Goal: Task Accomplishment & Management: Complete application form

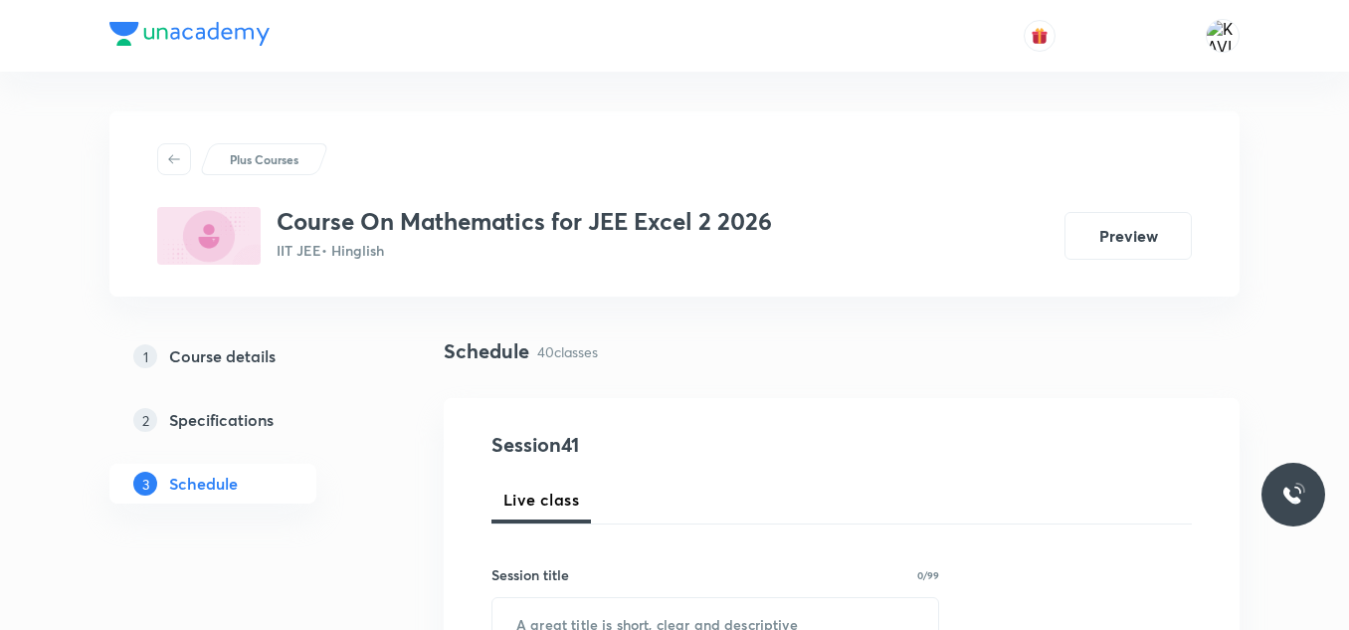
click at [230, 366] on h5 "Course details" at bounding box center [222, 356] width 106 height 24
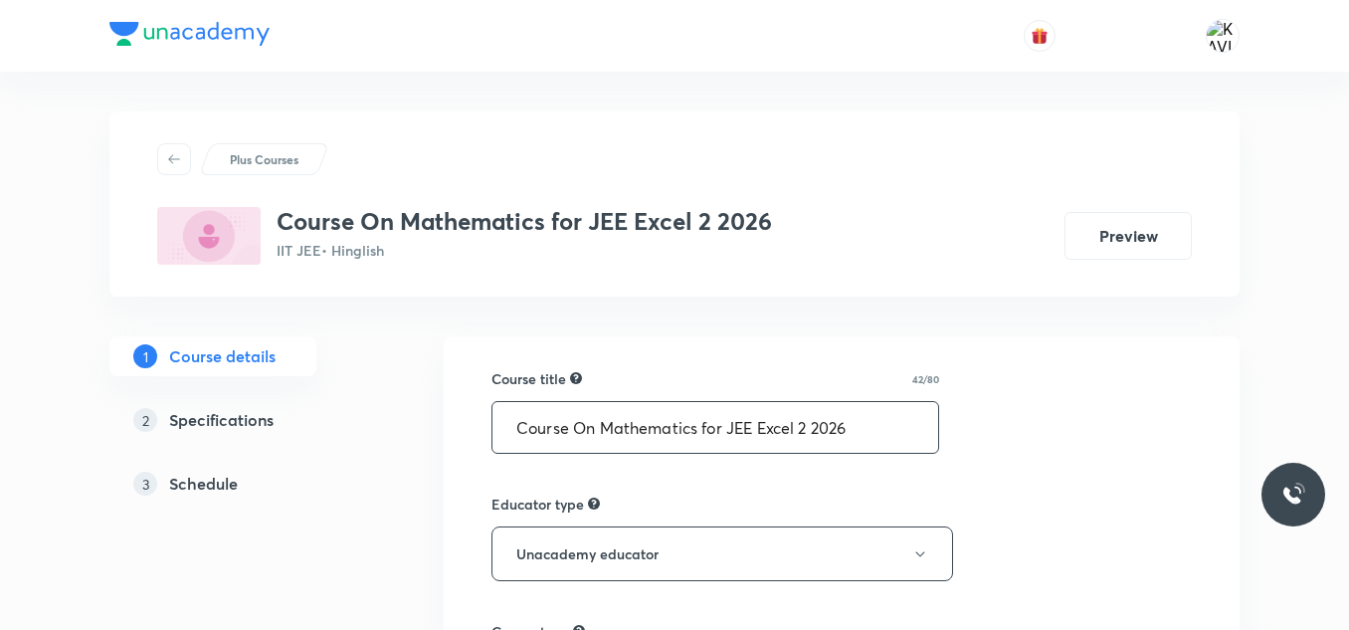
click at [636, 415] on input "Course On Mathematics for JEE Excel 2 2026" at bounding box center [715, 427] width 446 height 51
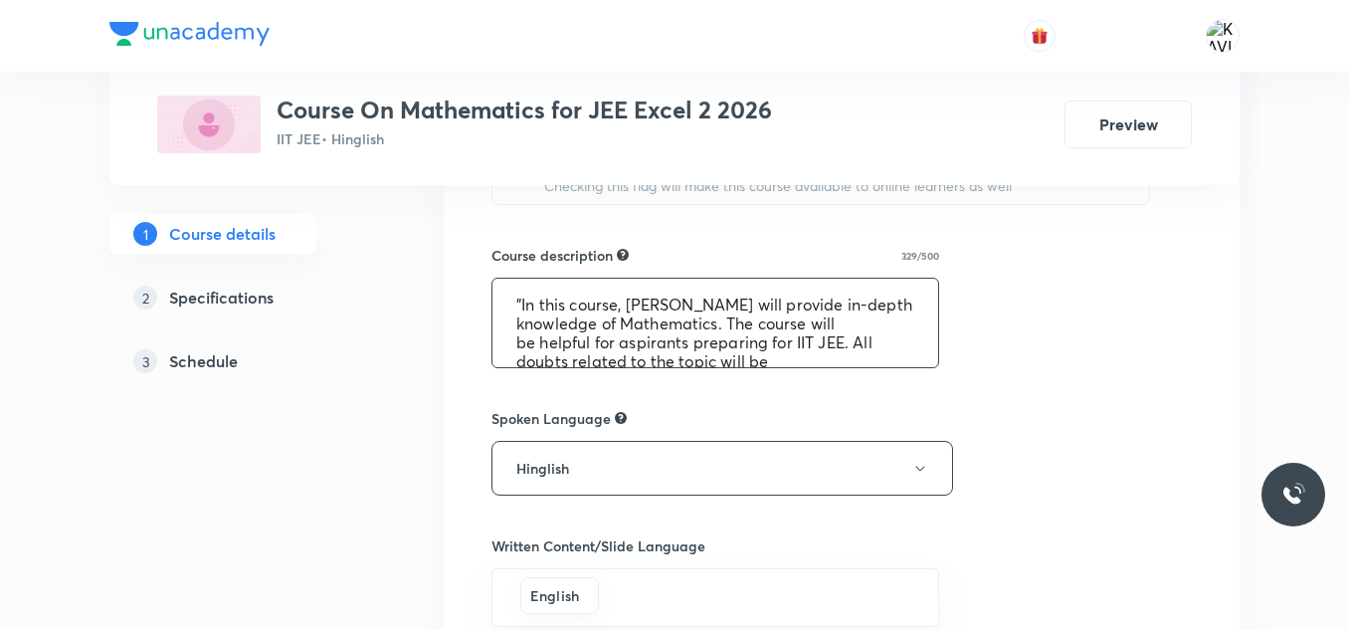
scroll to position [76, 0]
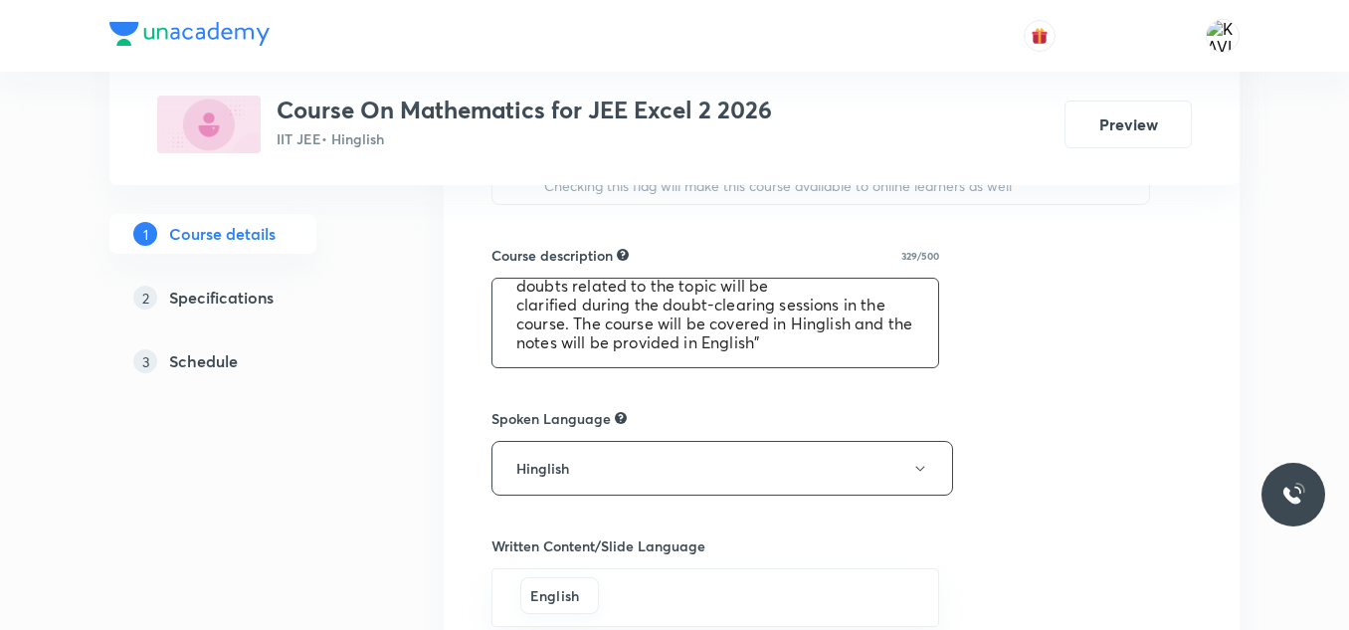
drag, startPoint x: 512, startPoint y: 294, endPoint x: 807, endPoint y: 370, distance: 304.0
click at [807, 370] on div "Course title 42/80 Course On Mathematics for JEE Excel 2 2026 ​ Educator type U…" at bounding box center [841, 218] width 700 height 1506
click at [1092, 298] on div "Course title 42/80 Course On Mathematics for JEE Excel 2 2026 ​ Educator type U…" at bounding box center [841, 218] width 700 height 1506
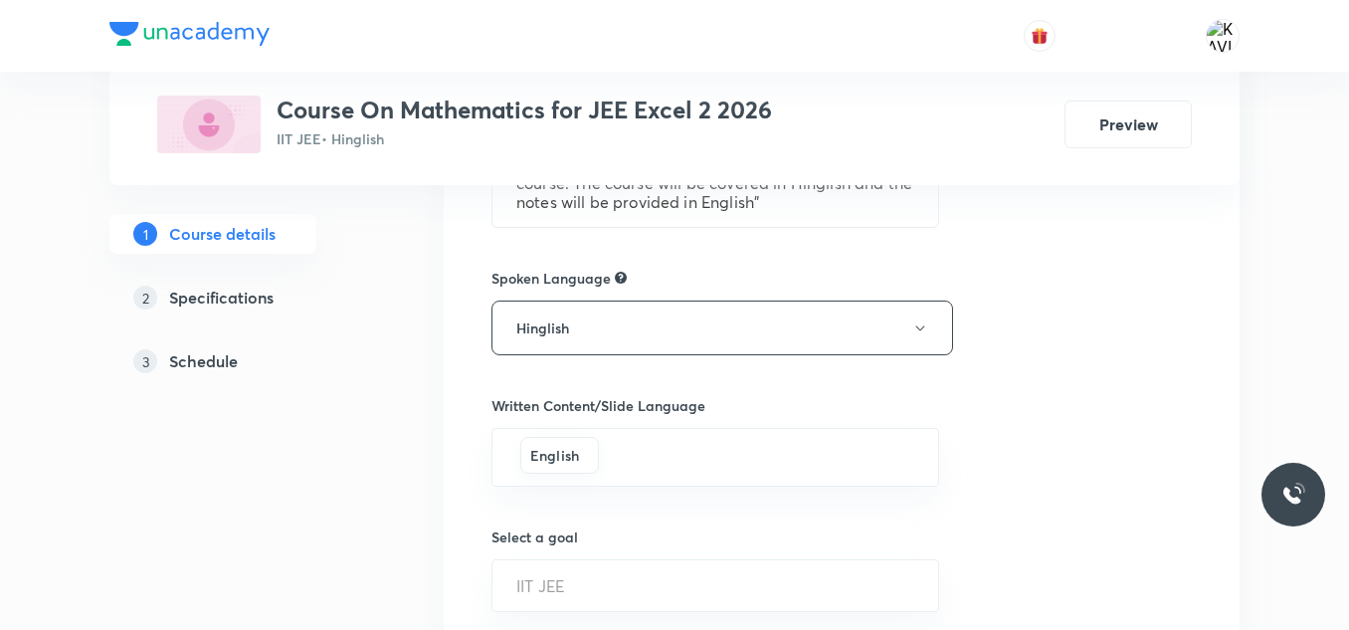
scroll to position [1340, 0]
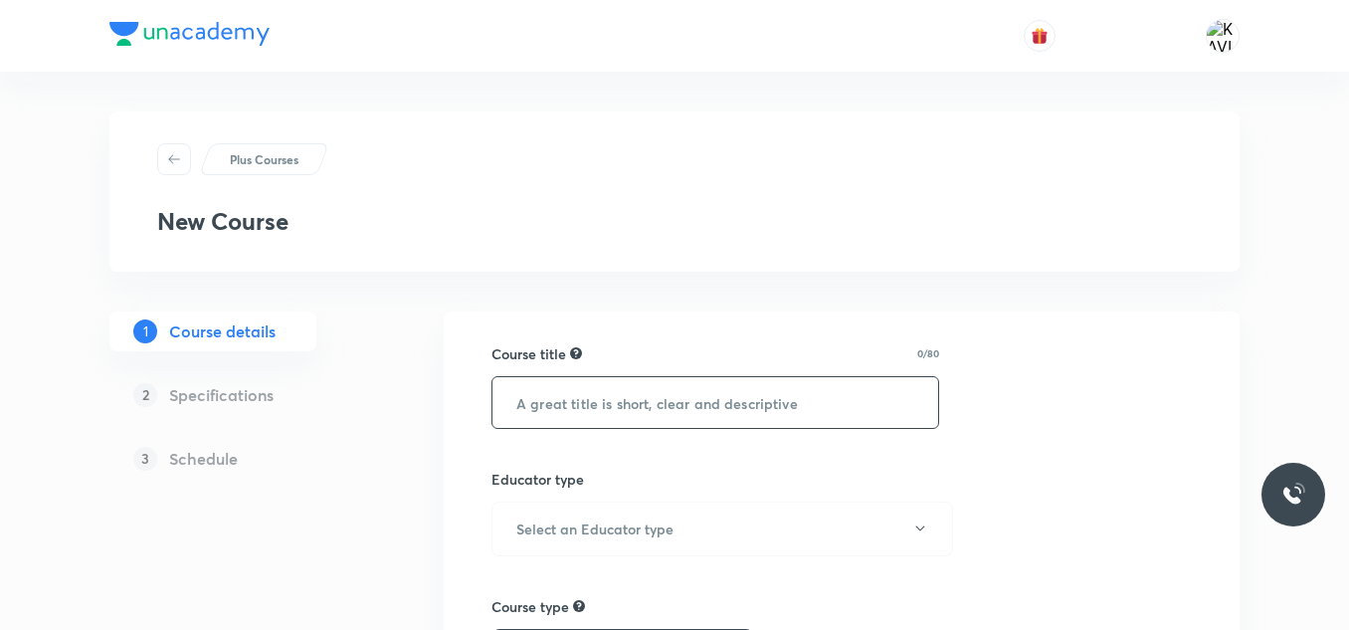
click at [562, 396] on input "text" at bounding box center [715, 402] width 446 height 51
paste input "Course On Mathematics for JEE Excel 2 2026"
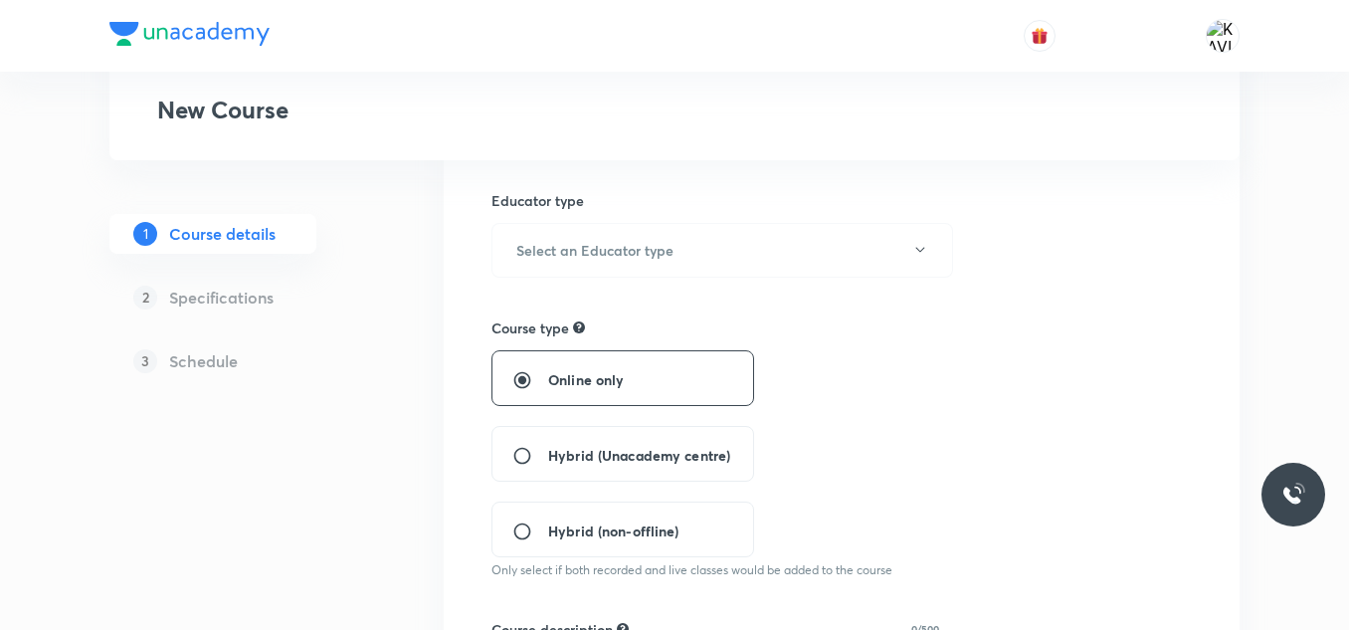
scroll to position [279, 0]
type input "Course On Mathematics for JEE Excel 2 2026"
click at [705, 236] on button "Select an Educator type" at bounding box center [721, 249] width 461 height 55
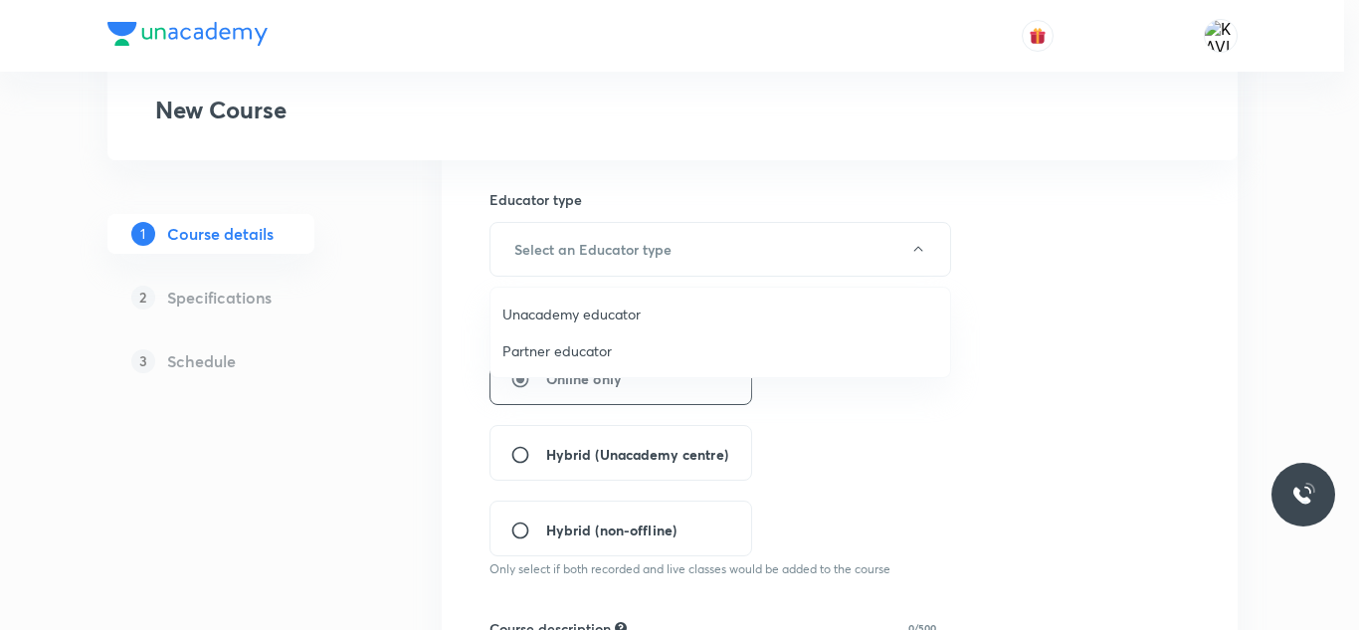
click at [612, 325] on li "Unacademy educator" at bounding box center [720, 313] width 460 height 37
radio input "false"
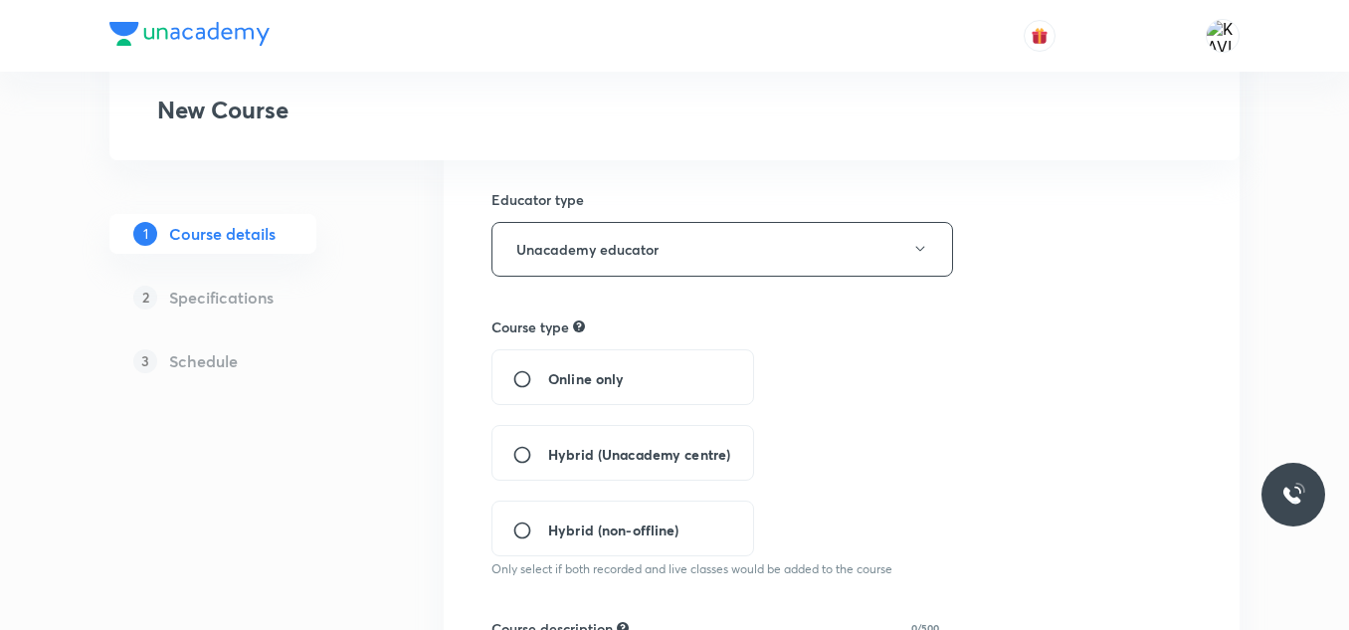
click at [630, 466] on div "Hybrid (Unacademy centre)" at bounding box center [622, 453] width 263 height 56
click at [690, 457] on span "Hybrid (Unacademy centre)" at bounding box center [639, 454] width 182 height 21
click at [548, 457] on input "Hybrid (Unacademy centre)" at bounding box center [530, 455] width 36 height 20
radio input "true"
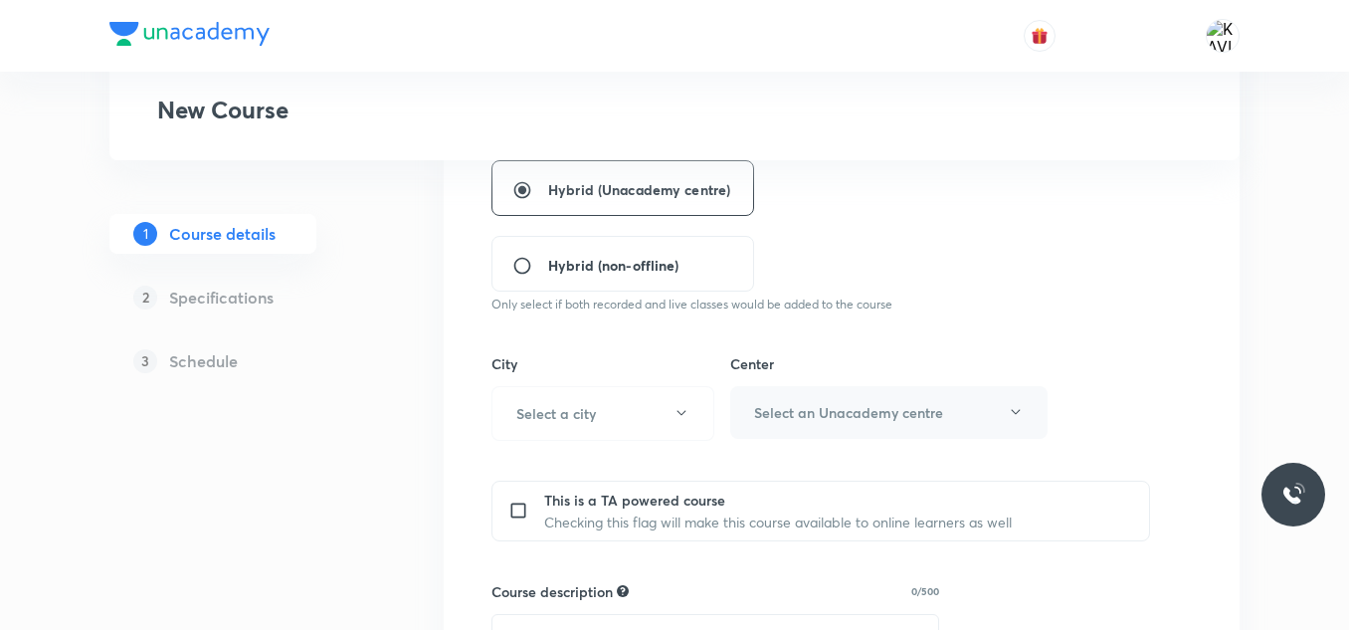
scroll to position [545, 0]
click at [602, 421] on button "Select a city" at bounding box center [602, 412] width 223 height 55
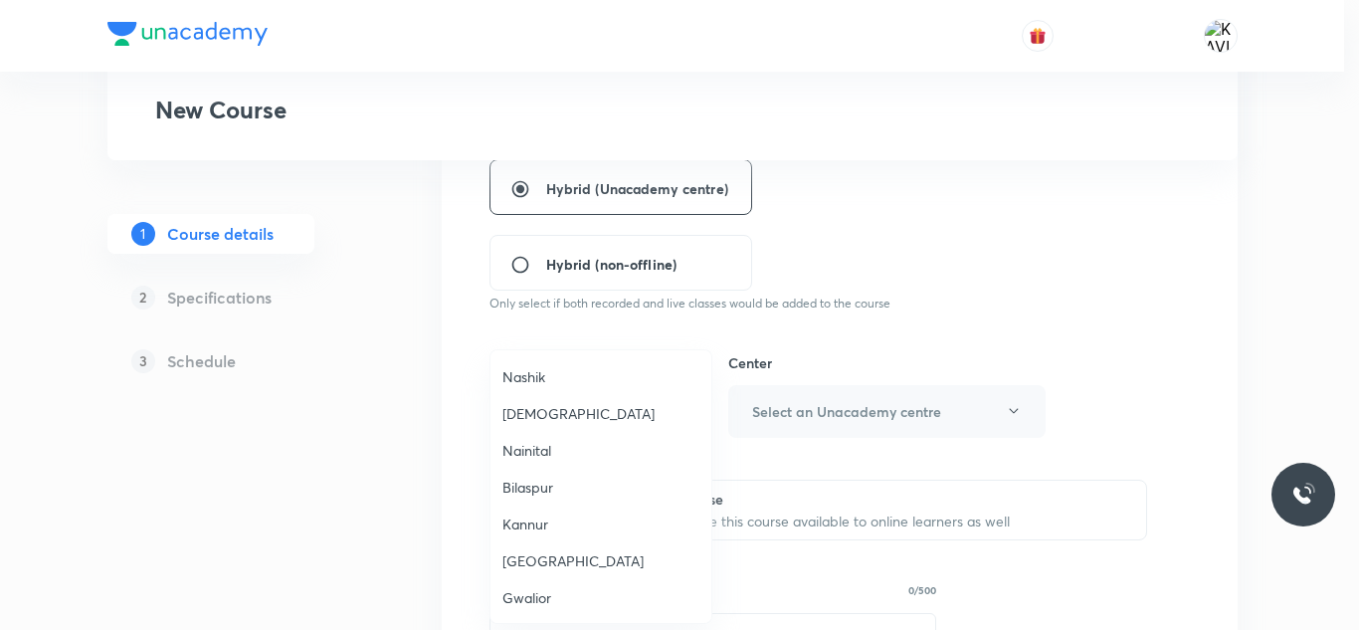
click at [542, 609] on li "Gwalior" at bounding box center [600, 597] width 221 height 37
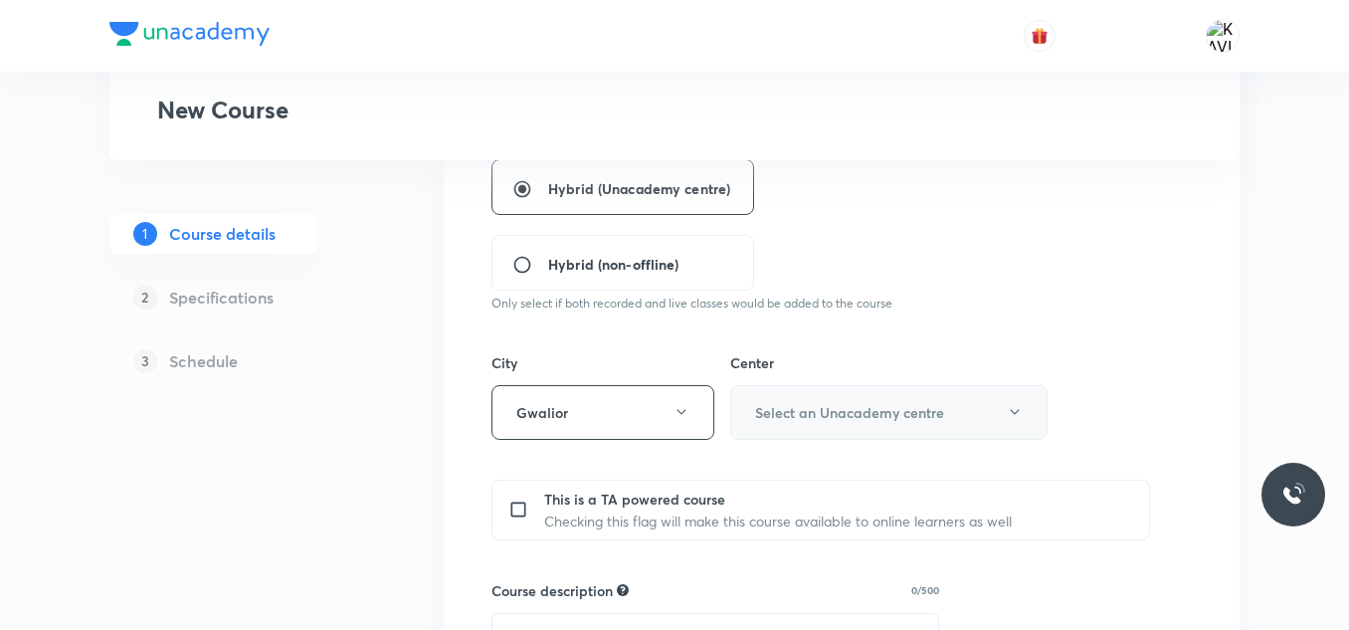
click at [851, 414] on h6 "Select an Unacademy centre" at bounding box center [849, 412] width 189 height 21
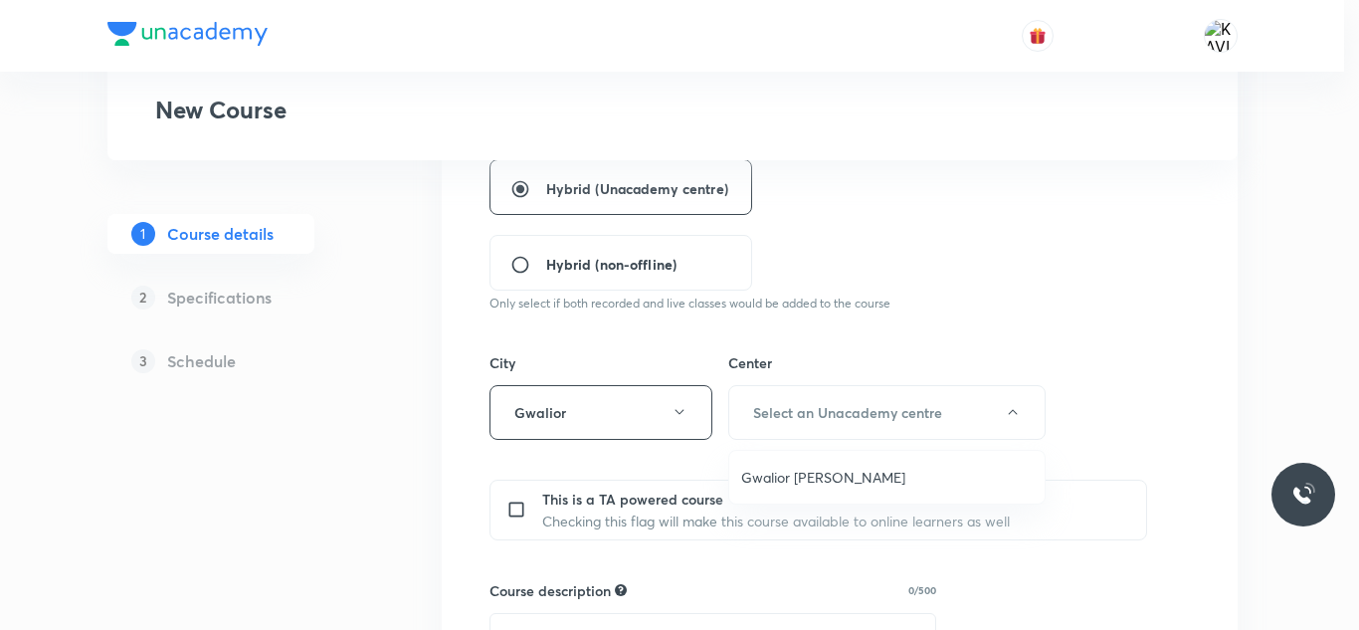
click at [764, 467] on span "Gwalior Tulsi Vihar" at bounding box center [886, 476] width 291 height 21
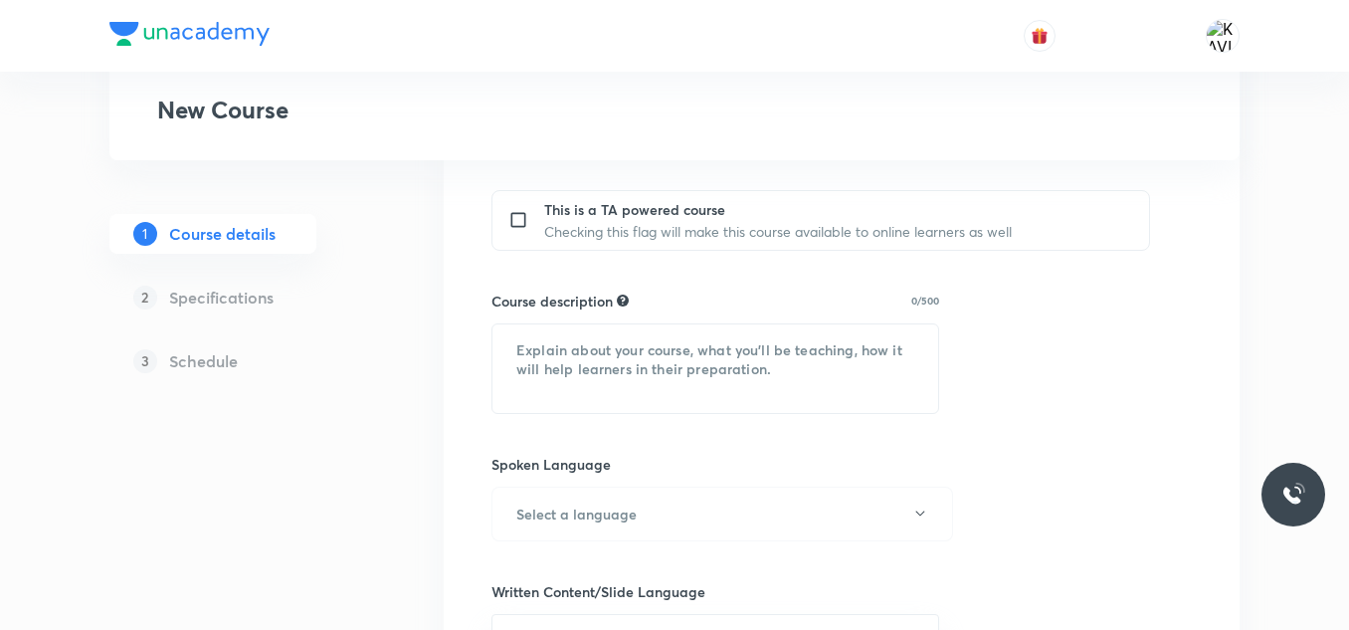
scroll to position [839, 0]
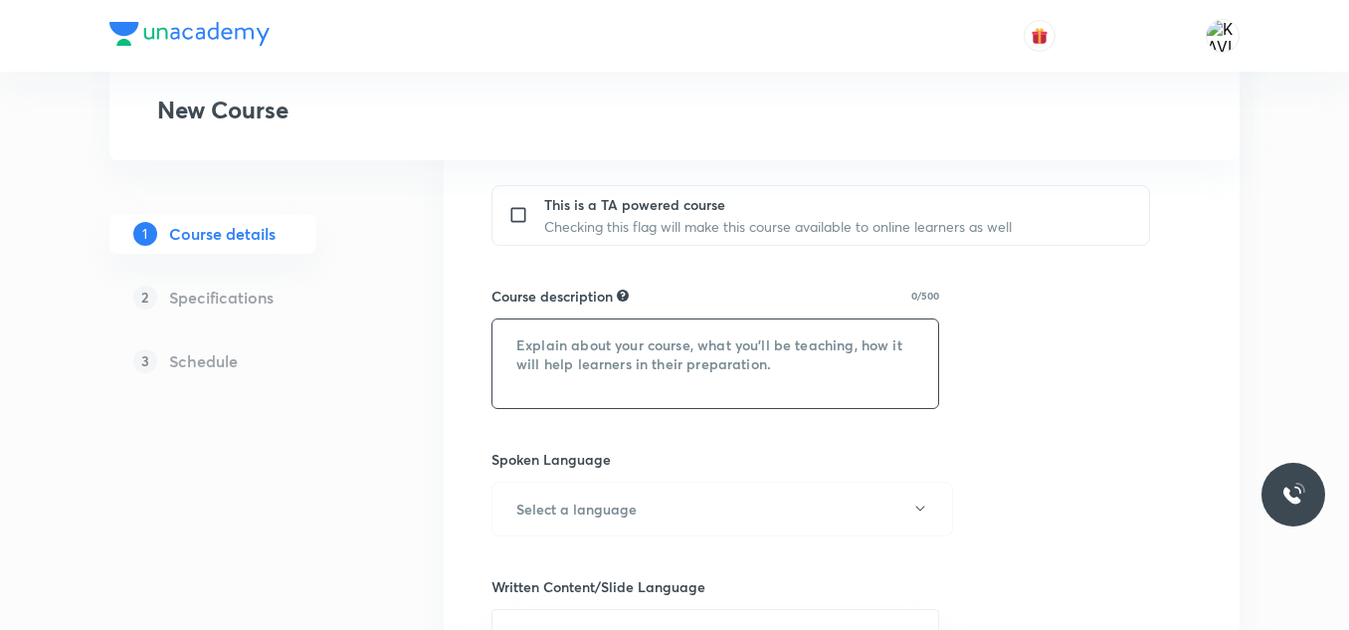
click at [583, 389] on textarea at bounding box center [715, 363] width 446 height 89
click at [511, 335] on textarea at bounding box center [715, 363] width 446 height 89
paste textarea ""In this course, Kumar Gaurav Dixit will provide in-depth knowledge of Mathemat…"
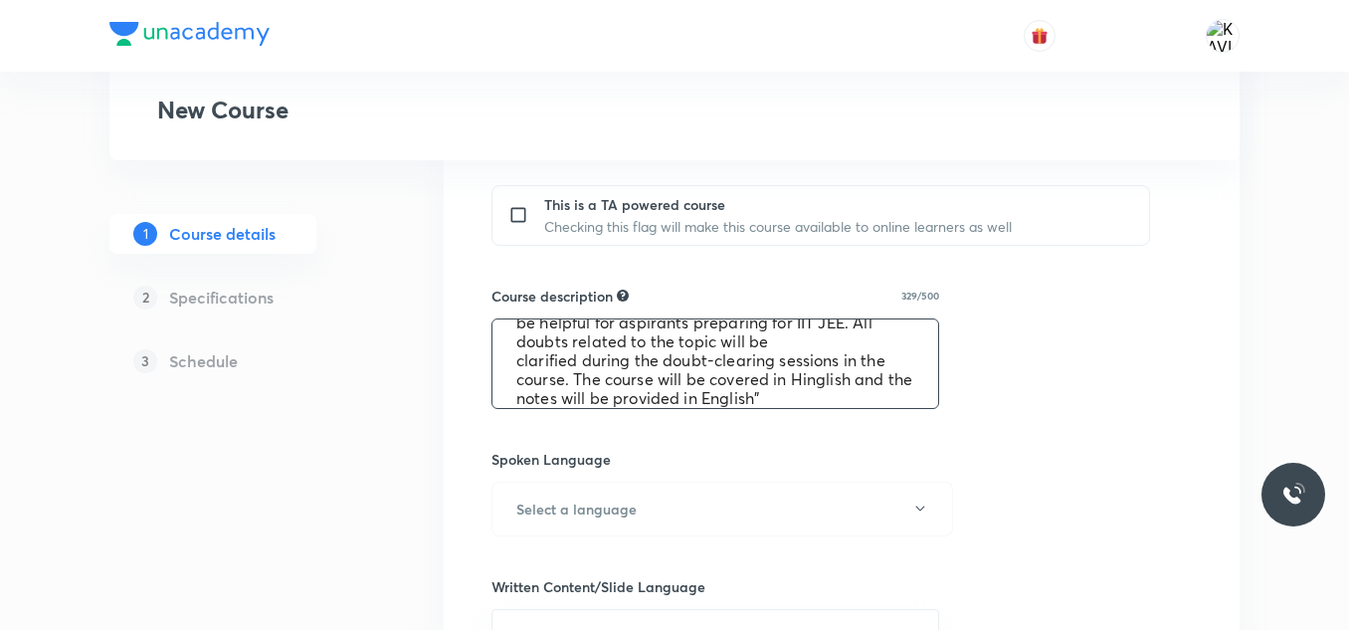
scroll to position [0, 0]
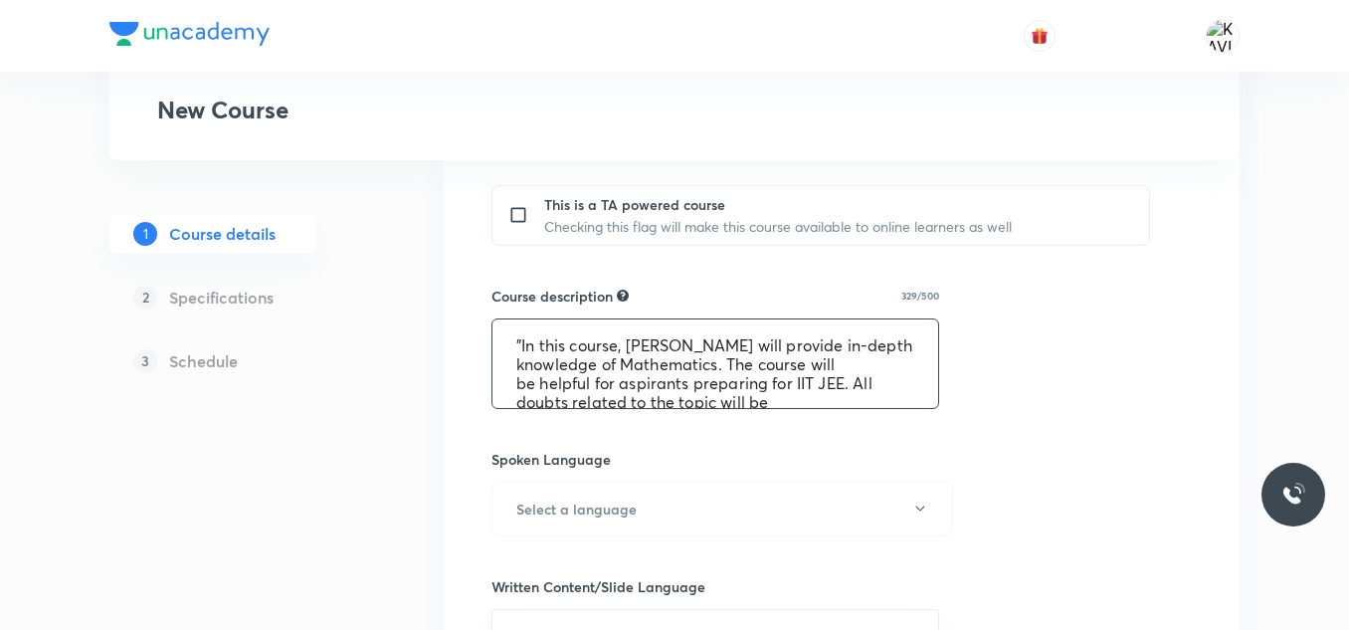
drag, startPoint x: 627, startPoint y: 344, endPoint x: 773, endPoint y: 344, distance: 146.2
click at [773, 344] on textarea ""In this course, Kumar Gaurav Dixit will provide in-depth knowledge of Mathemat…" at bounding box center [715, 363] width 446 height 89
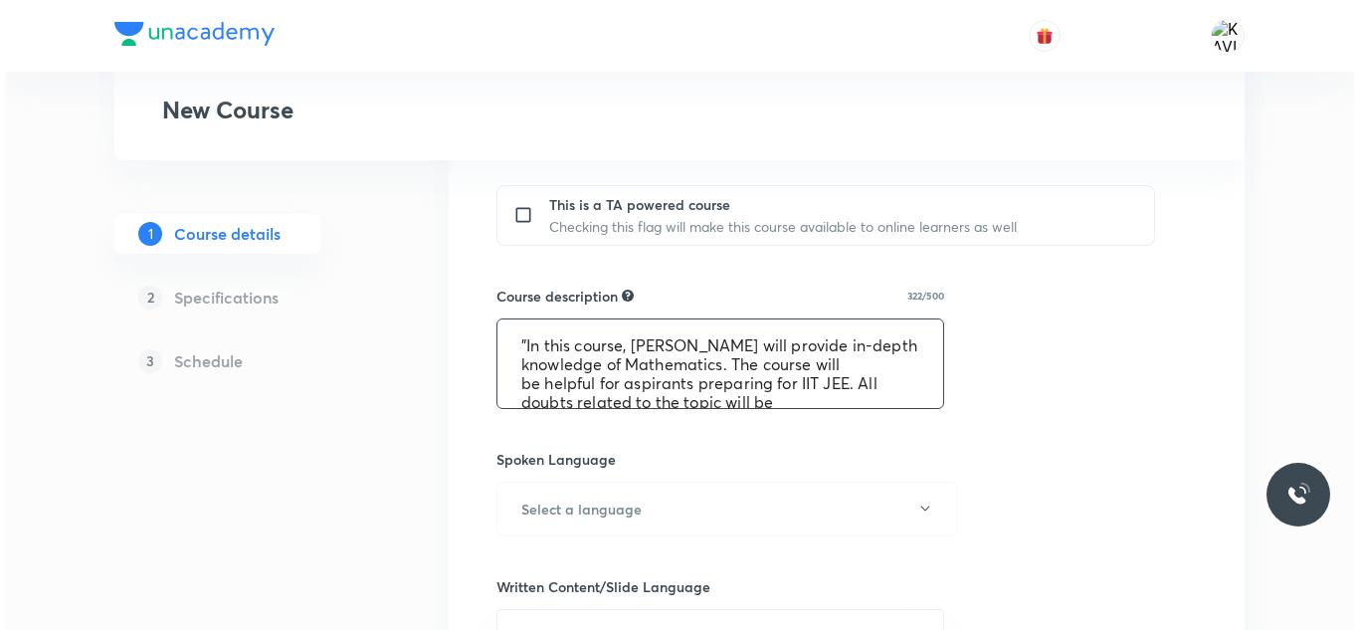
scroll to position [76, 0]
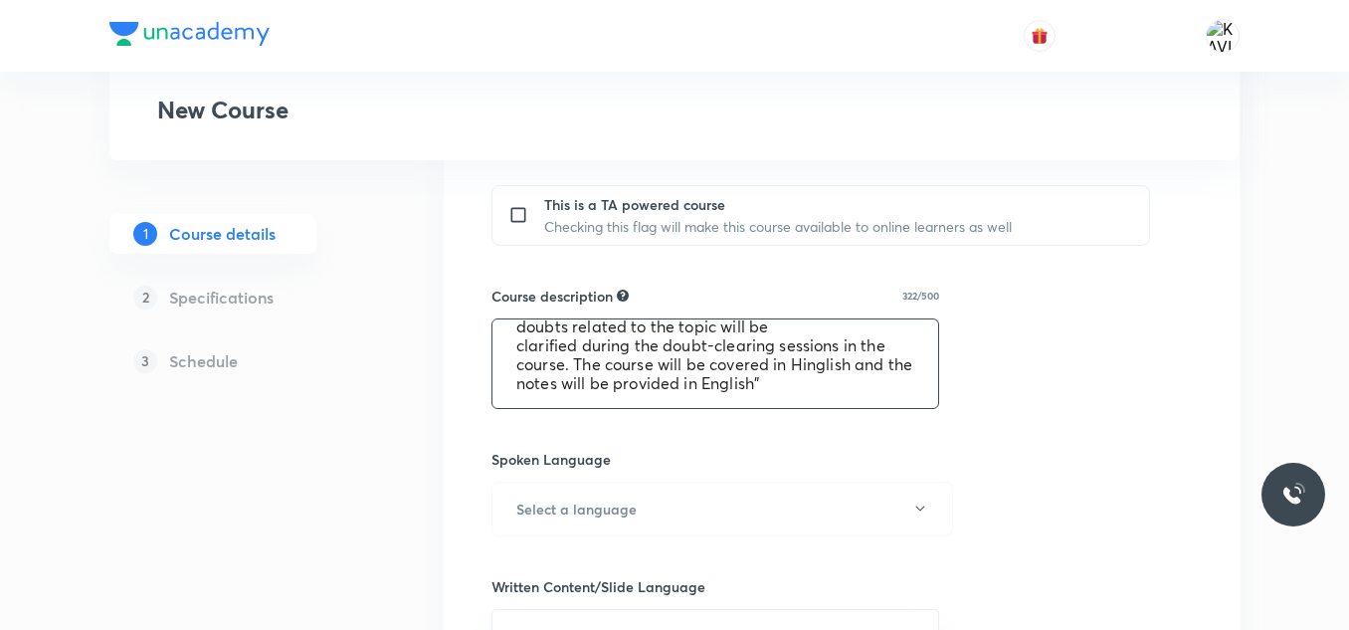
type textarea ""In this course, Aditi Gupta will provide in-depth knowledge of Mathematics. Th…"
click at [1030, 430] on div "Course title 42/80 Course On Mathematics for JEE Excel 2 2026 ​ Educator type U…" at bounding box center [841, 254] width 700 height 1500
click at [787, 501] on button "Select a language" at bounding box center [721, 508] width 461 height 55
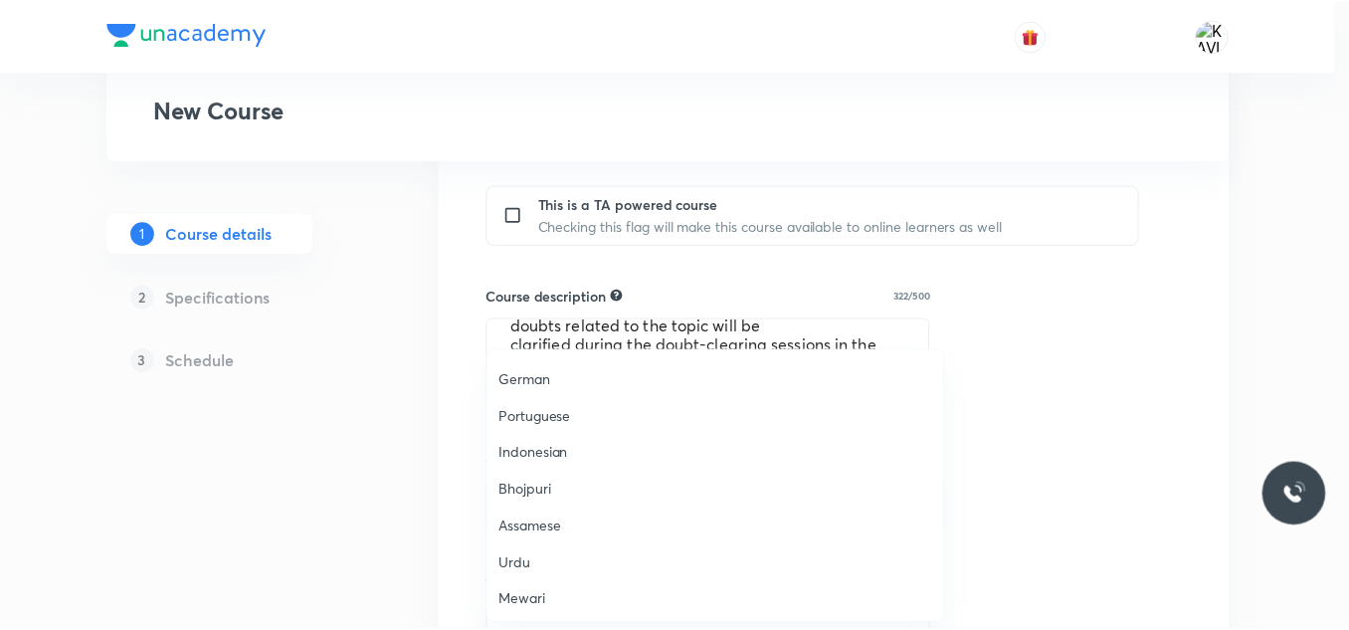
scroll to position [590, 0]
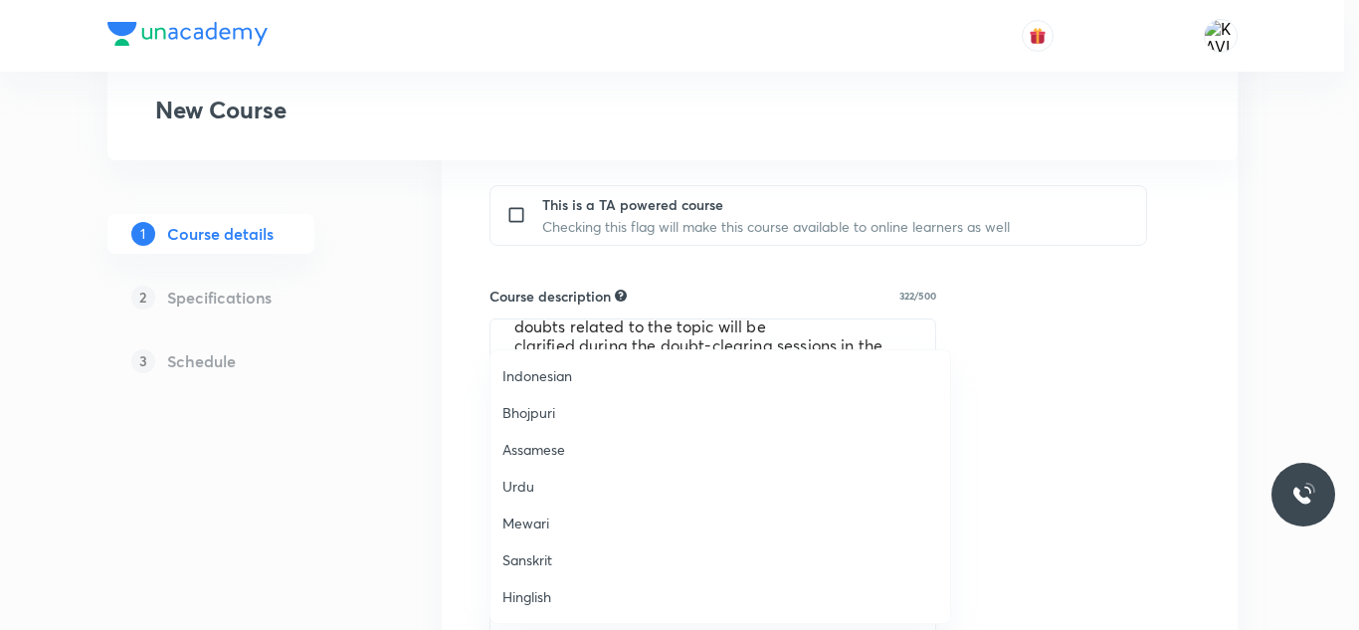
click at [544, 598] on span "Hinglish" at bounding box center [720, 596] width 436 height 21
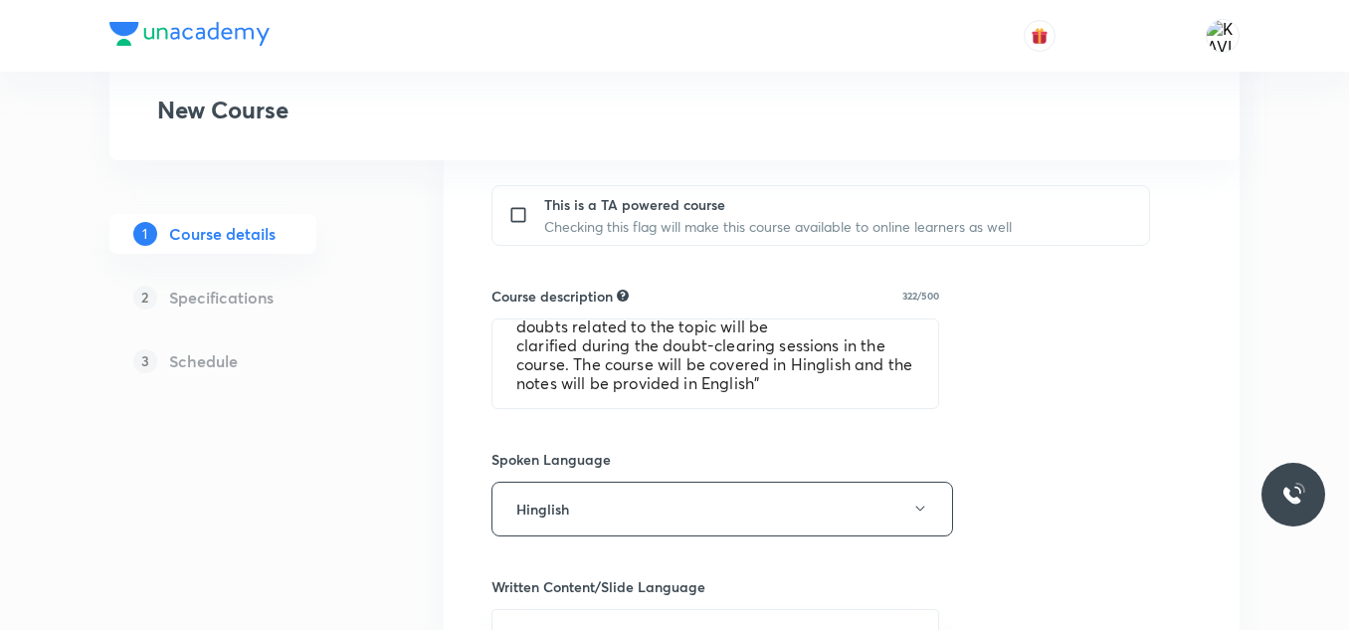
scroll to position [1127, 0]
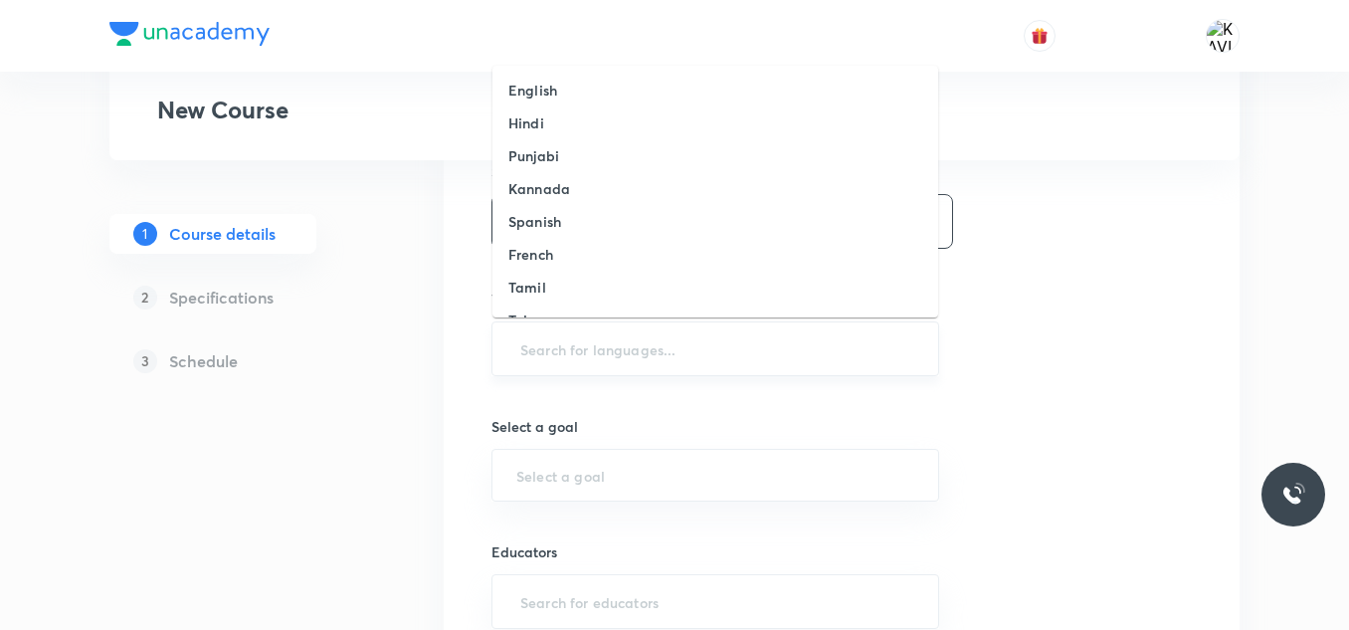
click at [583, 332] on input "text" at bounding box center [715, 348] width 398 height 37
click at [590, 71] on ul "English Hindi Punjabi Kannada Spanish French Tamil Telugu Malayalam Marathi Ben…" at bounding box center [715, 192] width 446 height 252
click at [596, 83] on li "English" at bounding box center [715, 90] width 446 height 33
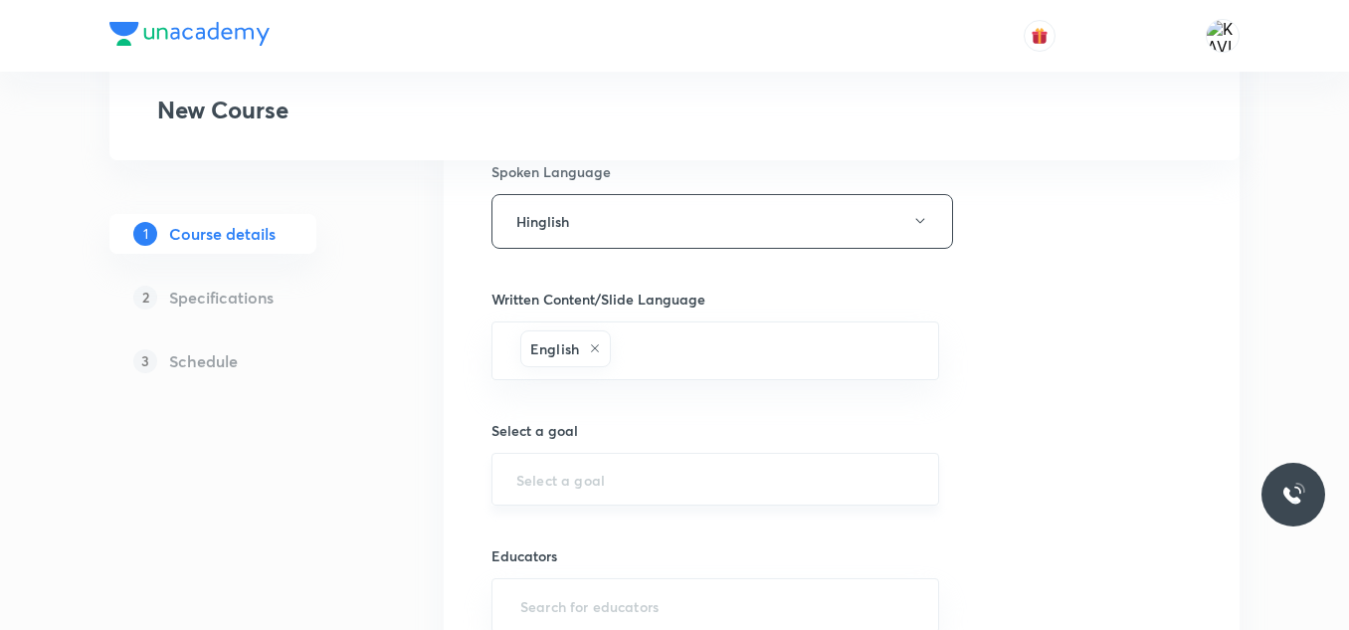
click at [529, 501] on div "​" at bounding box center [715, 479] width 448 height 53
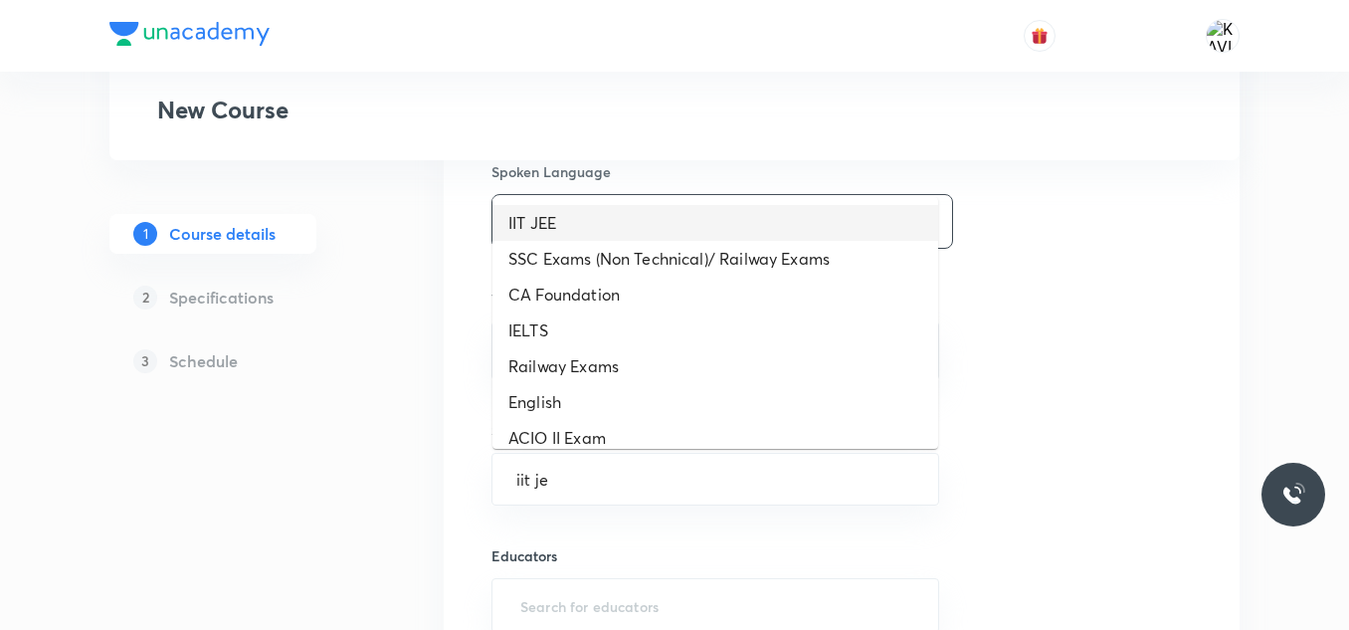
click at [657, 212] on li "IIT JEE" at bounding box center [715, 223] width 446 height 36
type input "IIT JEE"
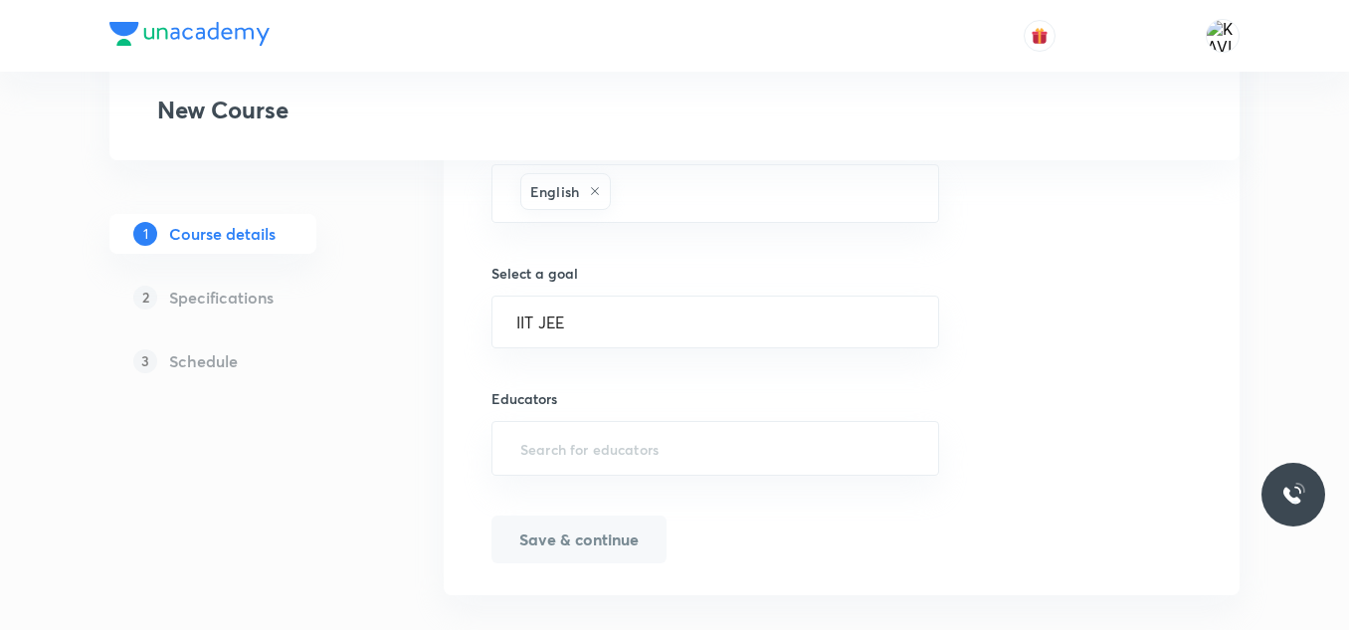
scroll to position [1291, 0]
click at [575, 446] on input "text" at bounding box center [715, 441] width 398 height 37
click at [641, 440] on input "text" at bounding box center [715, 441] width 398 height 37
click at [578, 414] on div "​" at bounding box center [715, 441] width 448 height 55
paste input "unacademy-user-R12THJGW5SBH"
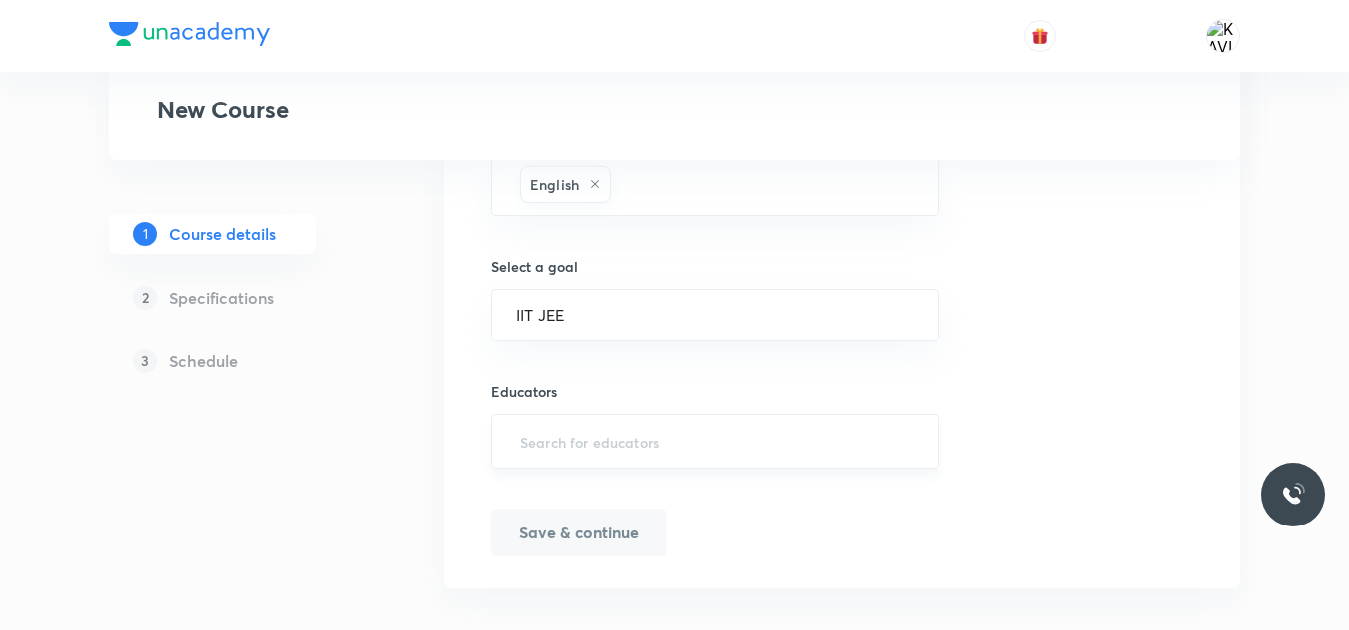
type input "unacademy-user-R12THJGW5SBH"
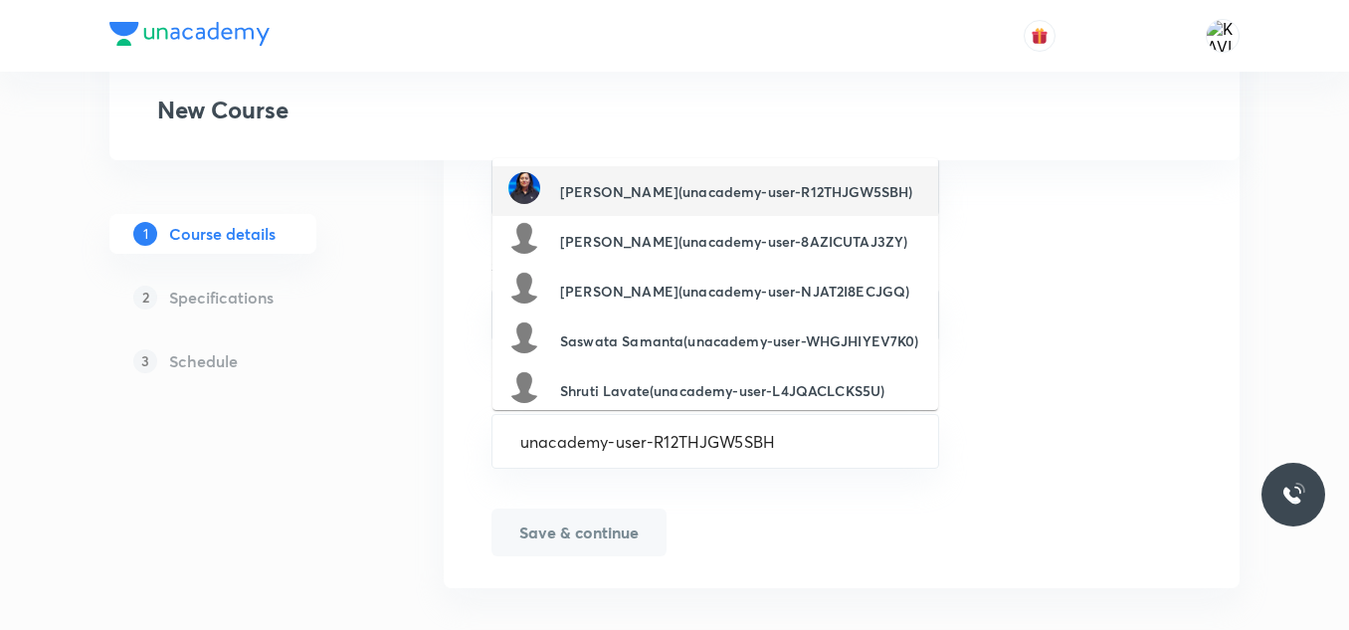
click at [681, 192] on h6 "Aditi Gupta(unacademy-user-R12THJGW5SBH)" at bounding box center [736, 191] width 352 height 21
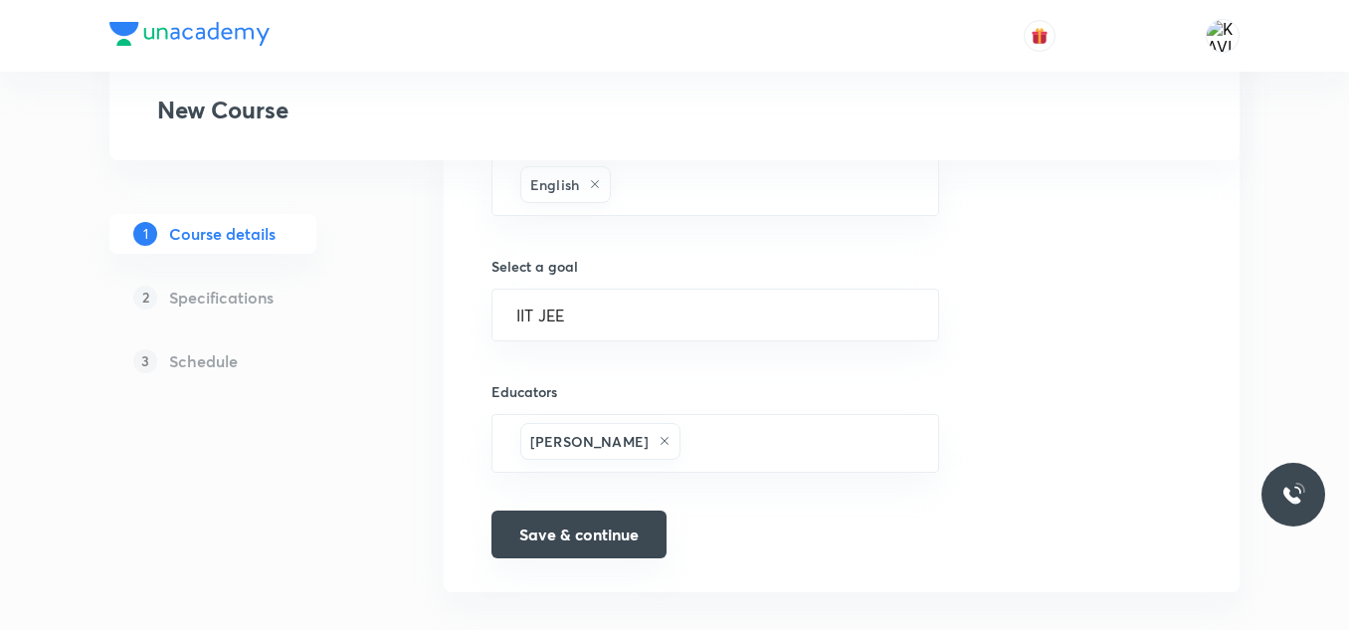
click at [562, 527] on button "Save & continue" at bounding box center [578, 534] width 175 height 48
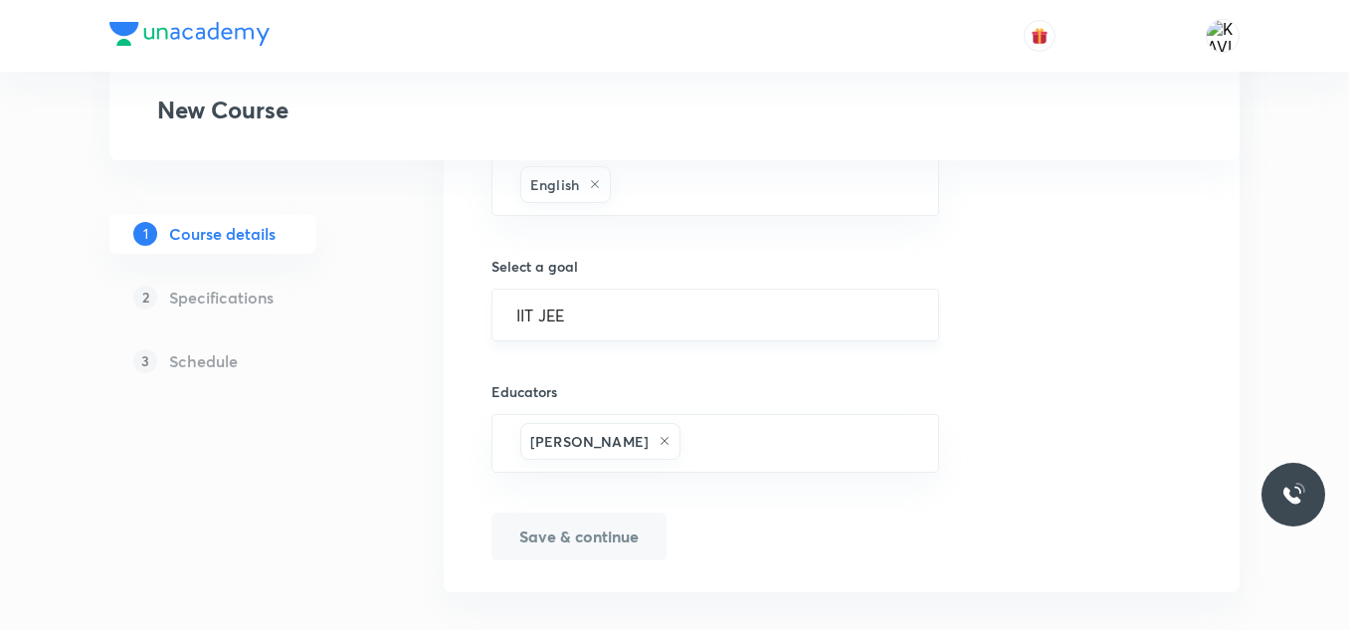
scroll to position [1316, 0]
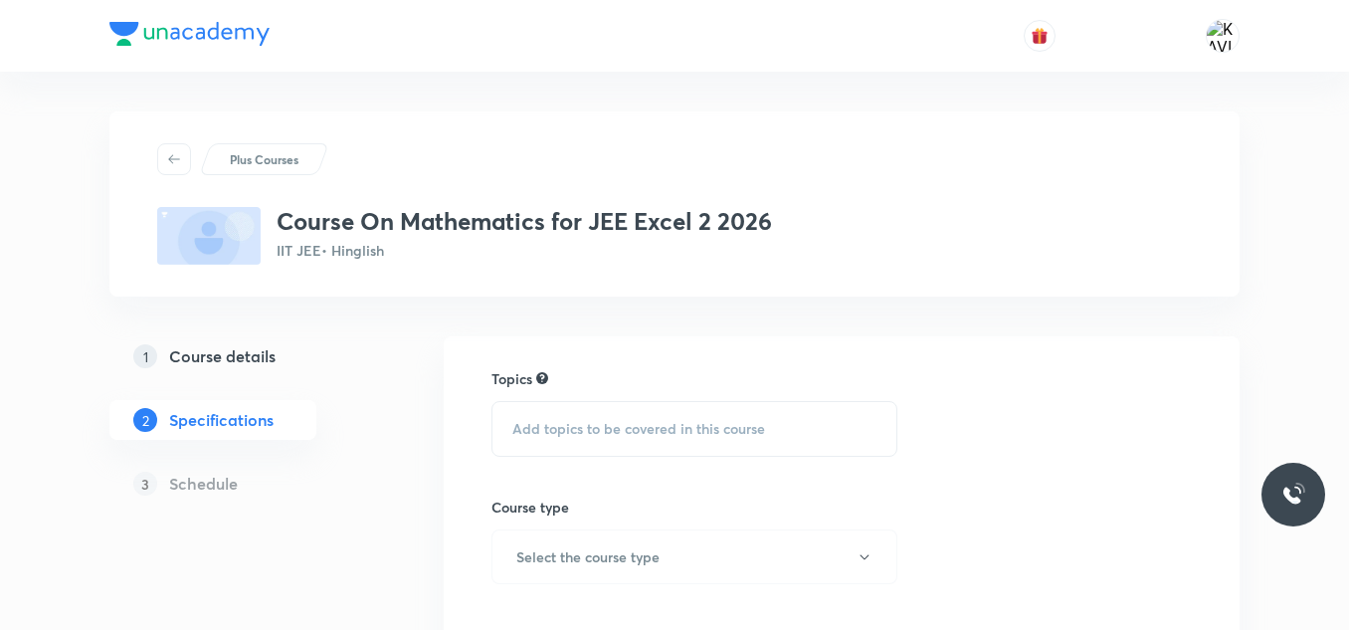
click at [591, 429] on span "Add topics to be covered in this course" at bounding box center [638, 429] width 253 height 16
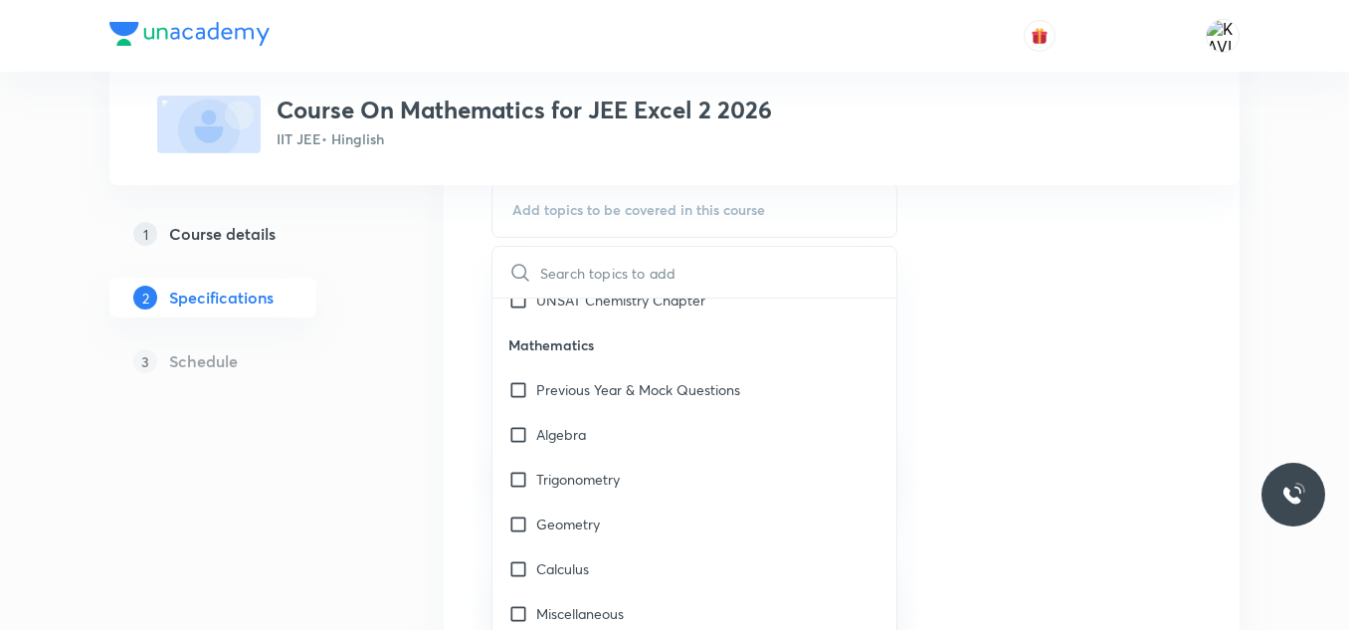
scroll to position [2325, 0]
click at [652, 381] on p "Previous Year & Mock Questions" at bounding box center [638, 388] width 204 height 21
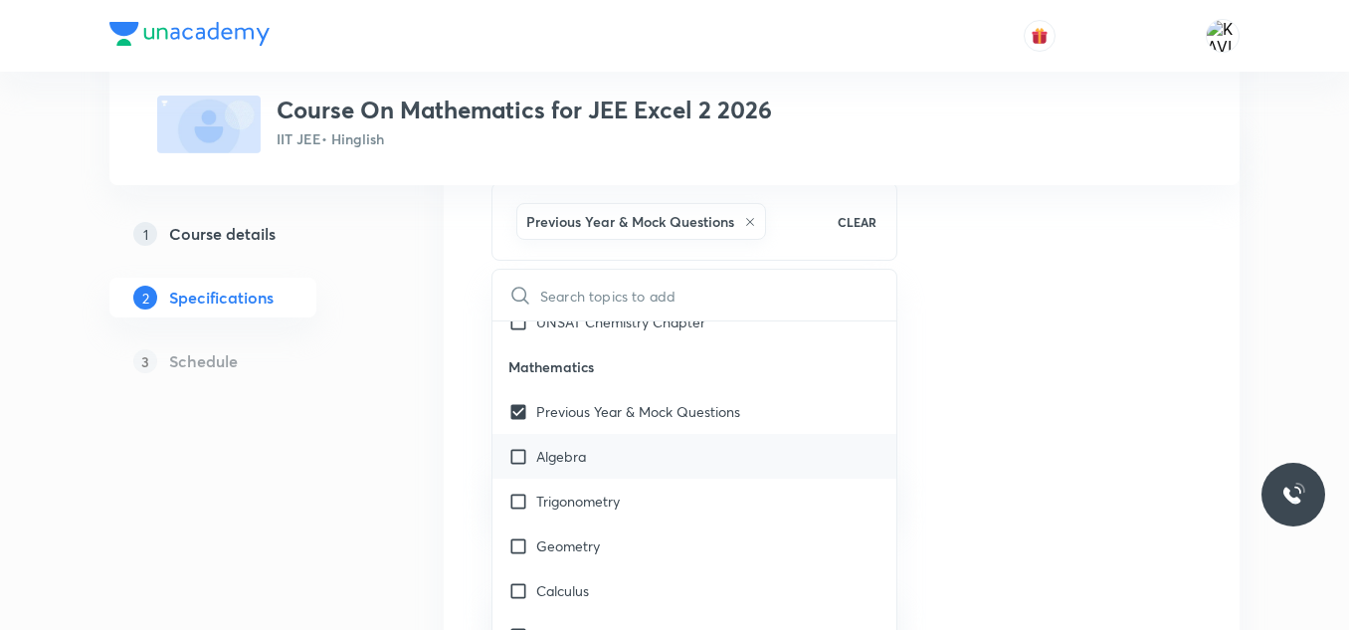
click at [638, 460] on div "Algebra" at bounding box center [694, 456] width 404 height 45
checkbox input "true"
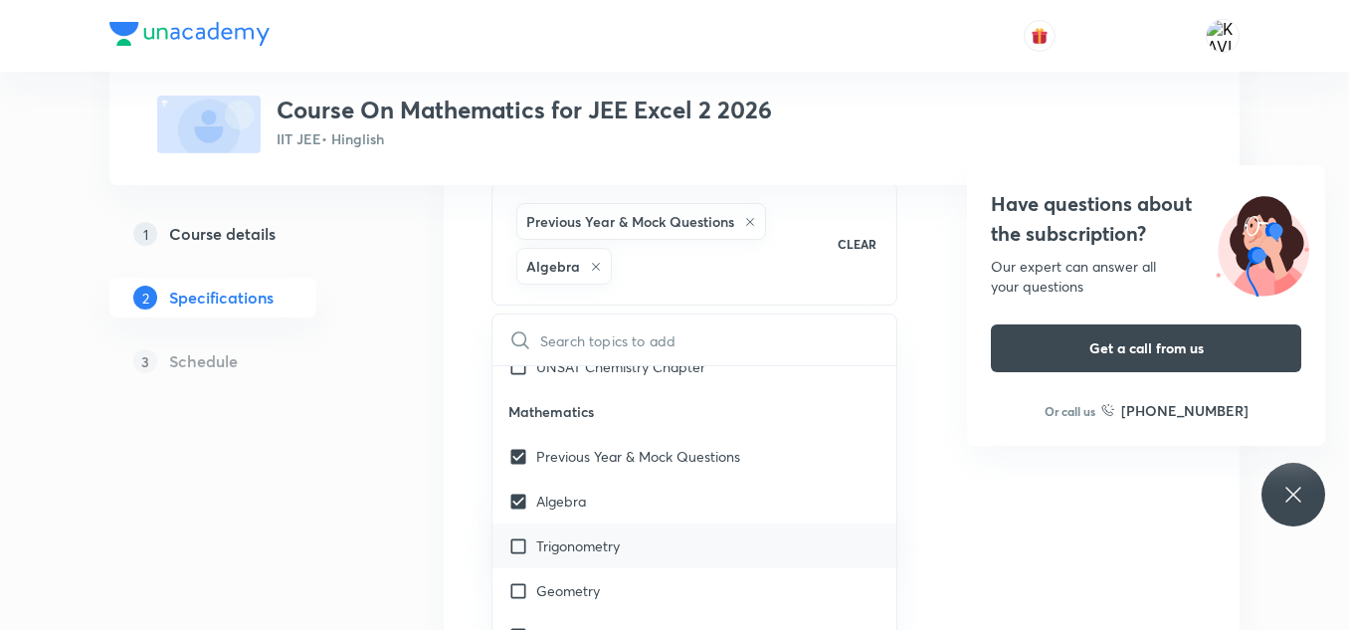
click at [626, 551] on div "Trigonometry" at bounding box center [694, 545] width 404 height 45
checkbox input "true"
click at [626, 551] on div "Trigonometry" at bounding box center [694, 545] width 404 height 45
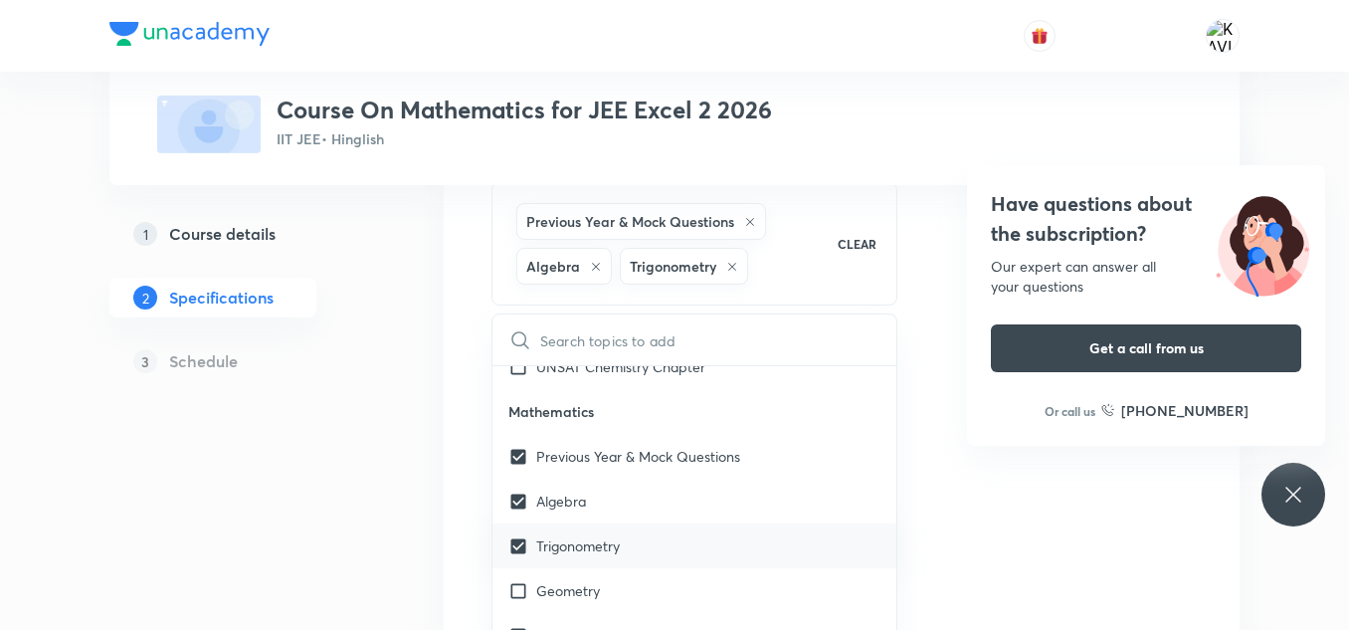
checkbox input "true"
checkbox input "false"
click at [1294, 495] on icon at bounding box center [1292, 493] width 15 height 15
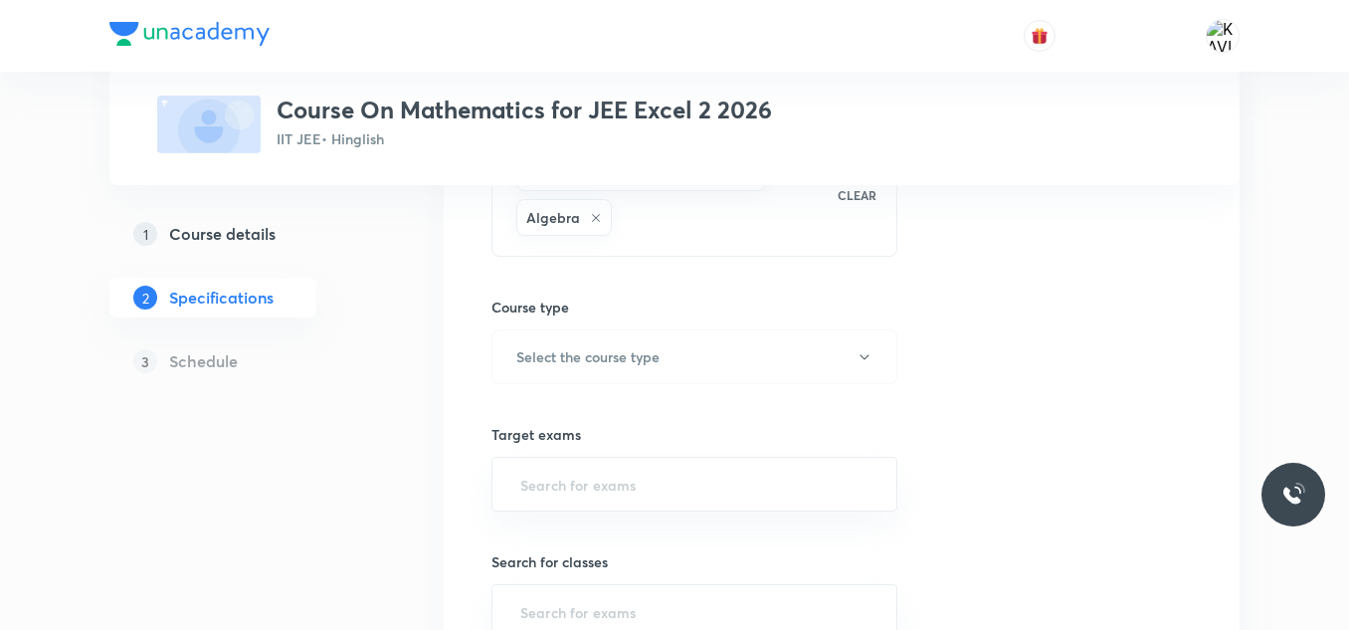
scroll to position [272, 0]
click at [714, 232] on div "Previous Year & Mock Questions Algebra" at bounding box center [666, 191] width 309 height 90
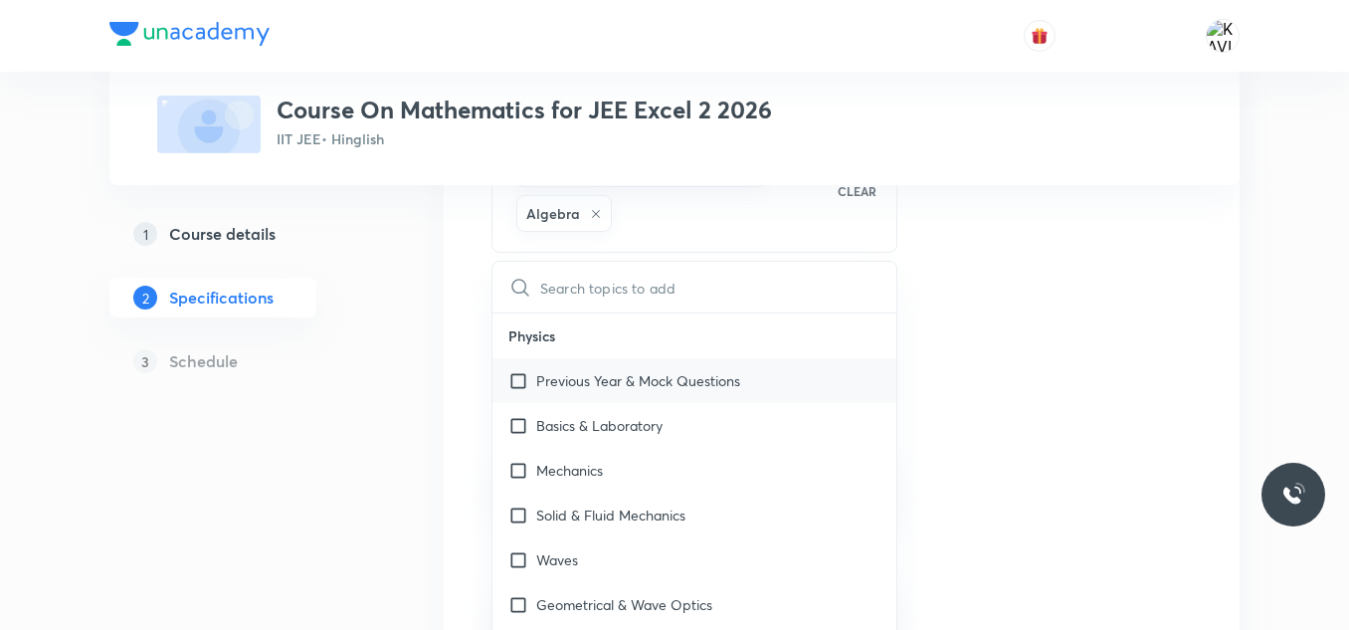
checkbox input "true"
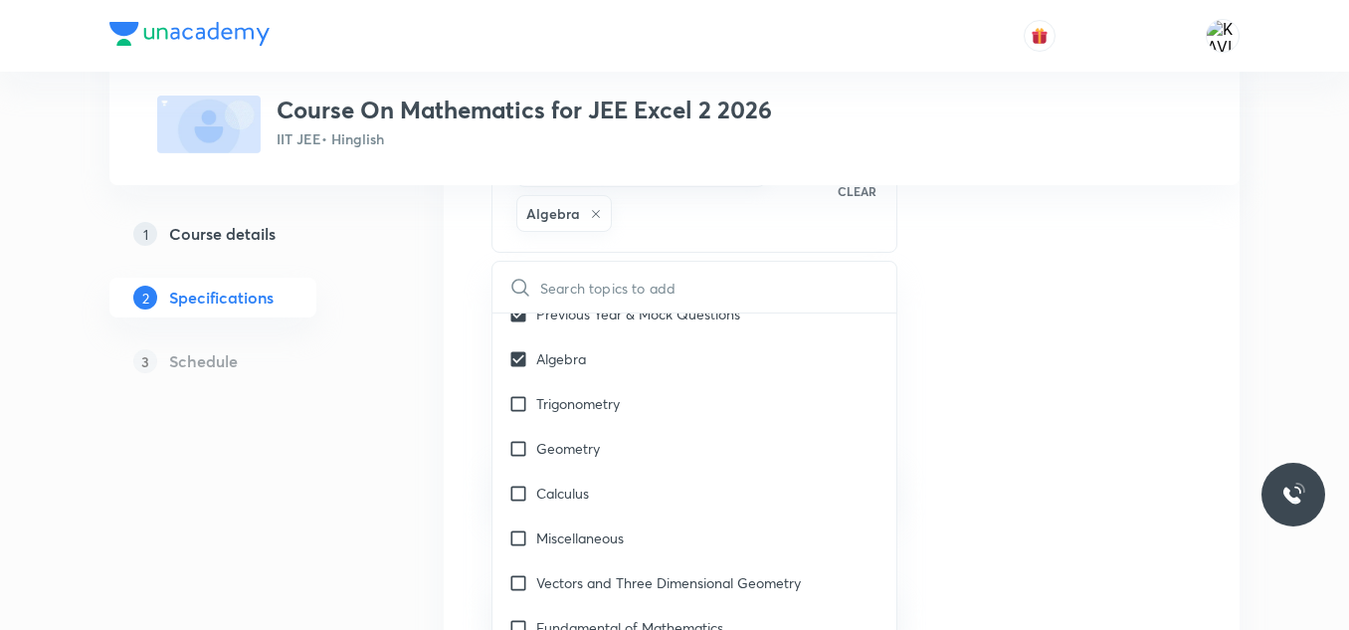
scroll to position [2417, 0]
click at [617, 389] on div "Trigonometry" at bounding box center [694, 401] width 404 height 45
checkbox input "true"
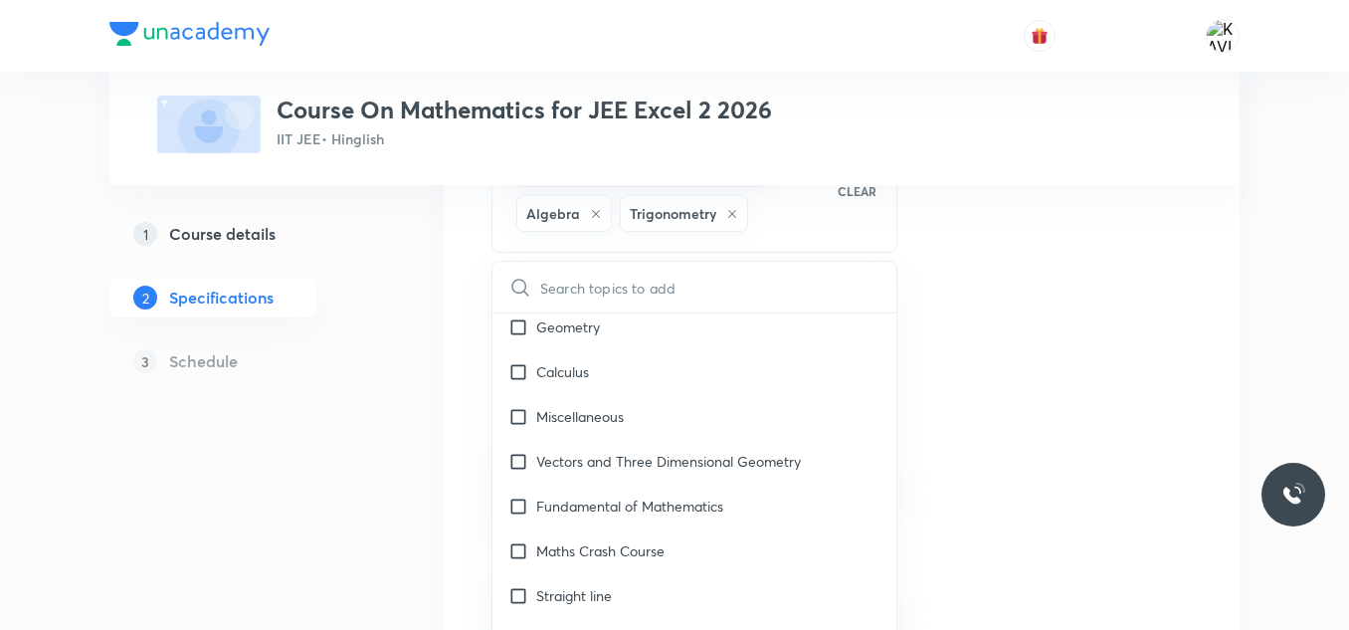
scroll to position [2537, 0]
click at [621, 338] on div "Geometry" at bounding box center [694, 325] width 404 height 45
checkbox input "true"
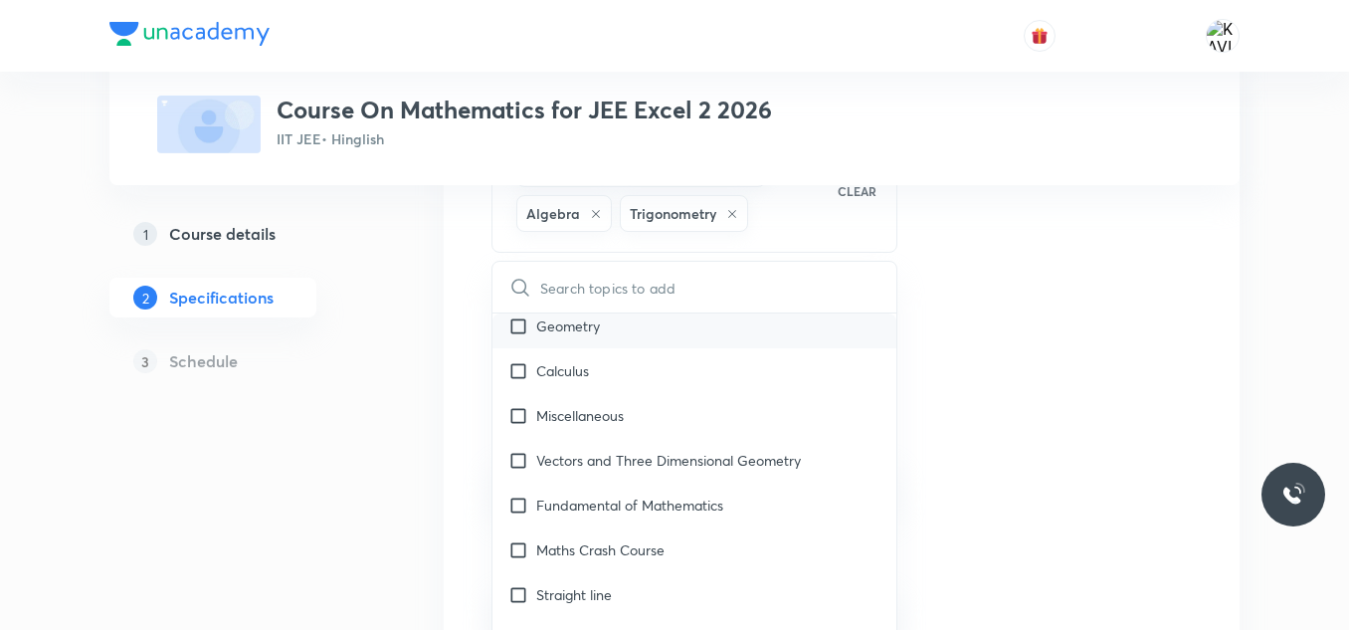
checkbox input "true"
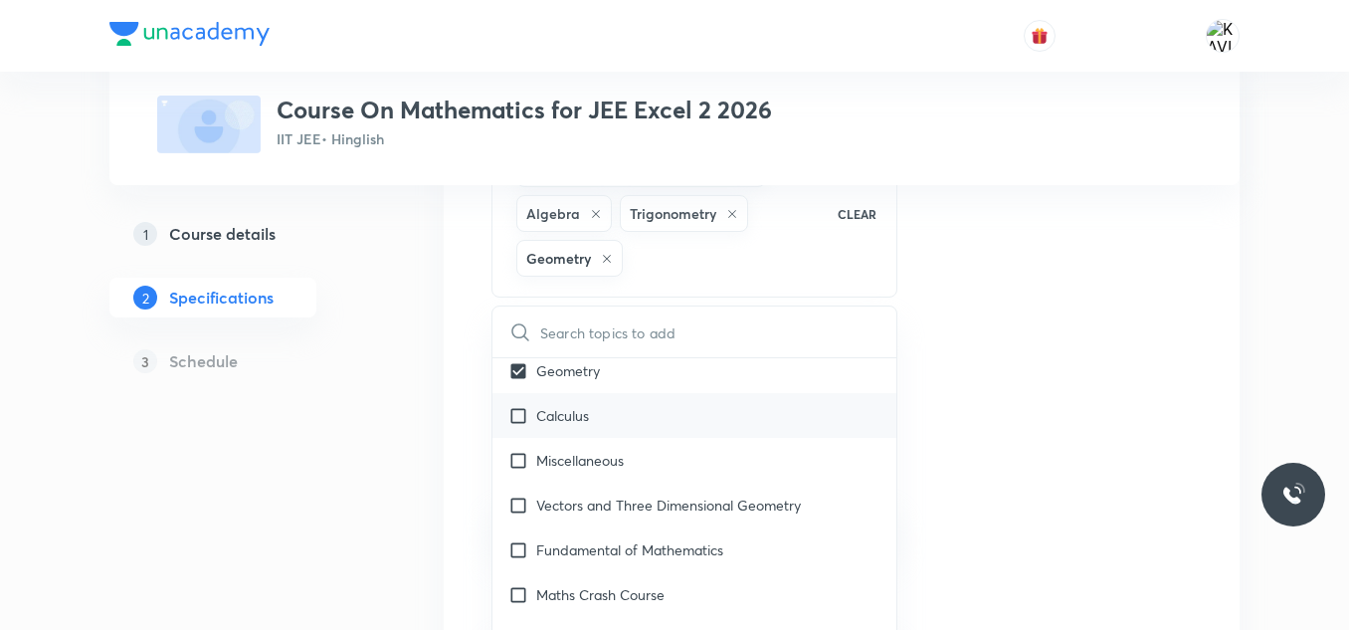
click at [611, 413] on div "Calculus" at bounding box center [694, 415] width 404 height 45
checkbox input "true"
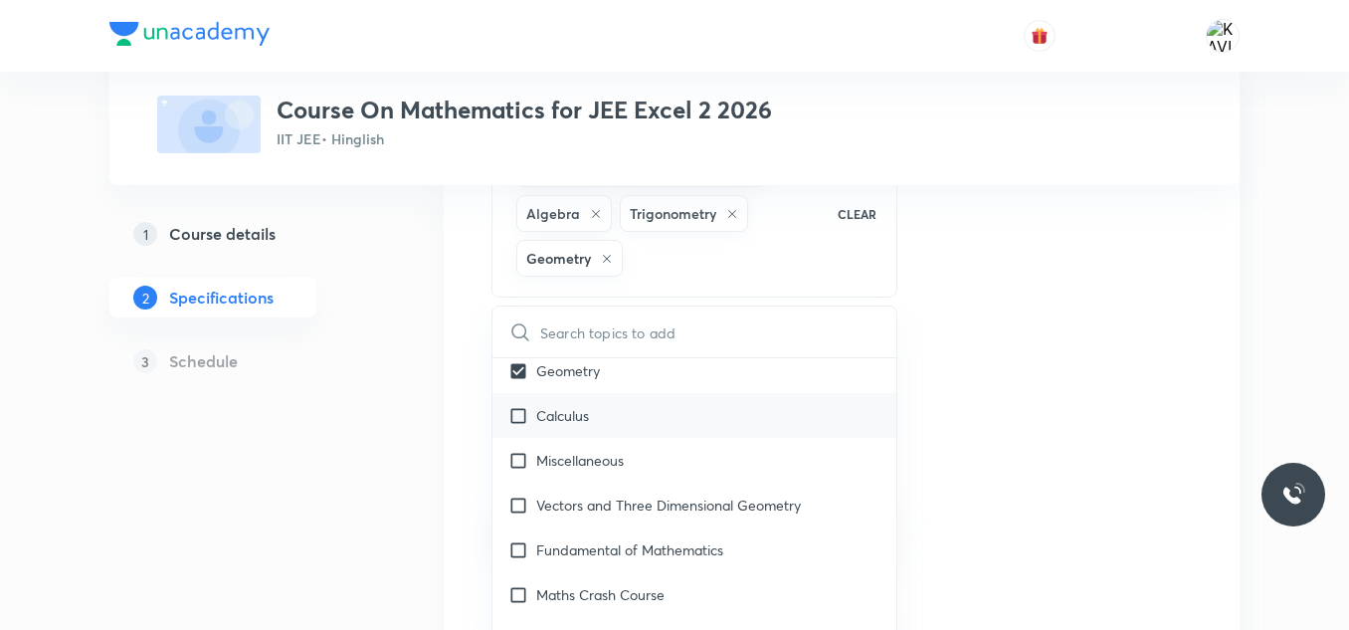
checkbox input "true"
click at [658, 460] on div "Miscellaneous" at bounding box center [694, 460] width 404 height 45
checkbox input "true"
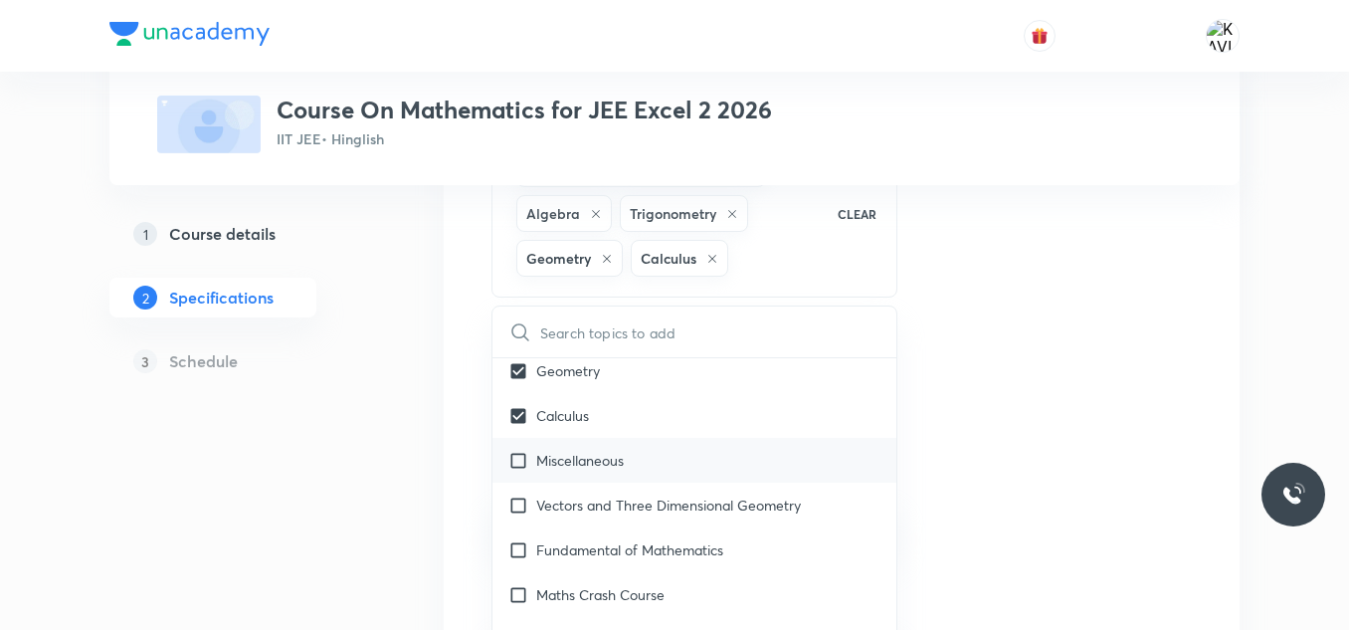
checkbox input "true"
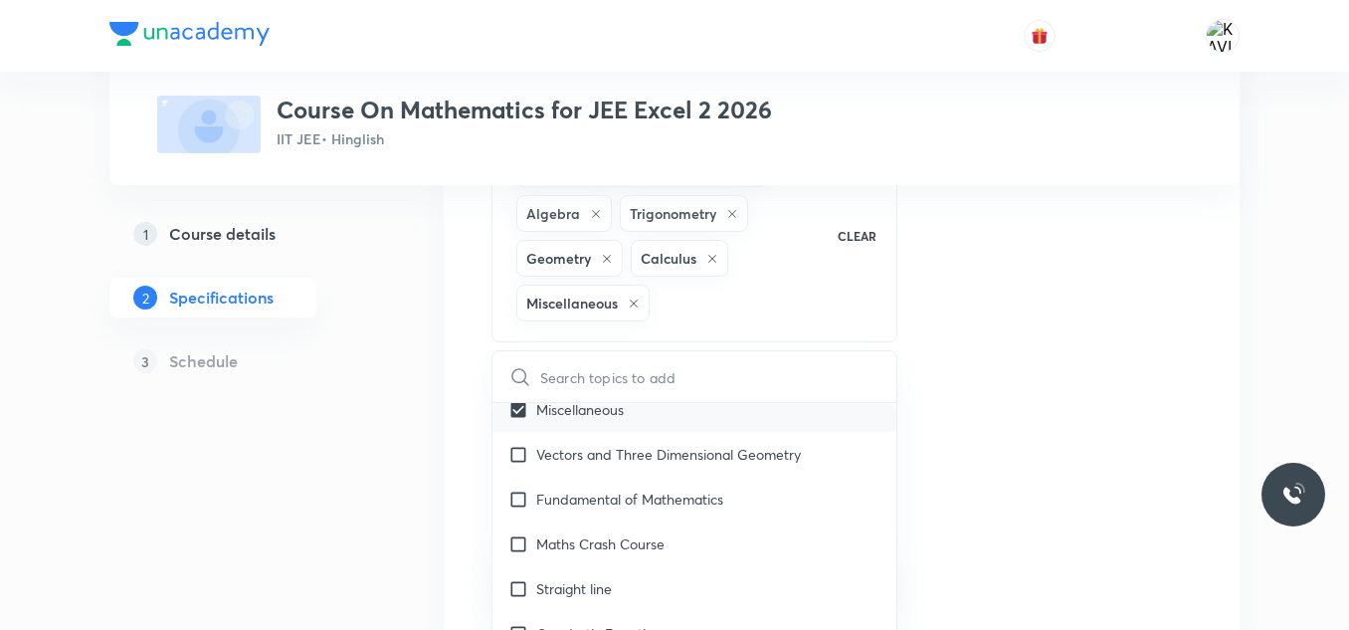
scroll to position [2634, 0]
click at [643, 459] on p "Vectors and Three Dimensional Geometry" at bounding box center [668, 453] width 265 height 21
checkbox input "true"
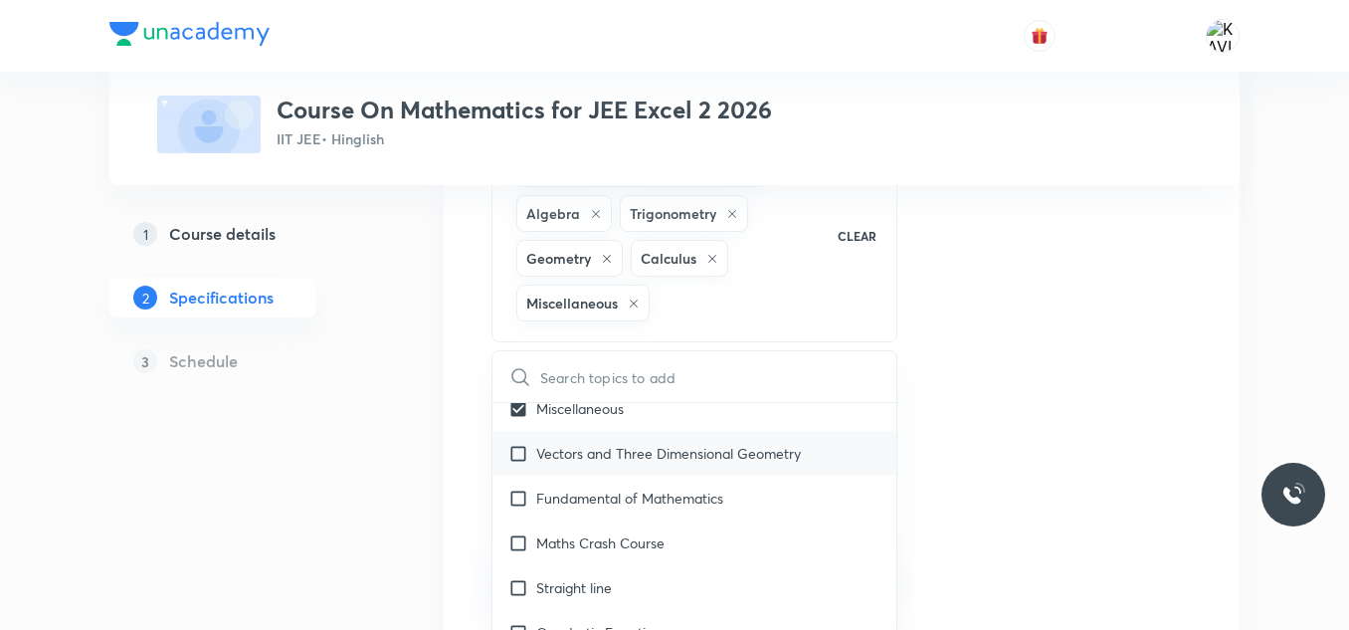
checkbox input "true"
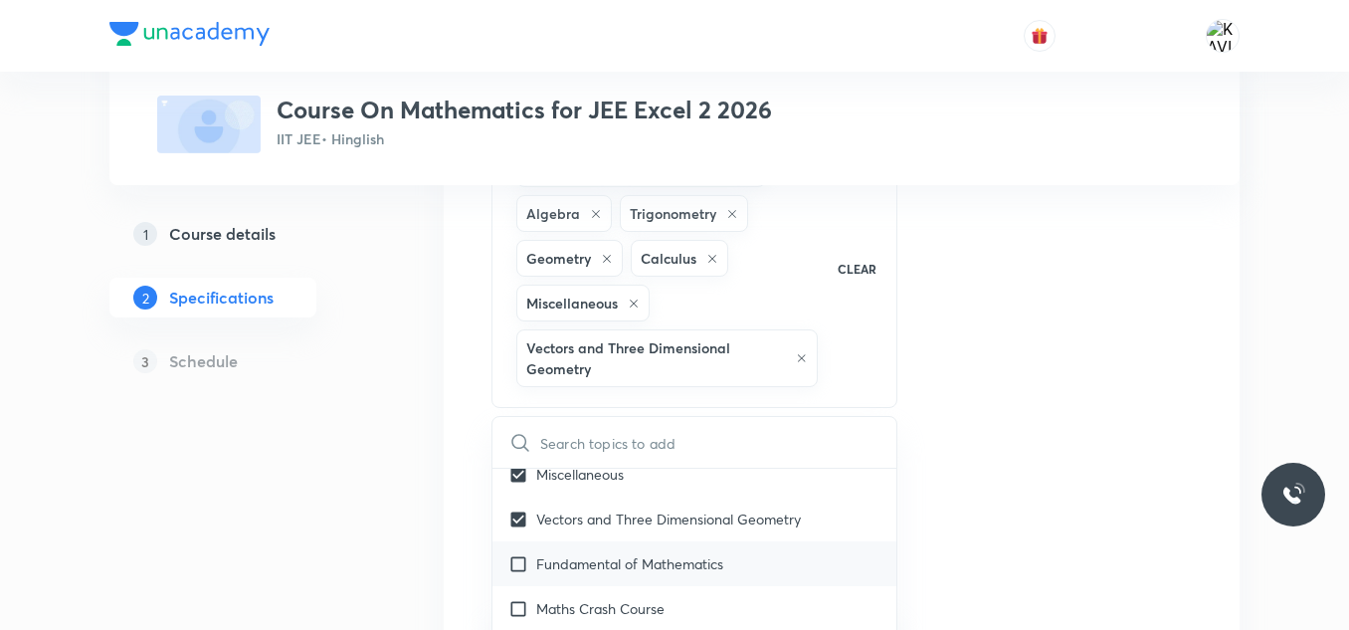
click at [646, 562] on p "Fundamental of Mathematics" at bounding box center [629, 563] width 187 height 21
checkbox input "true"
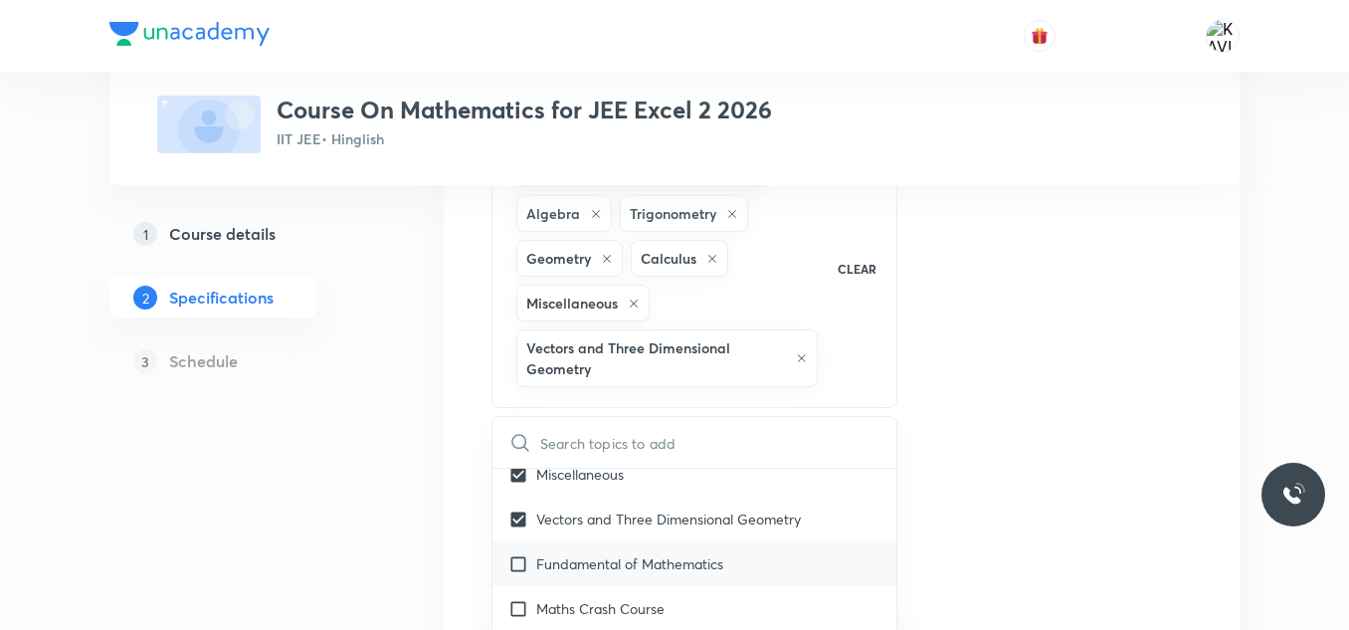
checkbox input "true"
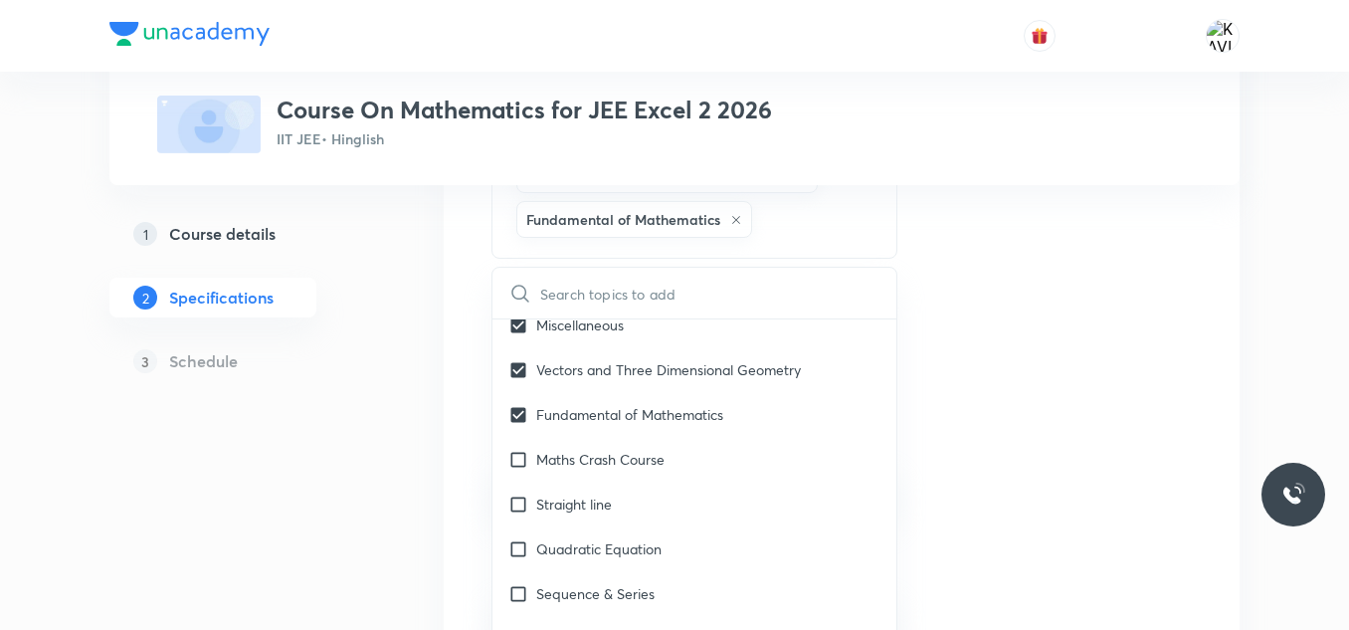
scroll to position [467, 0]
click at [699, 447] on div "Maths Crash Course" at bounding box center [694, 457] width 404 height 45
checkbox input "true"
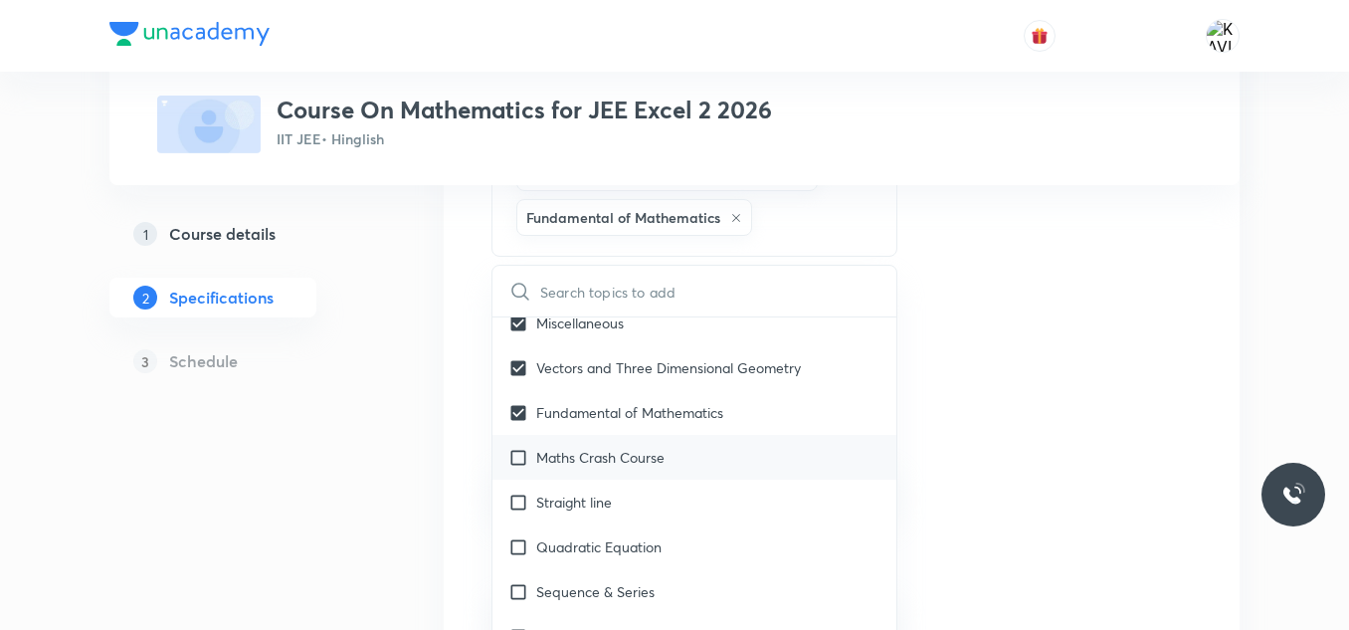
checkbox input "true"
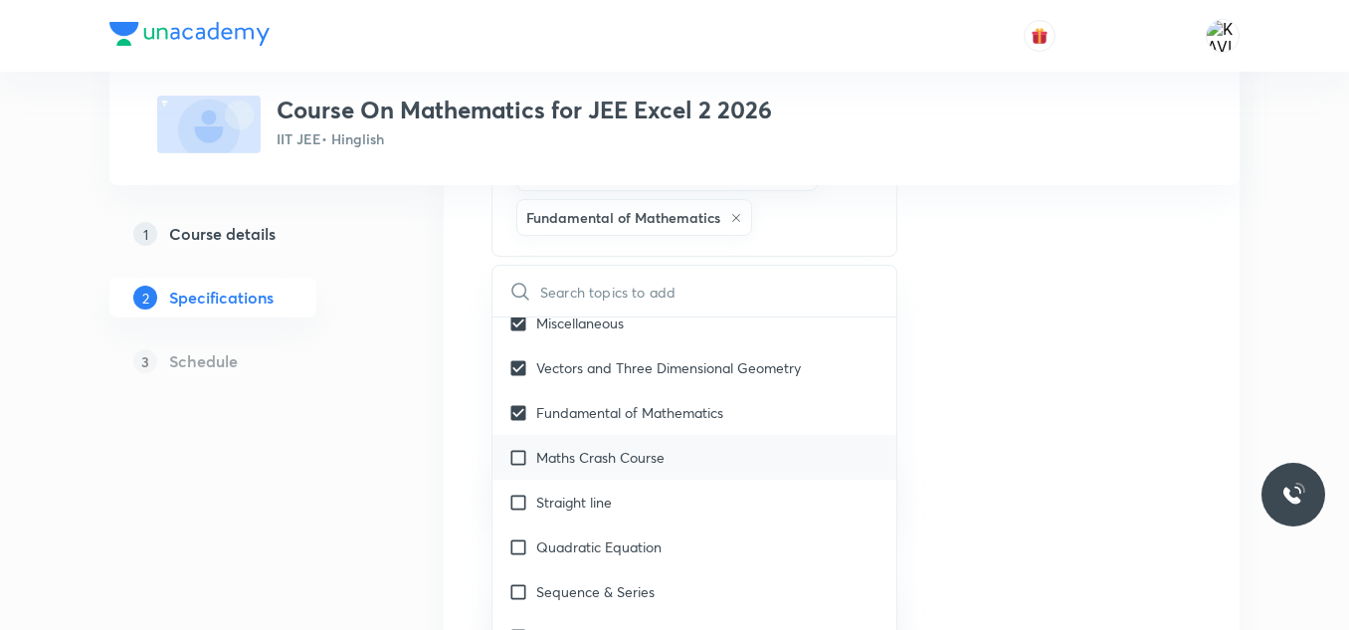
checkbox input "true"
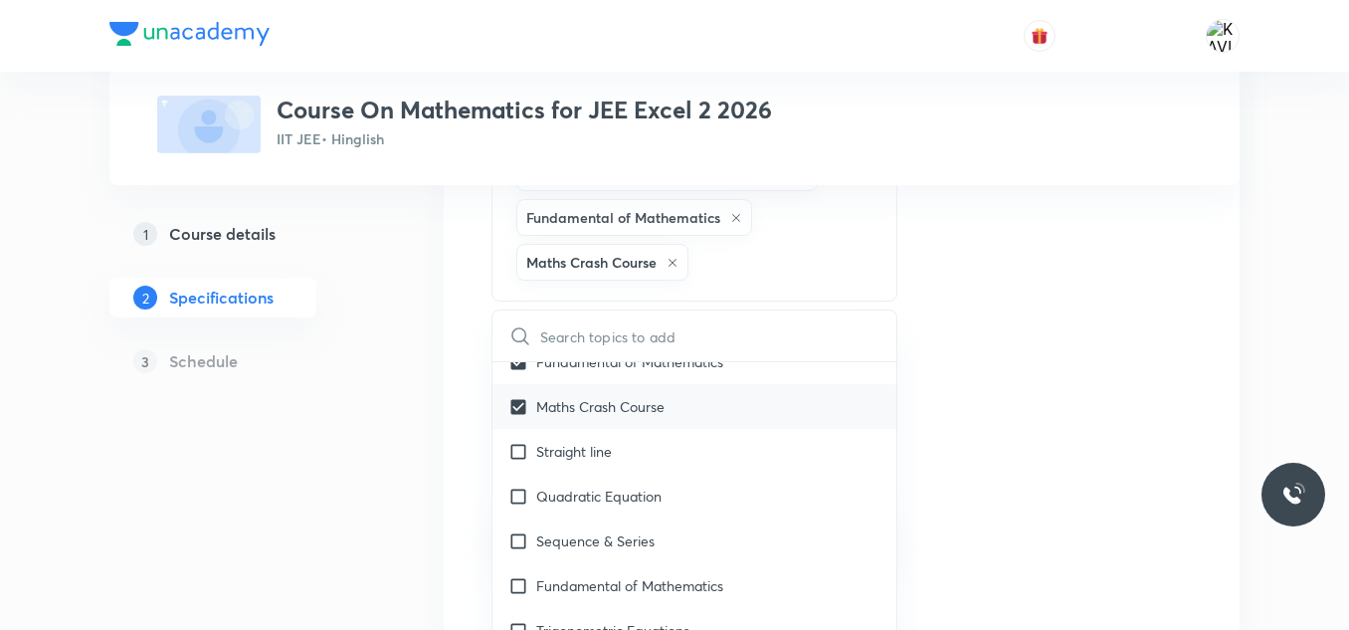
scroll to position [2732, 0]
click at [634, 454] on div "Straight line" at bounding box center [694, 448] width 404 height 45
checkbox input "true"
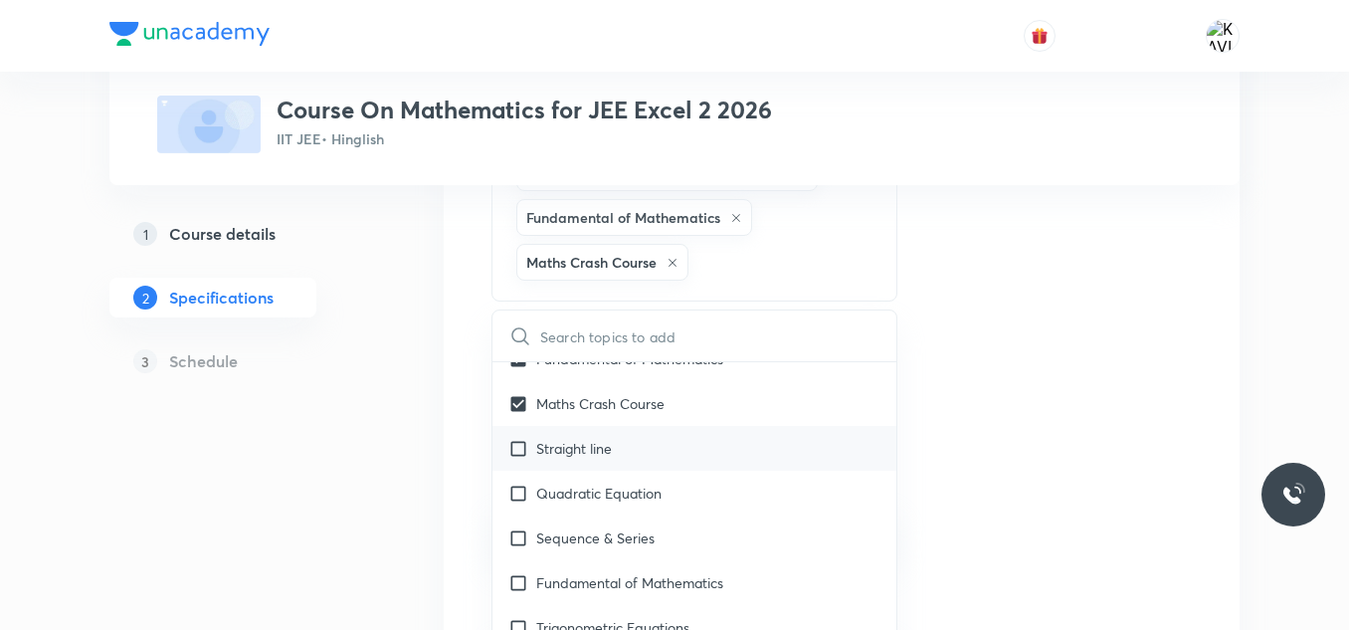
checkbox input "true"
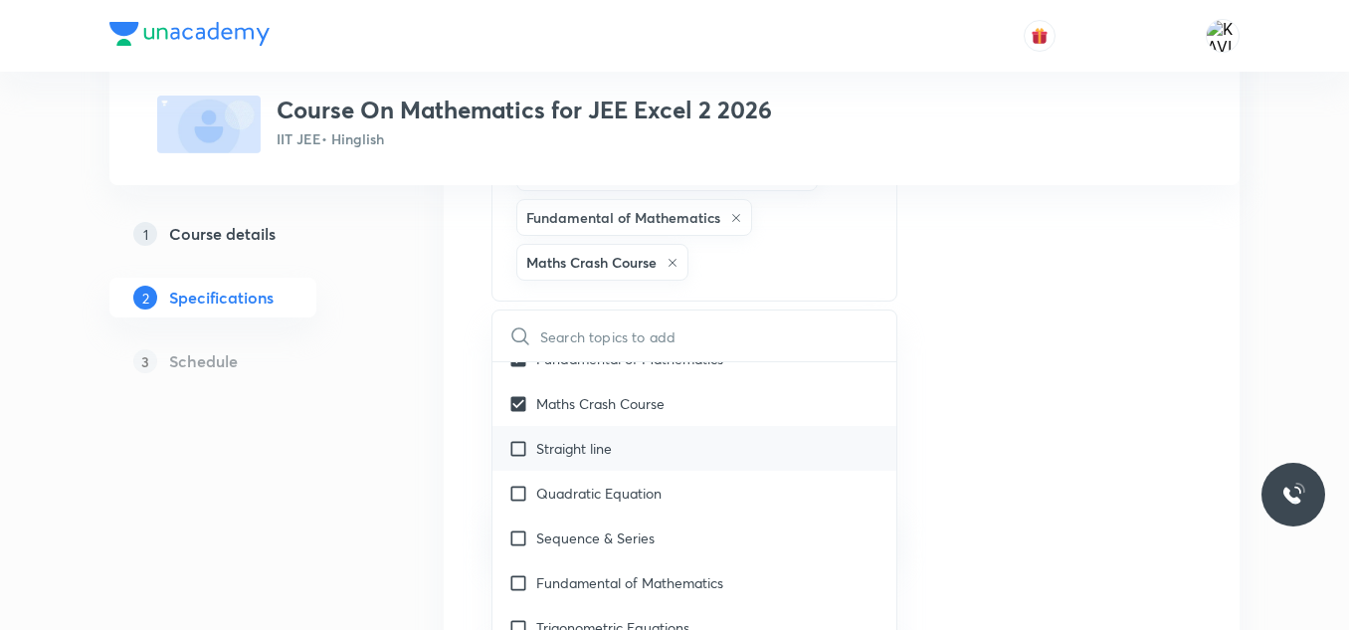
checkbox input "true"
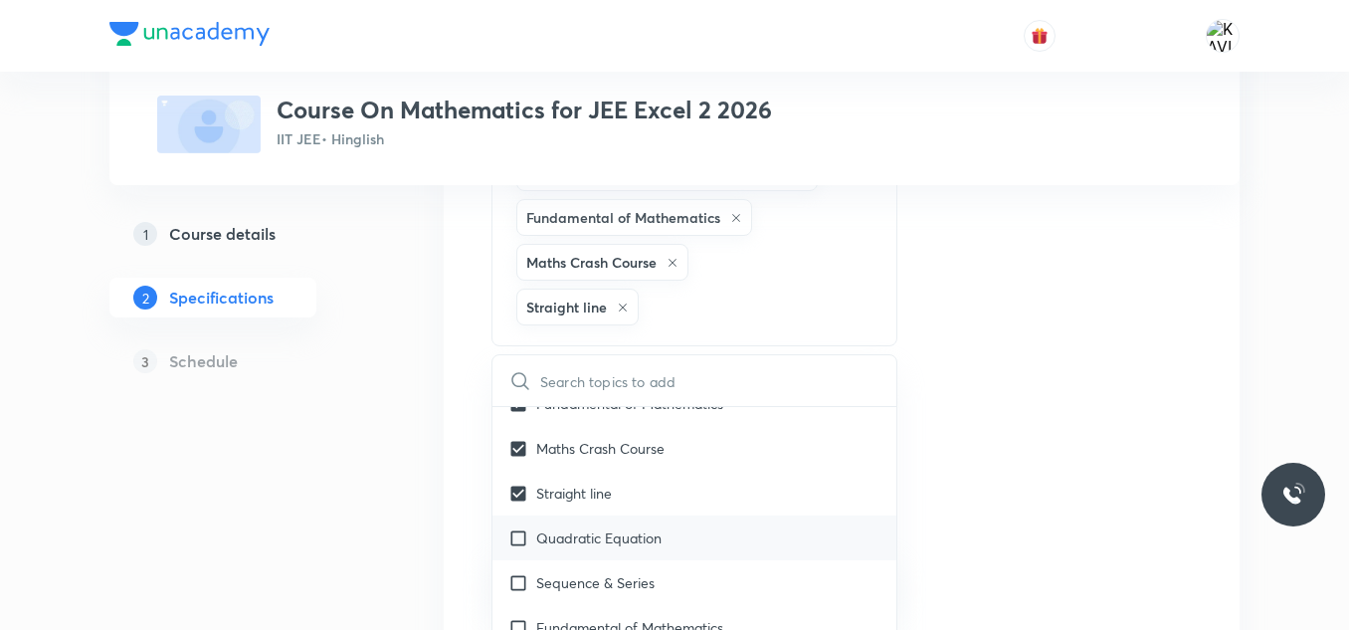
click at [609, 556] on div "Quadratic Equation" at bounding box center [694, 537] width 404 height 45
checkbox input "true"
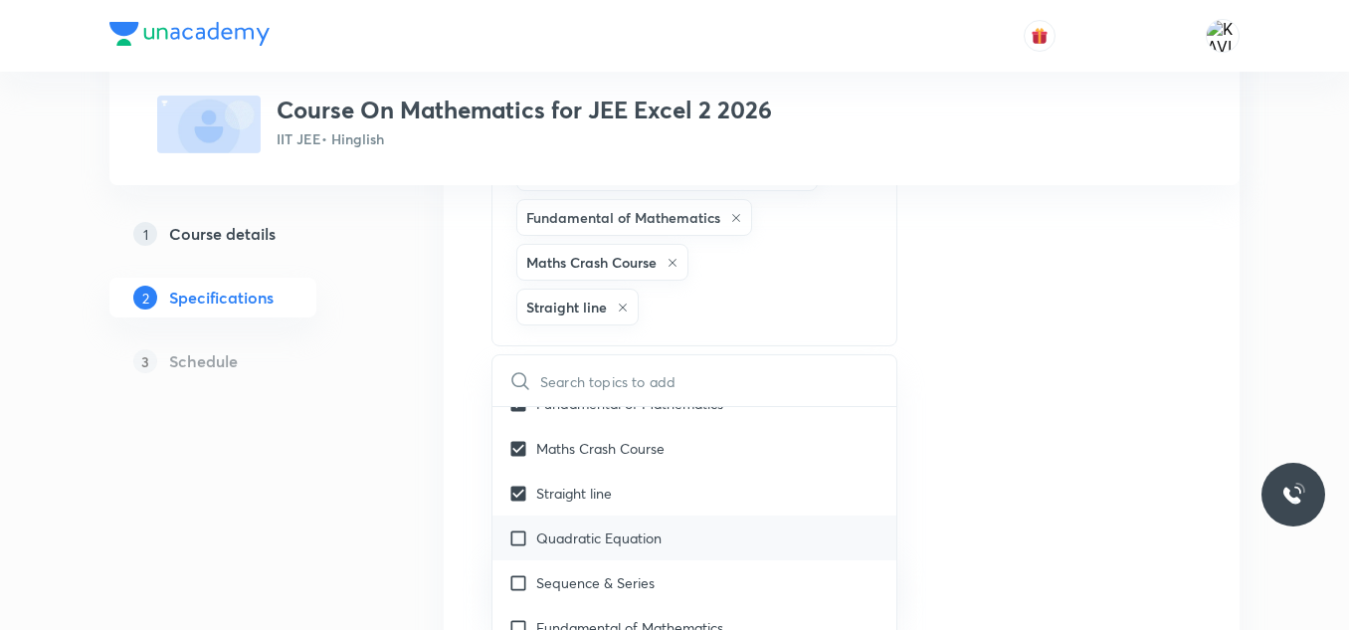
checkbox input "true"
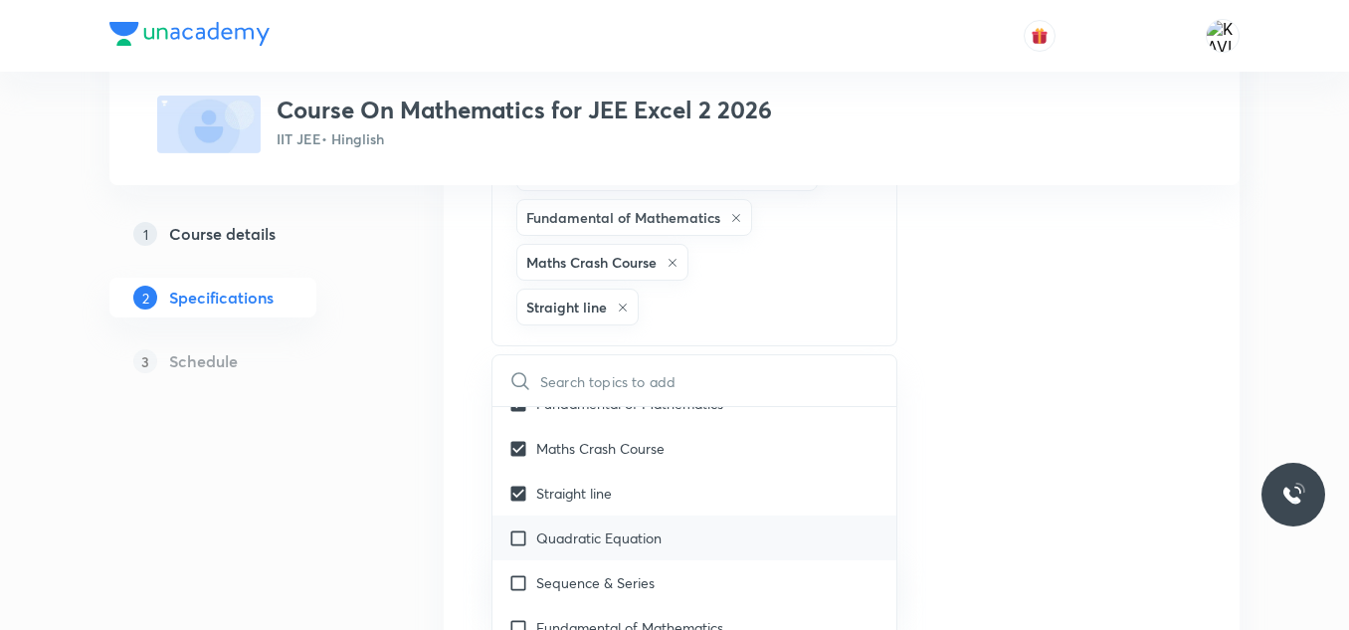
checkbox input "true"
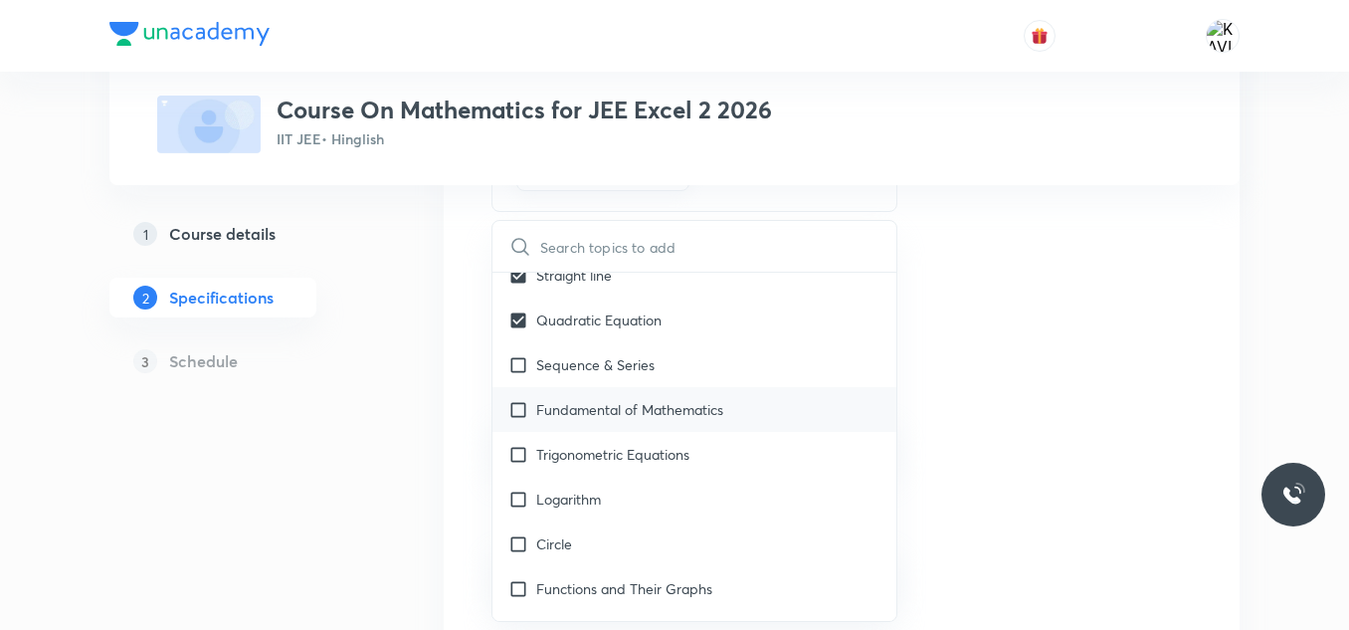
scroll to position [2817, 0]
click at [661, 341] on div "Sequence & Series" at bounding box center [694, 363] width 404 height 45
checkbox input "true"
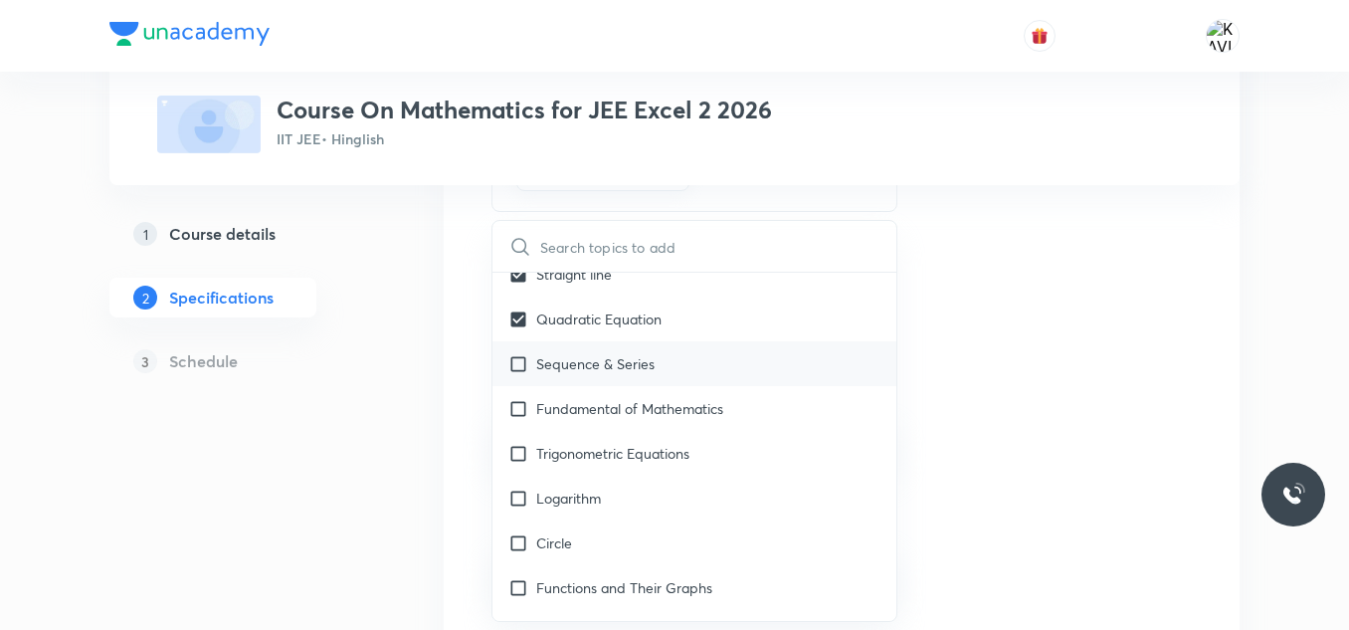
checkbox input "true"
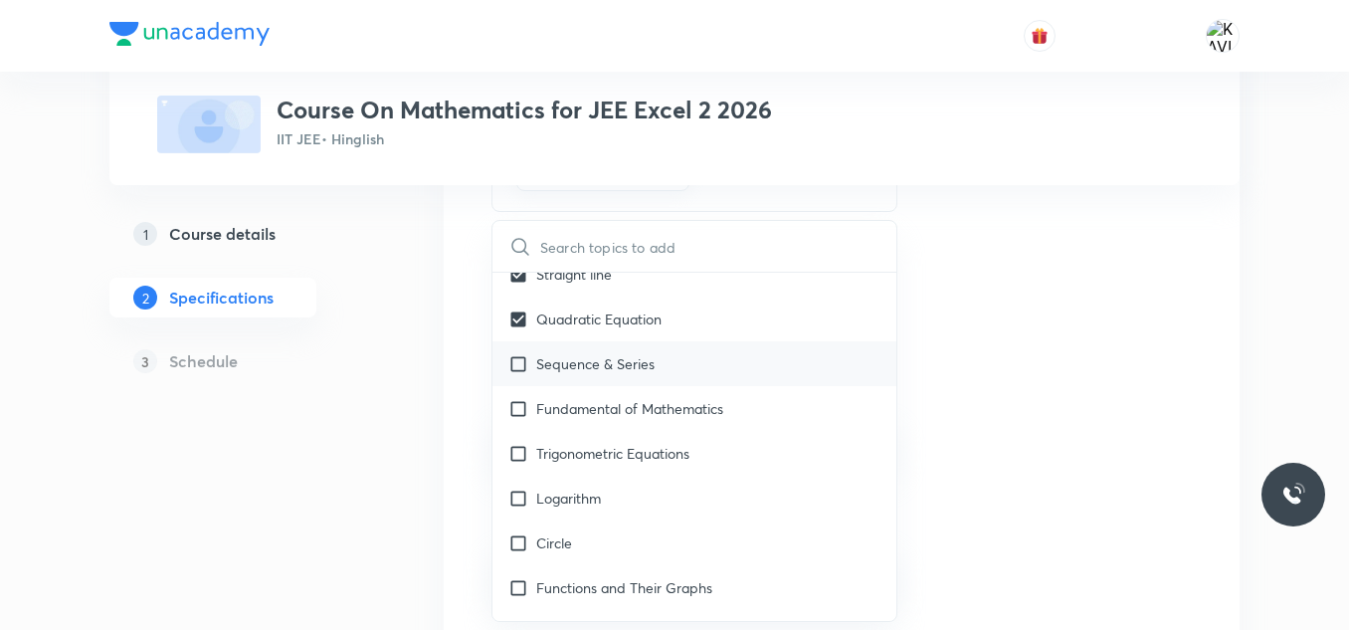
checkbox input "true"
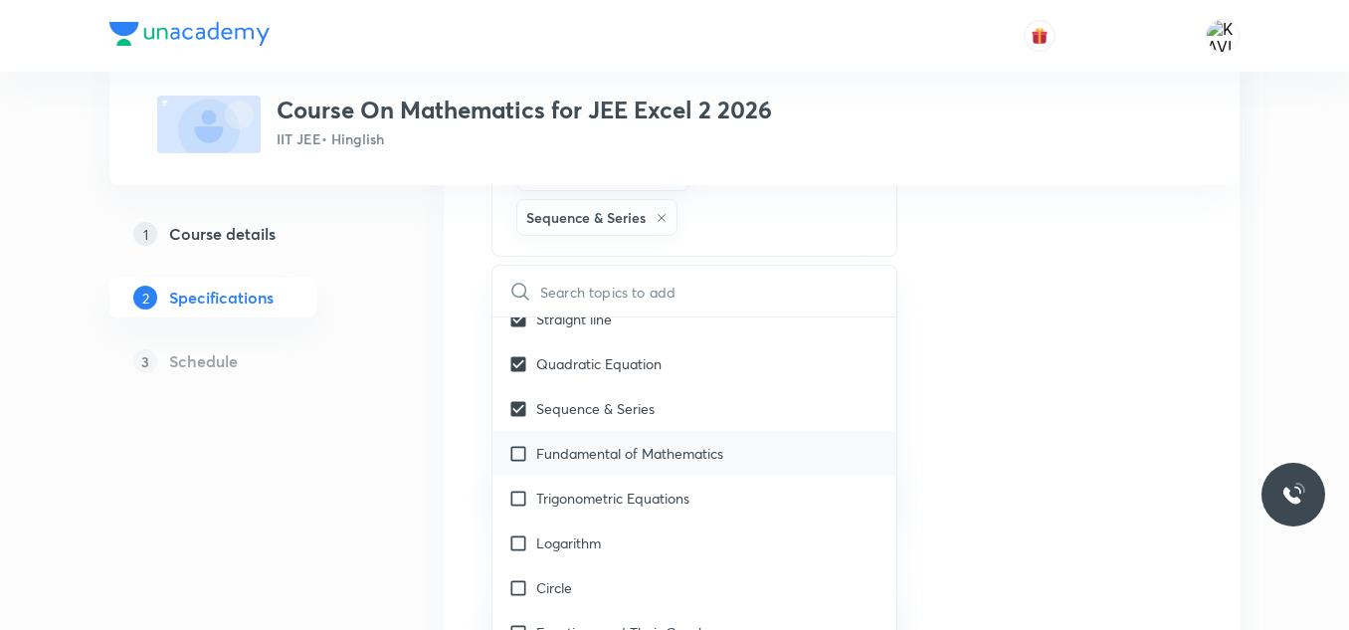
click at [660, 443] on p "Fundamental of Mathematics" at bounding box center [629, 453] width 187 height 21
checkbox input "true"
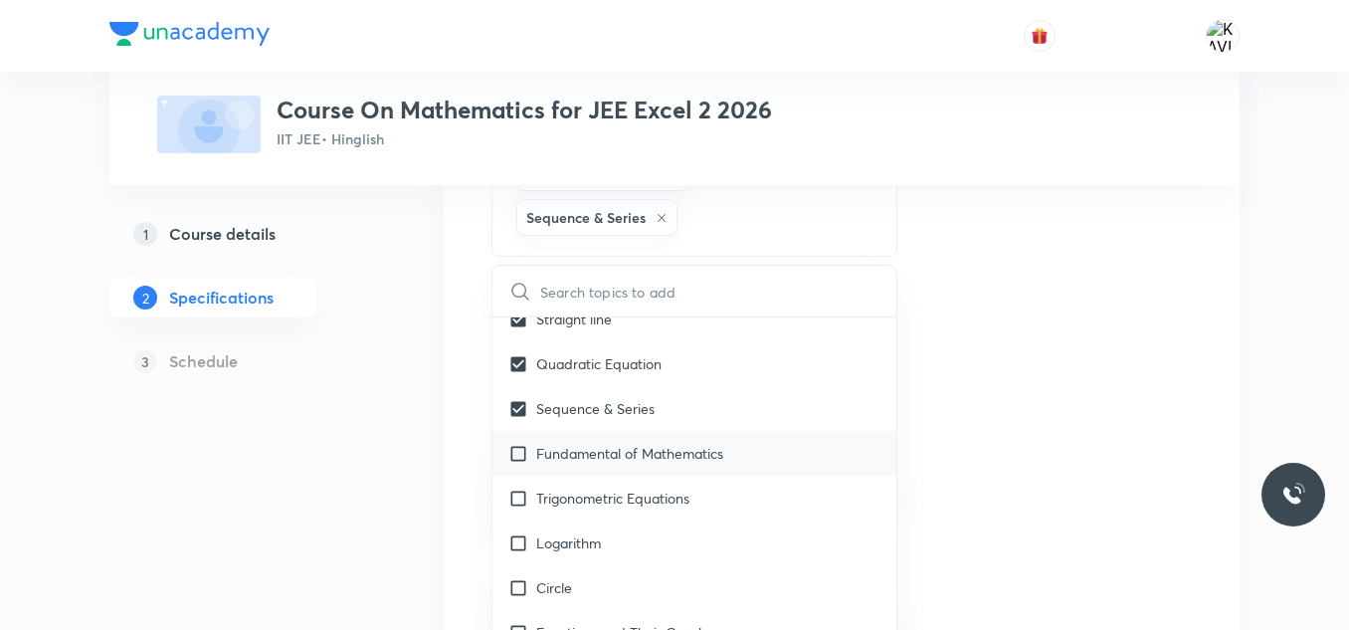
checkbox input "true"
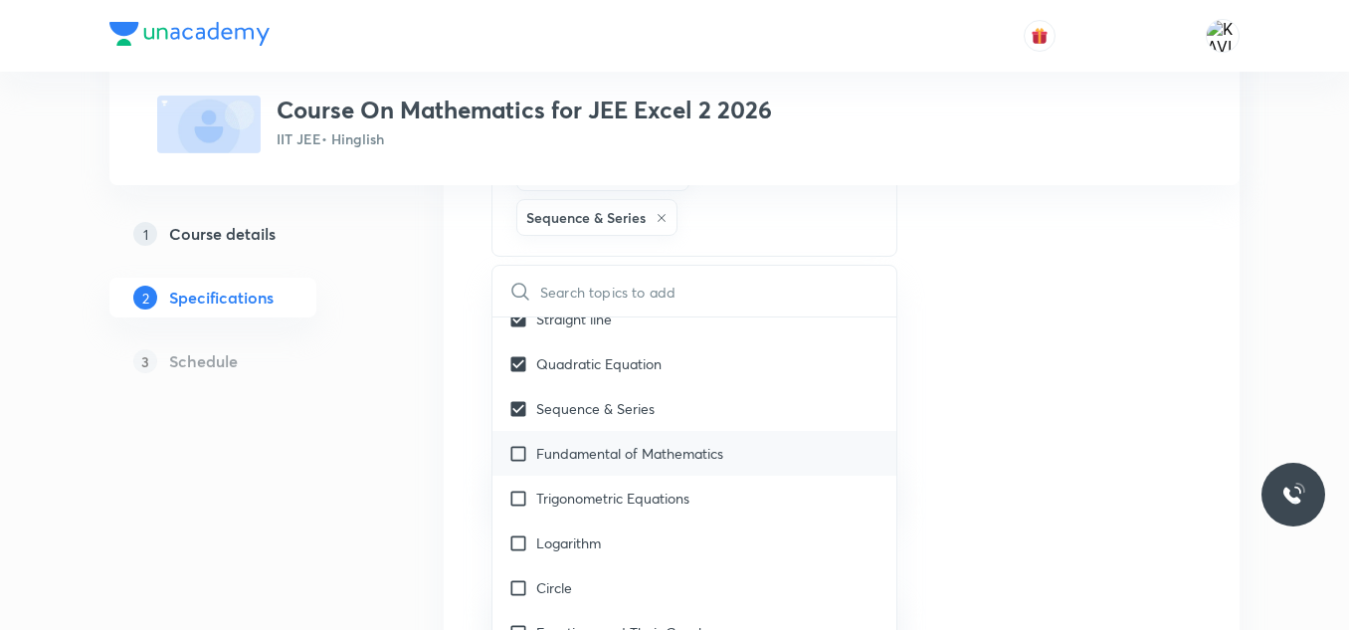
checkbox input "true"
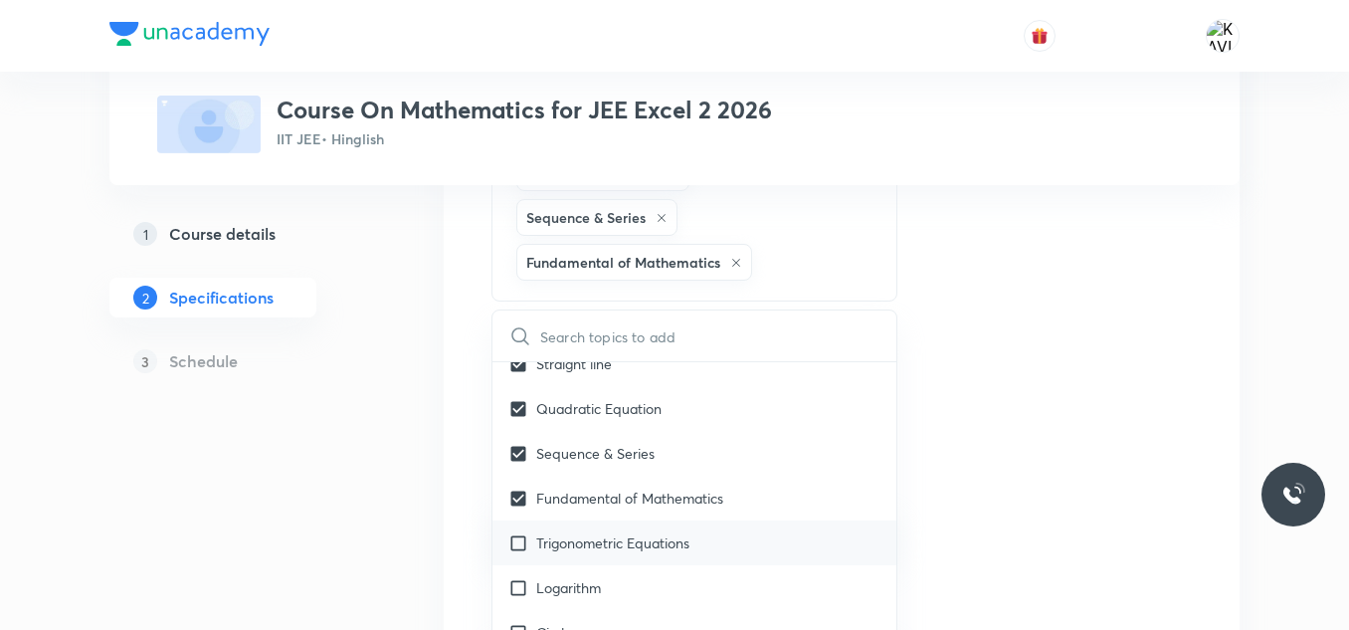
click at [637, 520] on div "Trigonometric Equations" at bounding box center [694, 542] width 404 height 45
checkbox input "true"
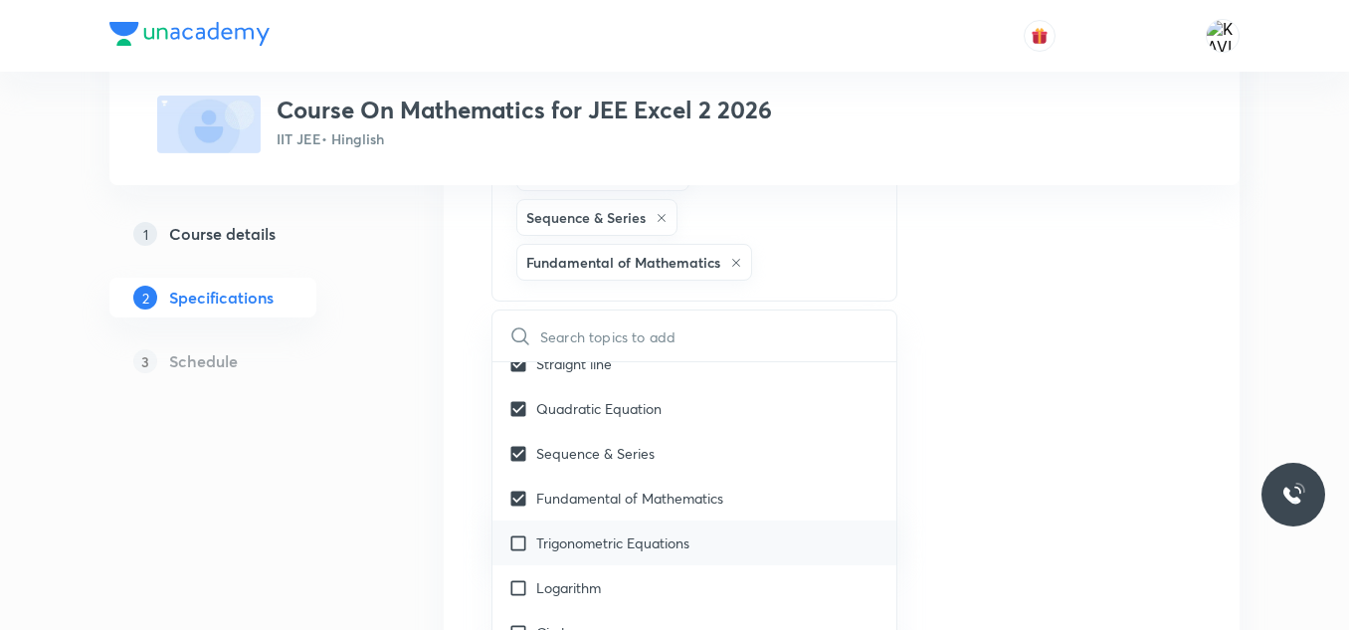
checkbox input "true"
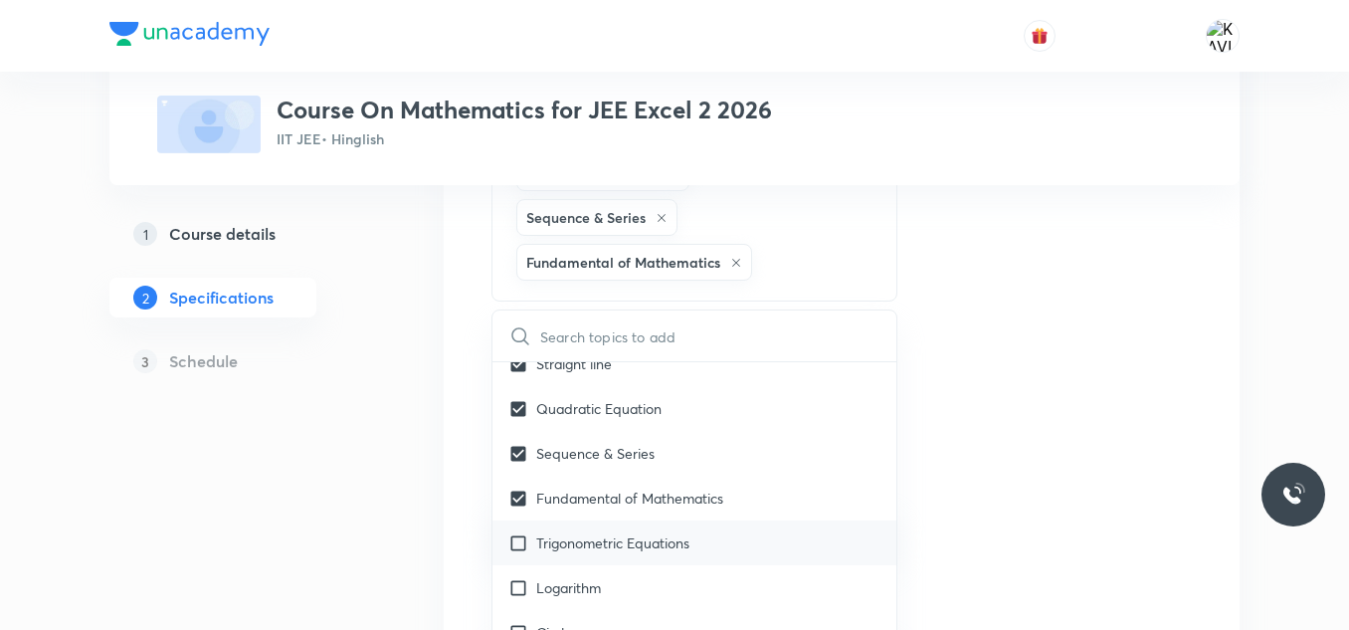
checkbox input "true"
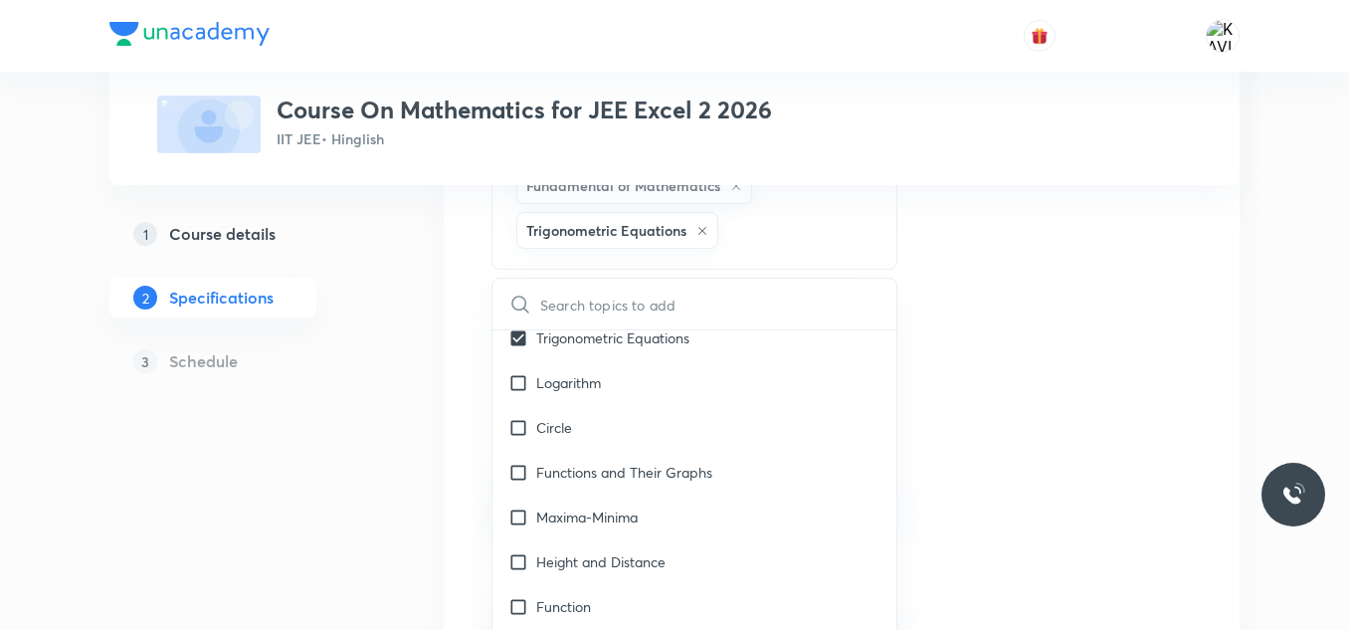
scroll to position [2991, 0]
click at [646, 359] on div "Logarithm" at bounding box center [694, 381] width 404 height 45
checkbox input "true"
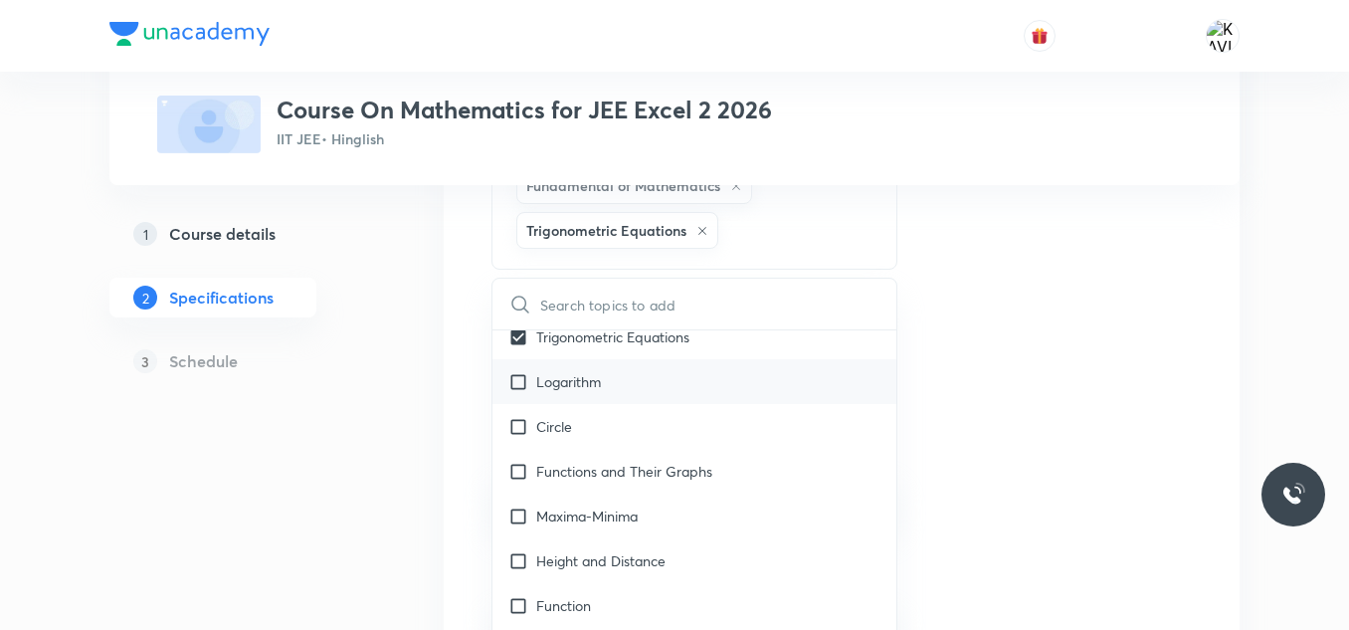
checkbox input "true"
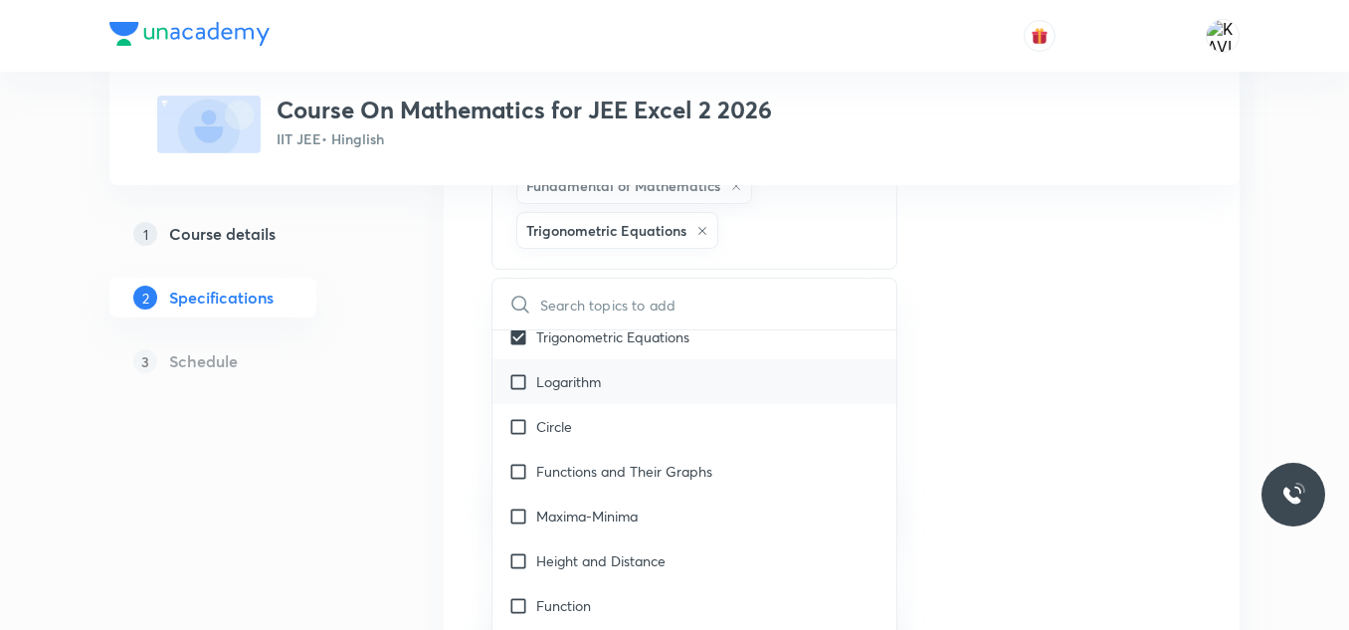
checkbox input "true"
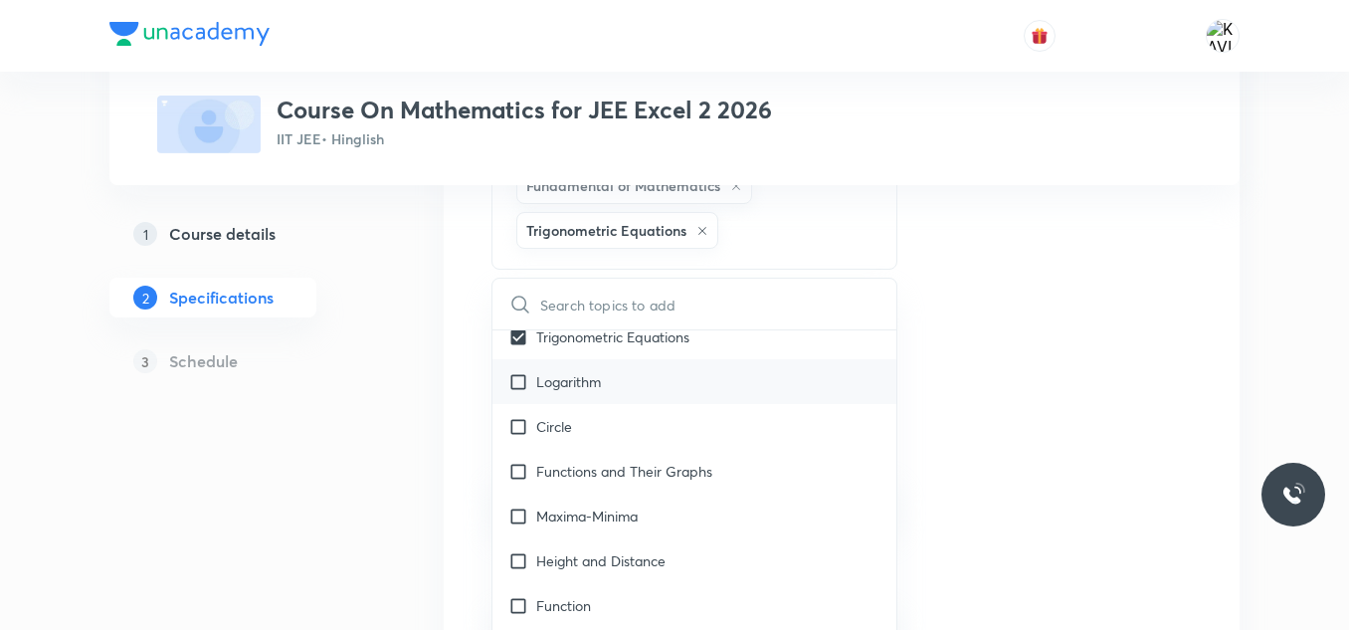
checkbox input "true"
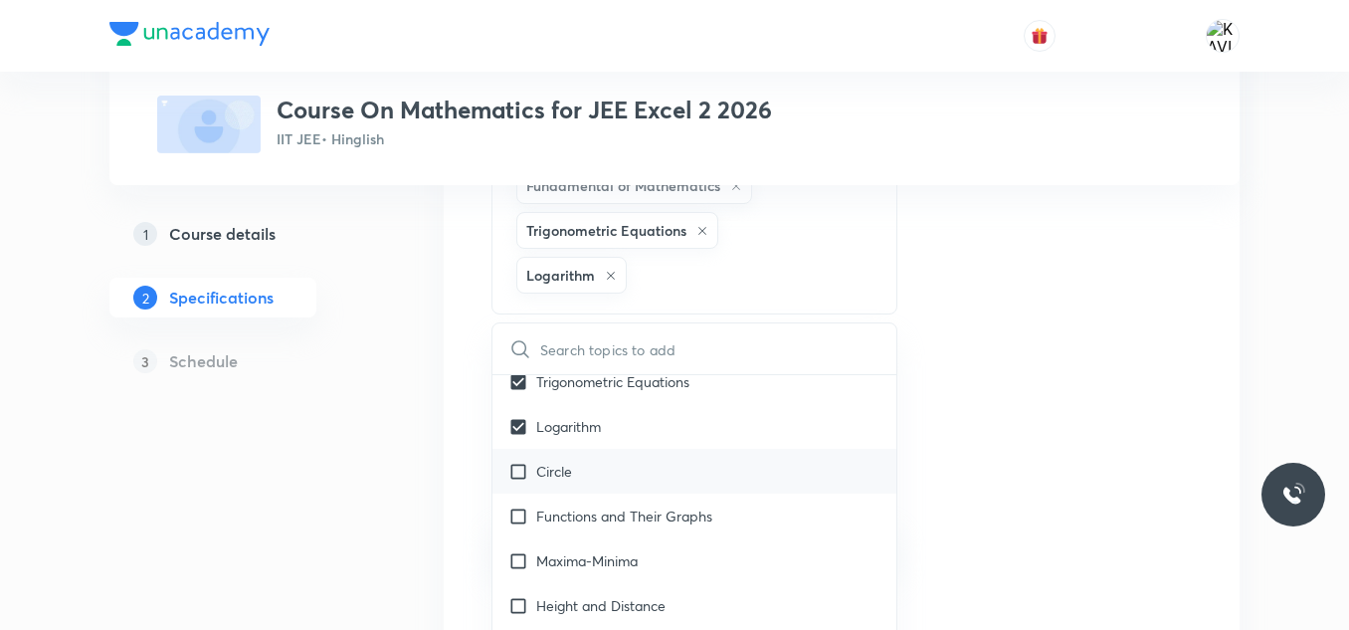
click at [604, 449] on div "Circle" at bounding box center [694, 471] width 404 height 45
checkbox input "true"
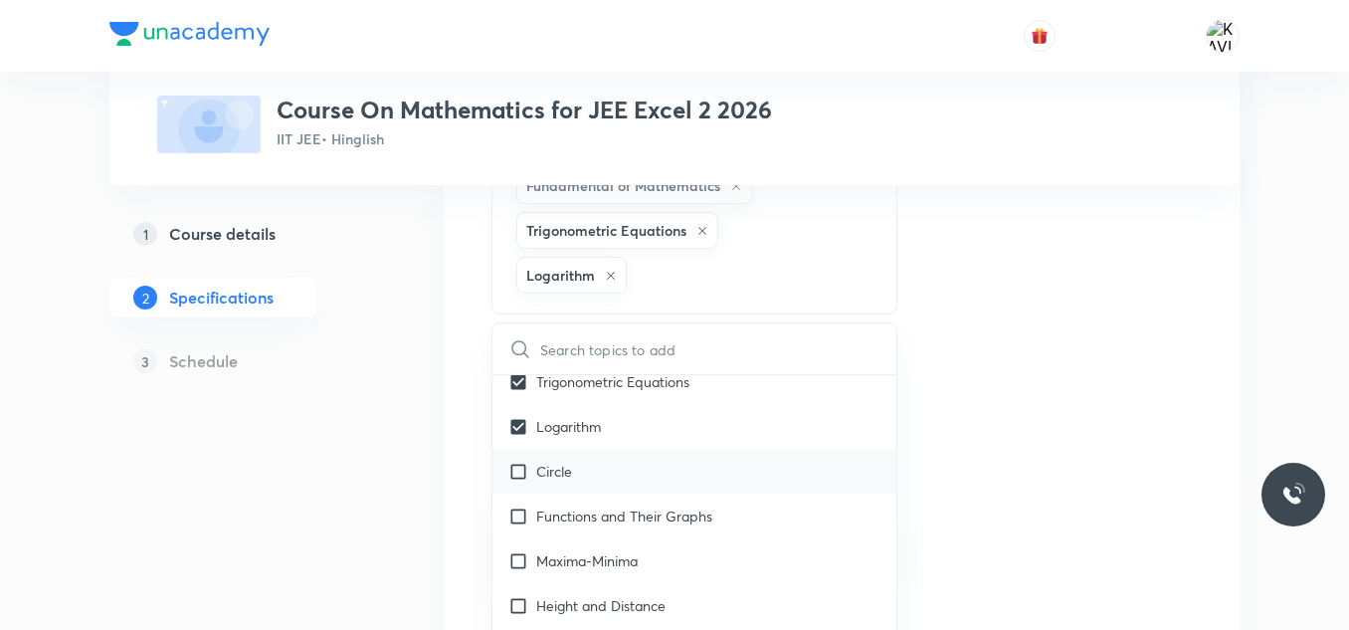
checkbox input "true"
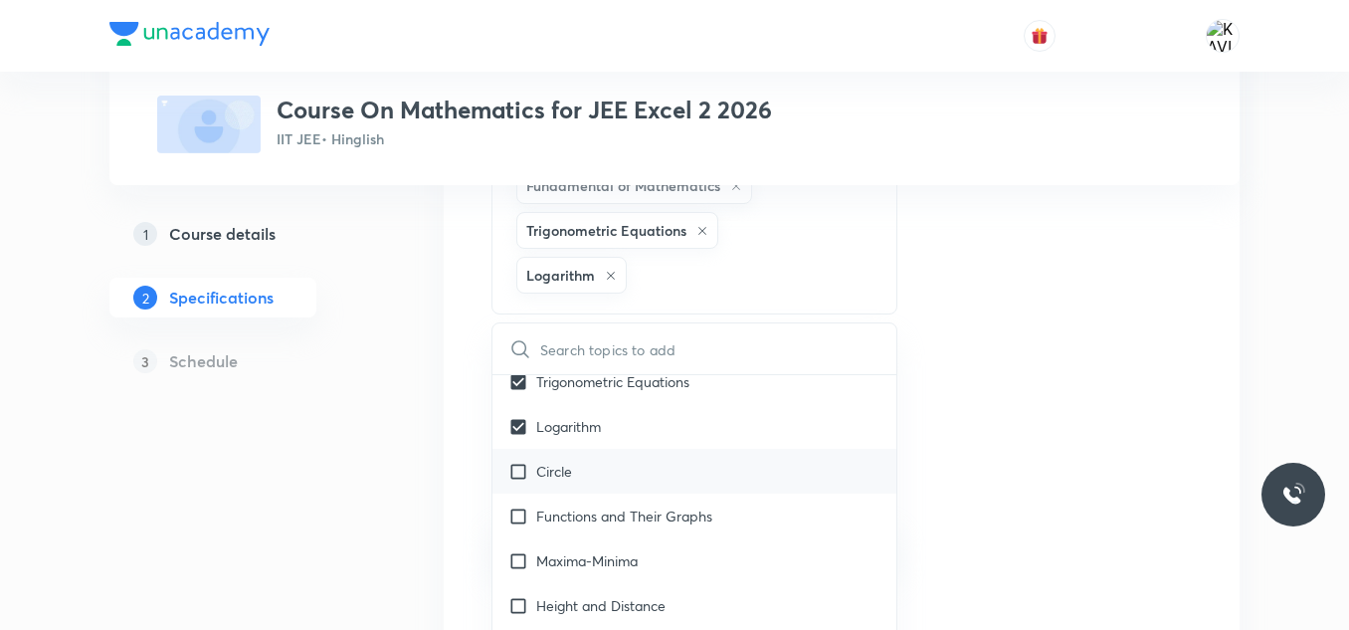
checkbox input "true"
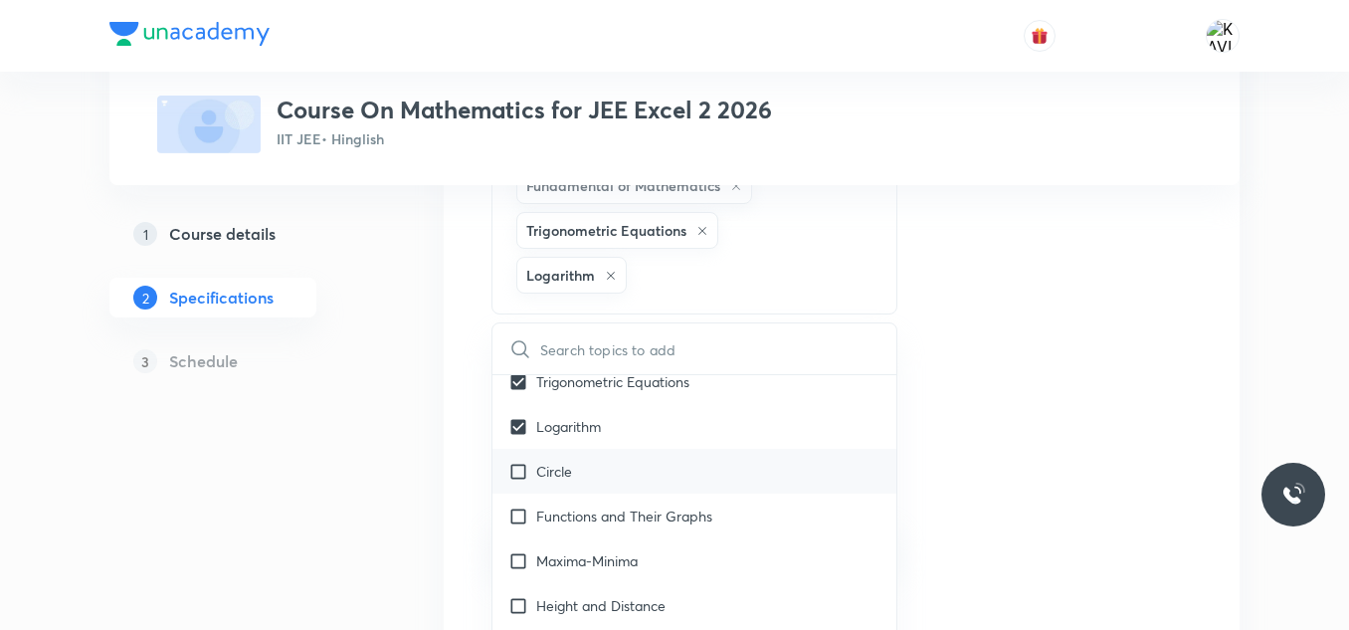
checkbox input "true"
click at [629, 505] on p "Functions and Their Graphs" at bounding box center [624, 515] width 176 height 21
checkbox input "true"
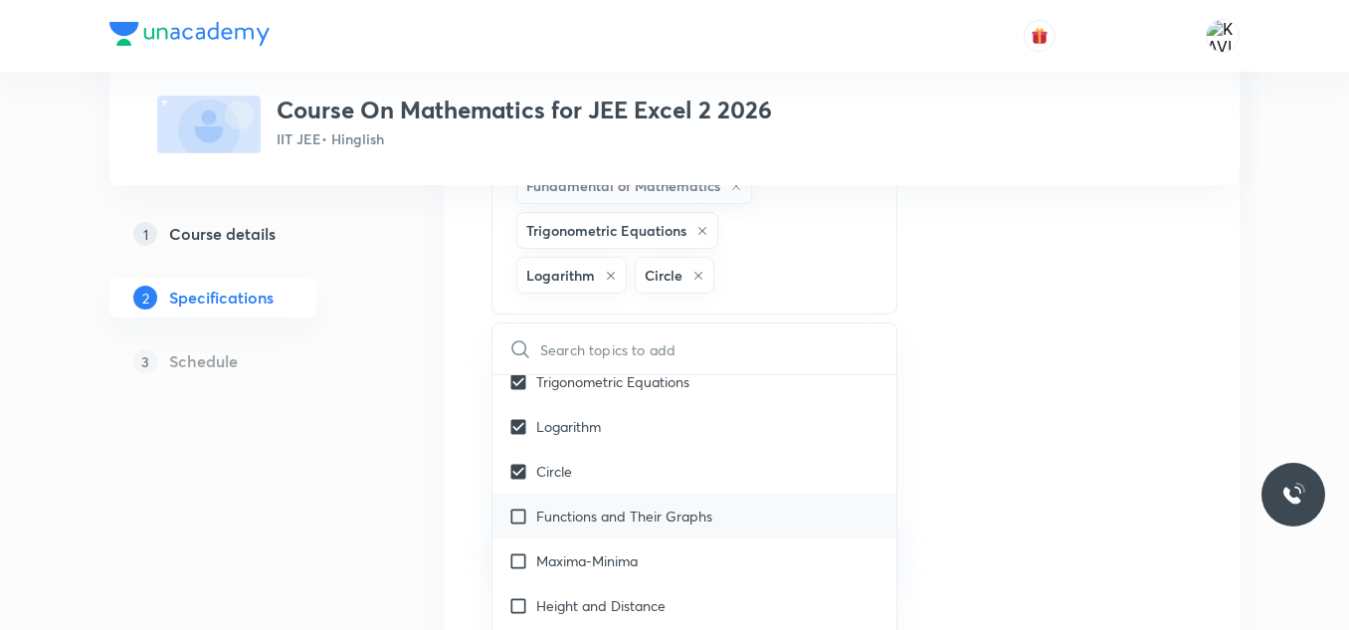
checkbox input "true"
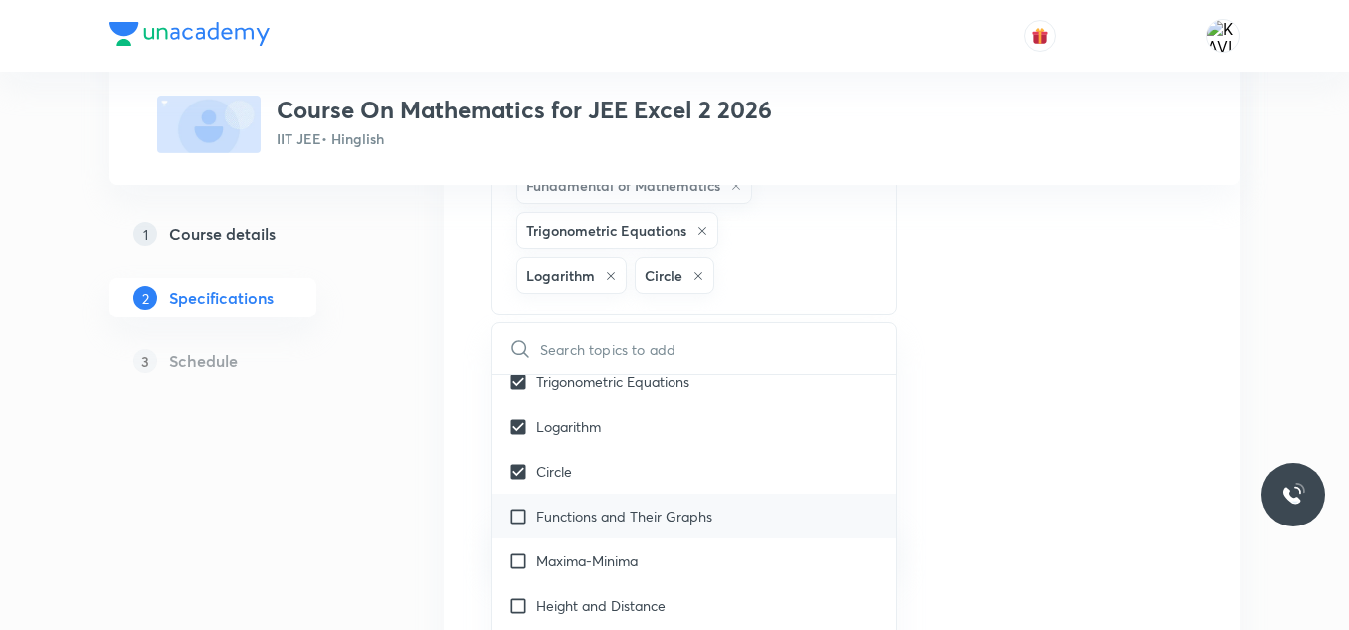
checkbox input "true"
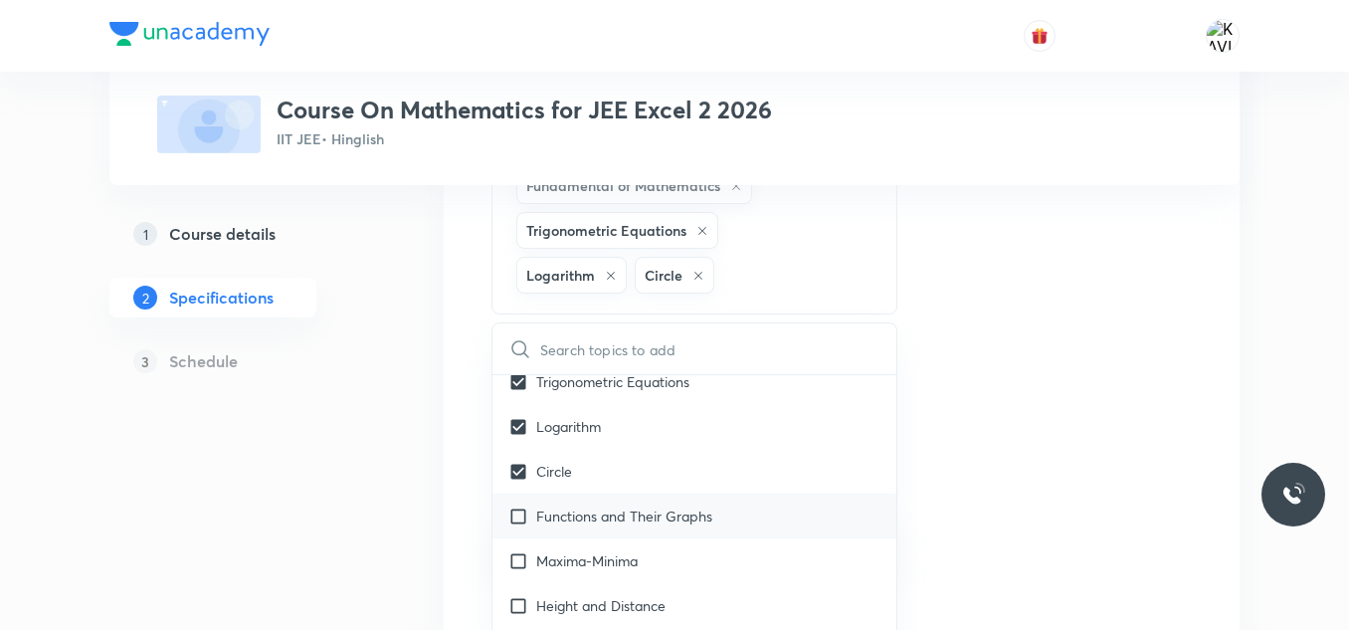
checkbox input "true"
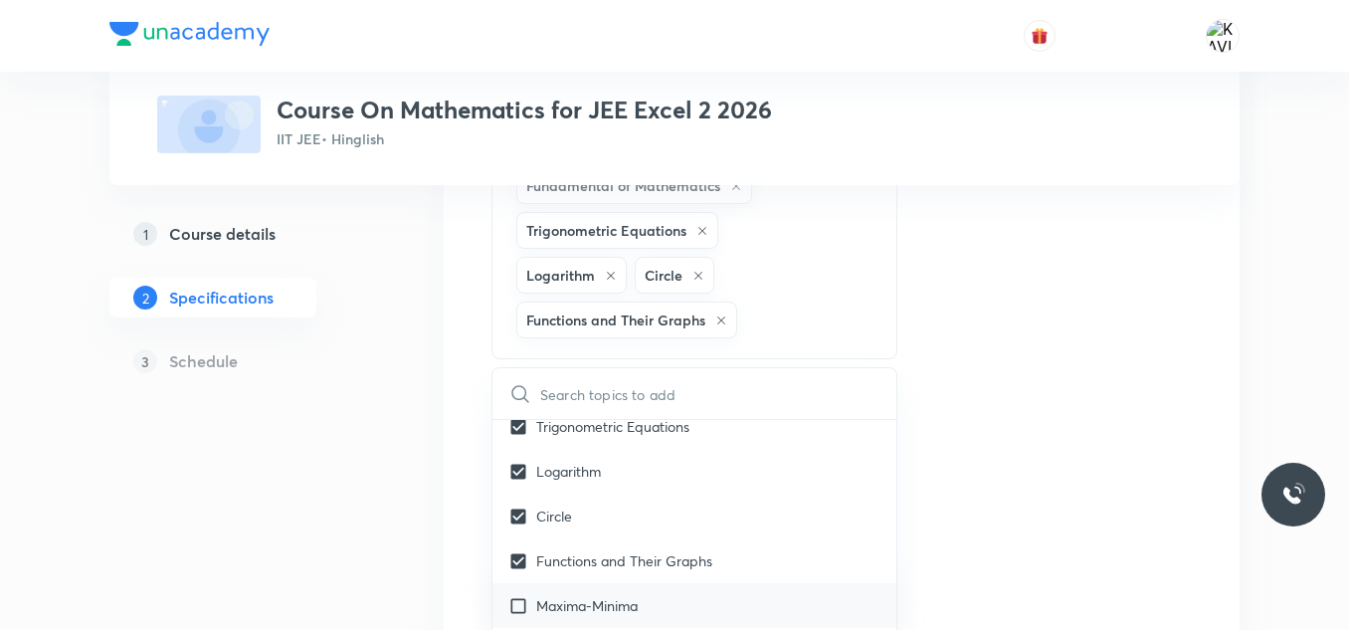
click at [612, 583] on div "Maxima-Minima" at bounding box center [694, 605] width 404 height 45
checkbox input "true"
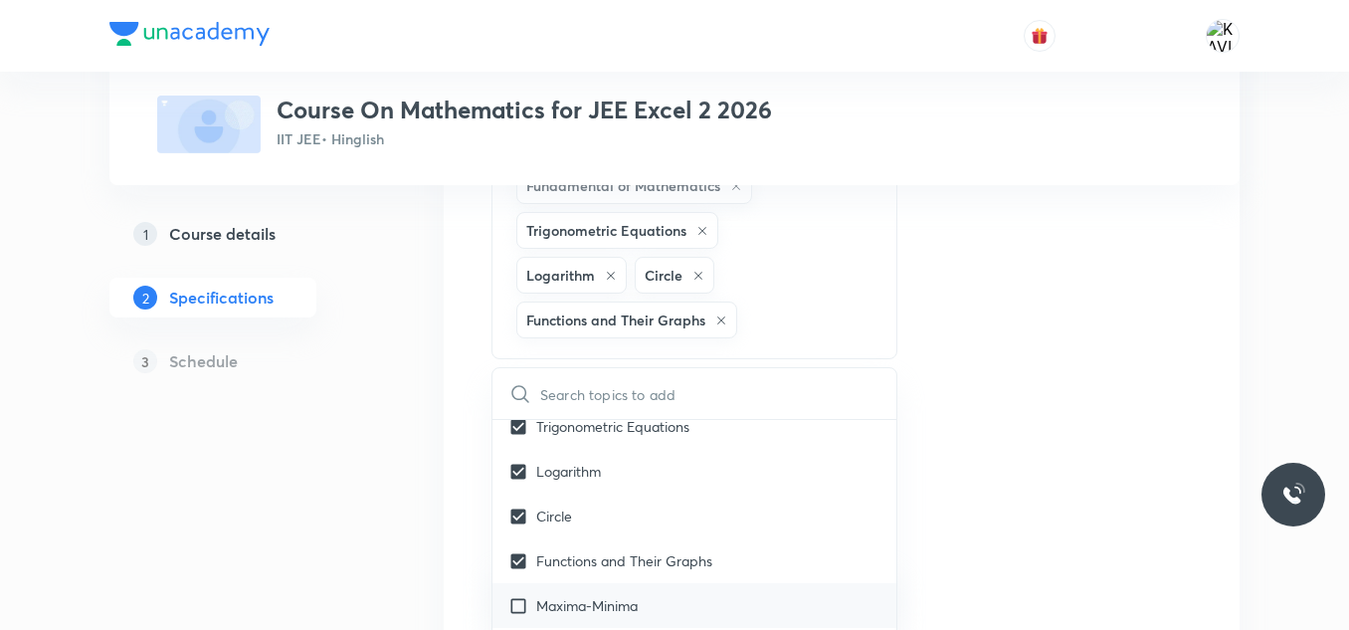
checkbox input "true"
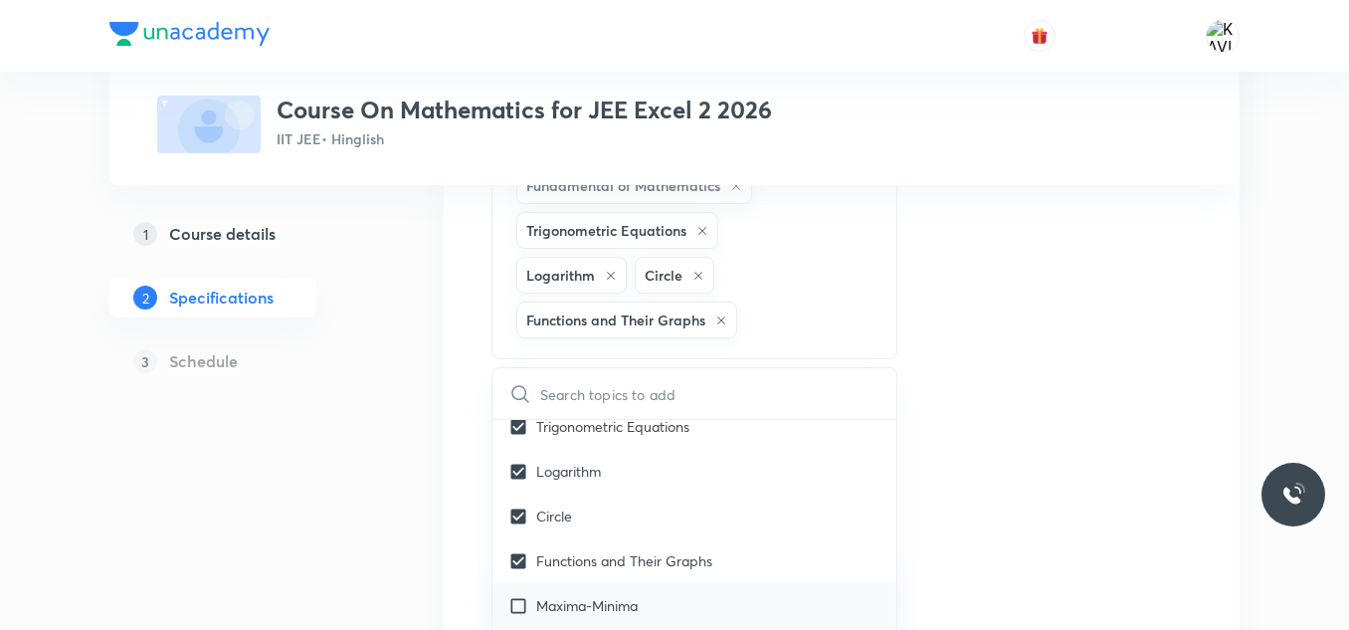
checkbox input "true"
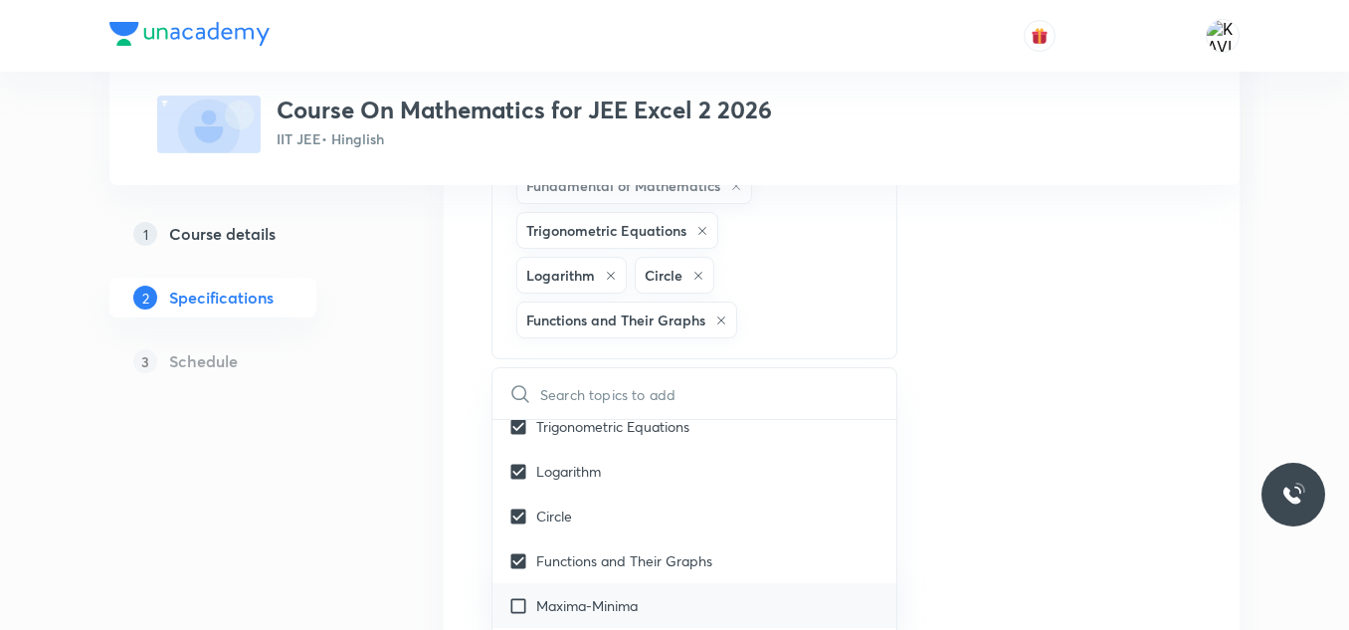
checkbox input "true"
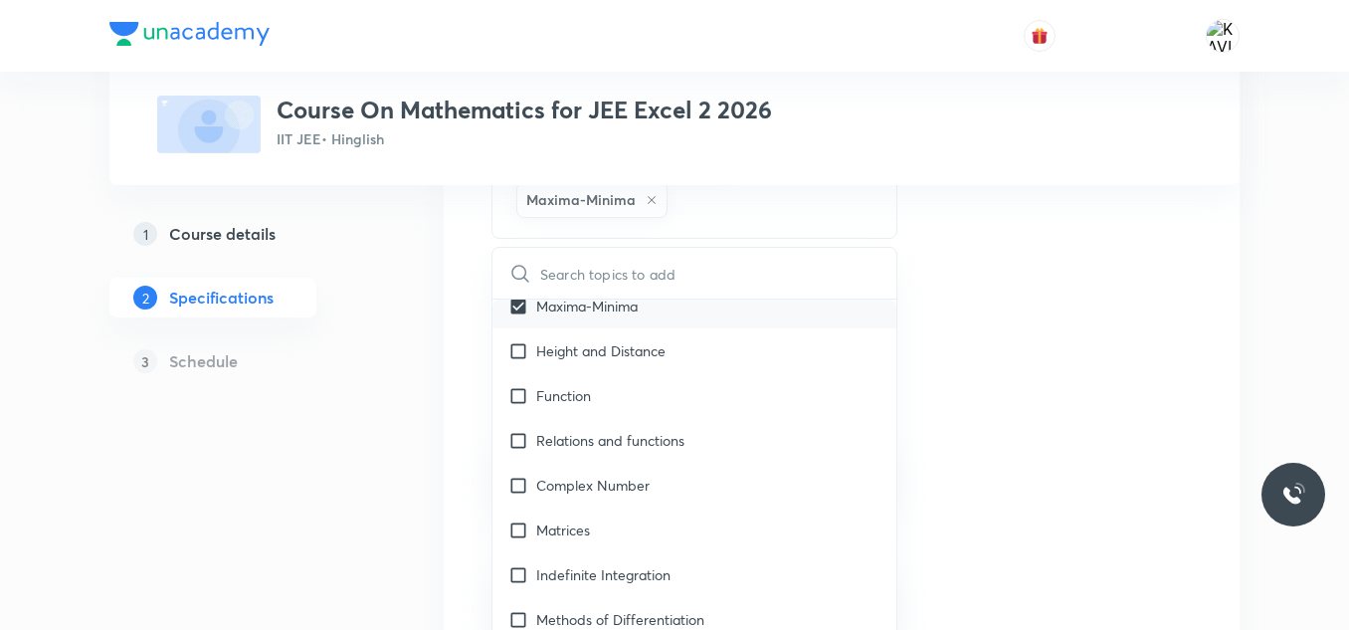
scroll to position [3195, 0]
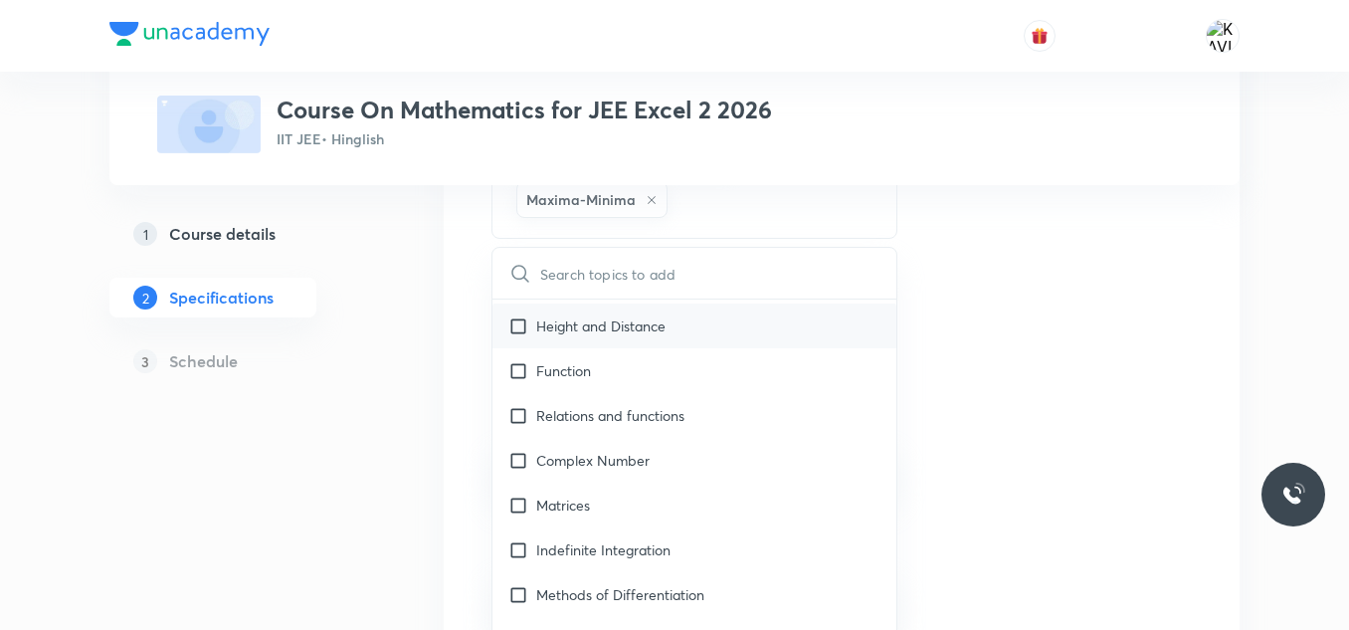
click at [683, 303] on div "Height and Distance" at bounding box center [694, 325] width 404 height 45
checkbox input "true"
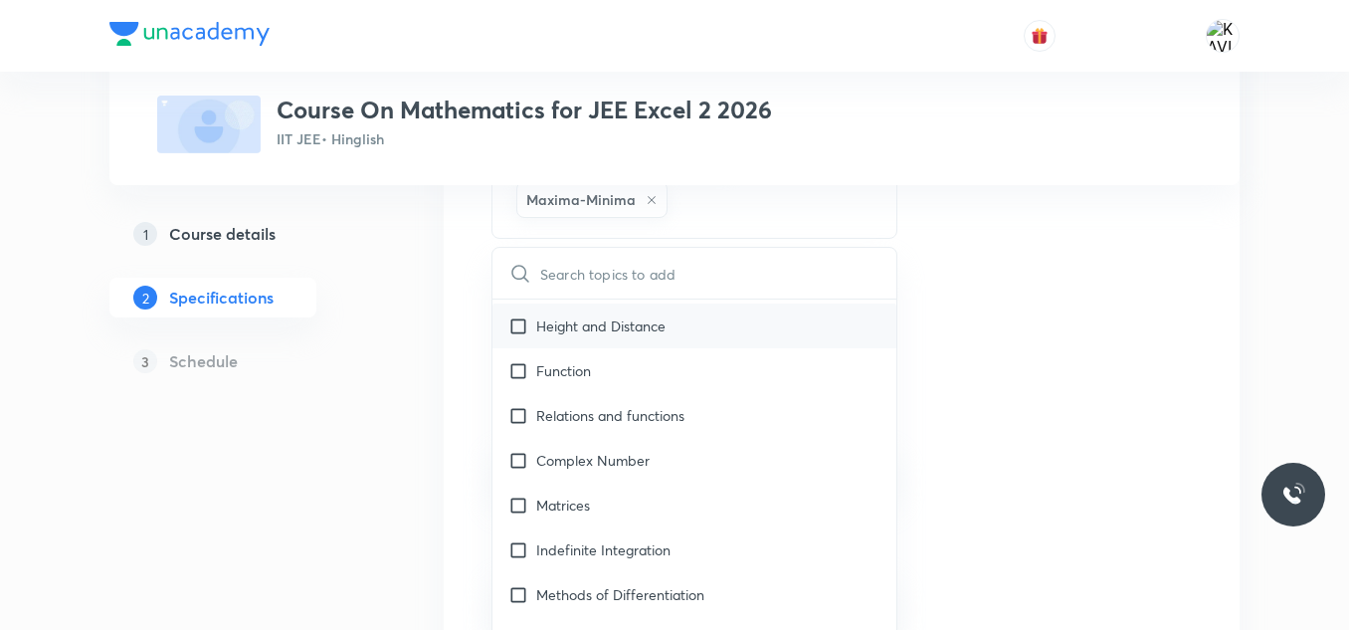
checkbox input "true"
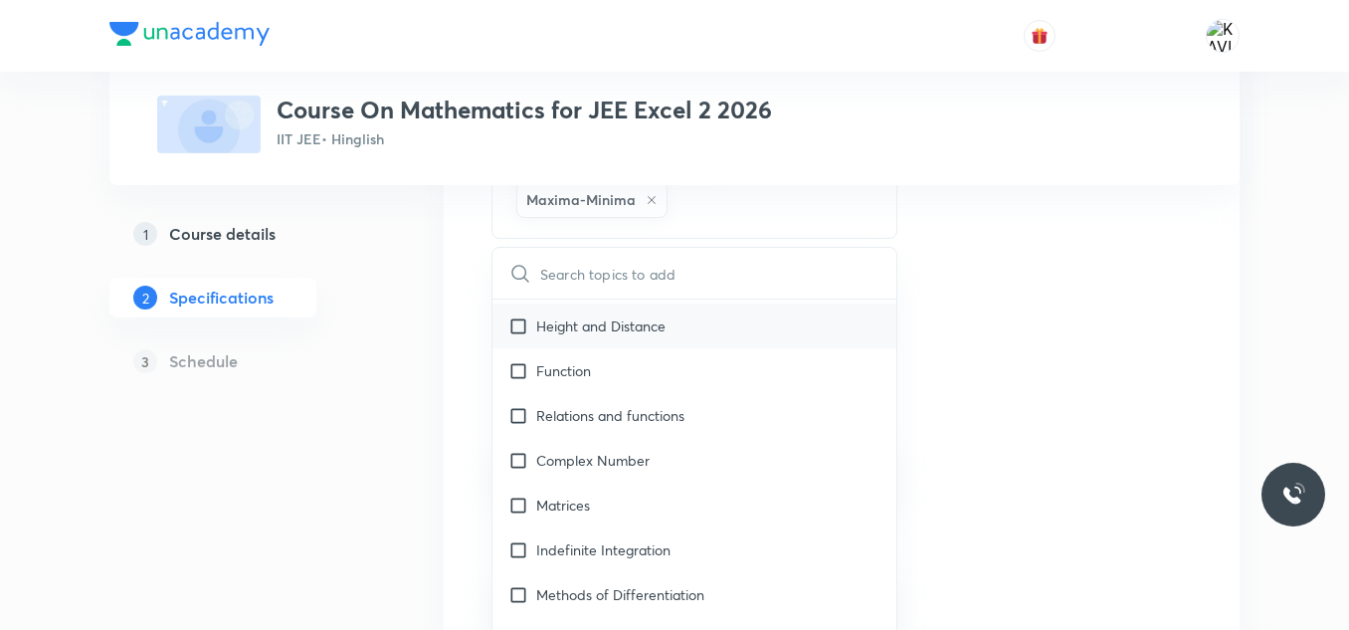
checkbox input "true"
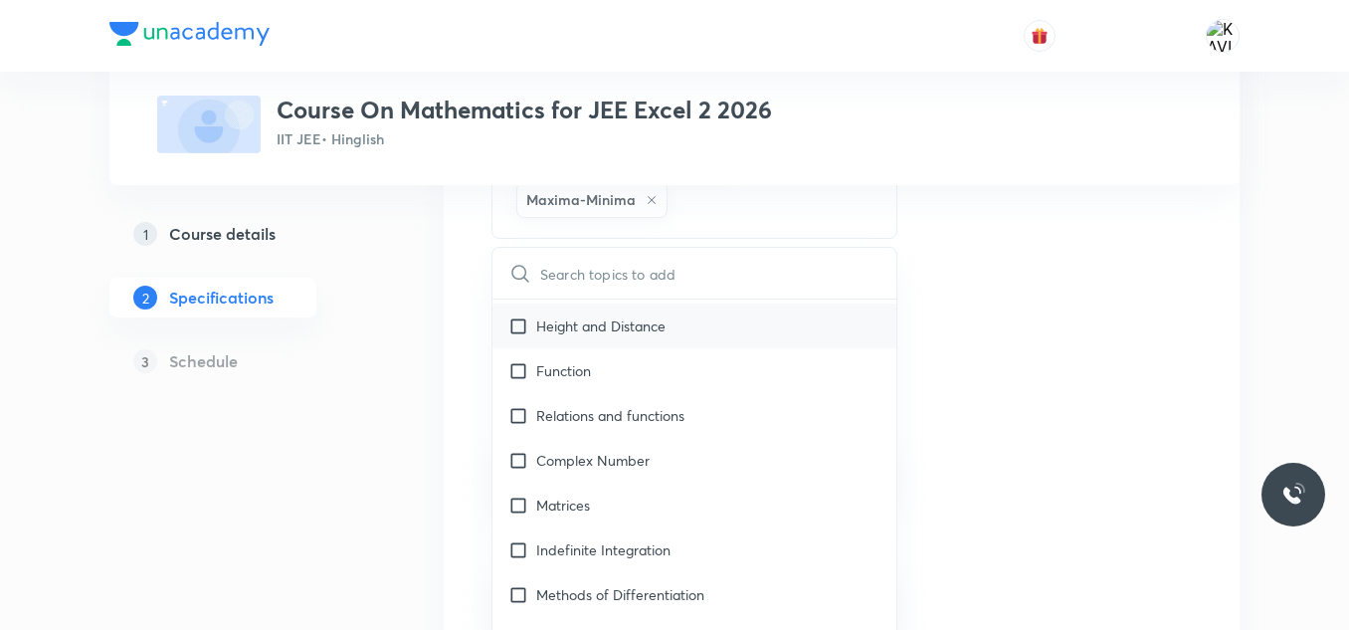
checkbox input "true"
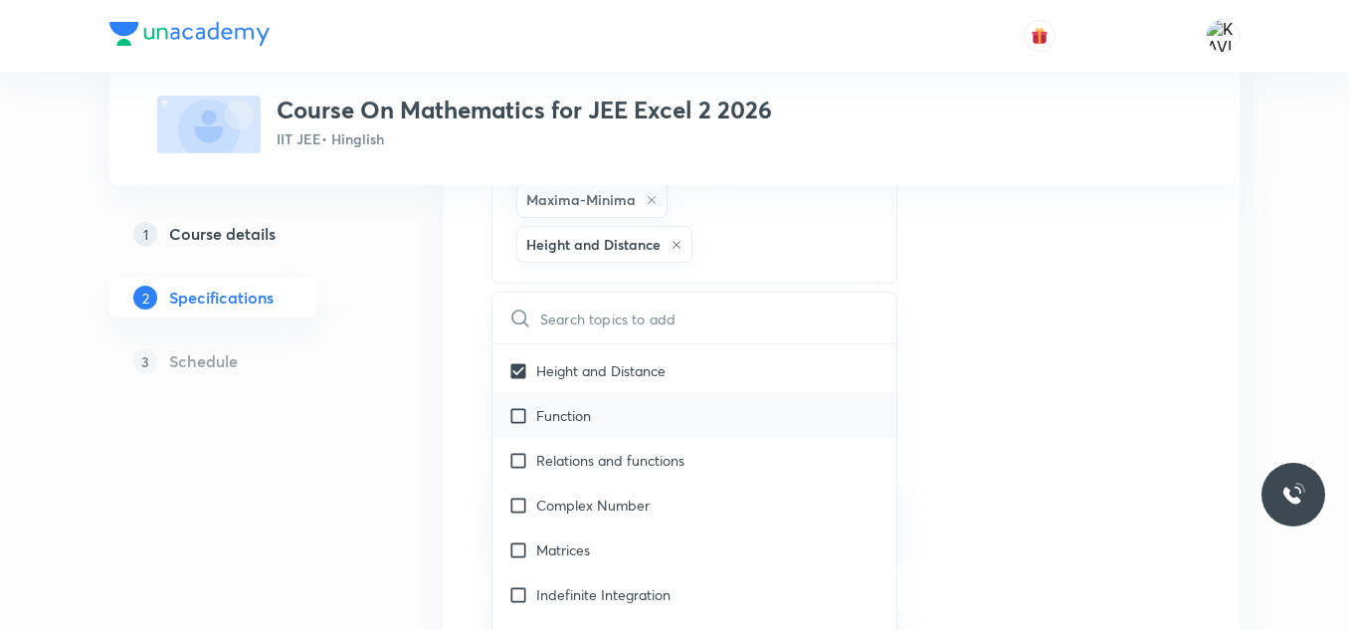
click at [595, 393] on div "Function" at bounding box center [694, 415] width 404 height 45
click at [606, 450] on p "Relations and functions" at bounding box center [610, 460] width 148 height 21
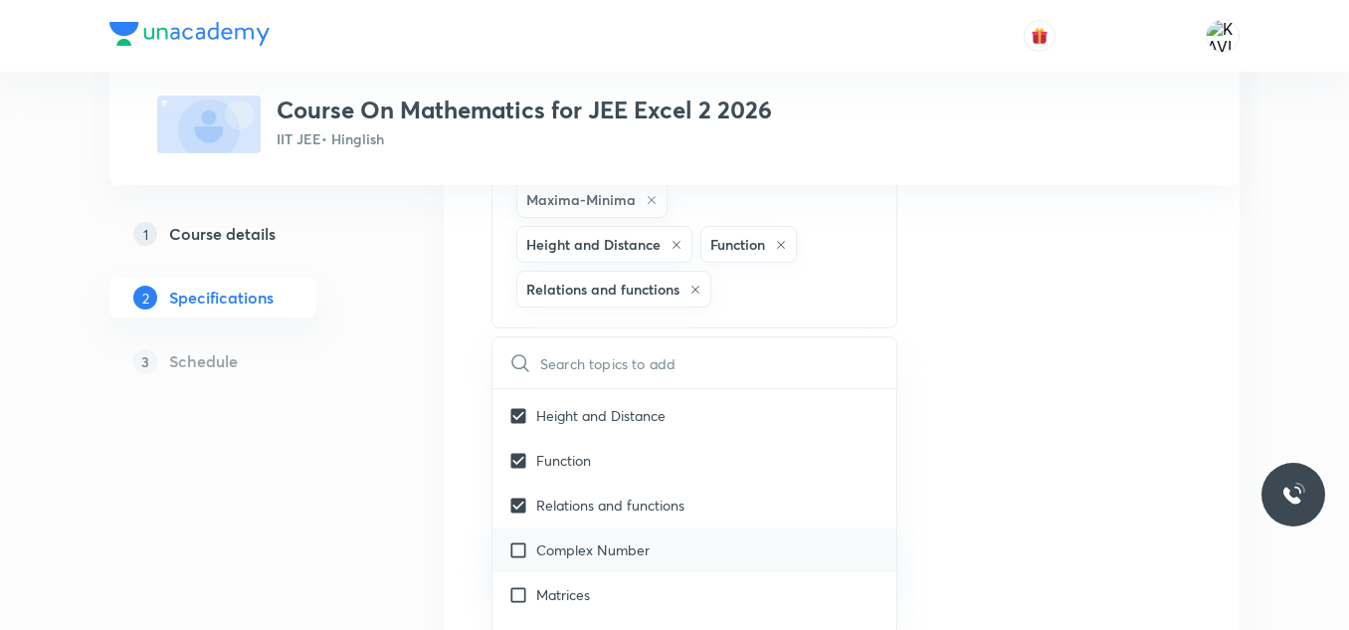
click at [631, 539] on p "Complex Number" at bounding box center [592, 549] width 113 height 21
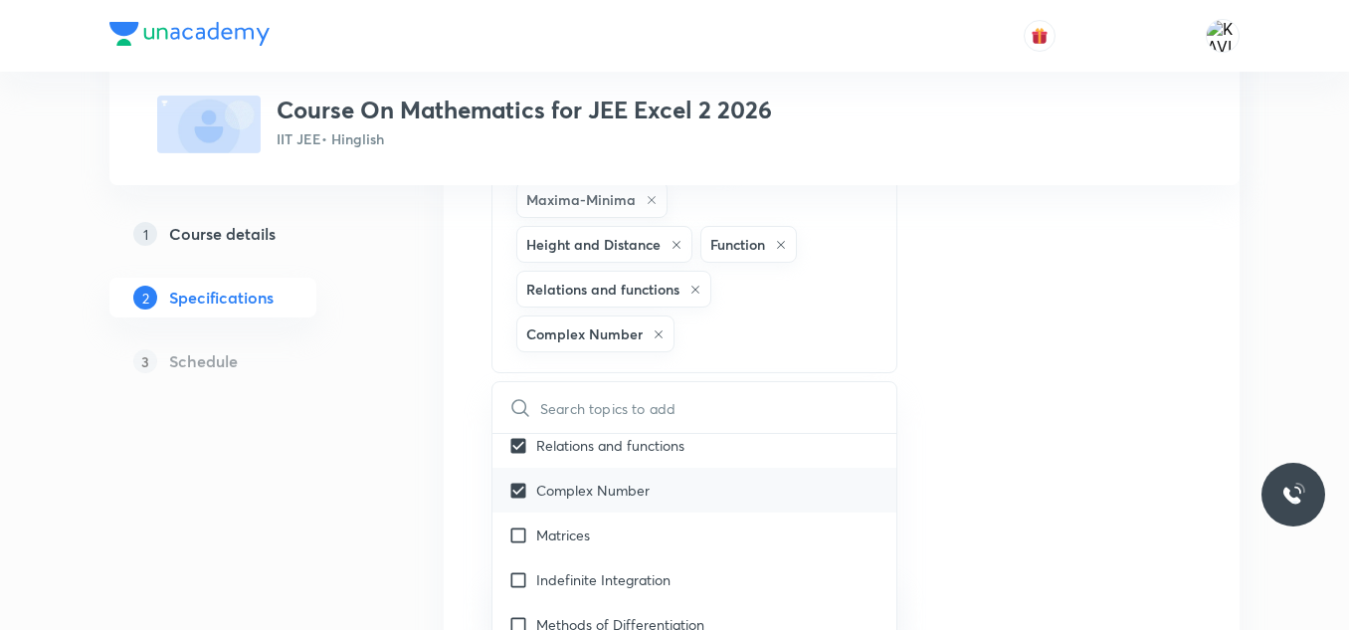
scroll to position [3302, 0]
click at [590, 521] on p "Matrices" at bounding box center [563, 531] width 54 height 21
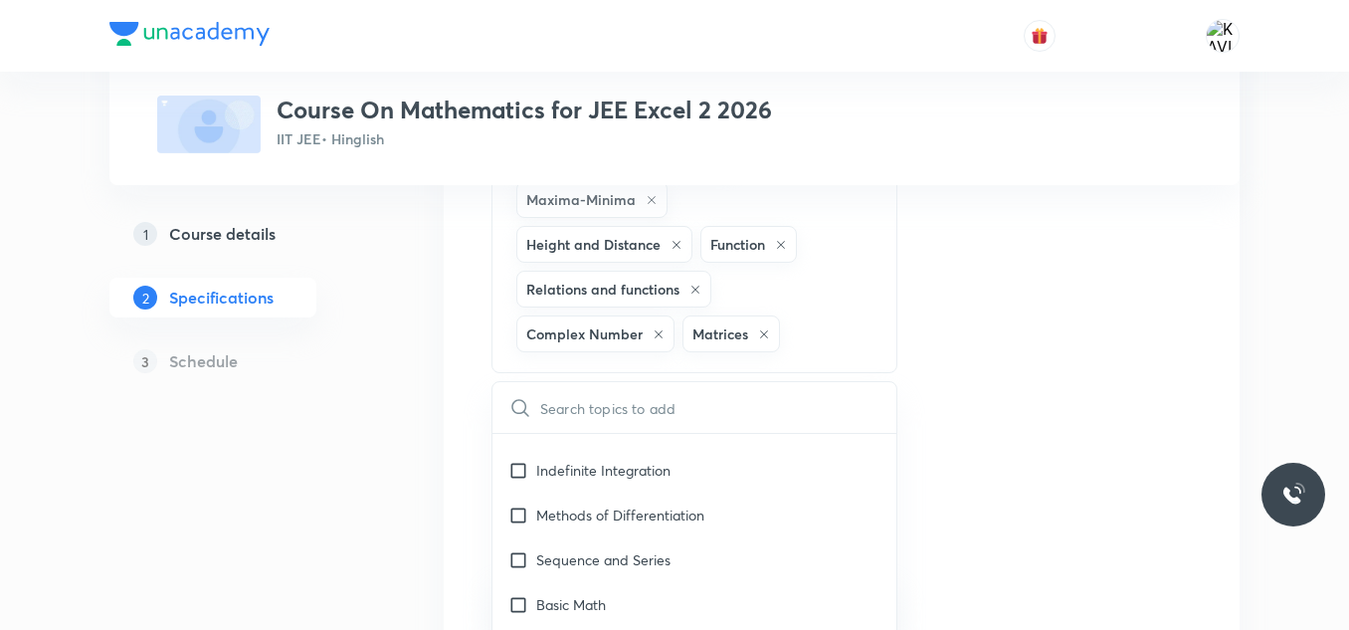
scroll to position [3410, 0]
click at [659, 459] on p "Indefinite Integration" at bounding box center [603, 469] width 134 height 21
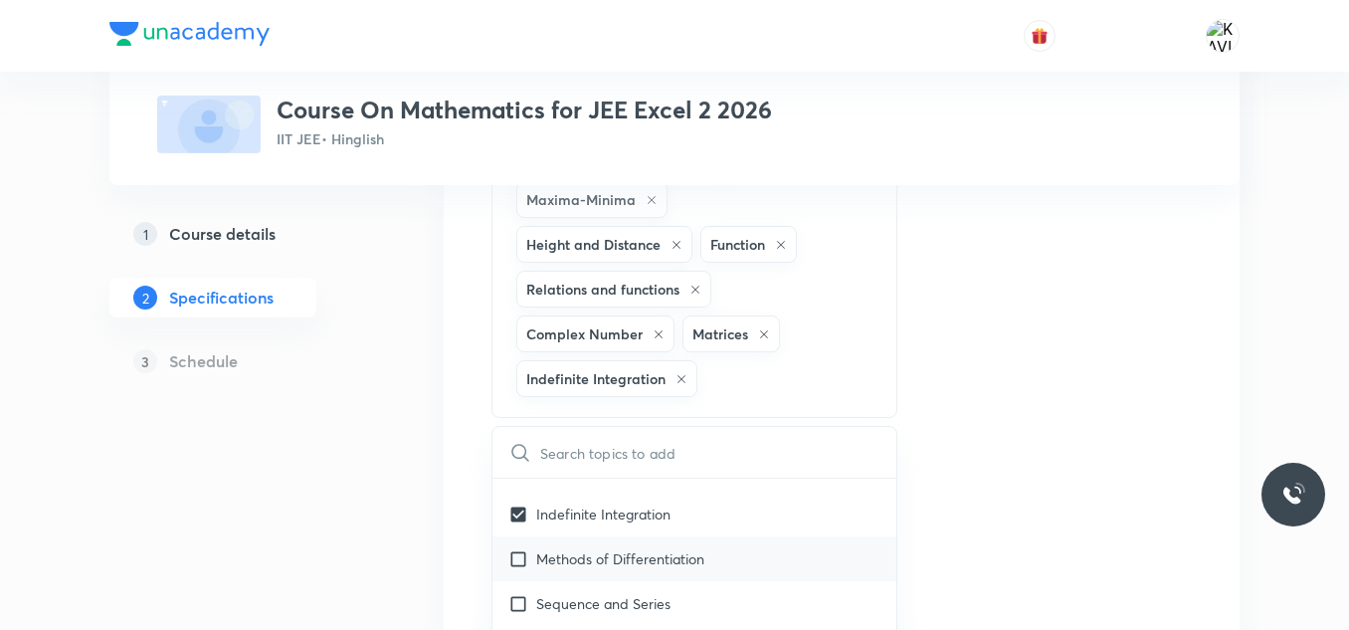
click at [657, 548] on p "Methods of Differentiation" at bounding box center [620, 558] width 168 height 21
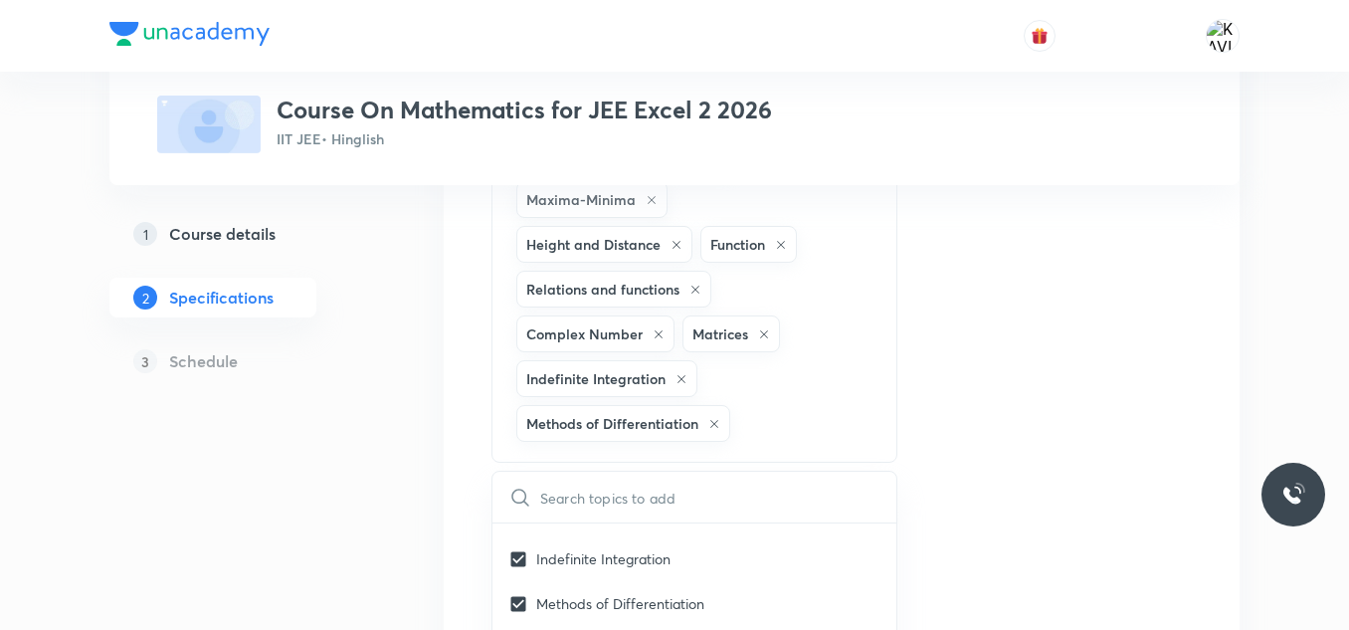
scroll to position [997, 0]
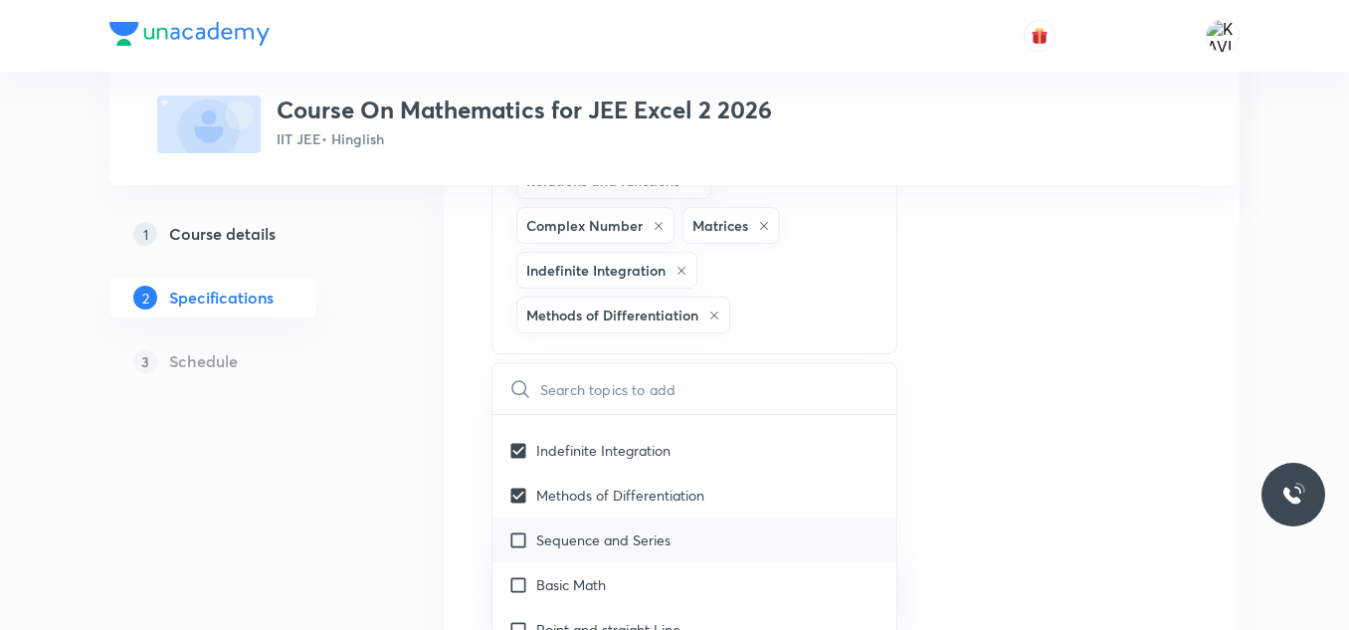
click at [654, 517] on div "Sequence and Series" at bounding box center [694, 539] width 404 height 45
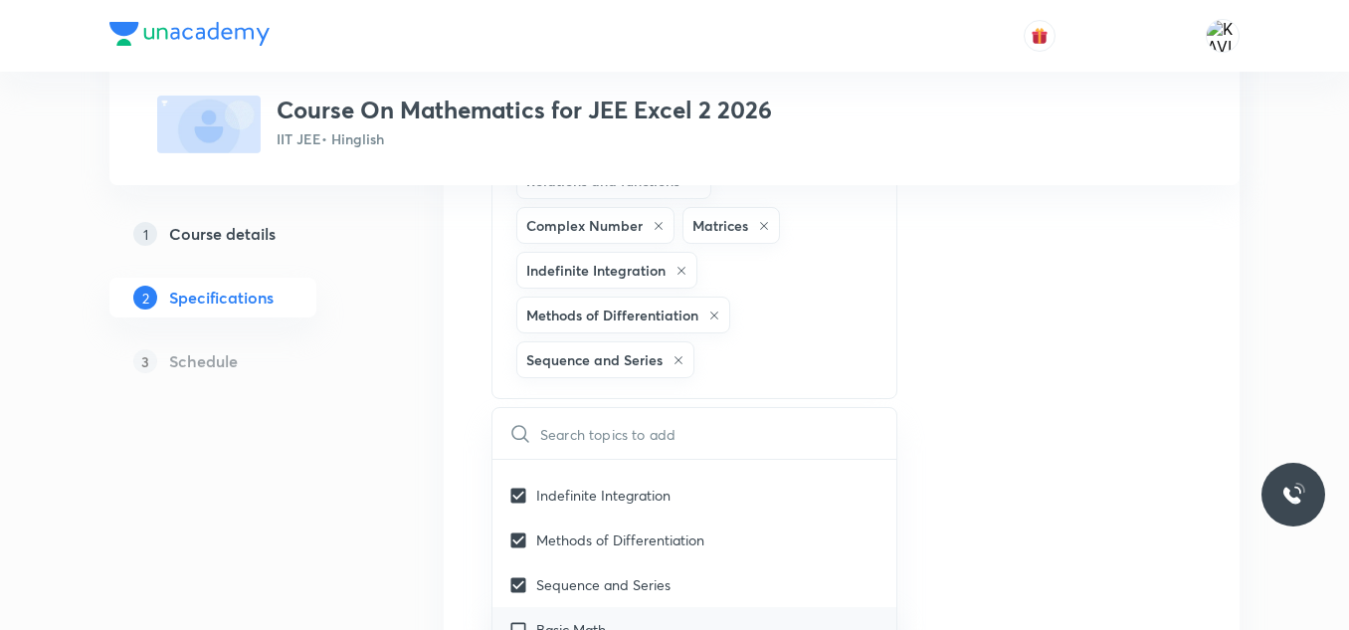
click at [591, 607] on div "Basic Math" at bounding box center [694, 629] width 404 height 45
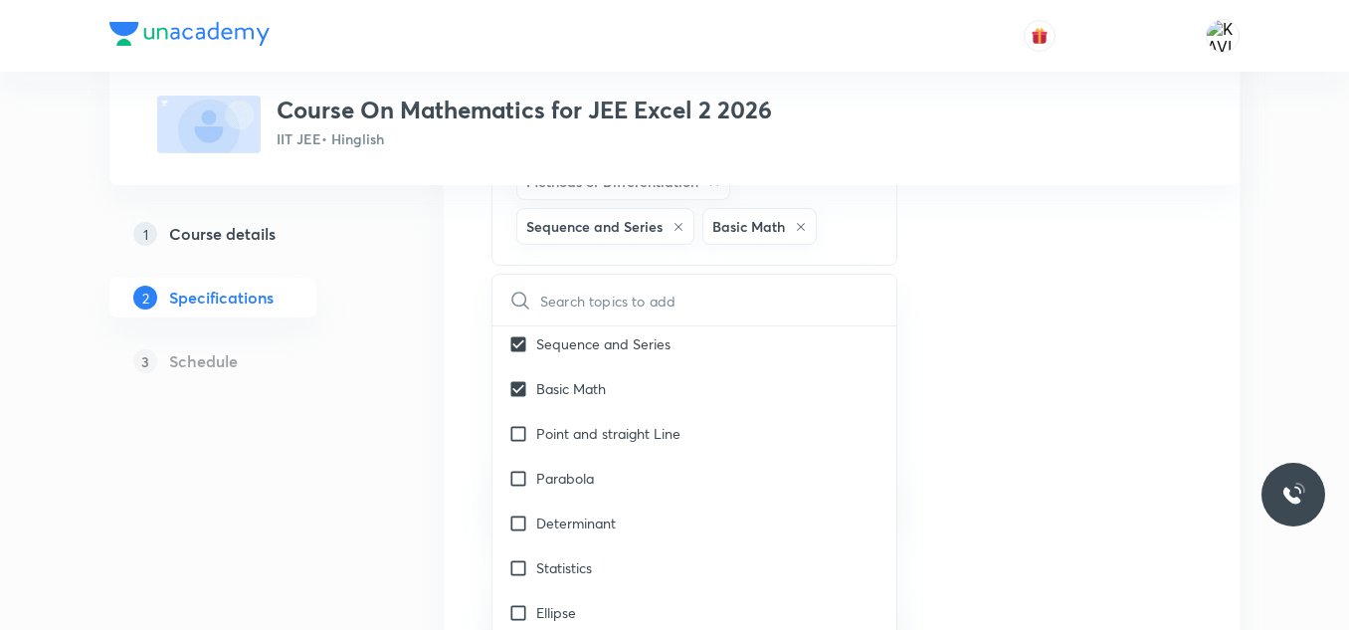
scroll to position [1135, 0]
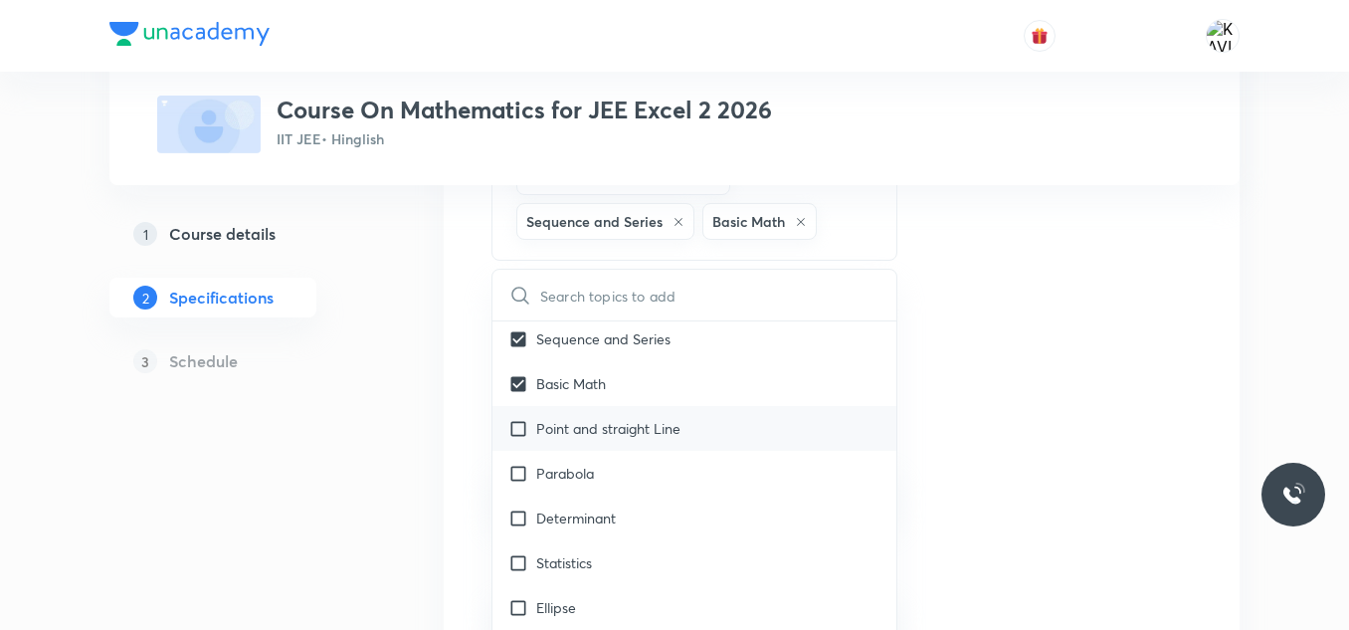
click at [675, 418] on p "Point and straight Line" at bounding box center [608, 428] width 144 height 21
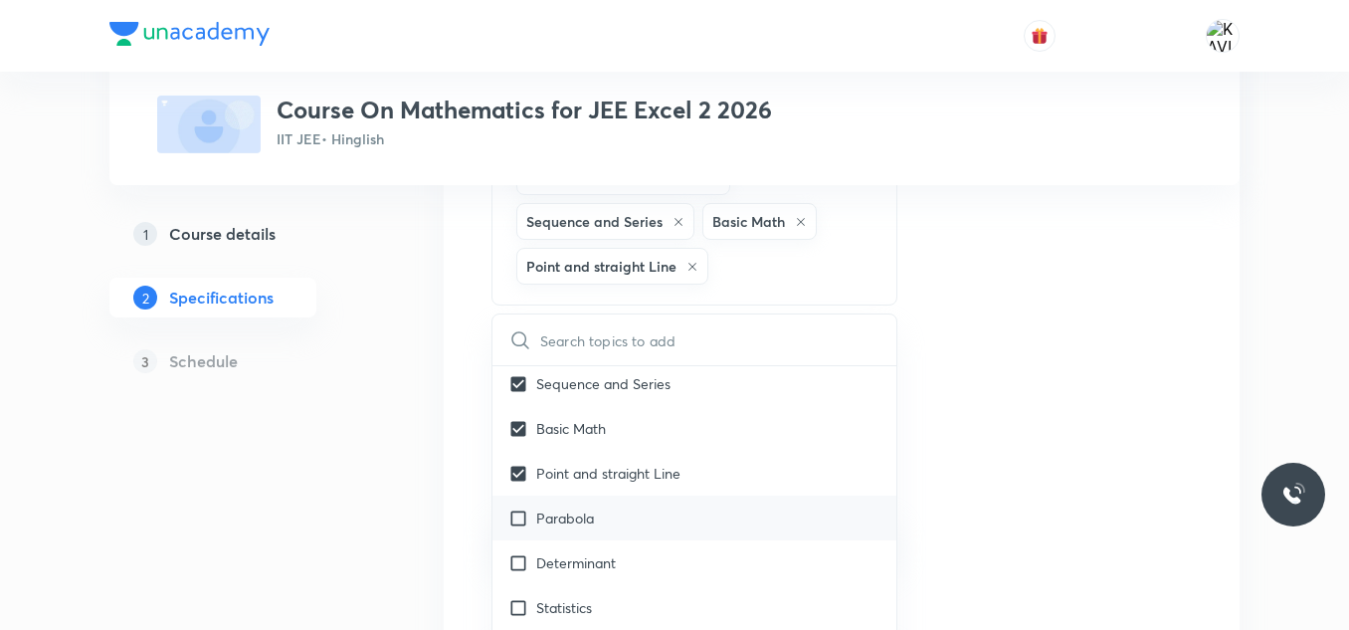
click at [610, 495] on div "Parabola" at bounding box center [694, 517] width 404 height 45
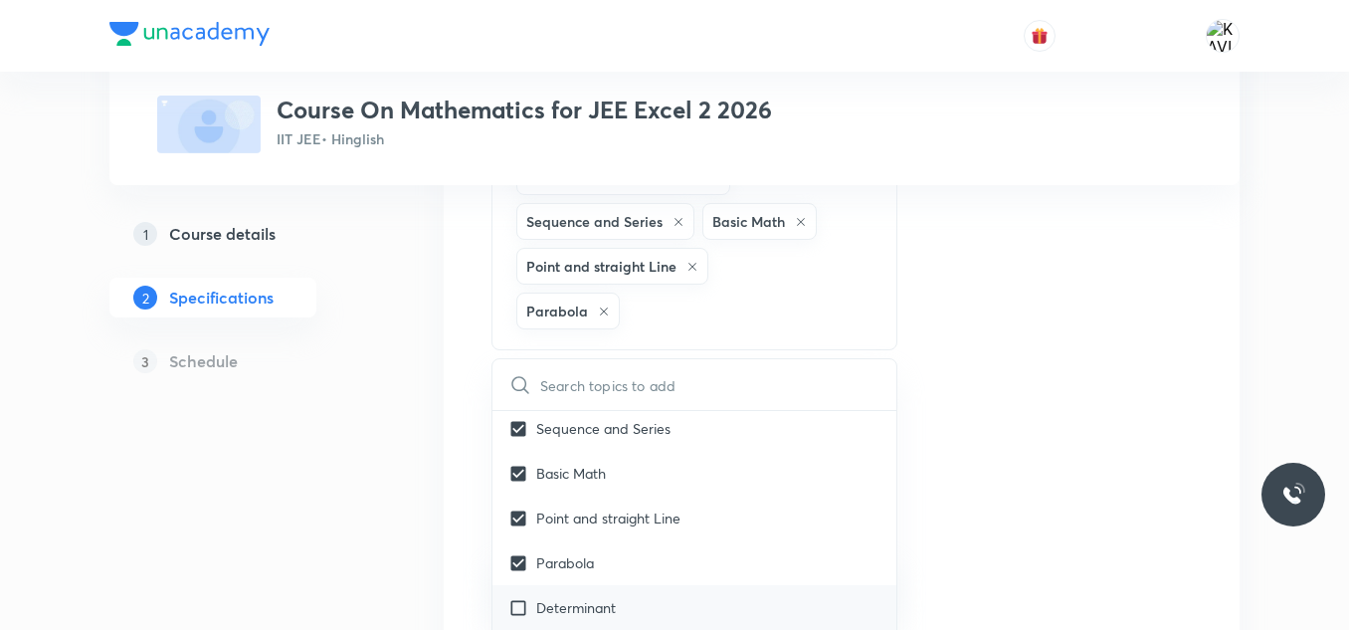
click at [594, 585] on div "Determinant" at bounding box center [694, 607] width 404 height 45
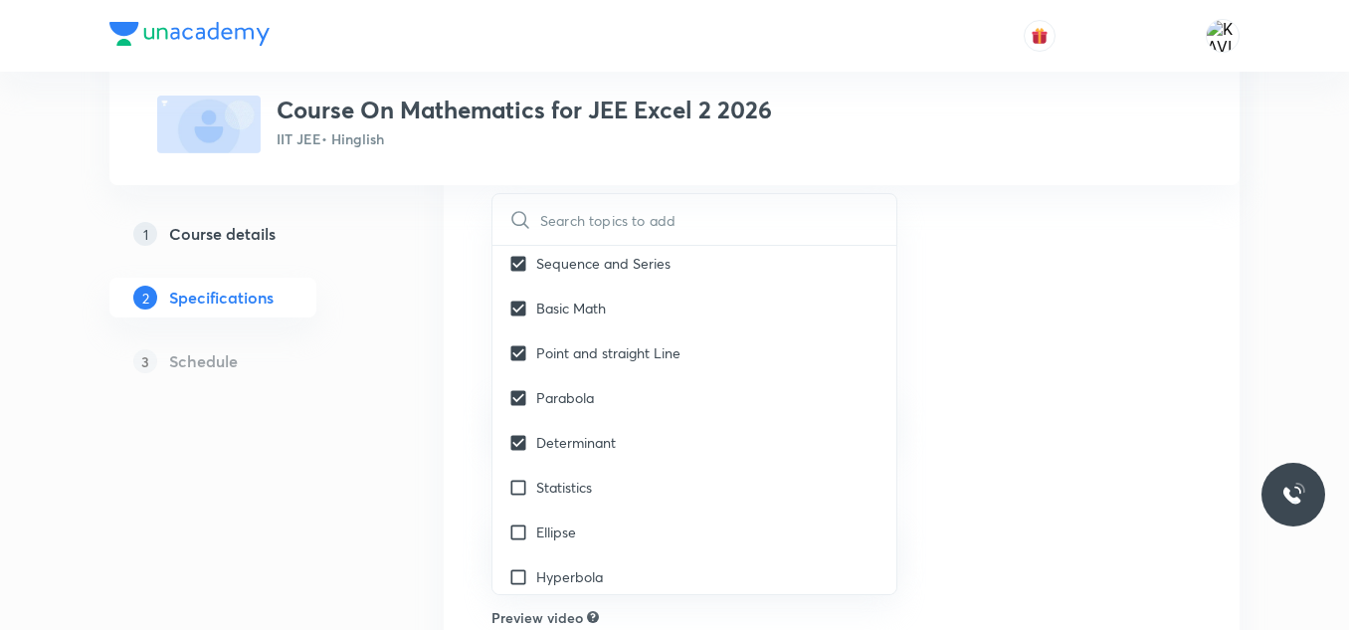
scroll to position [1301, 0]
click at [628, 463] on div "Statistics" at bounding box center [694, 485] width 404 height 45
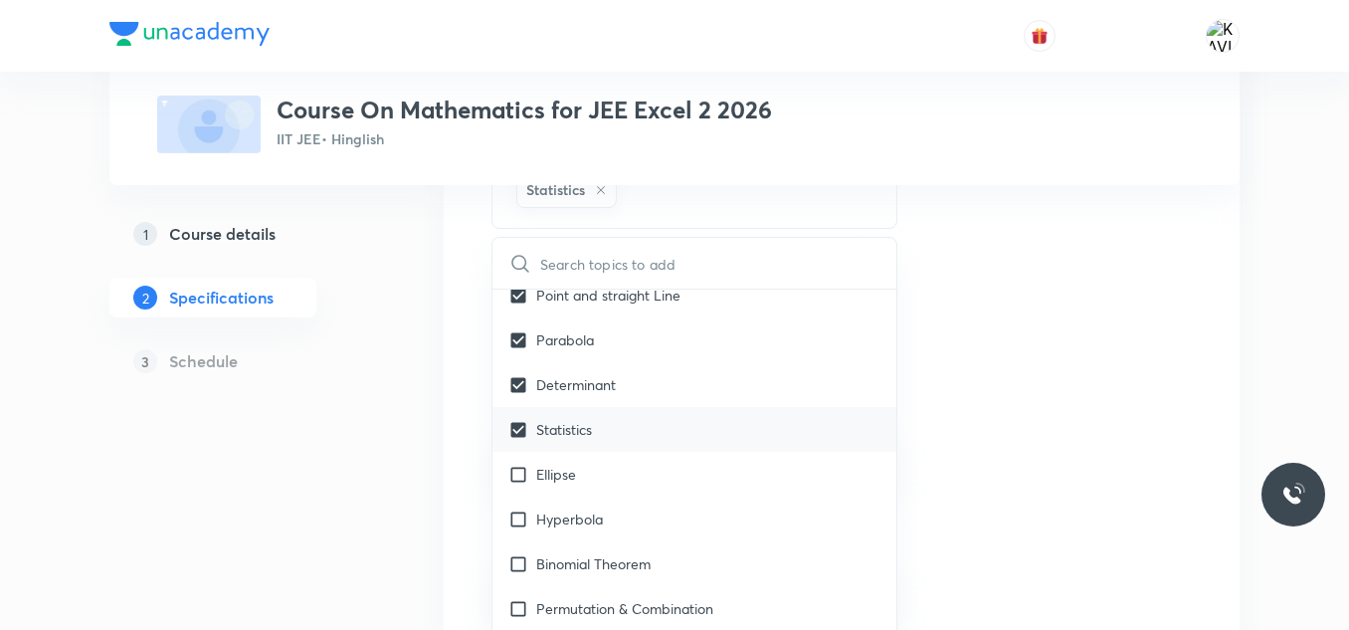
scroll to position [3619, 0]
click at [641, 451] on div "Ellipse" at bounding box center [694, 473] width 404 height 45
click at [612, 495] on div "Hyperbola" at bounding box center [694, 517] width 404 height 45
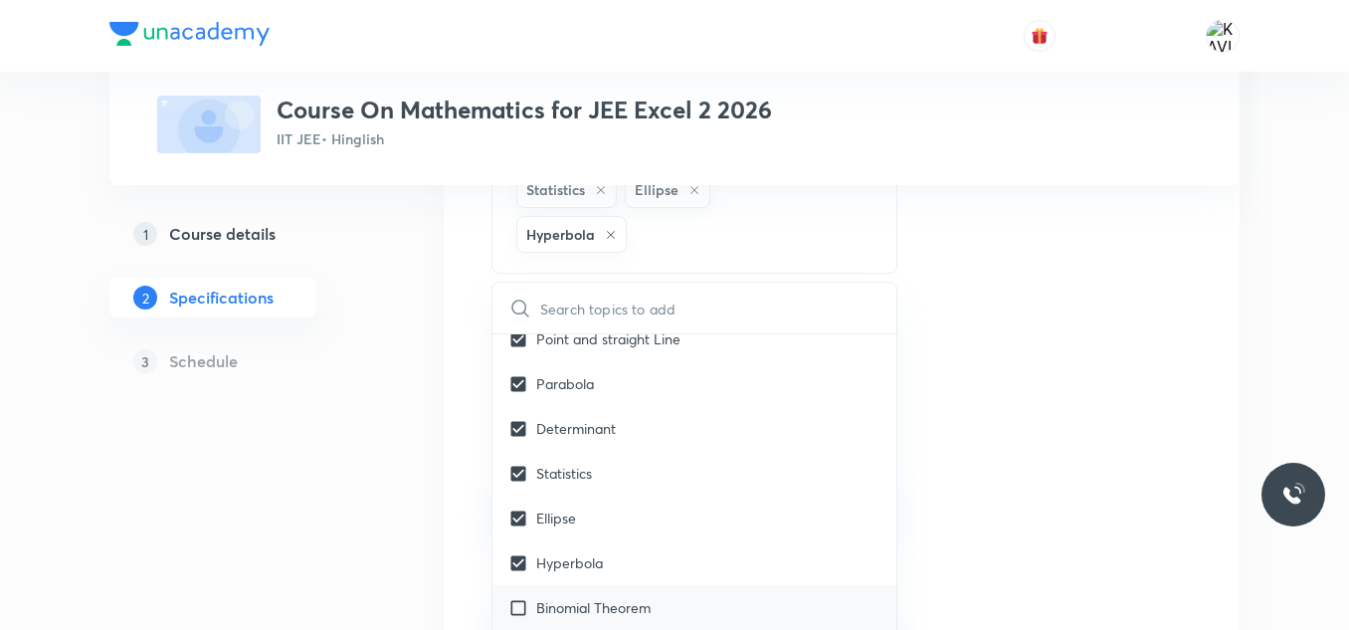
click at [678, 585] on div "Binomial Theorem" at bounding box center [694, 607] width 404 height 45
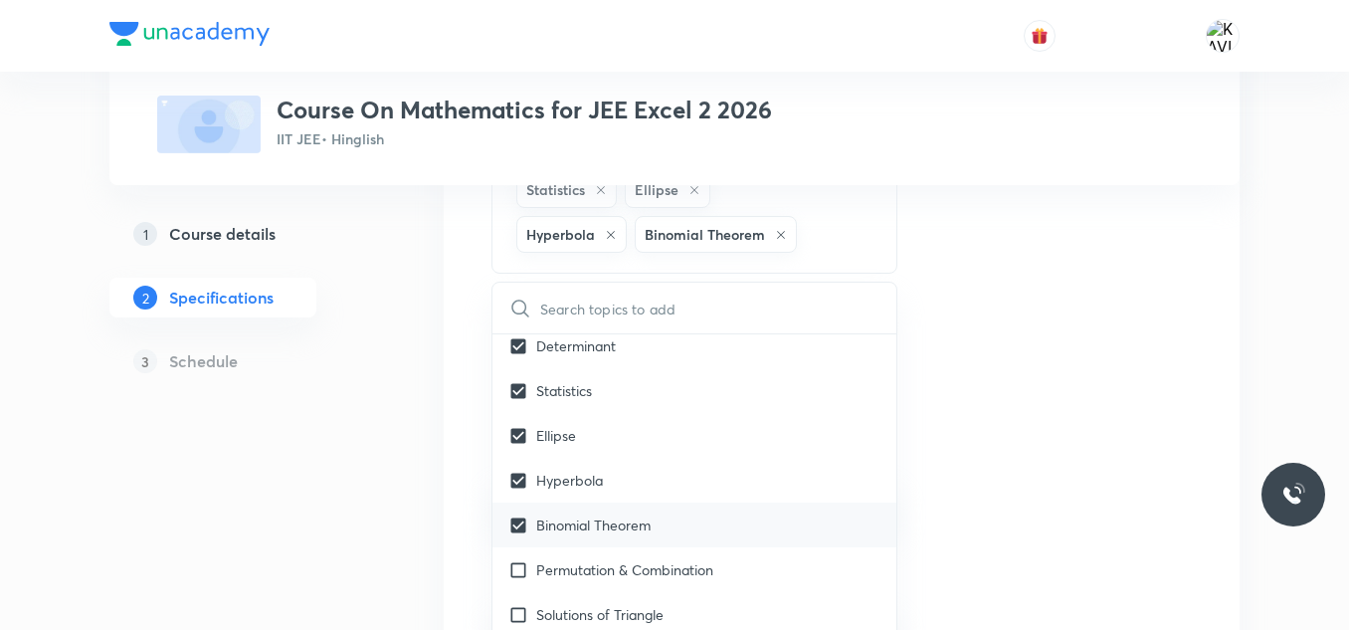
scroll to position [3705, 0]
click at [633, 544] on div "Permutation & Combination" at bounding box center [694, 566] width 404 height 45
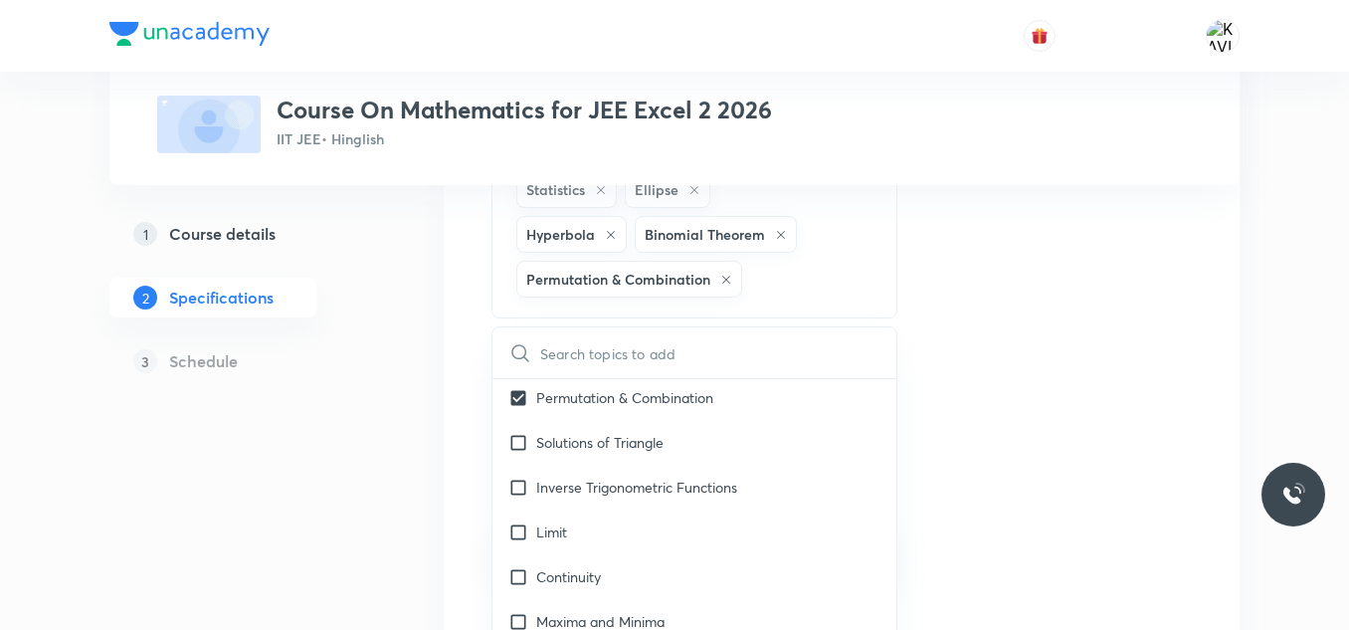
scroll to position [3921, 0]
click at [658, 418] on div "Solutions of Triangle" at bounding box center [694, 440] width 404 height 45
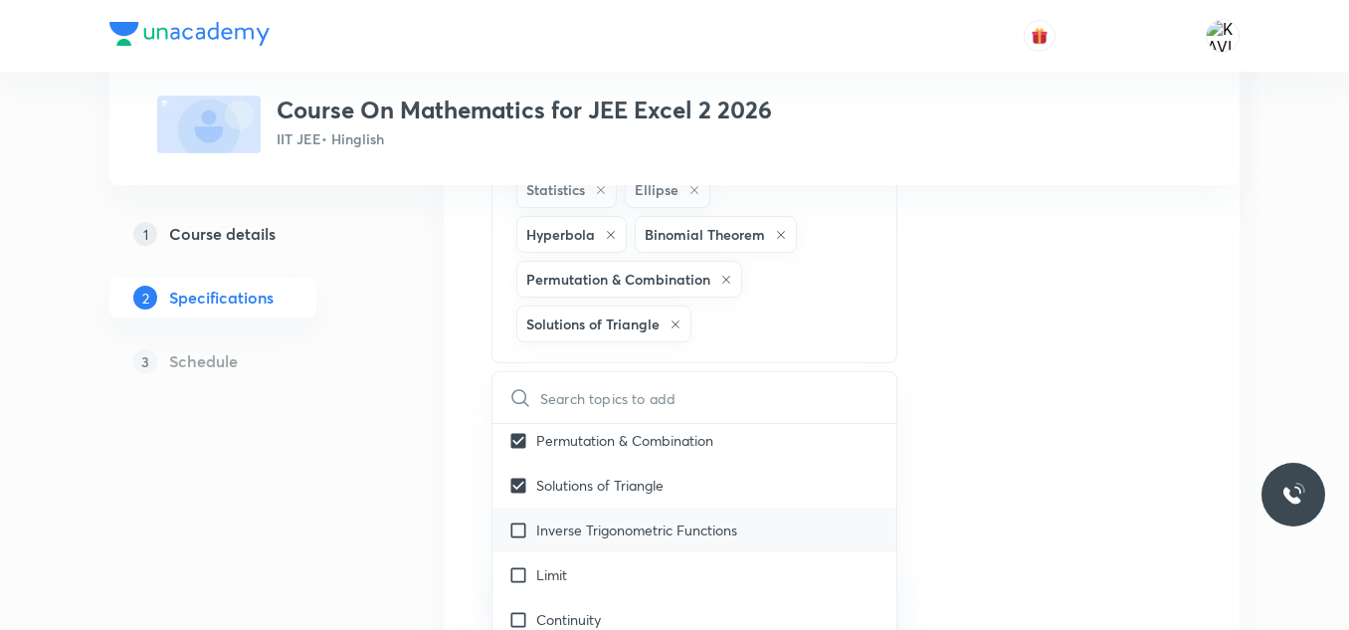
click at [720, 507] on div "Inverse Trigonometric Functions" at bounding box center [694, 529] width 404 height 45
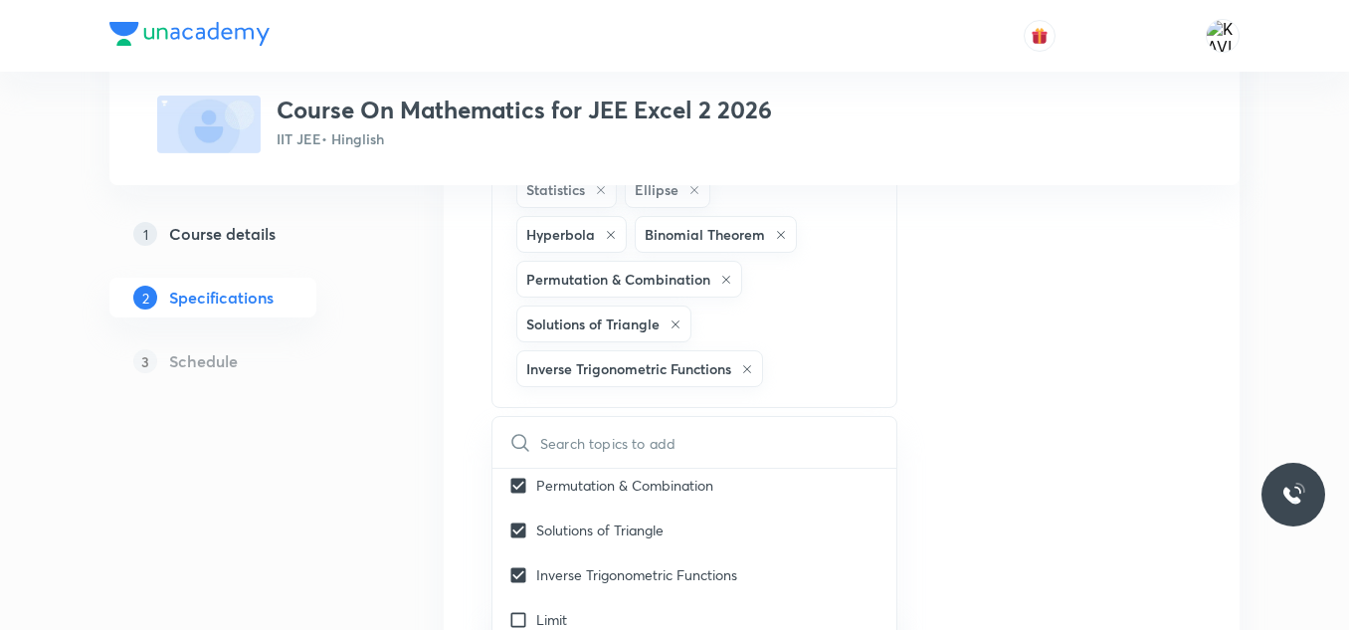
scroll to position [1444, 0]
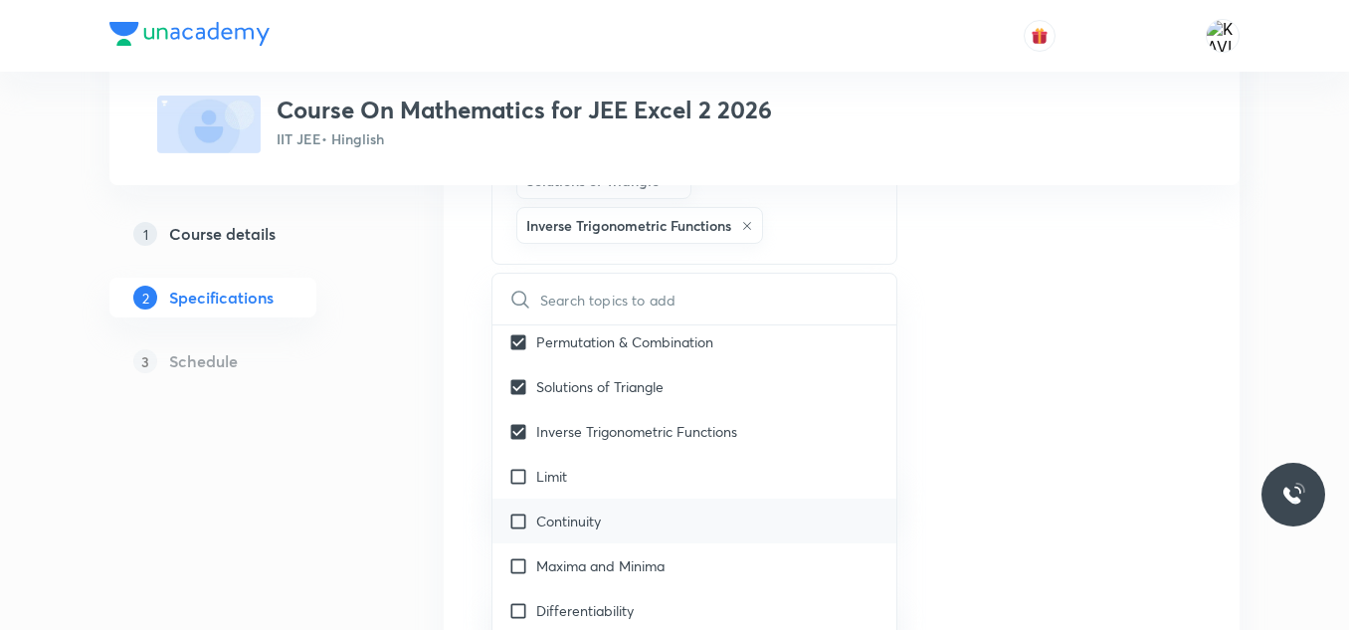
click at [596, 498] on div "Continuity" at bounding box center [694, 520] width 404 height 45
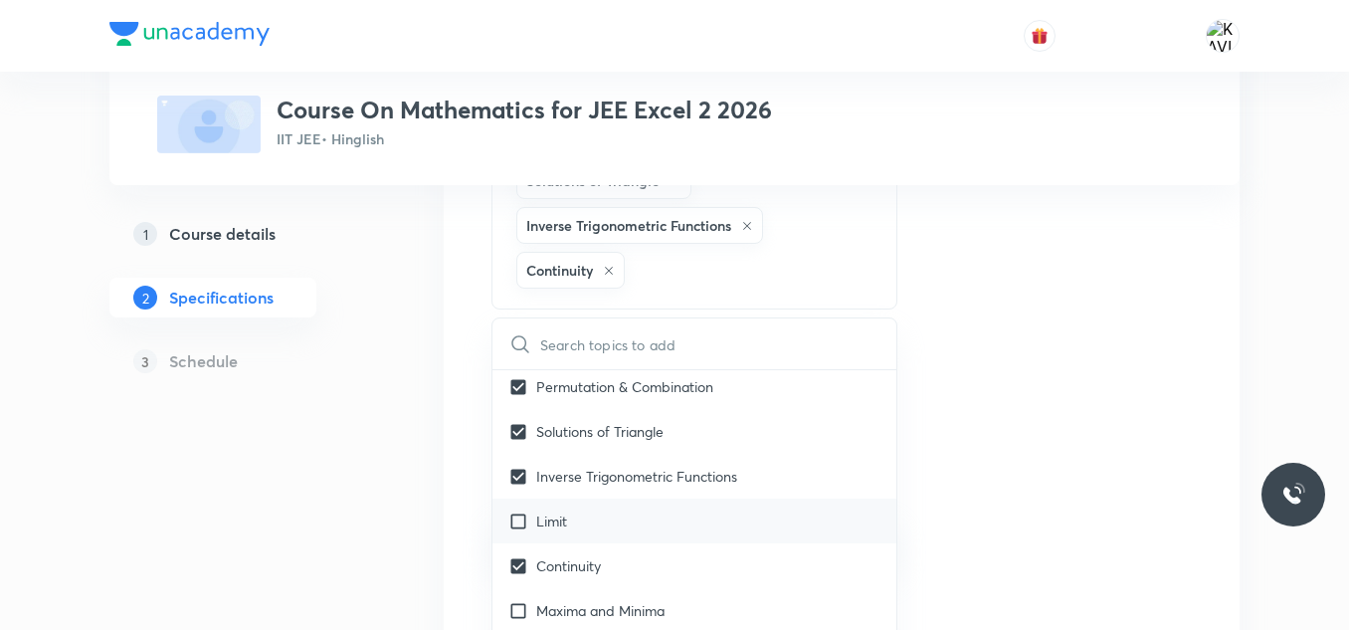
click at [595, 498] on div "Limit" at bounding box center [694, 520] width 404 height 45
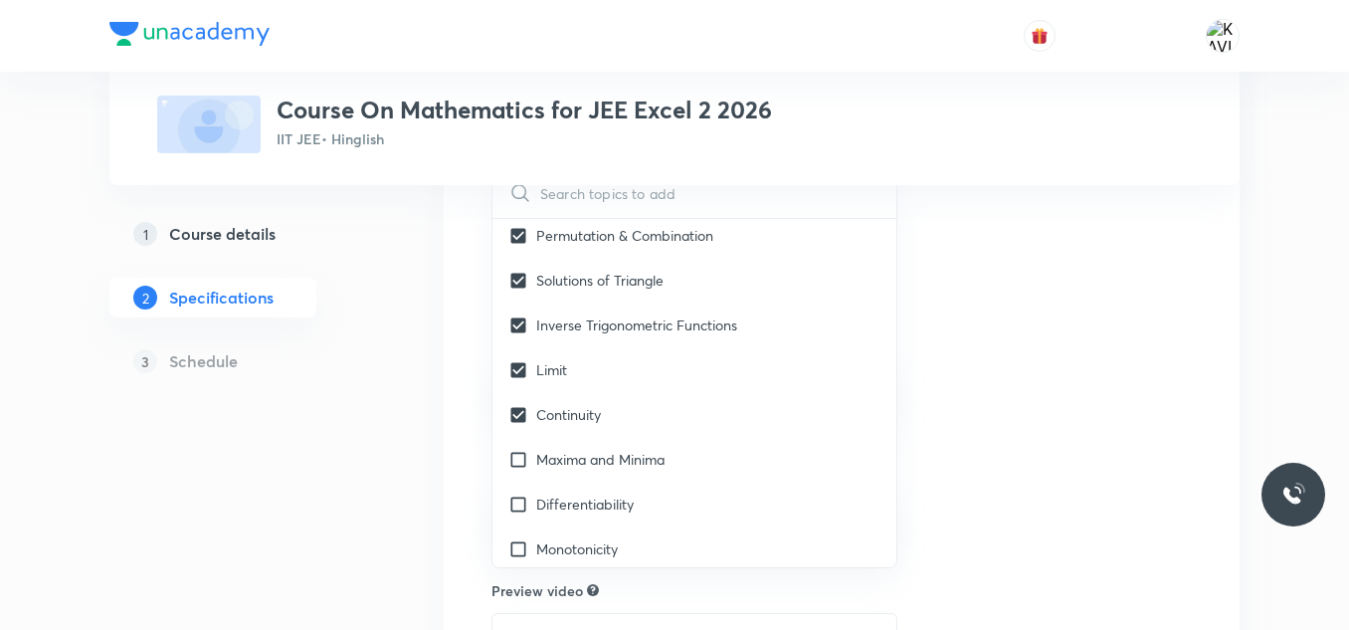
scroll to position [1596, 0]
click at [580, 448] on p "Maxima and Minima" at bounding box center [600, 458] width 128 height 21
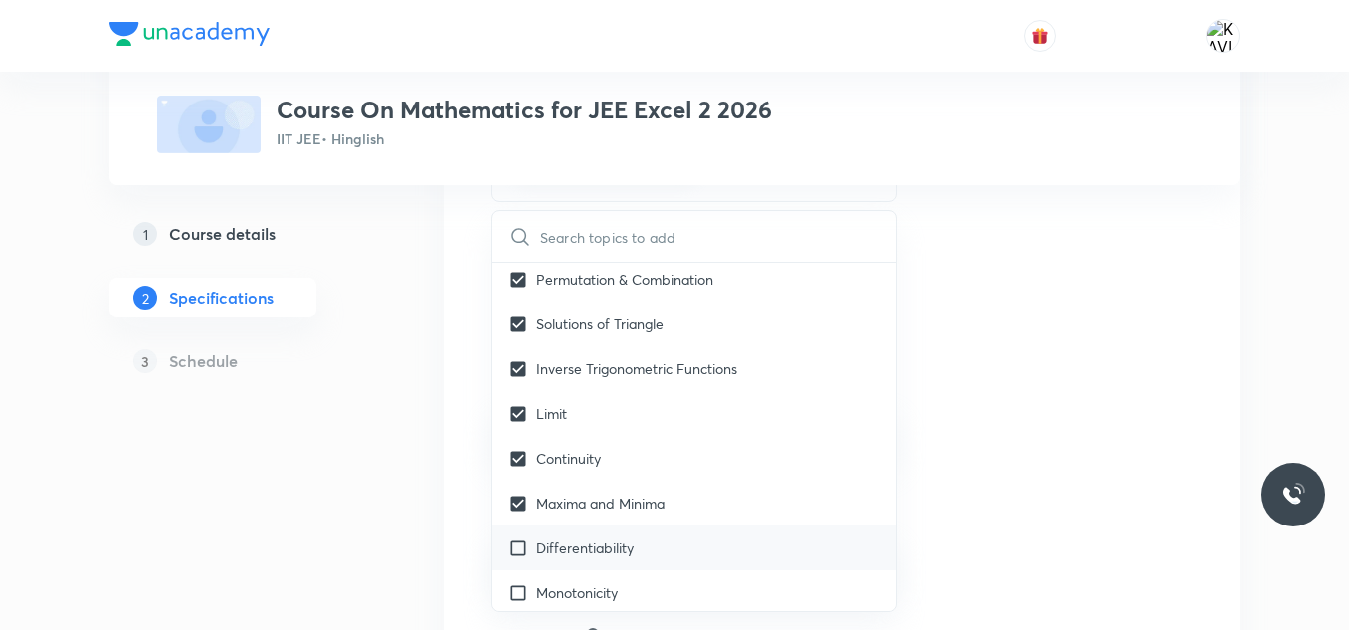
click at [575, 525] on div "Differentiability" at bounding box center [694, 547] width 404 height 45
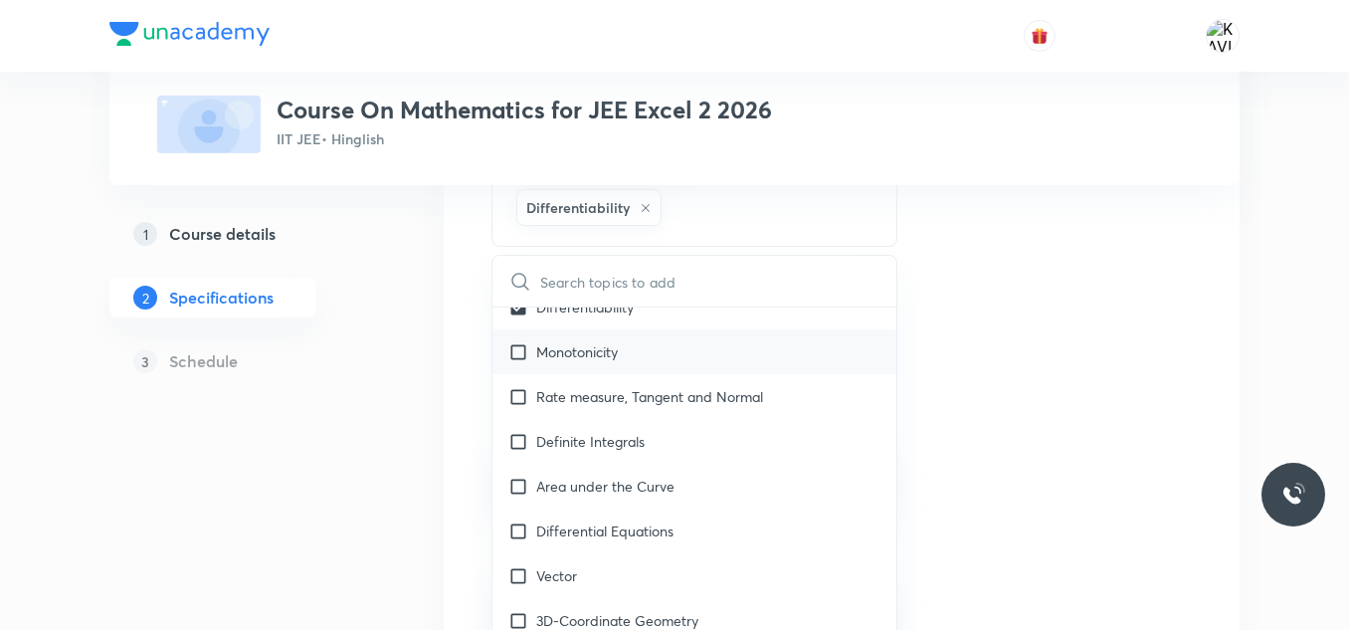
scroll to position [4208, 0]
click at [645, 327] on div "Monotonicity" at bounding box center [694, 349] width 404 height 45
click at [642, 372] on div "Rate measure, Tangent and Normal" at bounding box center [694, 394] width 404 height 45
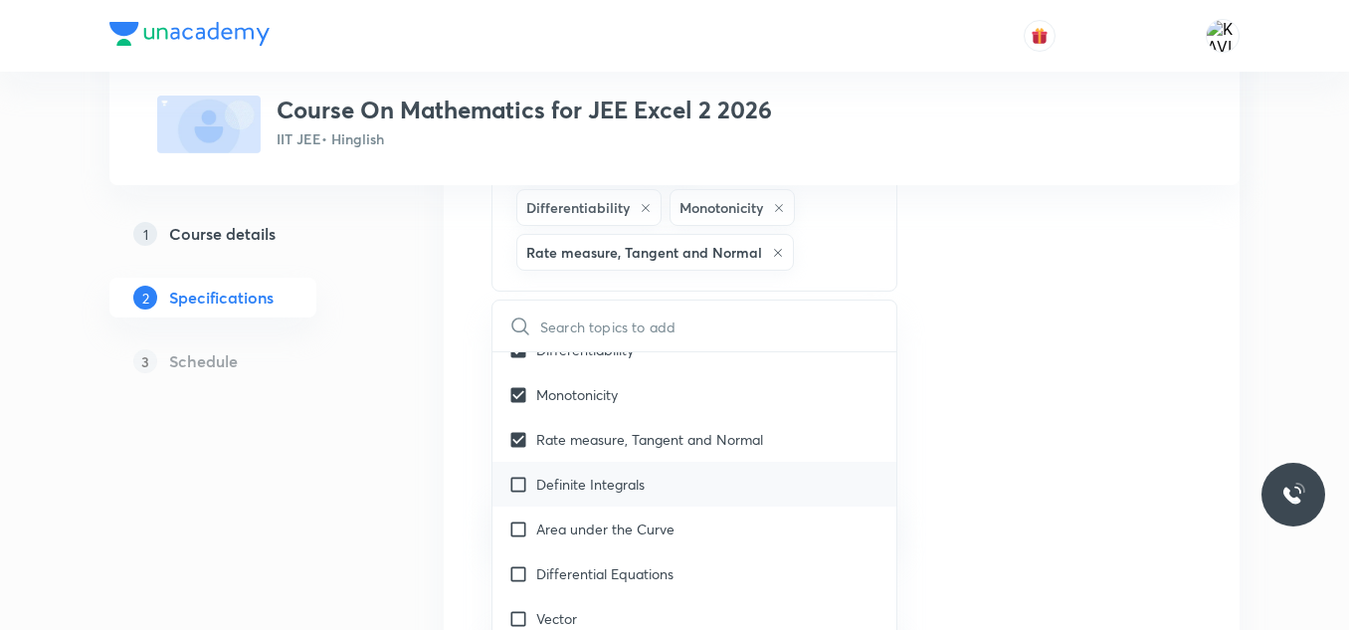
click at [637, 473] on p "Definite Integrals" at bounding box center [590, 483] width 108 height 21
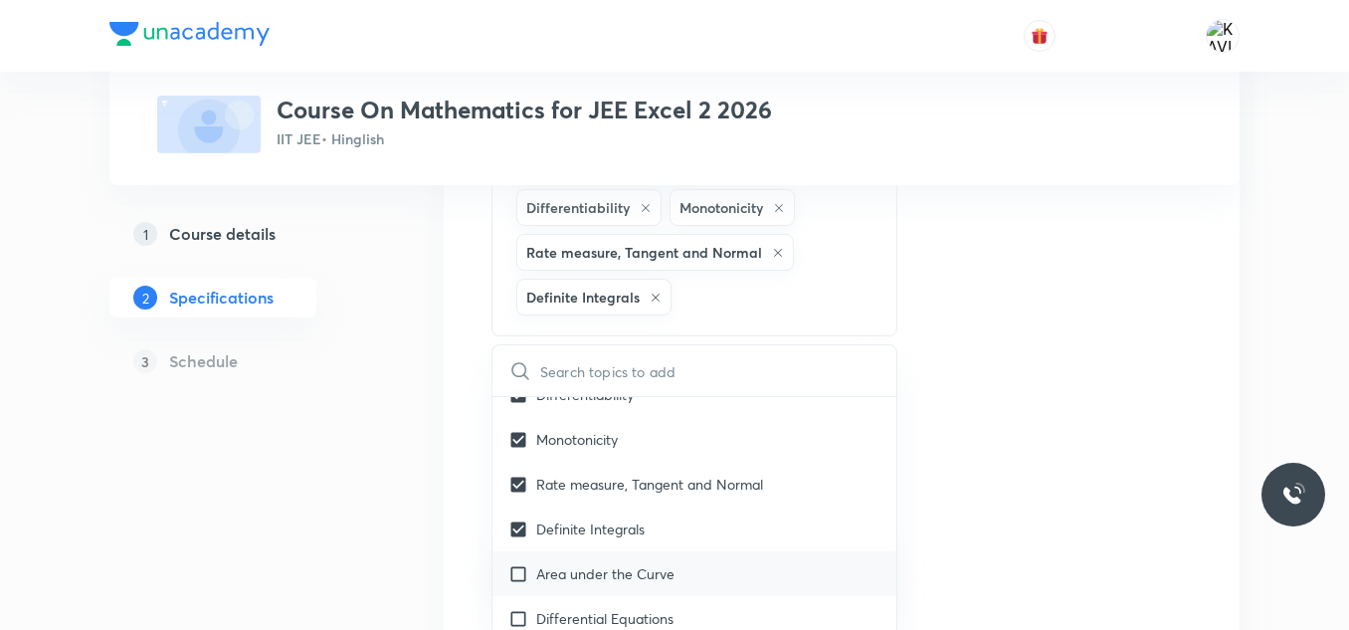
click at [613, 563] on p "Area under the Curve" at bounding box center [605, 573] width 138 height 21
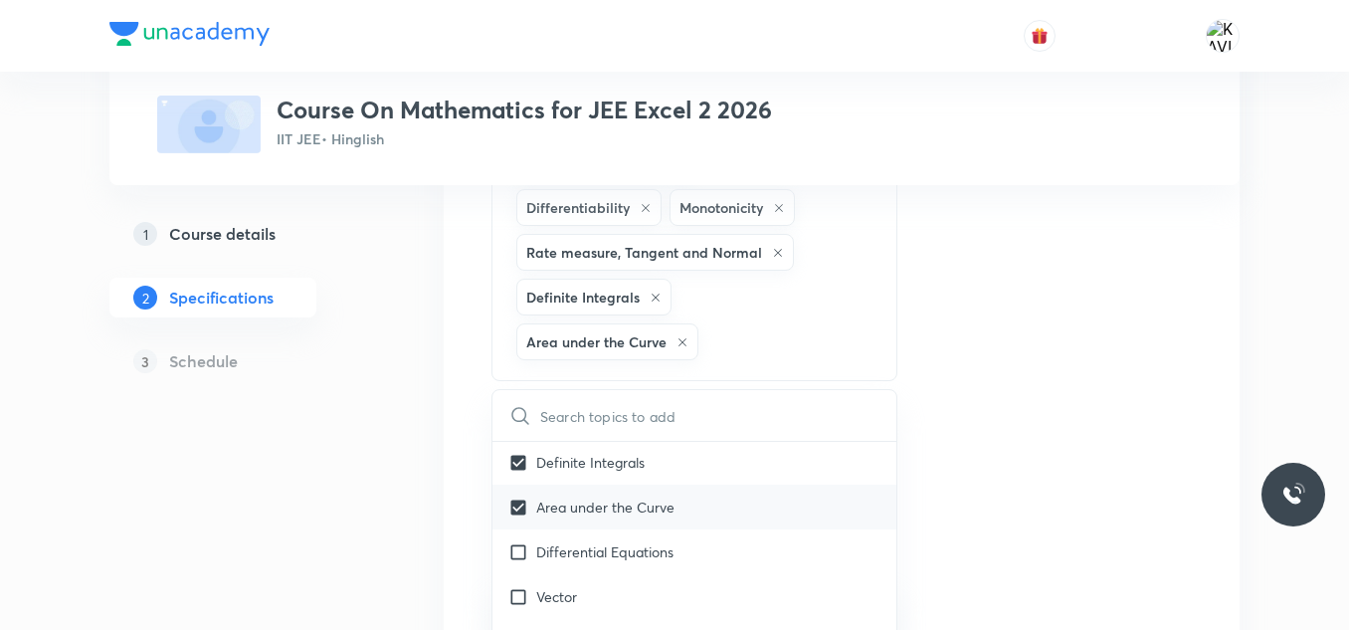
scroll to position [4343, 0]
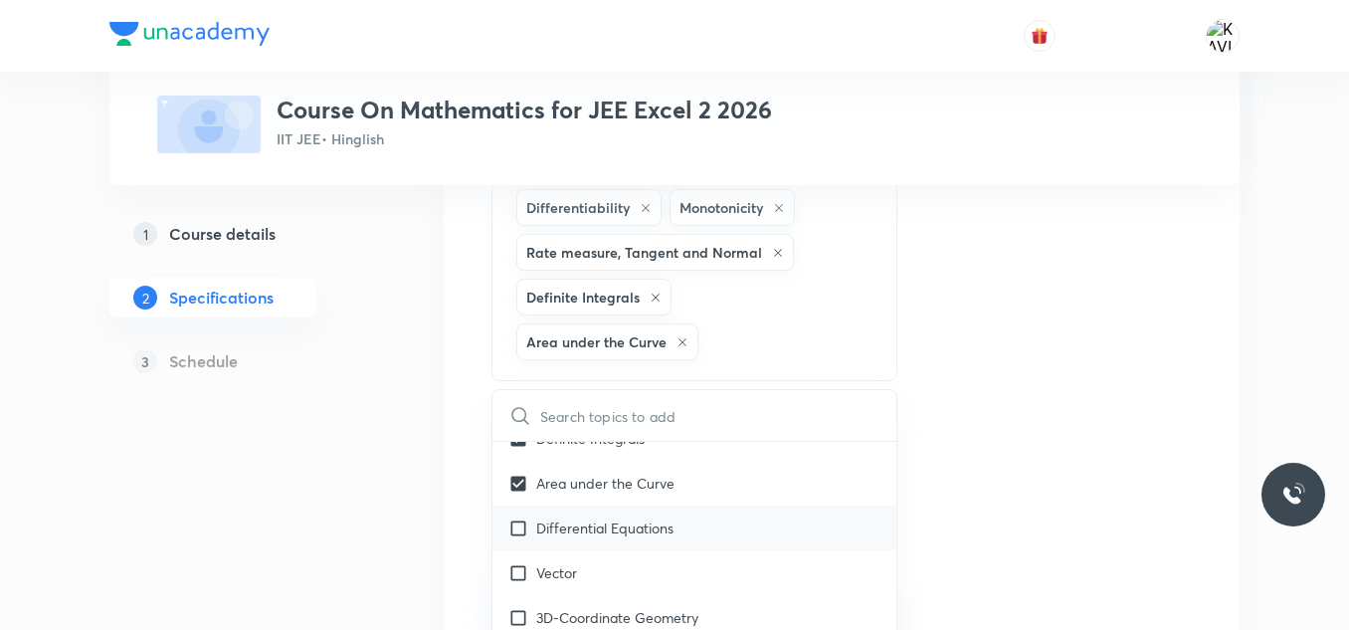
click at [640, 517] on p "Differential Equations" at bounding box center [604, 527] width 137 height 21
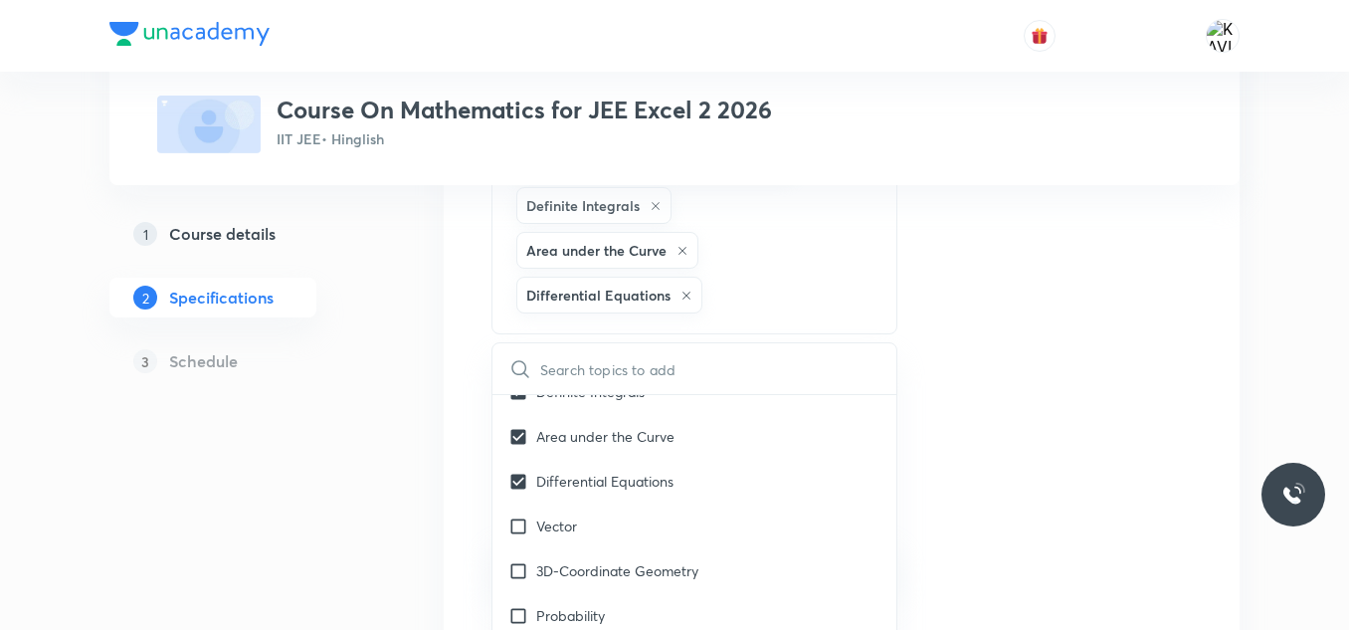
scroll to position [1690, 0]
click at [641, 501] on div "Vector" at bounding box center [694, 523] width 404 height 45
click at [646, 546] on div "3D-Coordinate Geometry" at bounding box center [694, 568] width 404 height 45
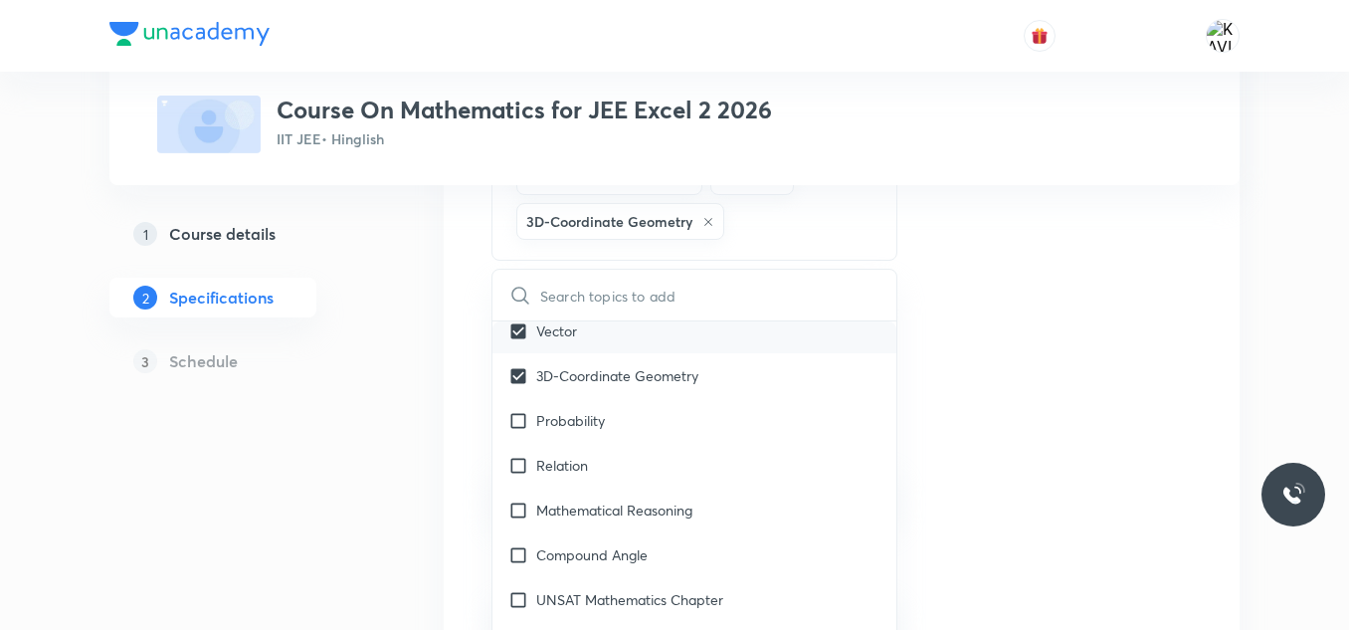
scroll to position [4484, 0]
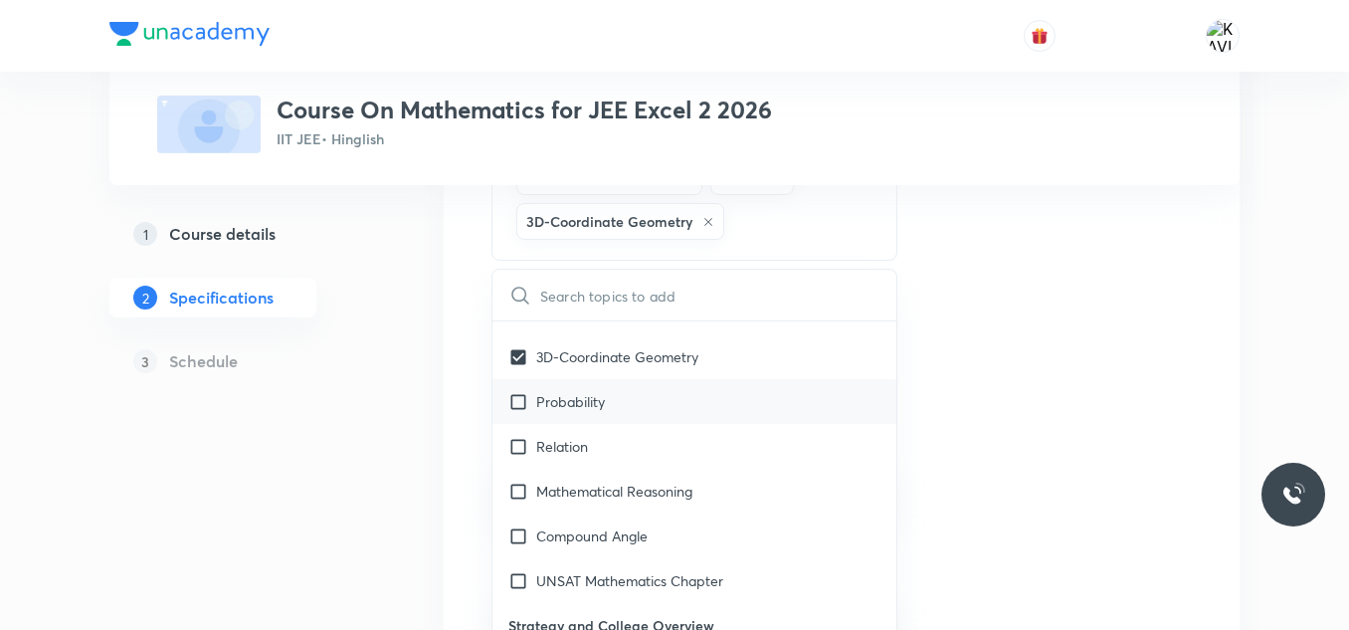
click at [610, 379] on div "Probability" at bounding box center [694, 401] width 404 height 45
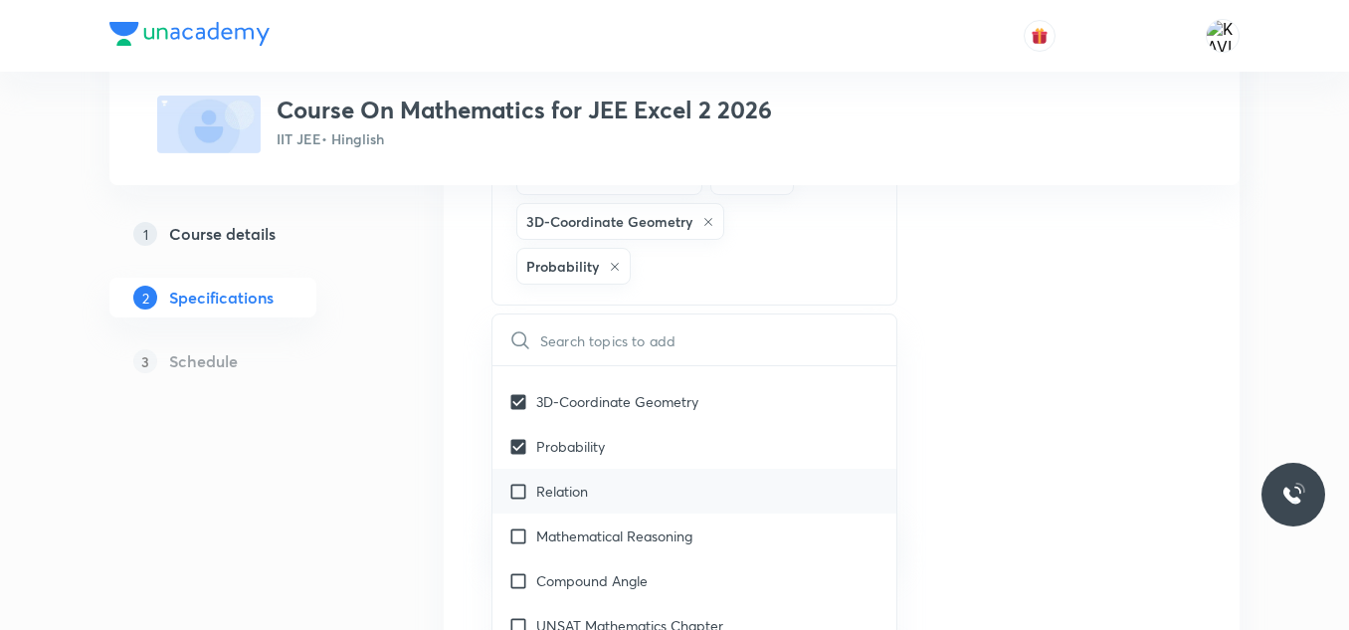
click at [623, 468] on div "Relation" at bounding box center [694, 490] width 404 height 45
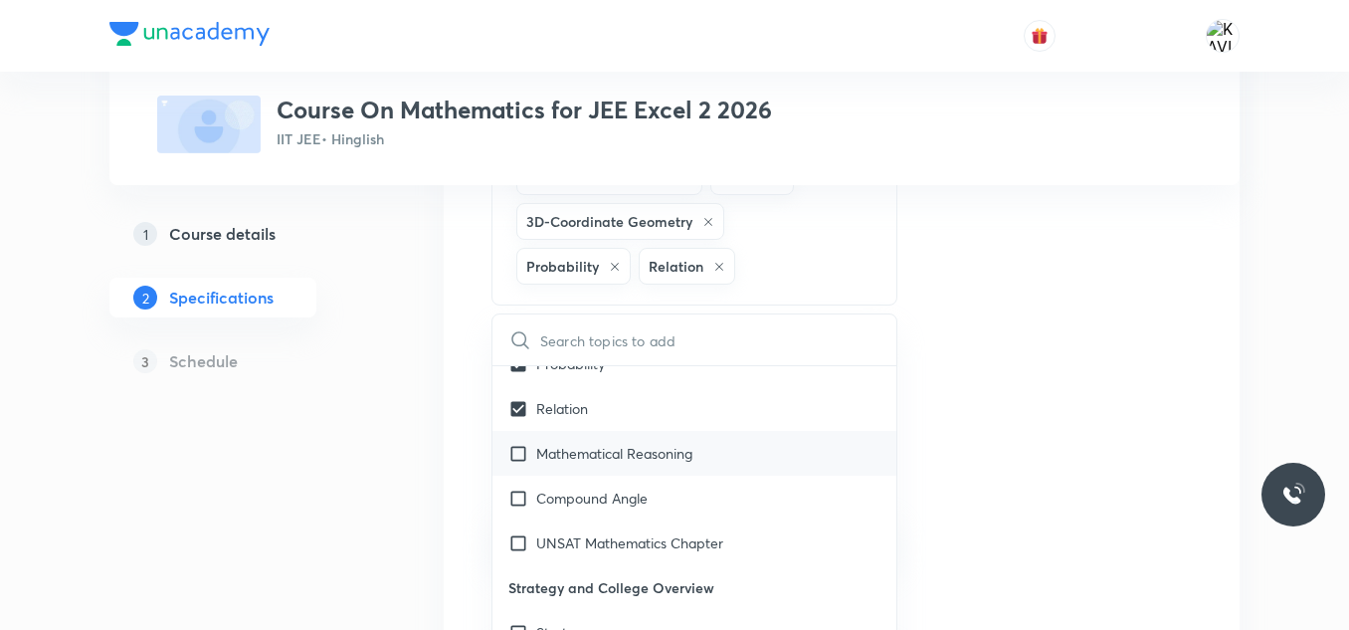
scroll to position [4568, 0]
click at [679, 429] on div "Mathematical Reasoning" at bounding box center [694, 451] width 404 height 45
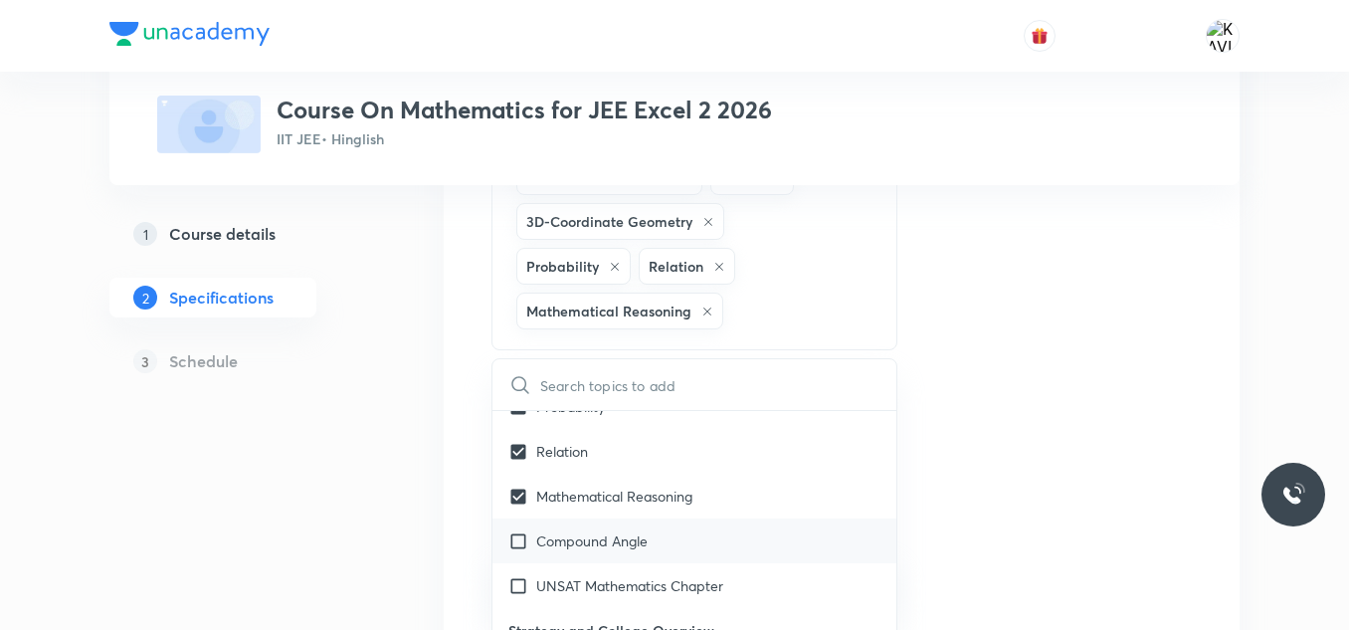
click at [646, 518] on div "Compound Angle" at bounding box center [694, 540] width 404 height 45
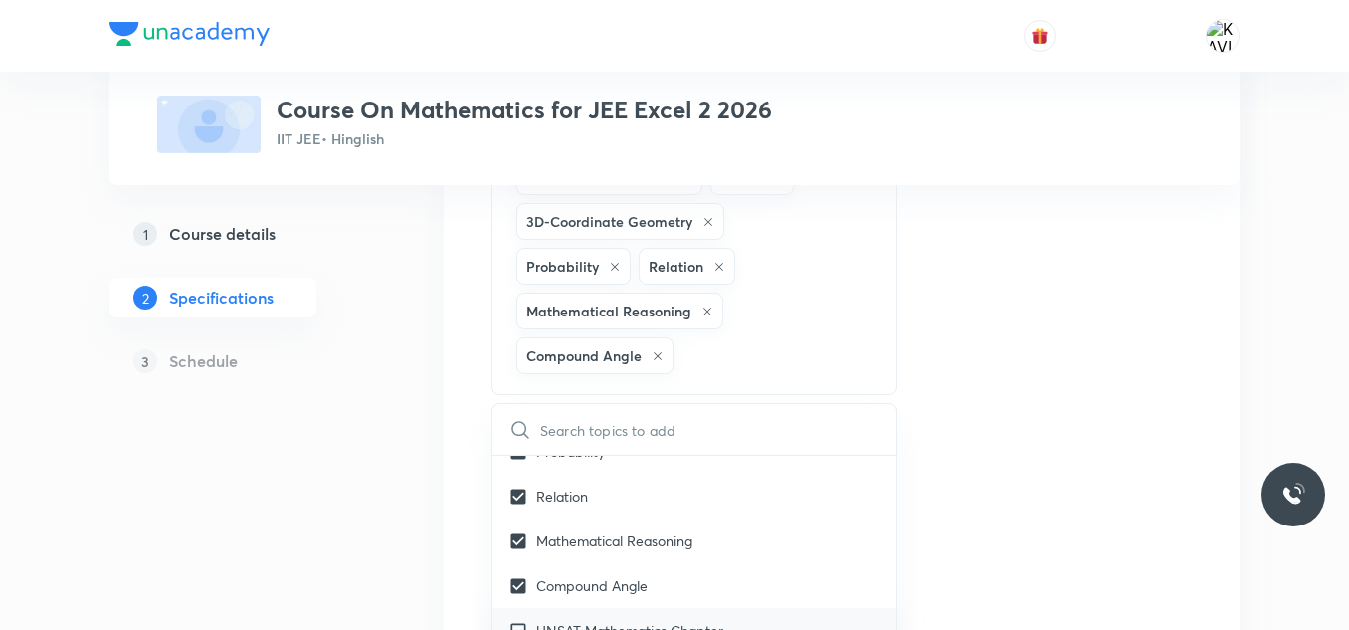
click at [673, 620] on p "UNSAT Mathematics Chapter" at bounding box center [629, 630] width 187 height 21
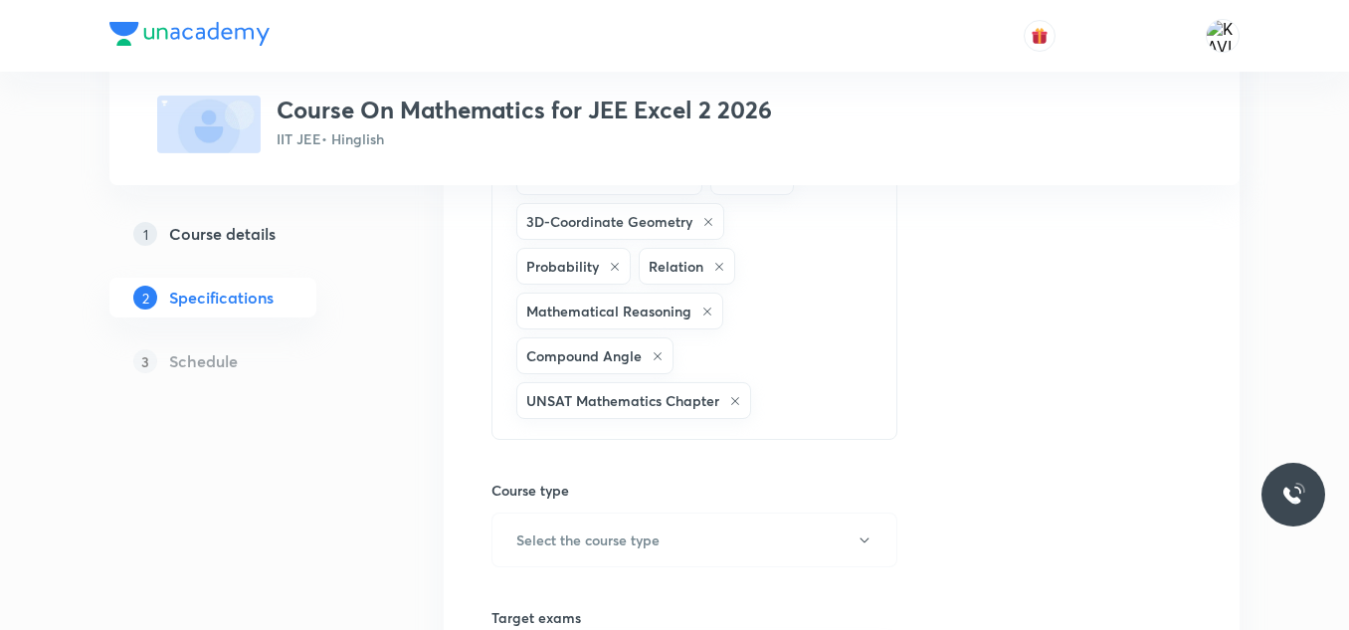
scroll to position [1966, 0]
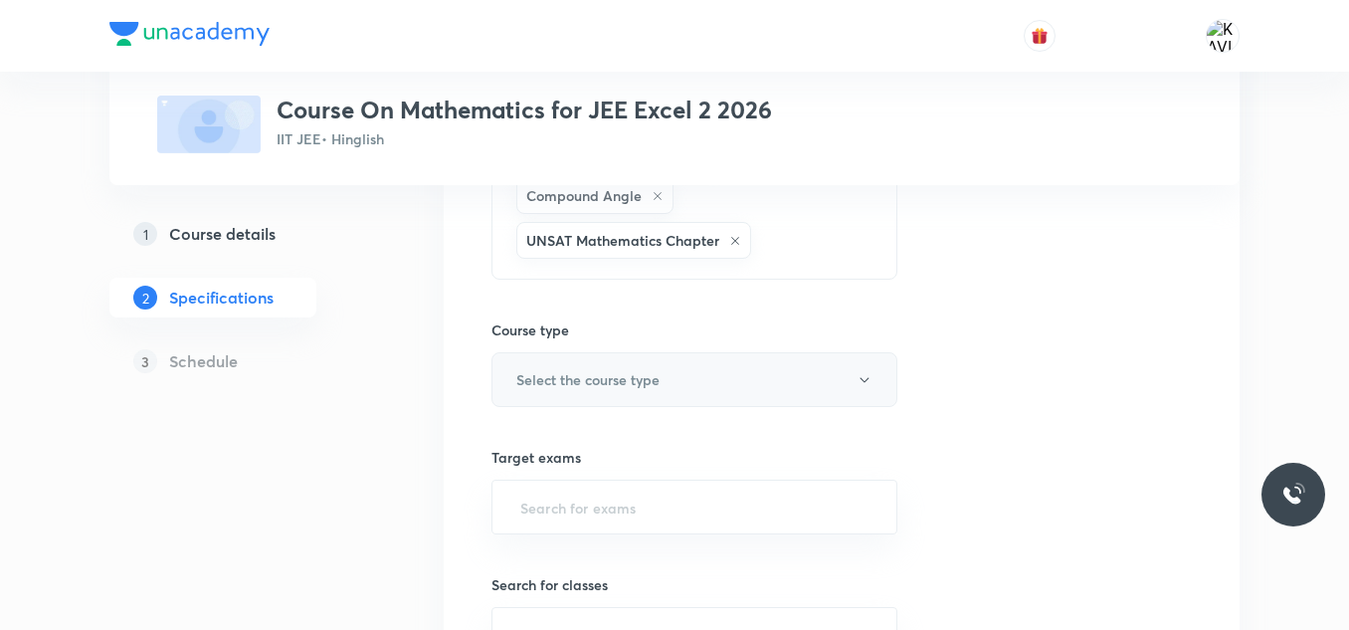
click at [655, 369] on h6 "Select the course type" at bounding box center [587, 379] width 143 height 21
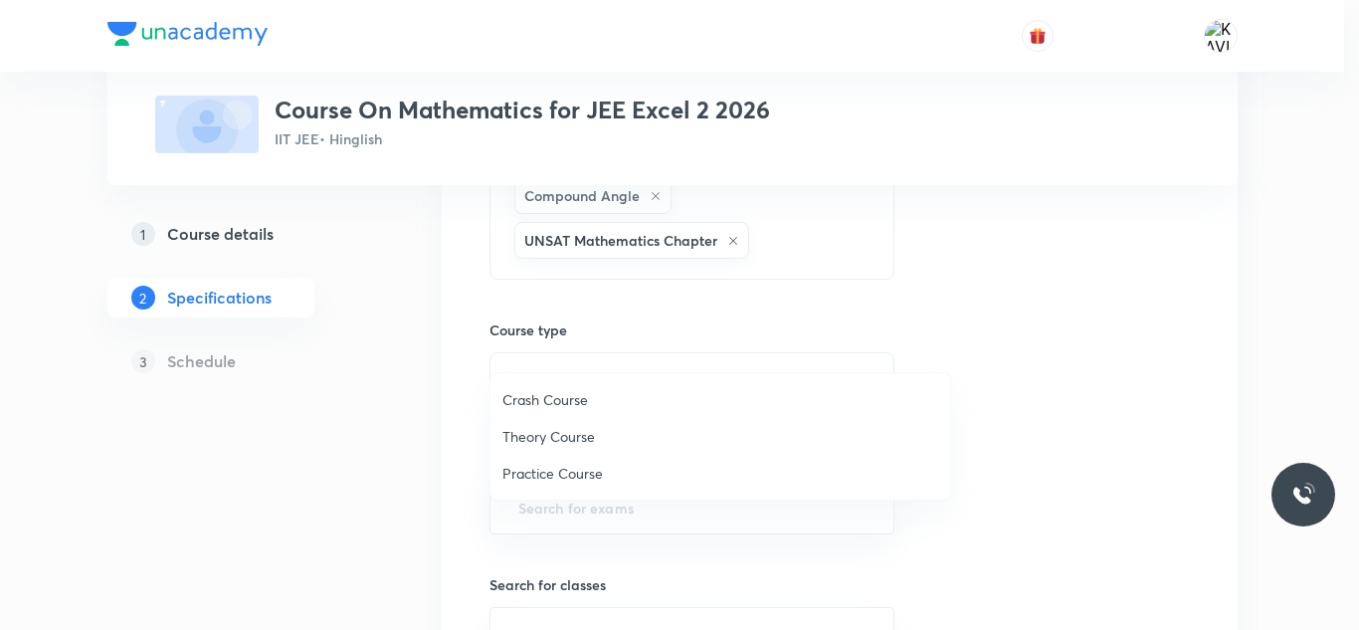
click at [582, 435] on span "Theory Course" at bounding box center [720, 436] width 436 height 21
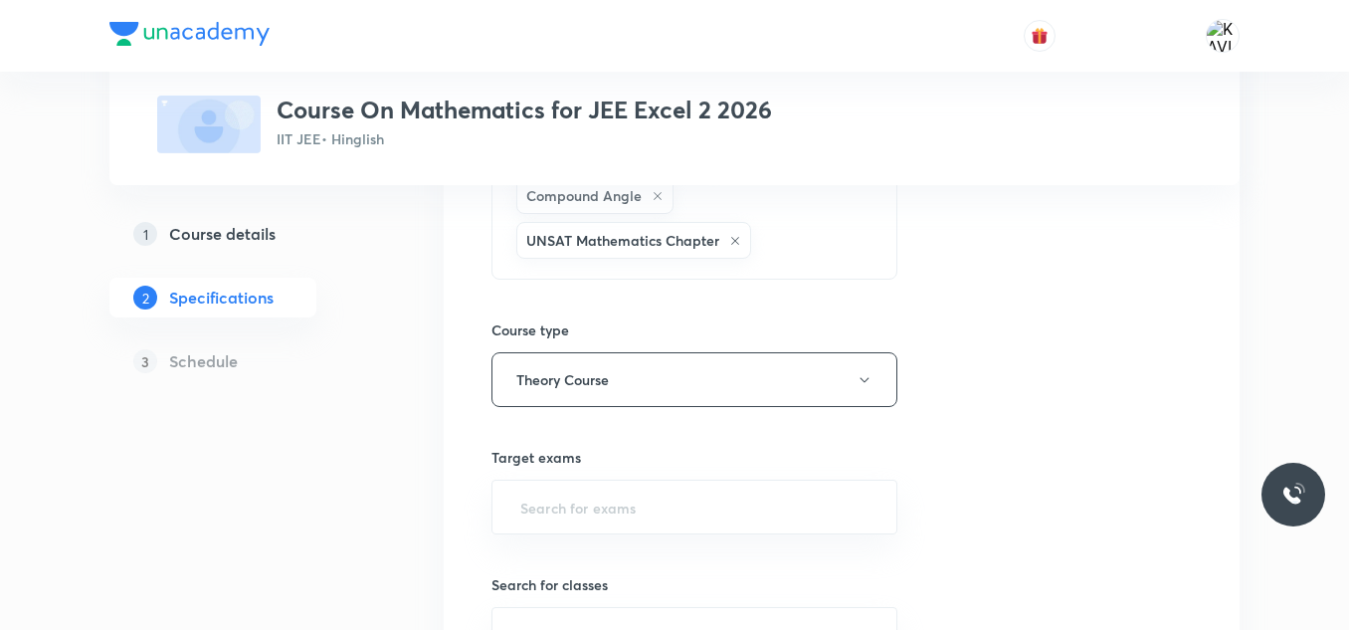
click at [589, 488] on input "text" at bounding box center [694, 506] width 356 height 37
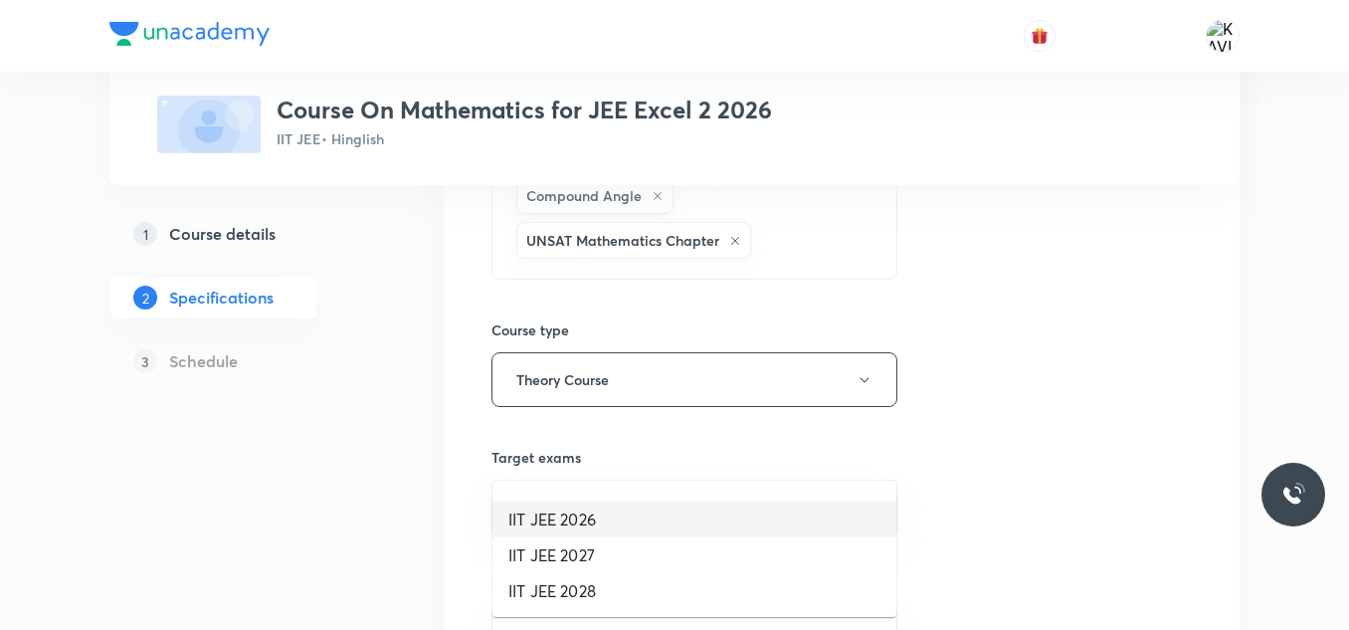
click at [564, 526] on li "IIT JEE 2026" at bounding box center [694, 519] width 404 height 36
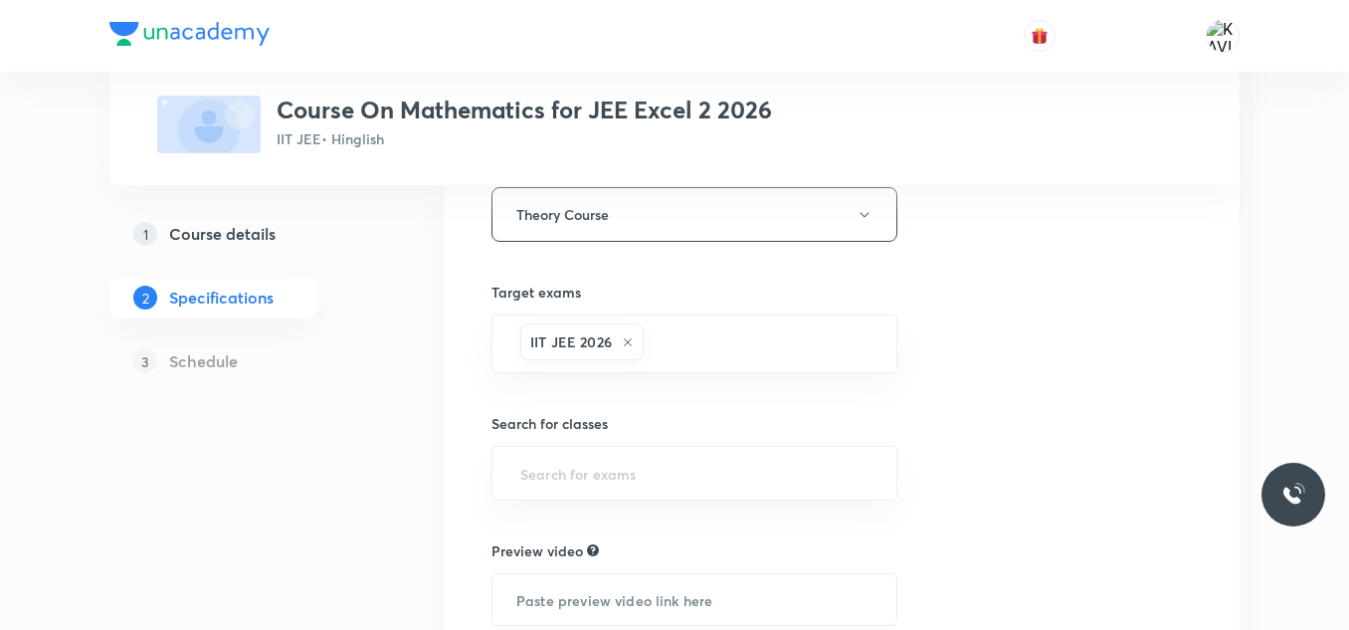
scroll to position [2132, 0]
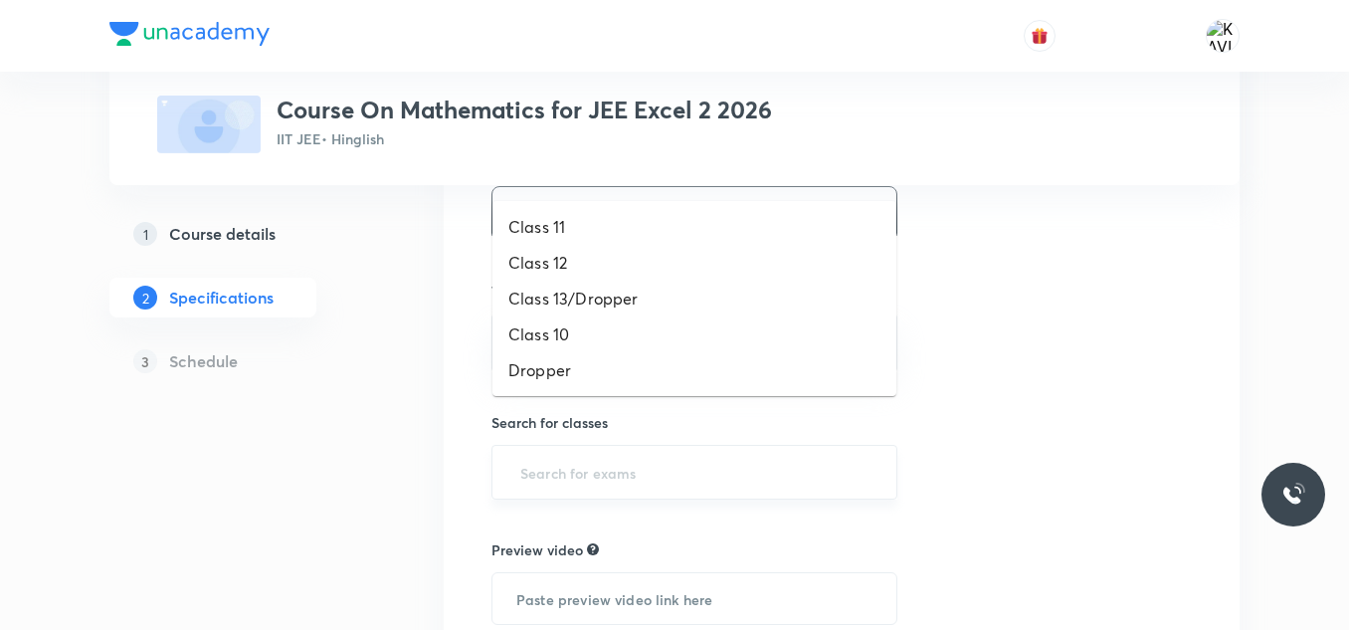
click at [618, 454] on input "text" at bounding box center [694, 472] width 356 height 37
click at [565, 254] on li "Class 12" at bounding box center [694, 263] width 404 height 36
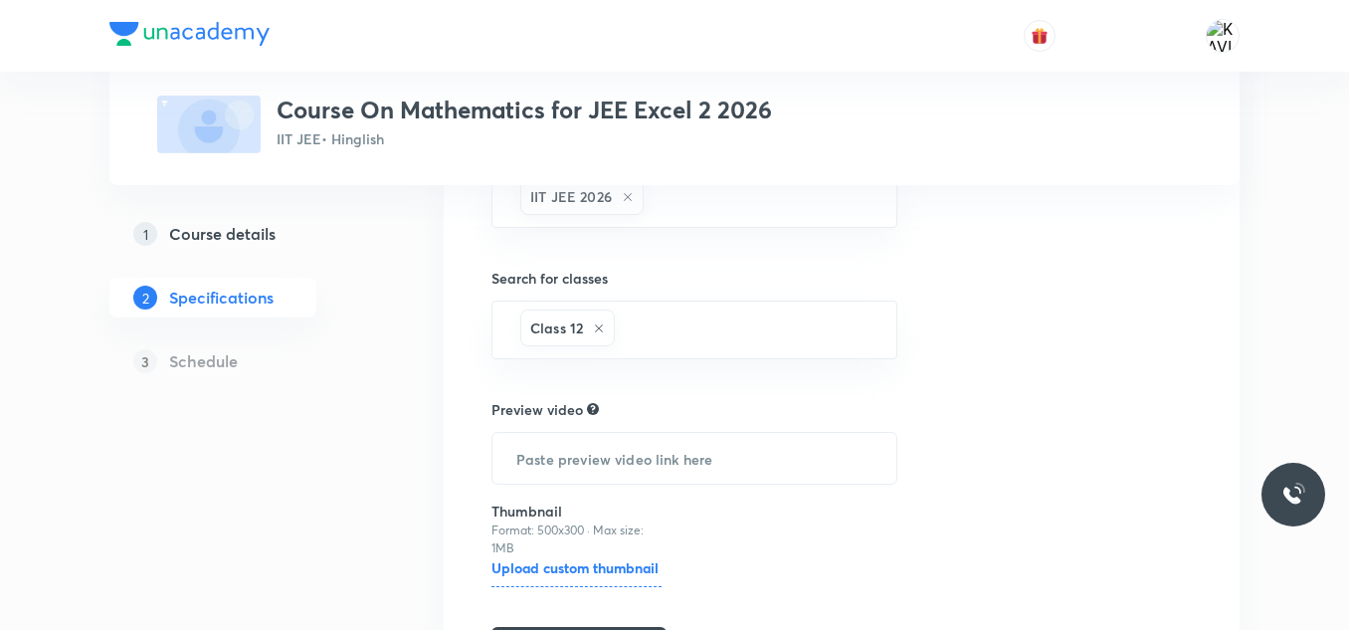
scroll to position [2278, 0]
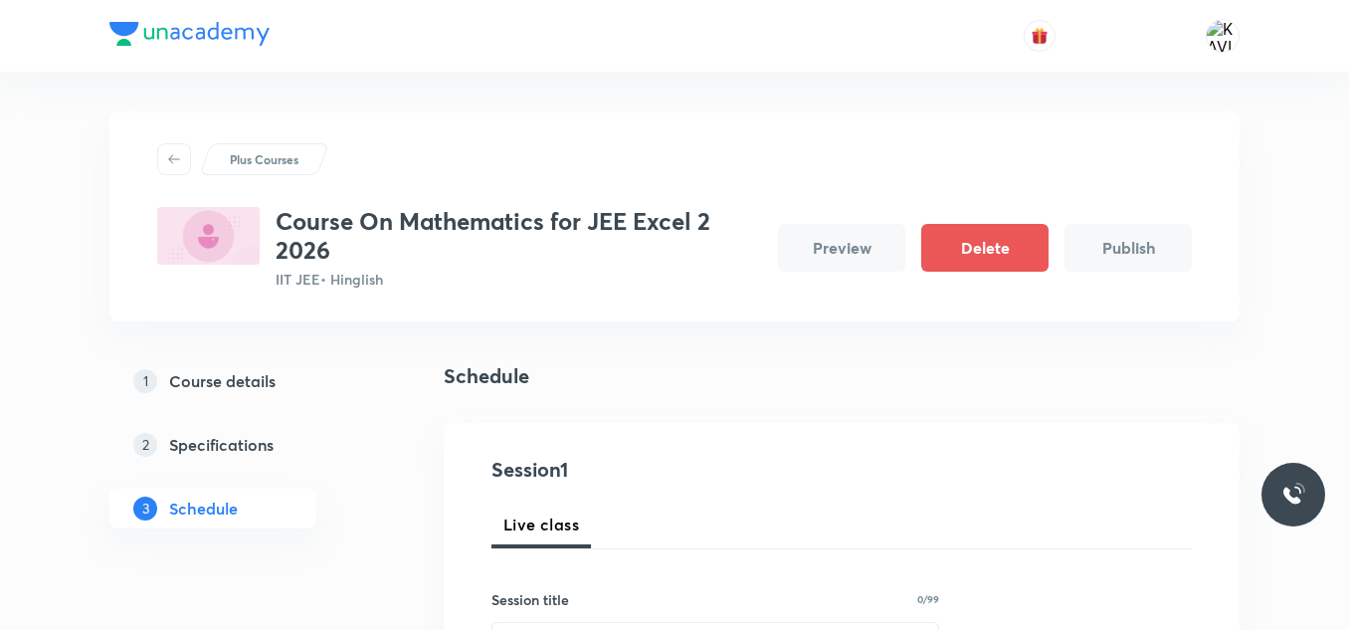
scroll to position [298, 0]
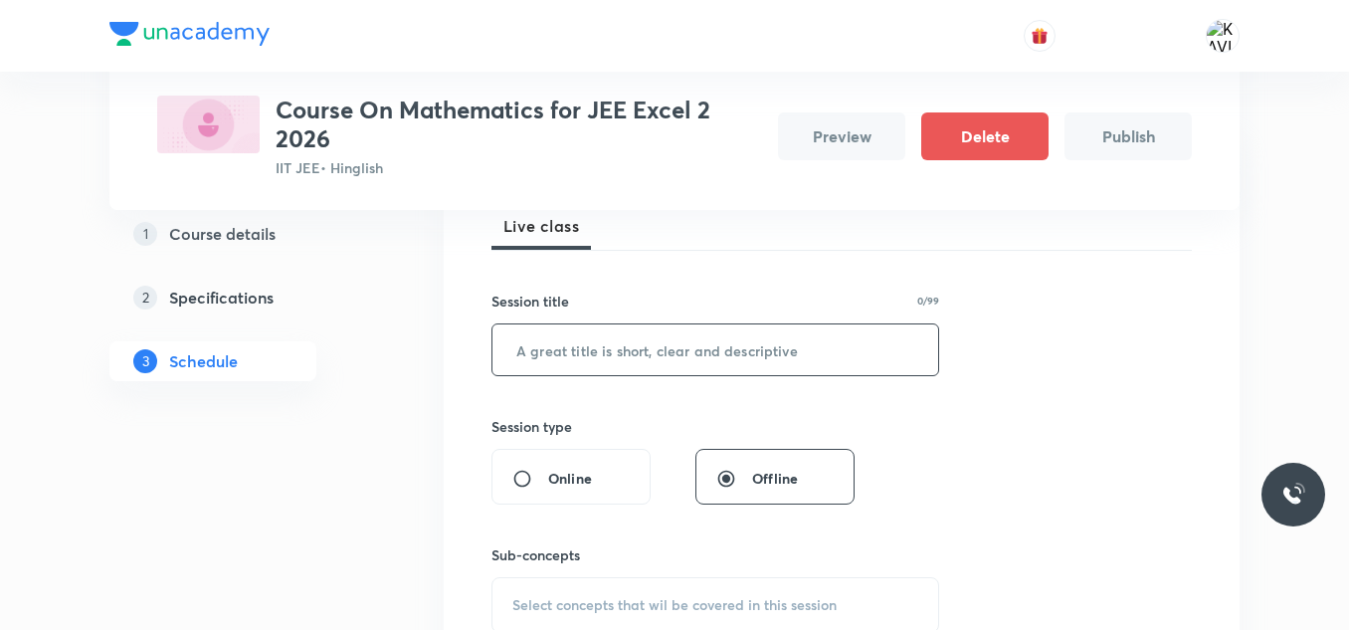
click at [620, 344] on input "text" at bounding box center [715, 349] width 446 height 51
click at [642, 366] on input "text" at bounding box center [715, 349] width 446 height 51
paste input "Definite Integral"
click at [664, 357] on input "Definite Integral - 0 1" at bounding box center [715, 349] width 446 height 51
click at [698, 357] on input "Definite Integral - 01" at bounding box center [715, 349] width 446 height 51
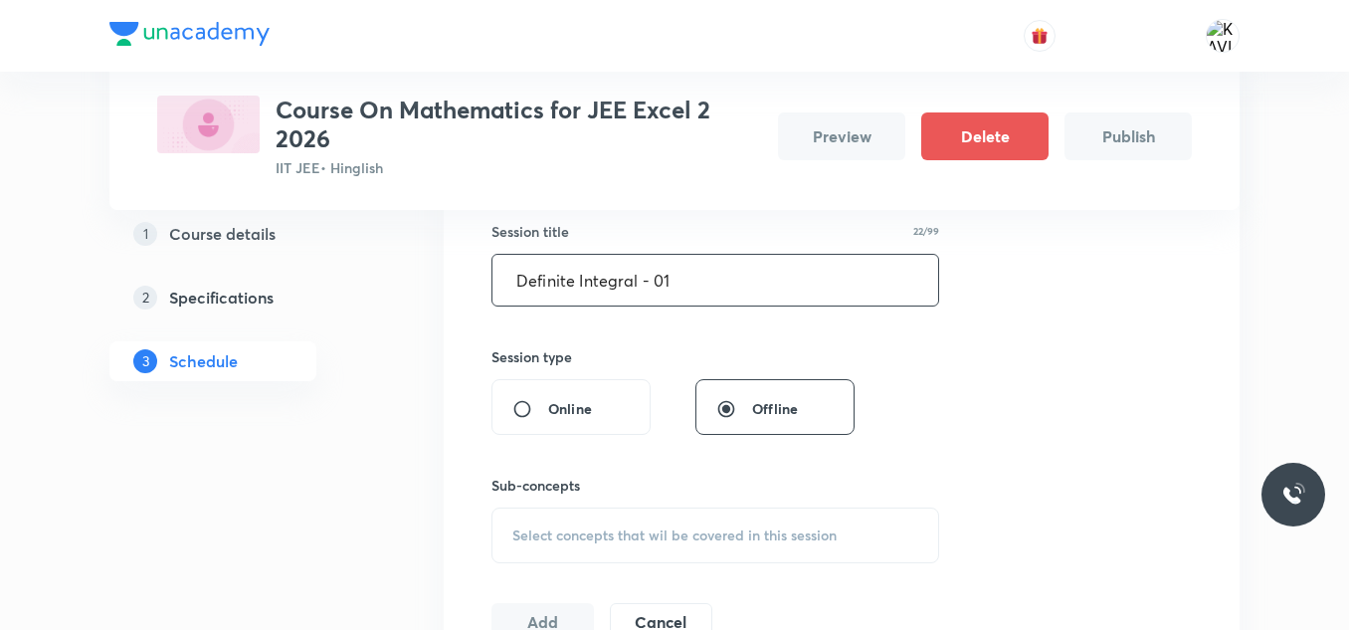
scroll to position [370, 0]
click at [627, 531] on span "Select concepts that wil be covered in this session" at bounding box center [674, 533] width 324 height 16
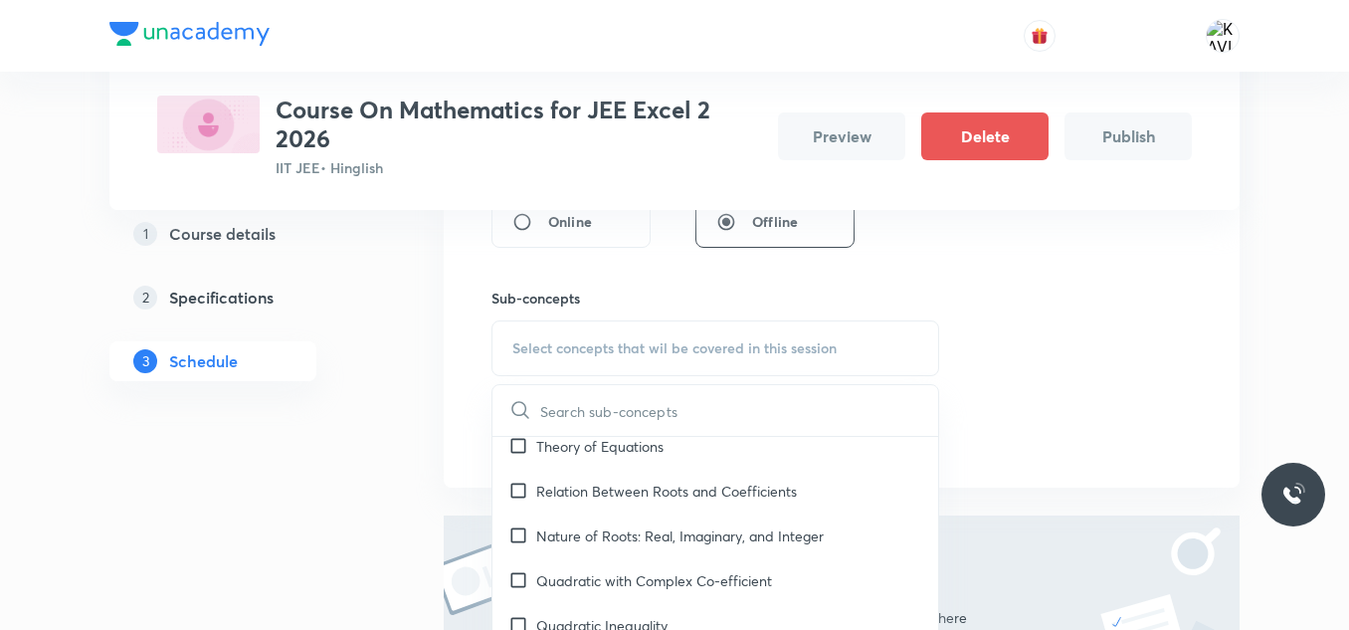
scroll to position [1009, 0]
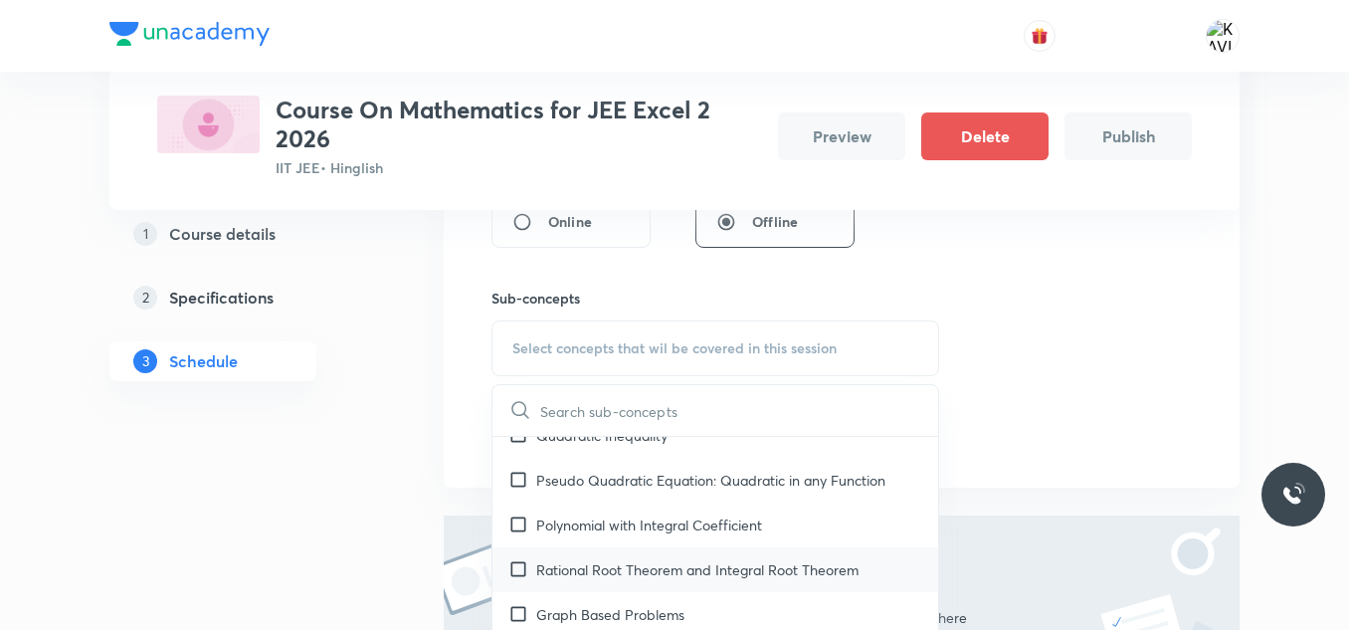
click at [596, 560] on p "Rational Root Theorem and Integral Root Theorem" at bounding box center [697, 569] width 322 height 21
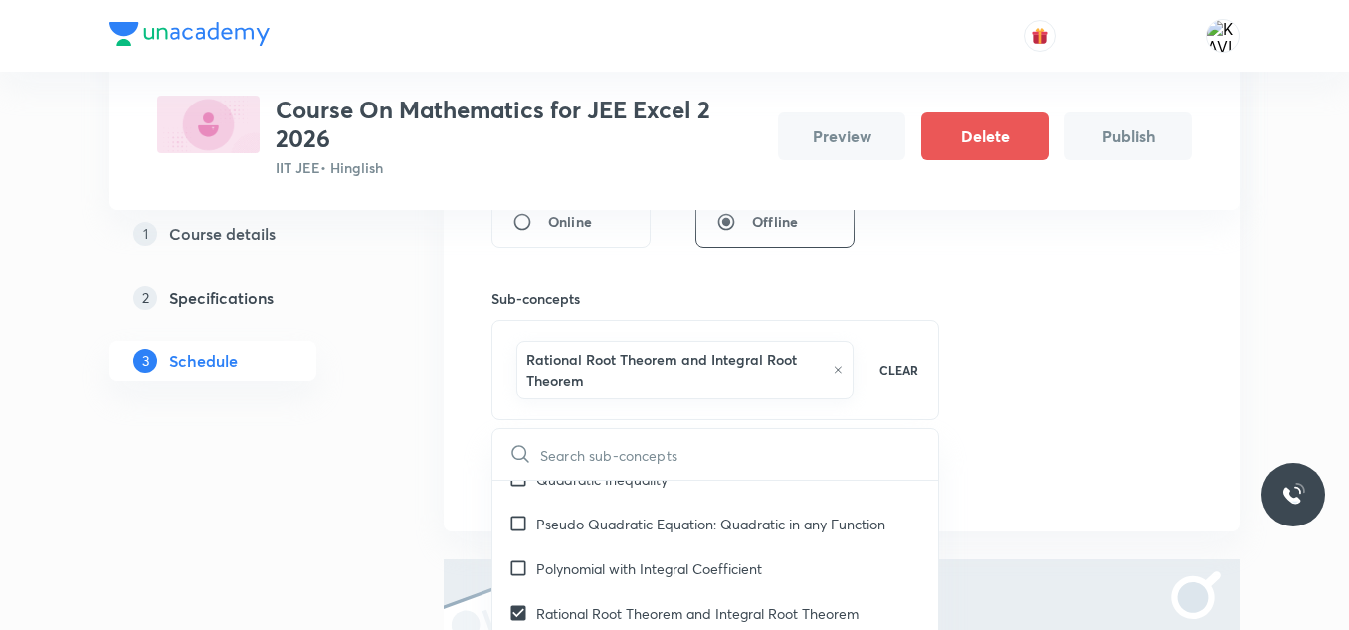
click at [1102, 357] on div "Session 1 Live class Session title 22/99 Definite Integral - 01 ​ Session type …" at bounding box center [841, 200] width 700 height 600
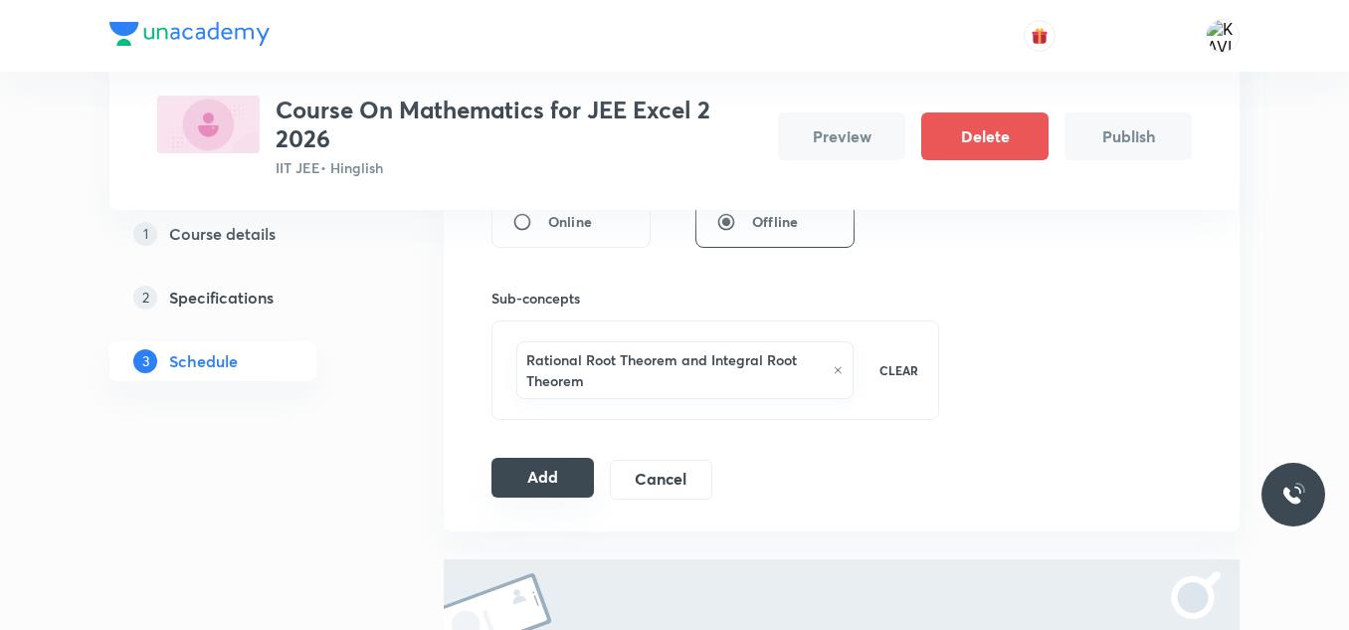
click at [520, 470] on button "Add" at bounding box center [542, 478] width 102 height 40
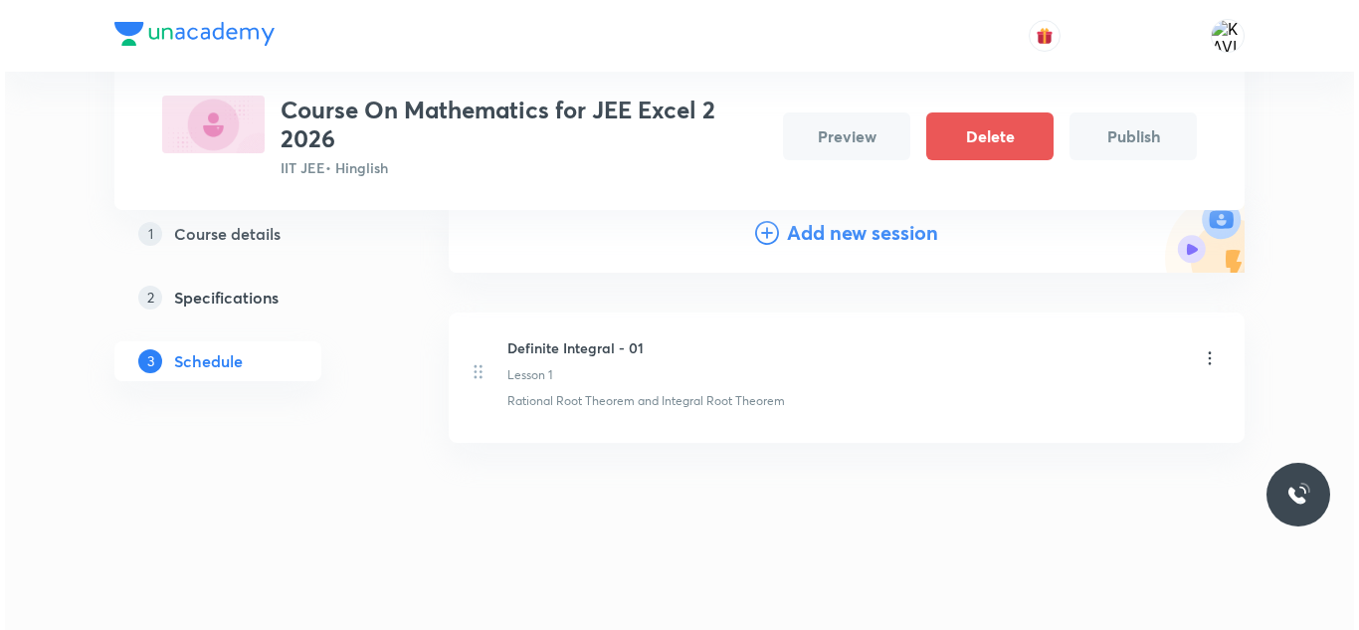
scroll to position [0, 0]
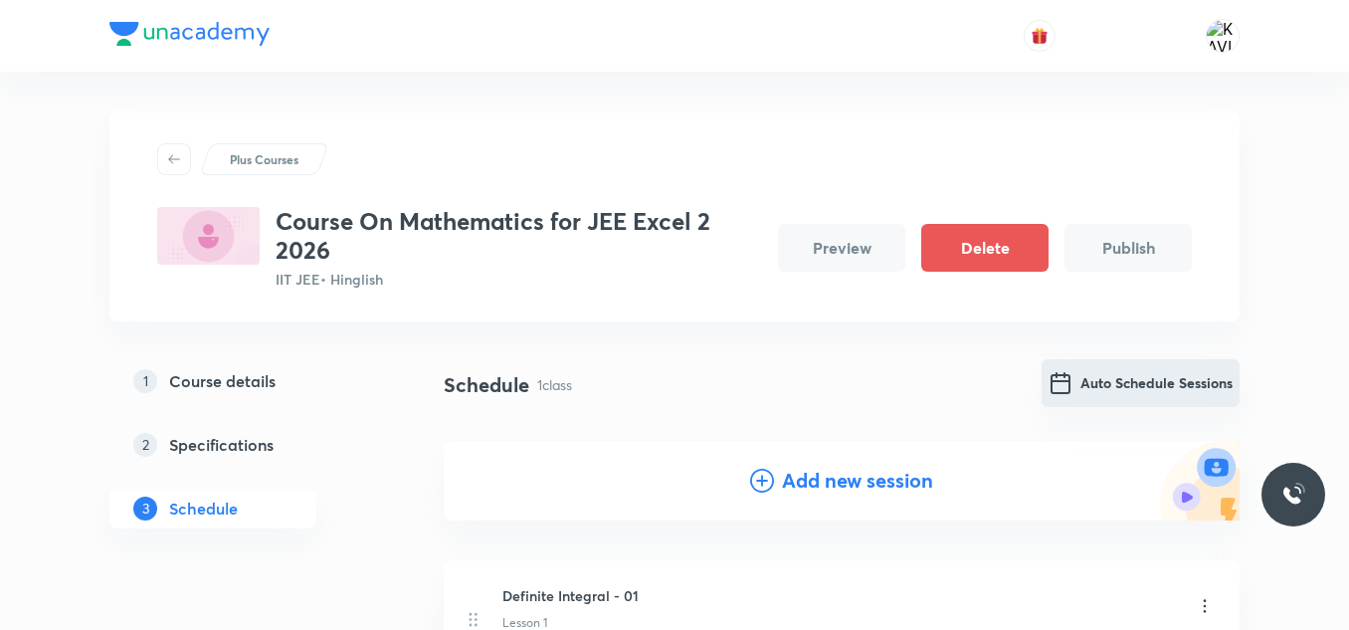
click at [1100, 394] on button "Auto Schedule Sessions" at bounding box center [1140, 383] width 198 height 48
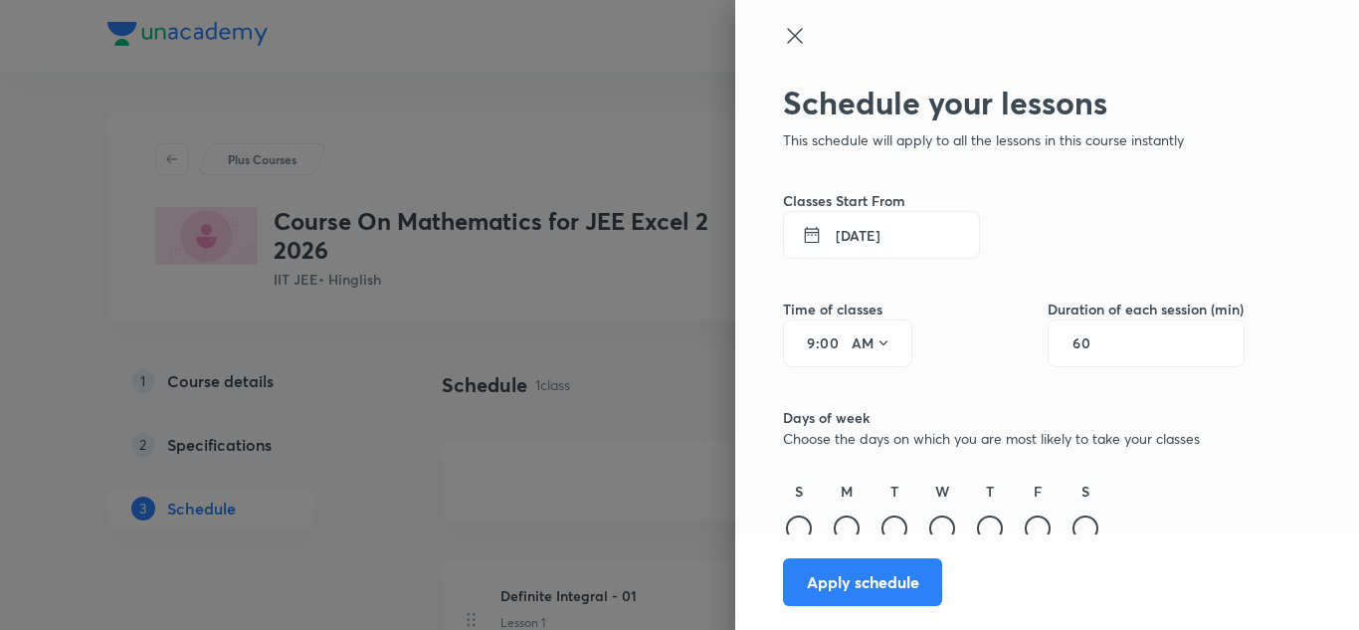
click at [844, 244] on button "3 Sept 2025" at bounding box center [881, 235] width 197 height 48
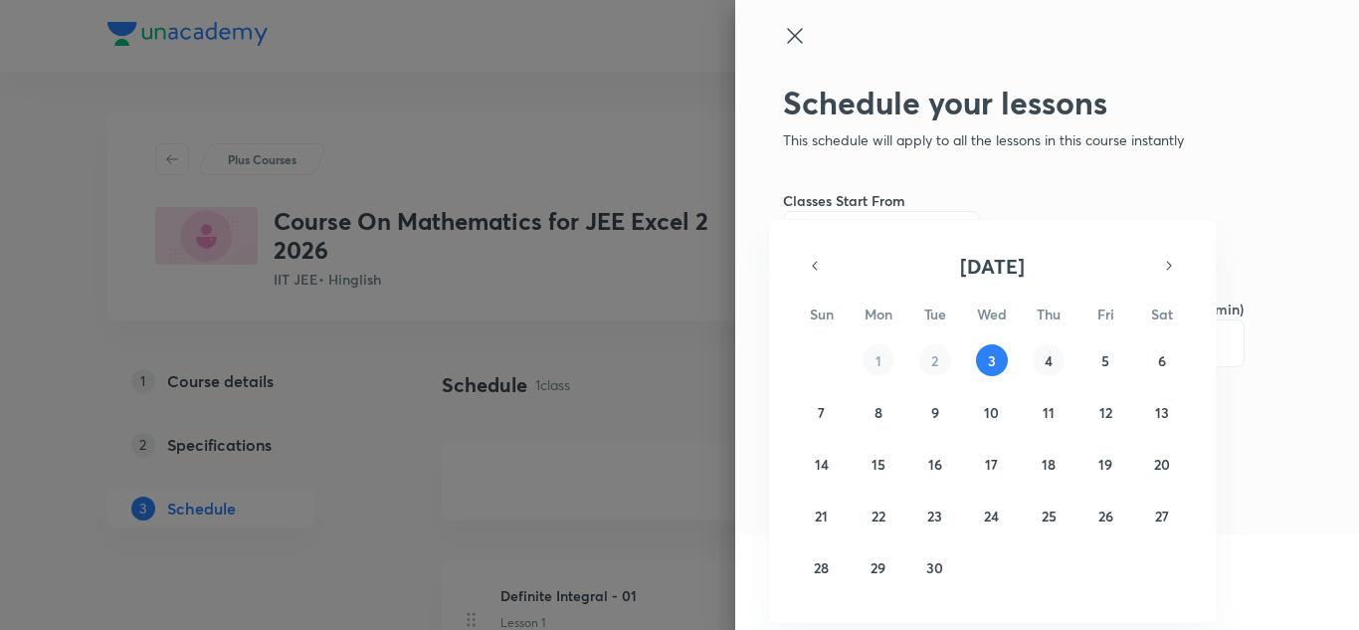
click at [1049, 361] on abbr "4" at bounding box center [1048, 360] width 8 height 19
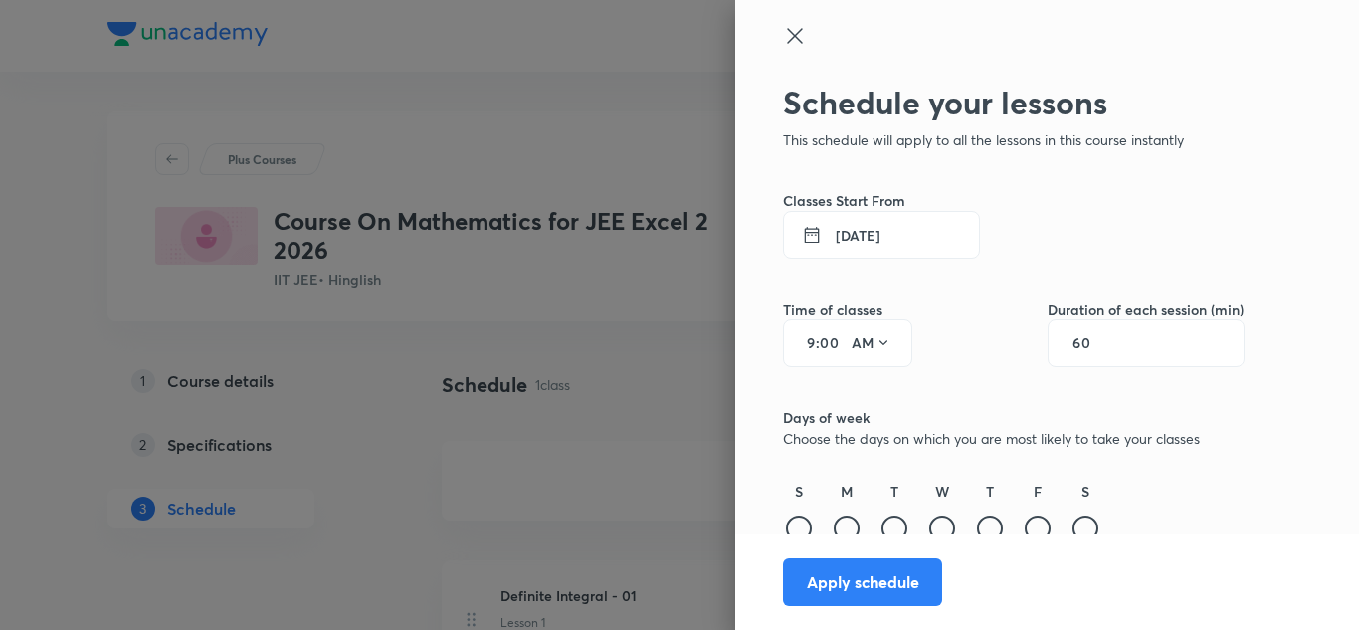
click at [797, 342] on input "9" at bounding box center [804, 343] width 24 height 16
click at [879, 341] on icon at bounding box center [883, 343] width 8 height 5
click at [849, 391] on div "PM" at bounding box center [858, 394] width 72 height 48
click at [1072, 347] on input "60" at bounding box center [1091, 343] width 38 height 16
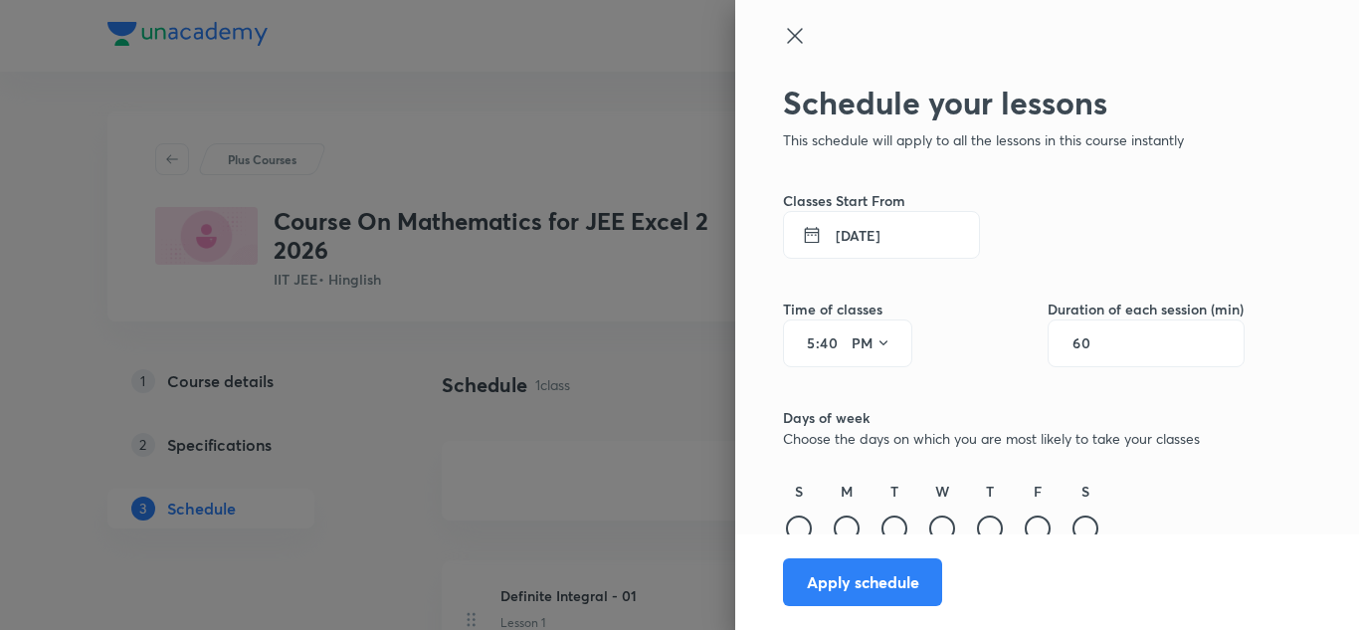
click at [1072, 347] on input "60" at bounding box center [1091, 343] width 38 height 16
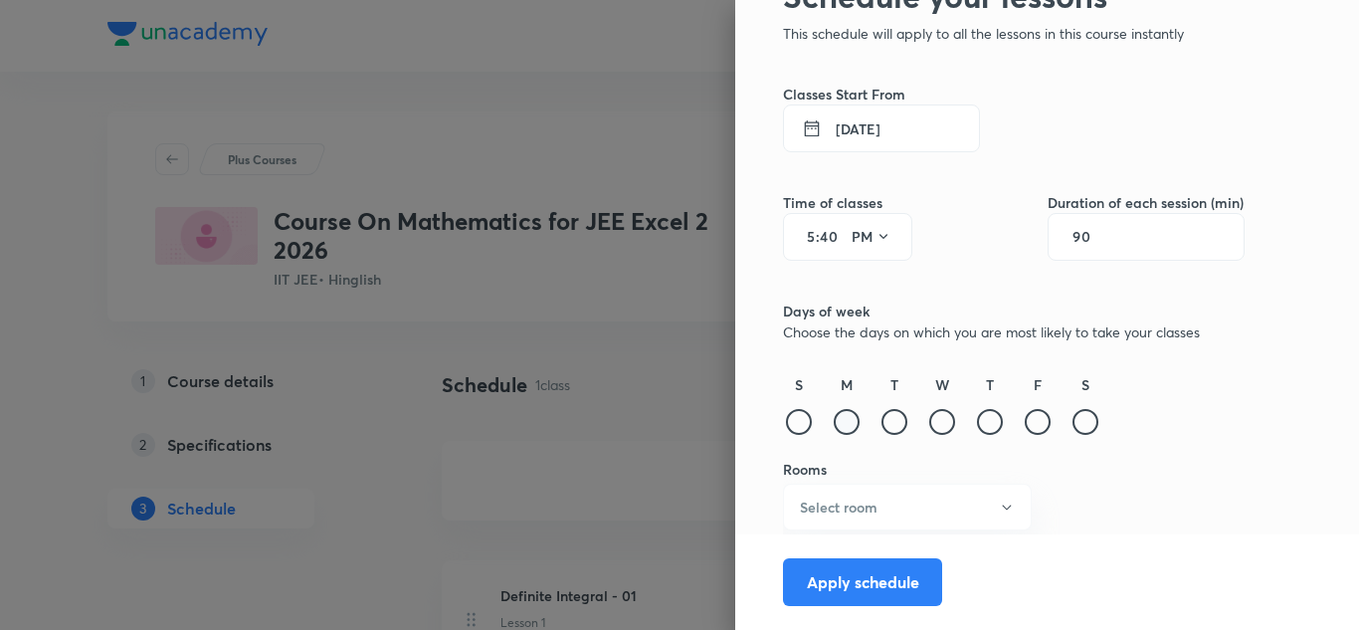
click at [833, 424] on div at bounding box center [846, 422] width 26 height 26
click at [881, 423] on div at bounding box center [894, 422] width 26 height 26
click at [977, 428] on div at bounding box center [990, 422] width 26 height 26
click at [1024, 423] on div at bounding box center [1037, 422] width 26 height 26
click at [1072, 422] on div at bounding box center [1085, 422] width 26 height 26
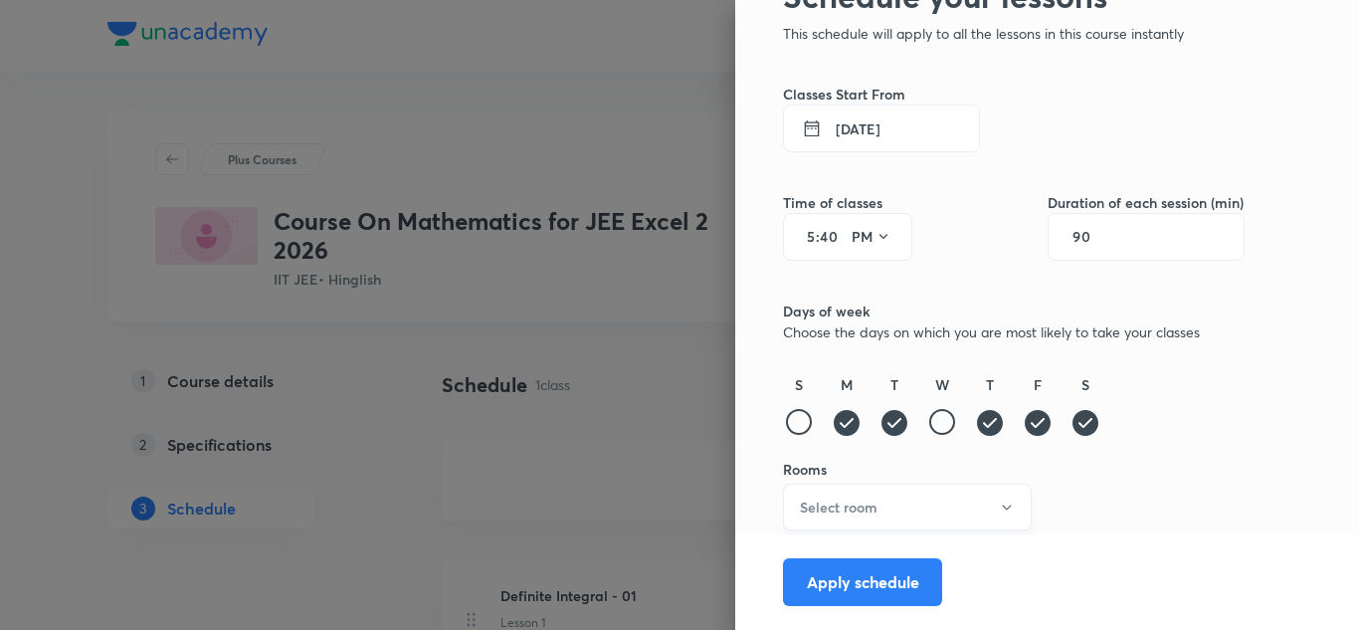
click at [850, 508] on h6 "Select room" at bounding box center [839, 506] width 78 height 21
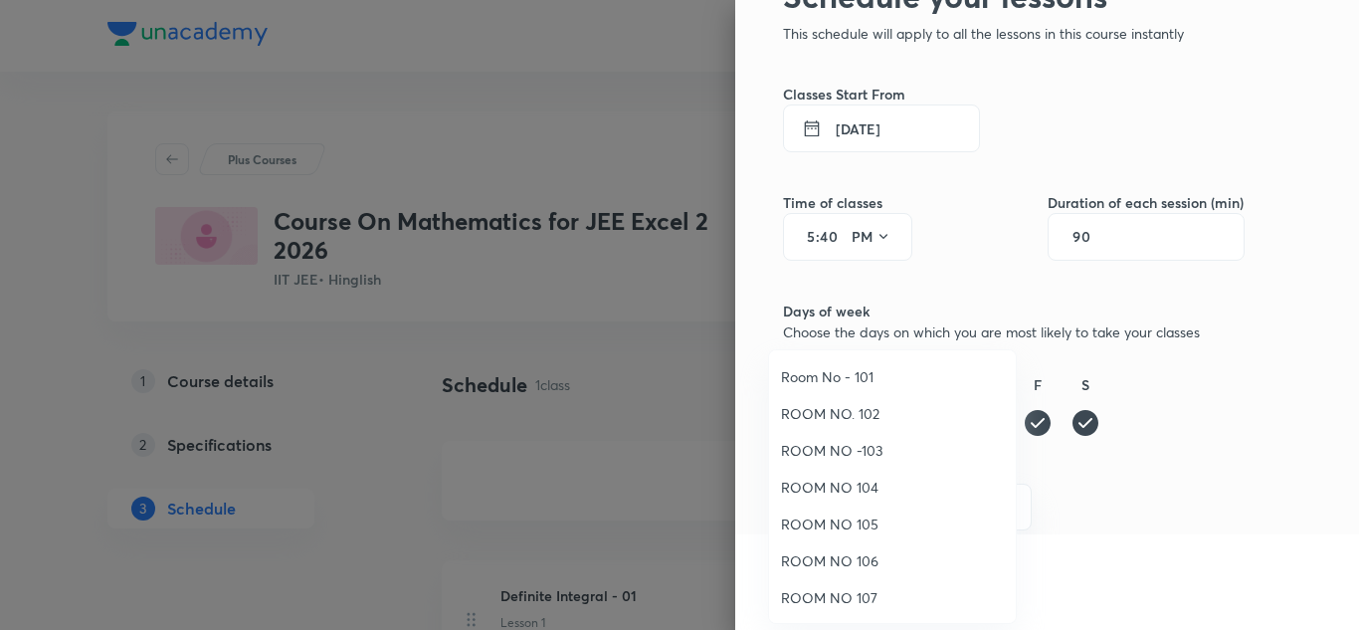
click at [848, 412] on span "ROOM NO. 102" at bounding box center [892, 413] width 223 height 21
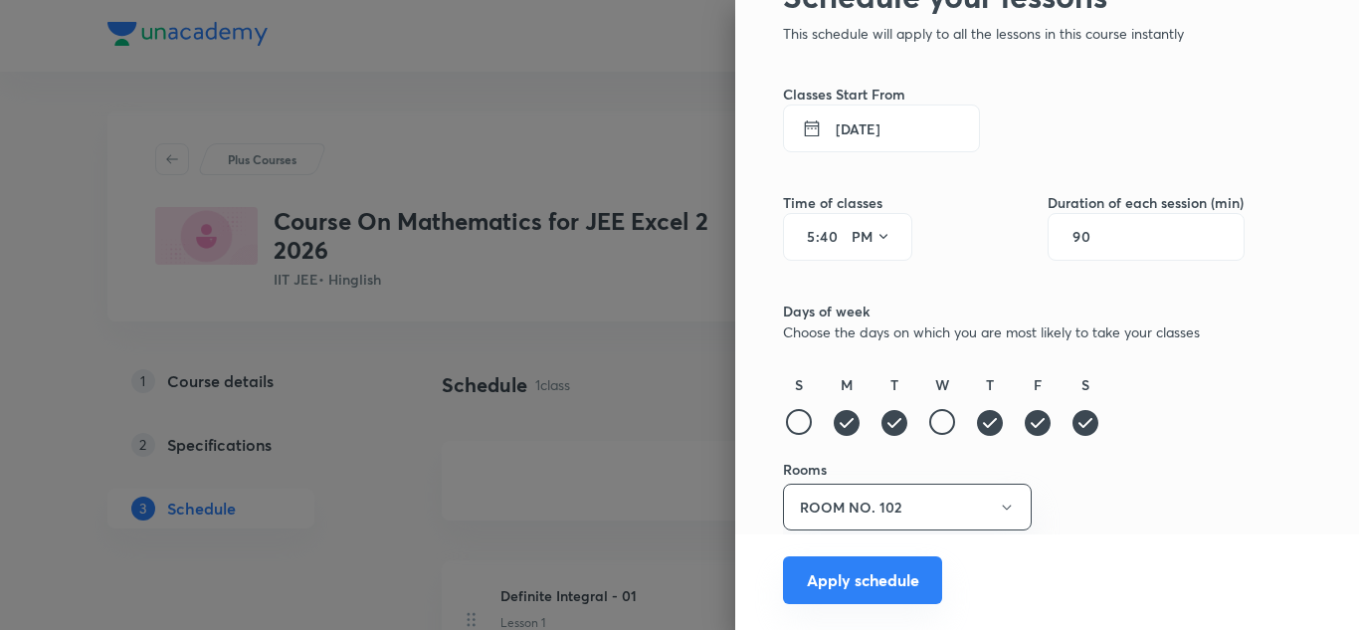
click at [848, 572] on button "Apply schedule" at bounding box center [862, 580] width 159 height 48
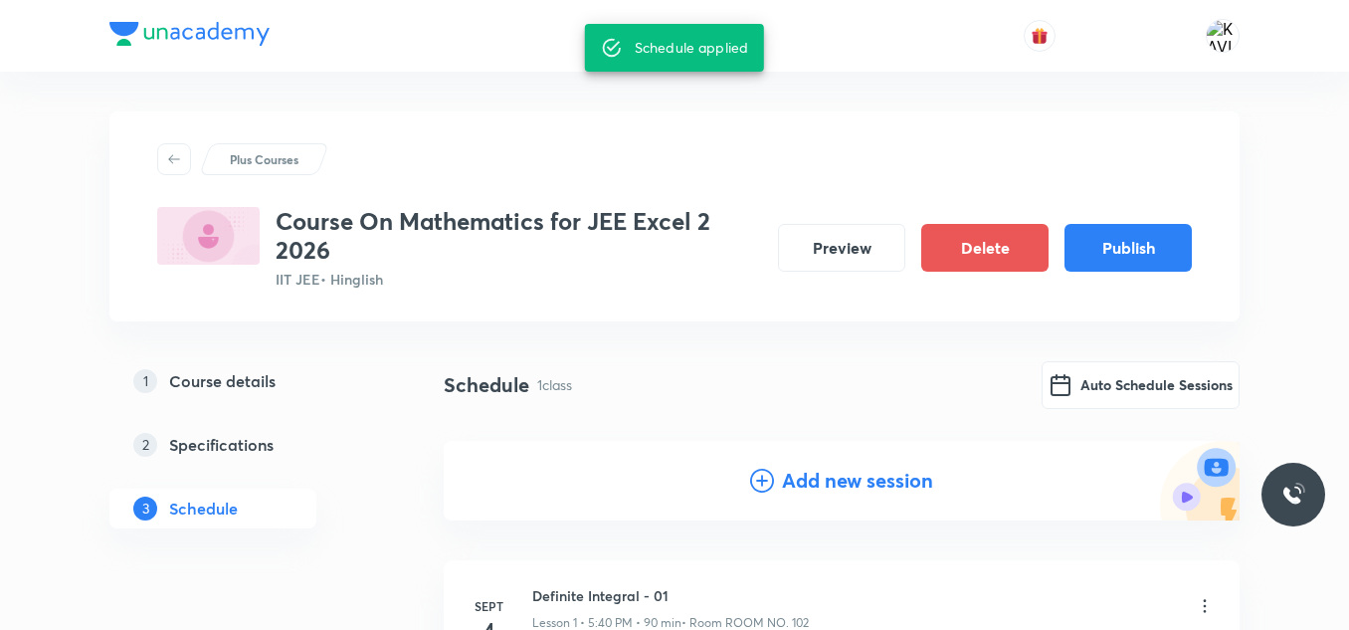
scroll to position [248, 0]
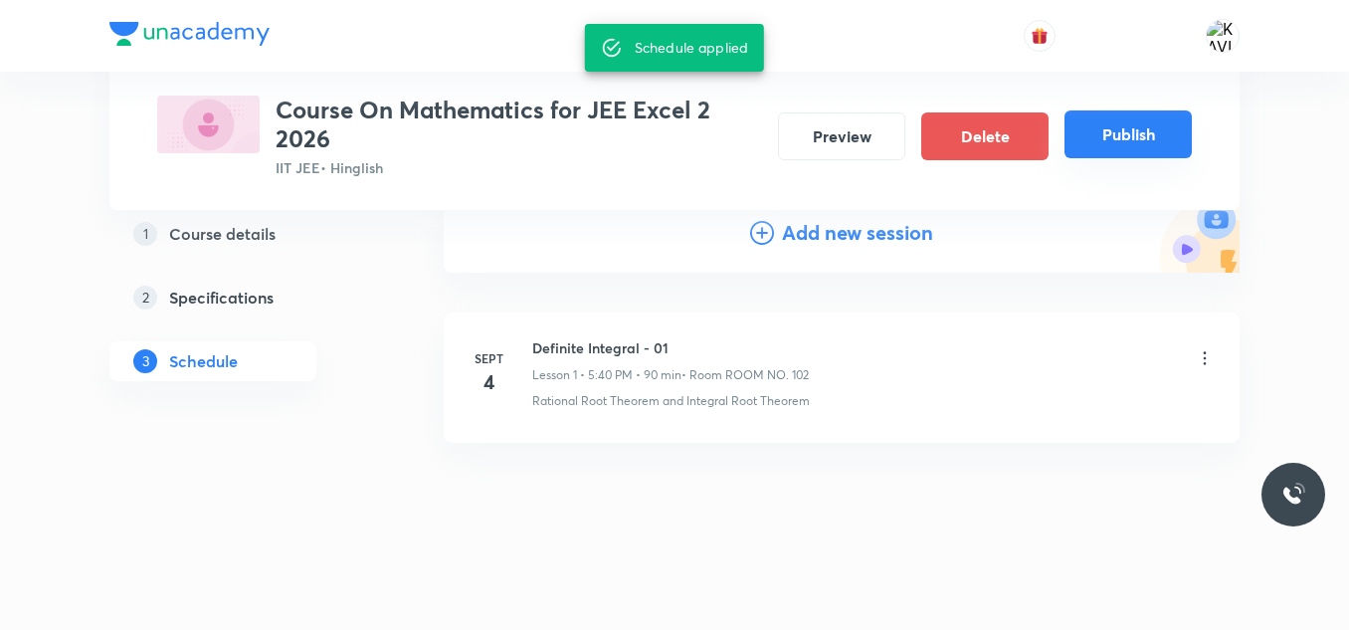
click at [1128, 144] on button "Publish" at bounding box center [1127, 134] width 127 height 48
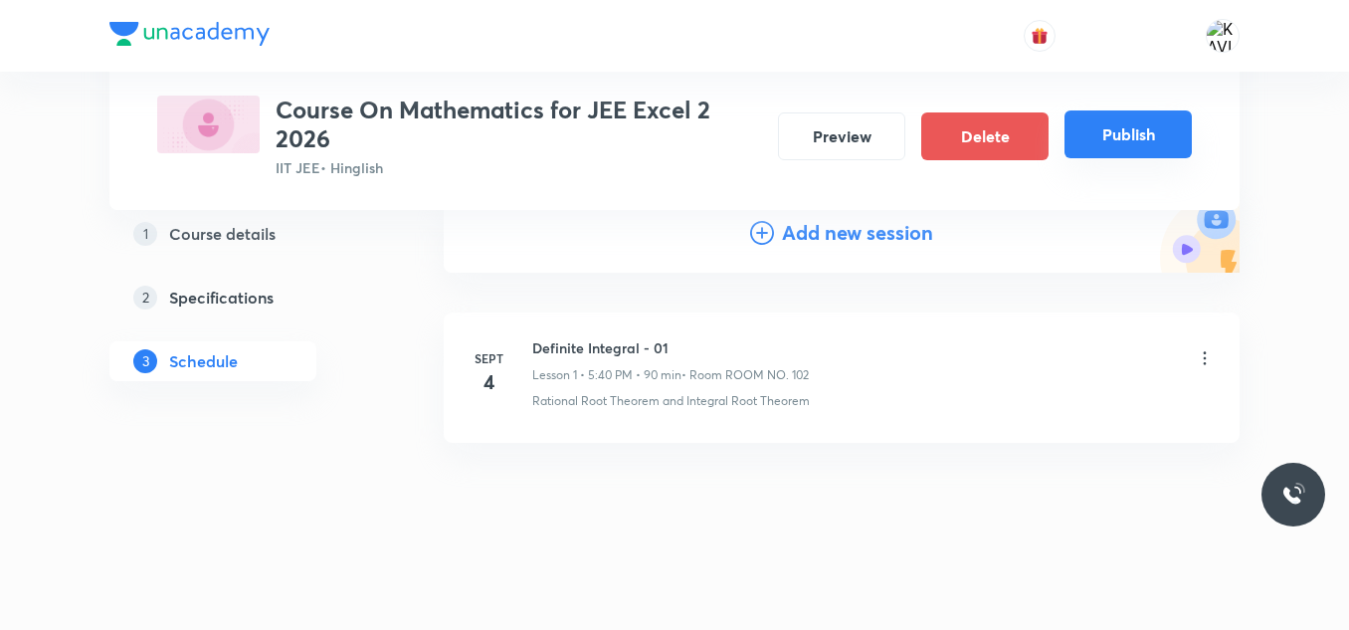
scroll to position [205, 0]
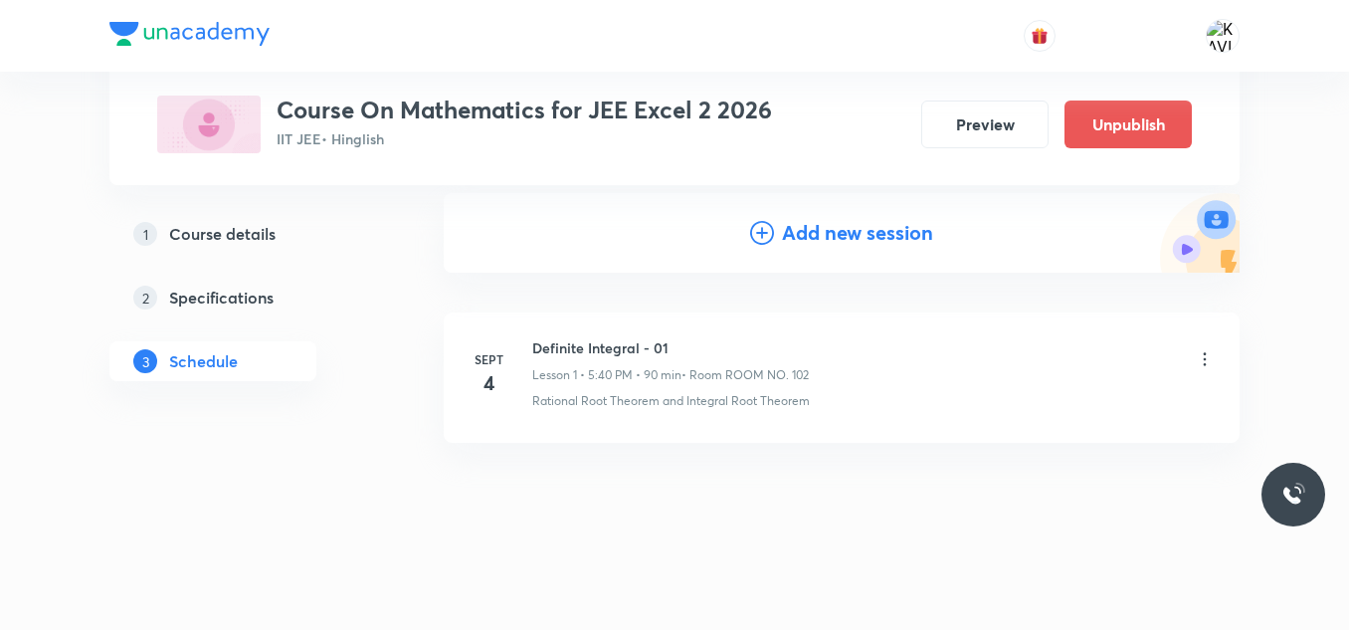
click at [474, 65] on div at bounding box center [674, 36] width 1130 height 72
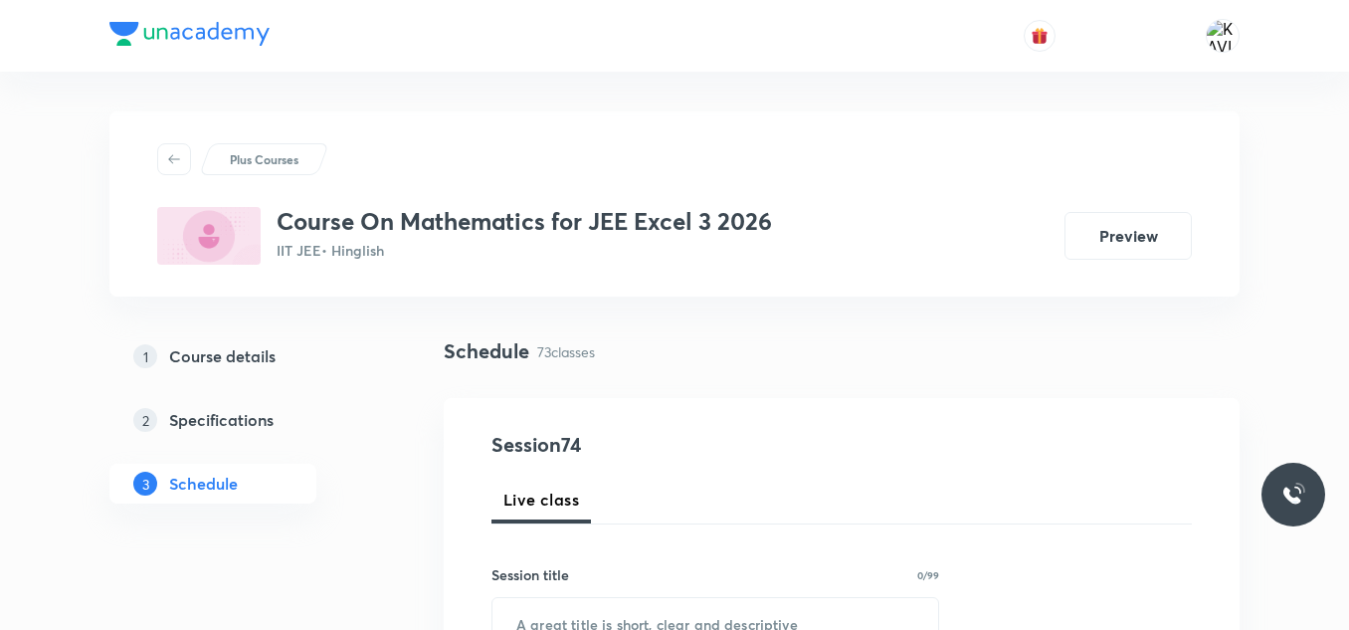
click at [236, 359] on h5 "Course details" at bounding box center [222, 356] width 106 height 24
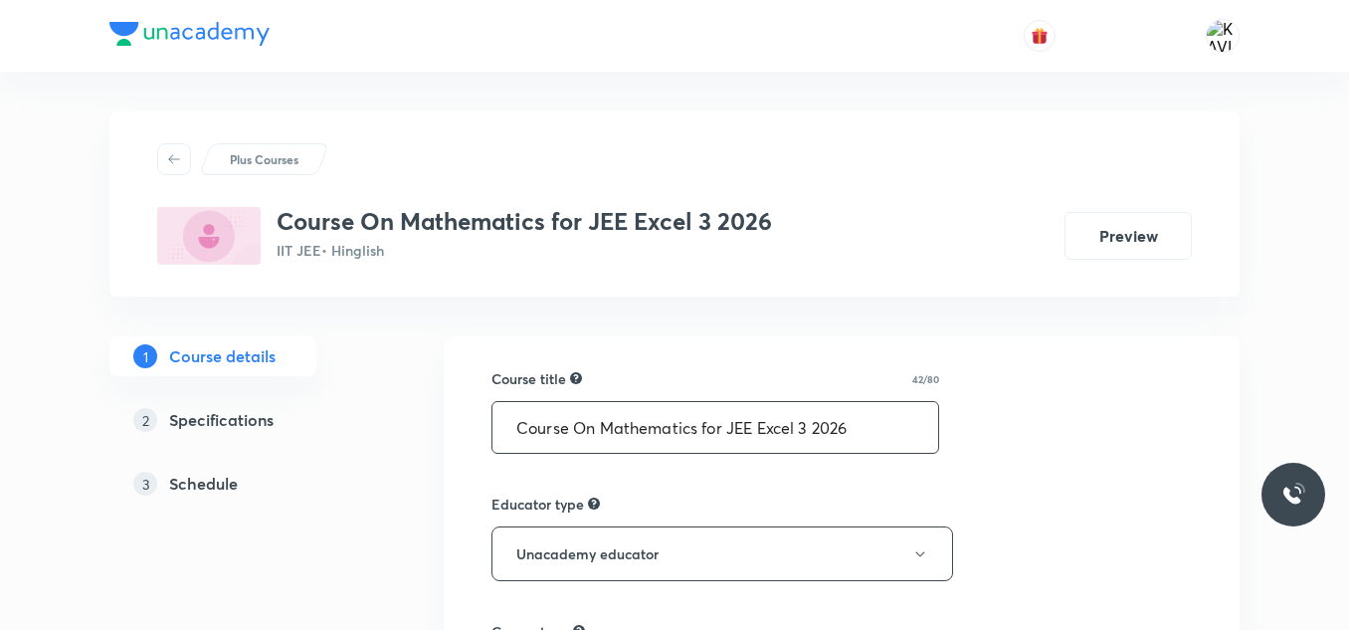
click at [656, 441] on input "Course On Mathematics for JEE Excel 3 2026" at bounding box center [715, 427] width 446 height 51
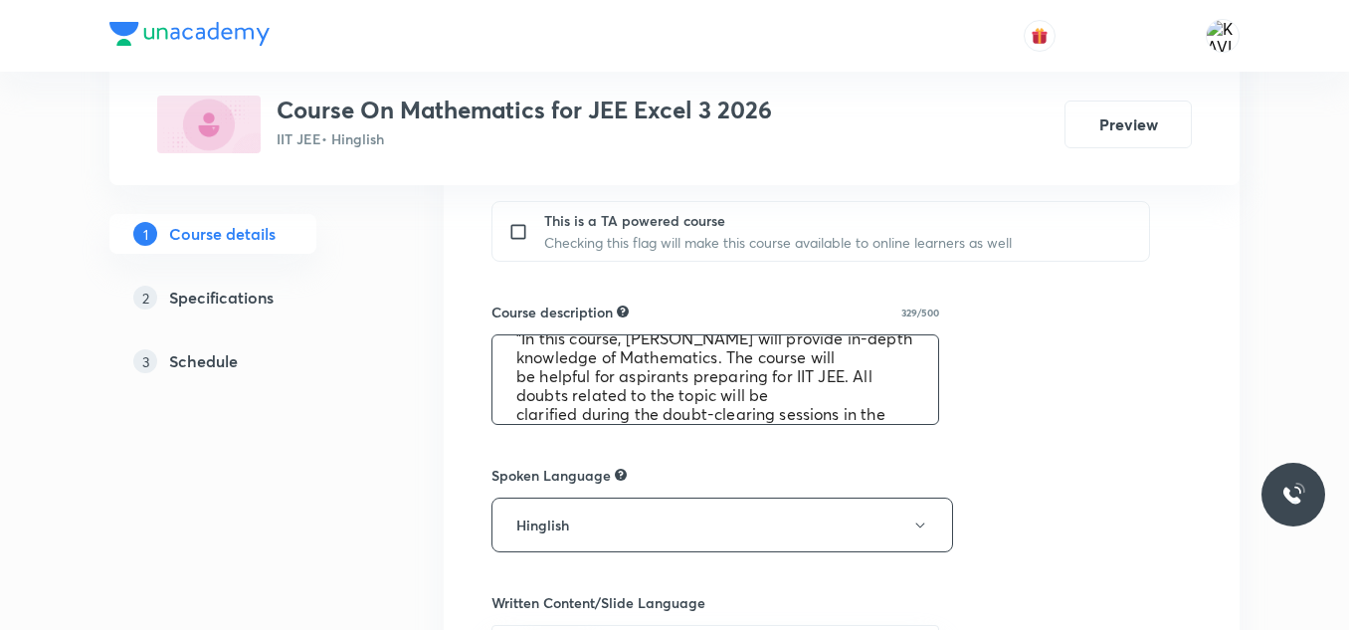
scroll to position [76, 0]
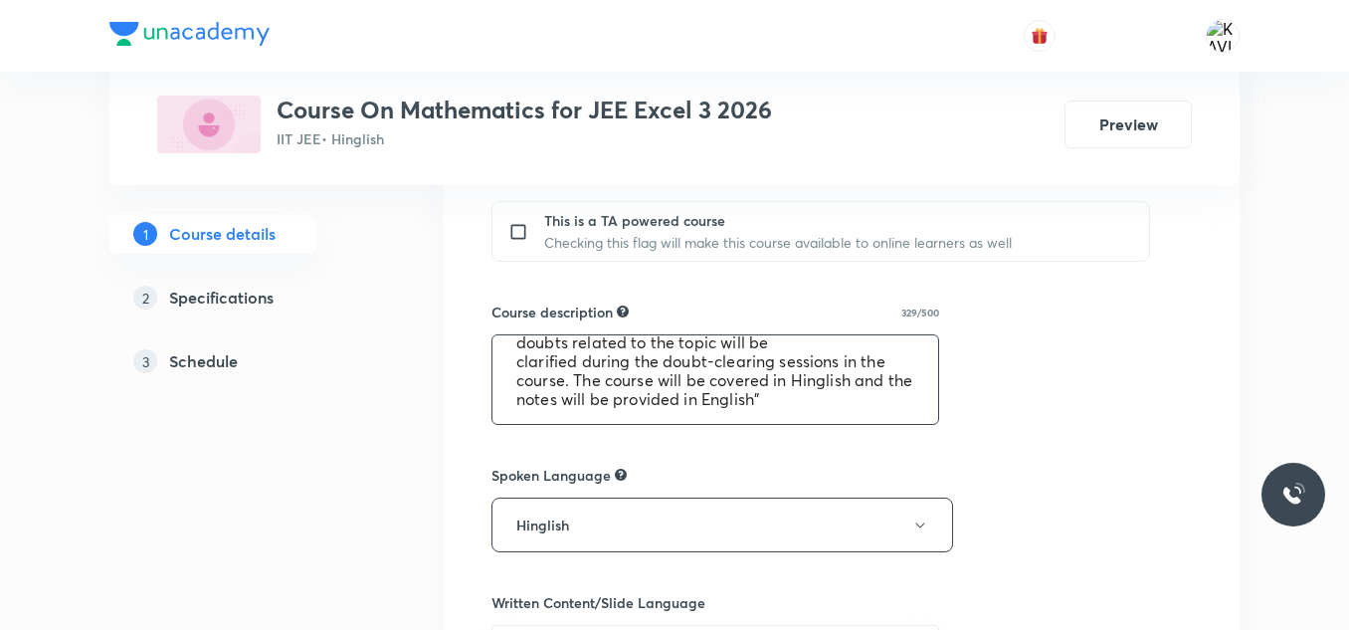
drag, startPoint x: 512, startPoint y: 354, endPoint x: 836, endPoint y: 416, distance: 330.1
click at [836, 416] on textarea ""In this course, [PERSON_NAME] will provide in-depth knowledge of Mathematics. …" at bounding box center [715, 379] width 446 height 89
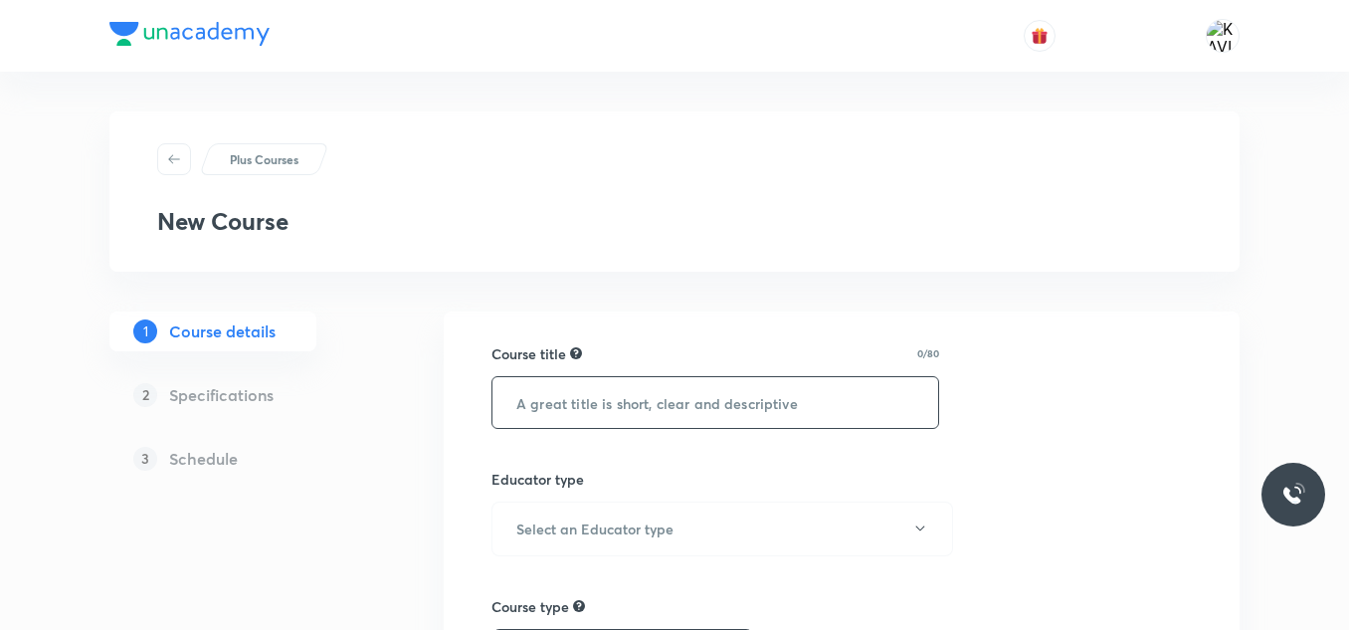
click at [582, 393] on input "text" at bounding box center [715, 402] width 446 height 51
paste input "Course On Mathematics for JEE Excel 3 2026"
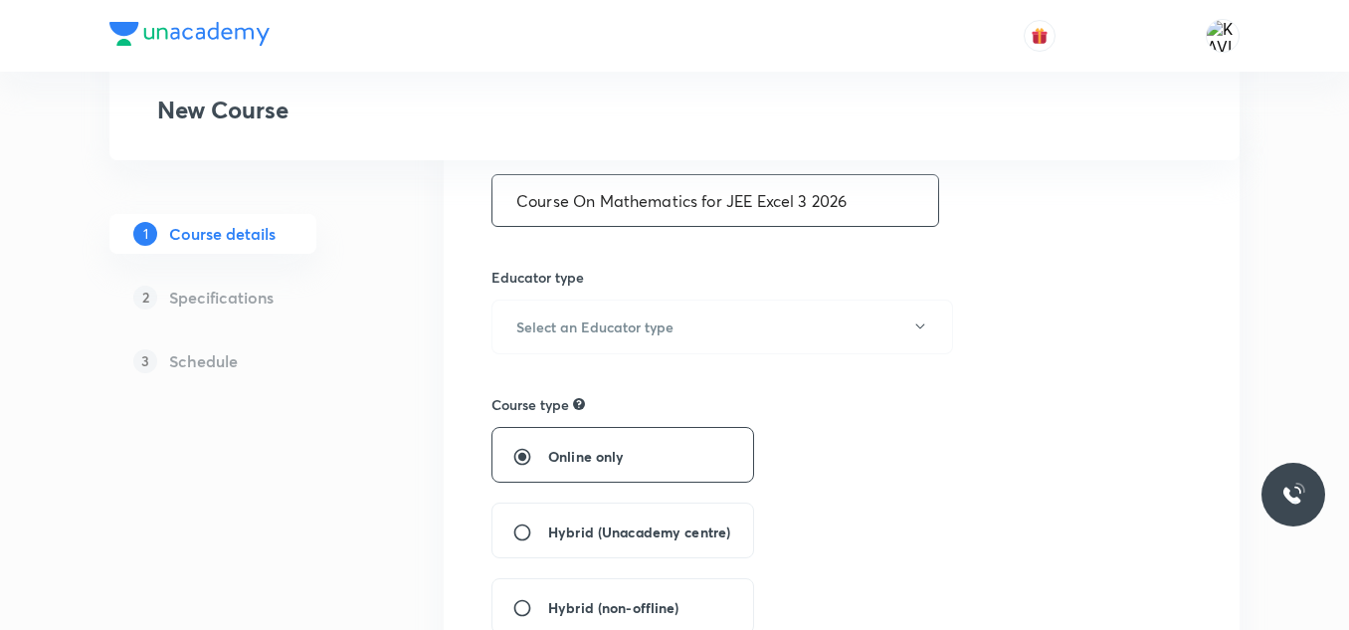
scroll to position [204, 0]
type input "Course On Mathematics for JEE Excel 3 2026"
click at [618, 310] on button "Select an Educator type" at bounding box center [721, 324] width 461 height 55
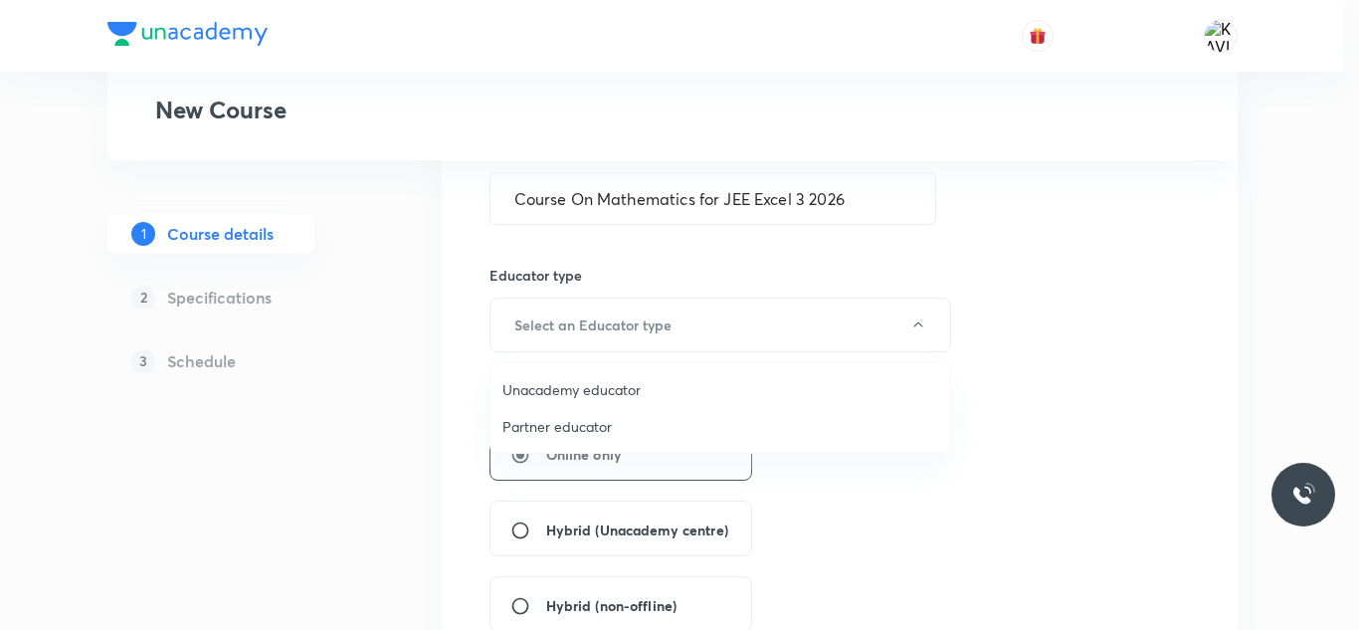
click at [582, 384] on span "Unacademy educator" at bounding box center [720, 389] width 436 height 21
radio input "false"
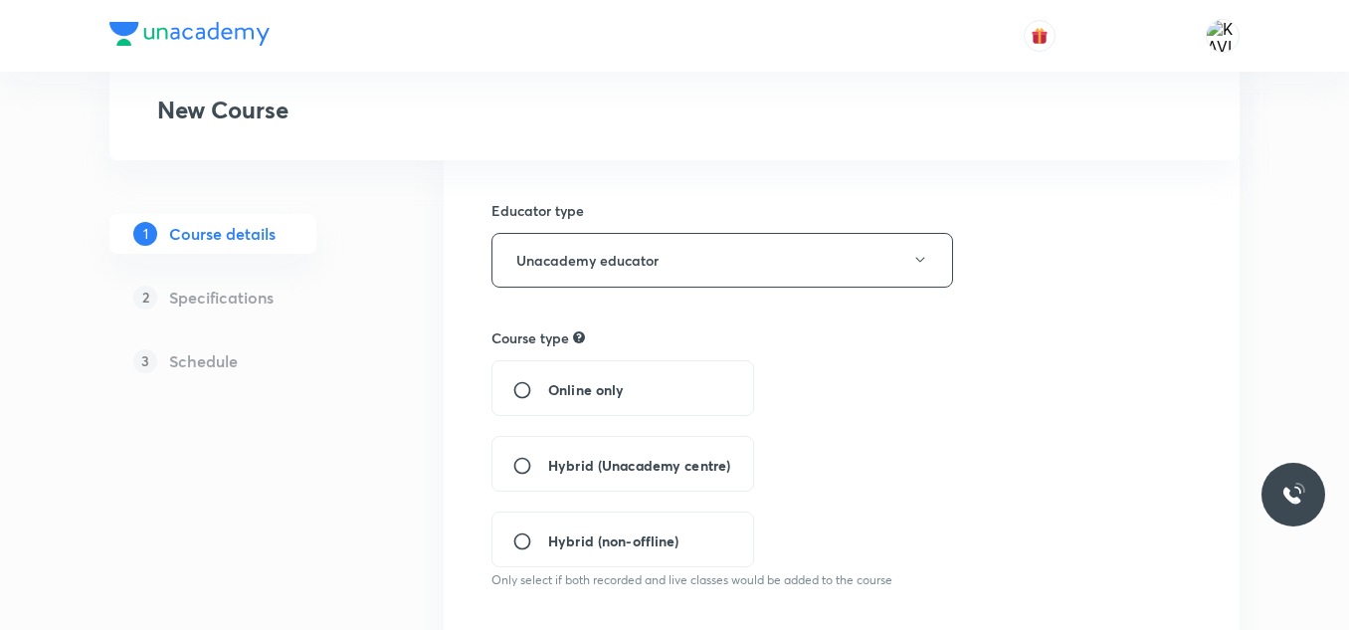
scroll to position [271, 0]
click at [591, 477] on div "Hybrid (Unacademy centre)" at bounding box center [622, 462] width 263 height 56
click at [675, 474] on div "Hybrid (Unacademy centre)" at bounding box center [622, 462] width 263 height 56
click at [523, 467] on input "Hybrid (Unacademy centre)" at bounding box center [530, 464] width 36 height 20
radio input "true"
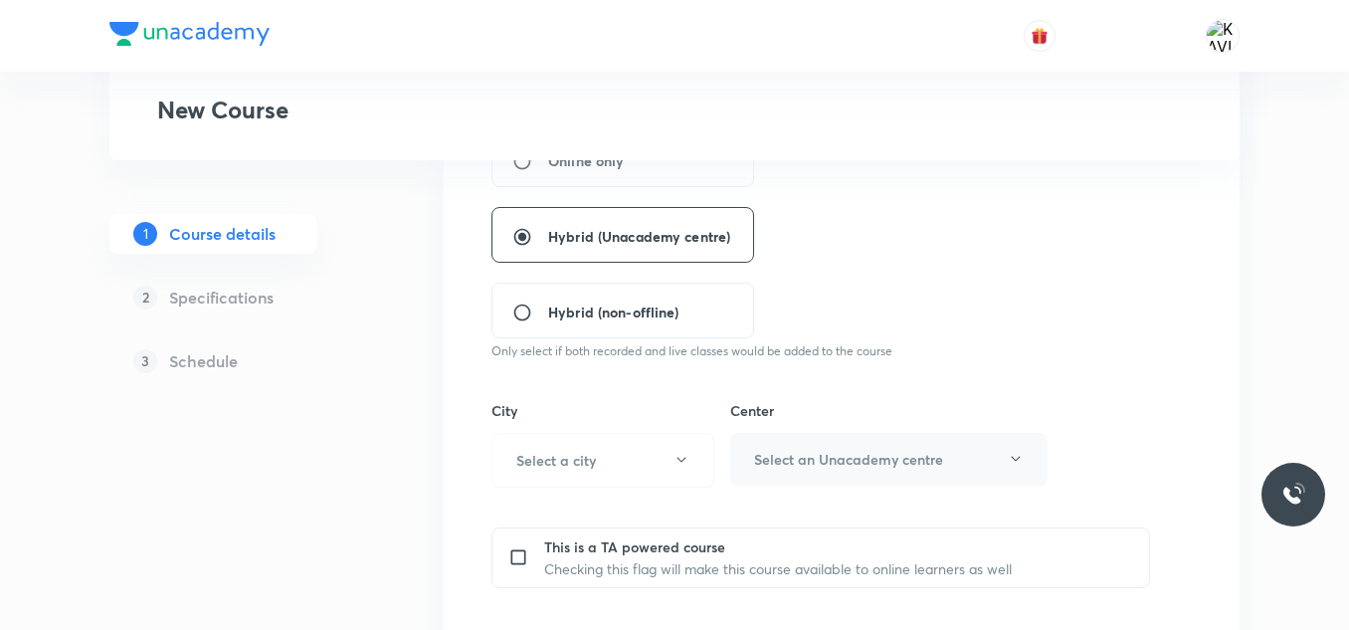
scroll to position [508, 0]
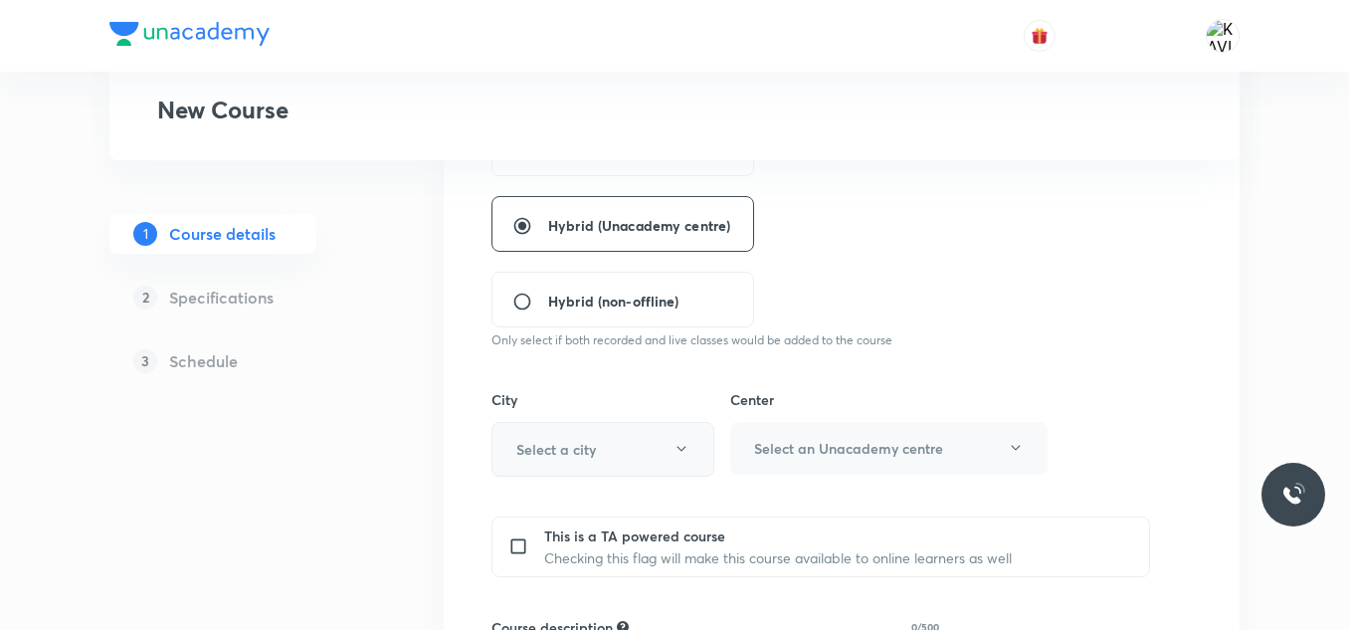
click at [564, 446] on h6 "Select a city" at bounding box center [556, 449] width 80 height 21
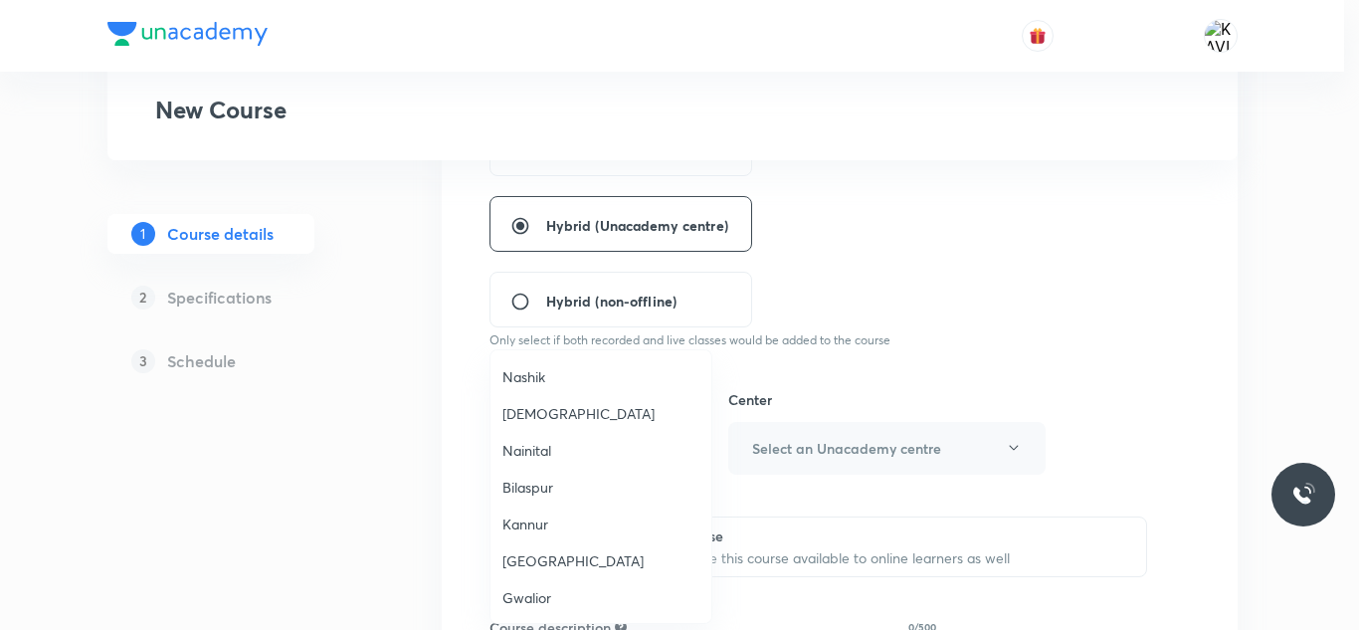
click at [544, 594] on span "Gwalior" at bounding box center [600, 597] width 197 height 21
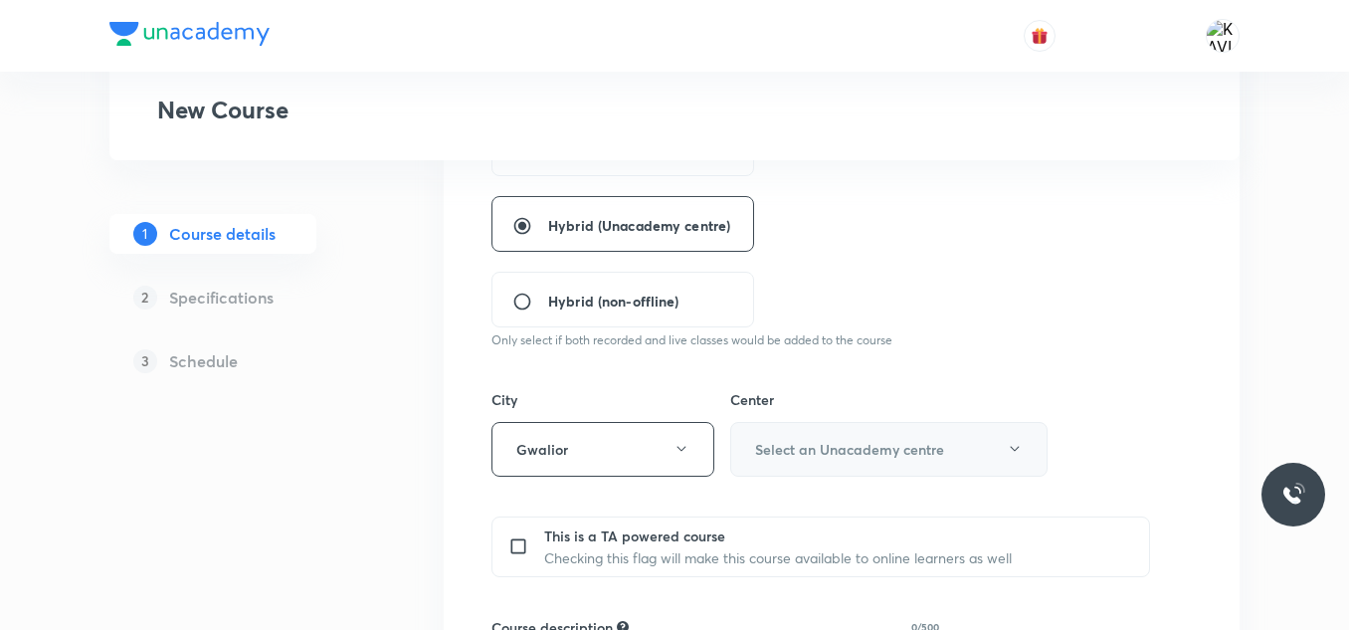
click at [841, 447] on h6 "Select an Unacademy centre" at bounding box center [849, 449] width 189 height 21
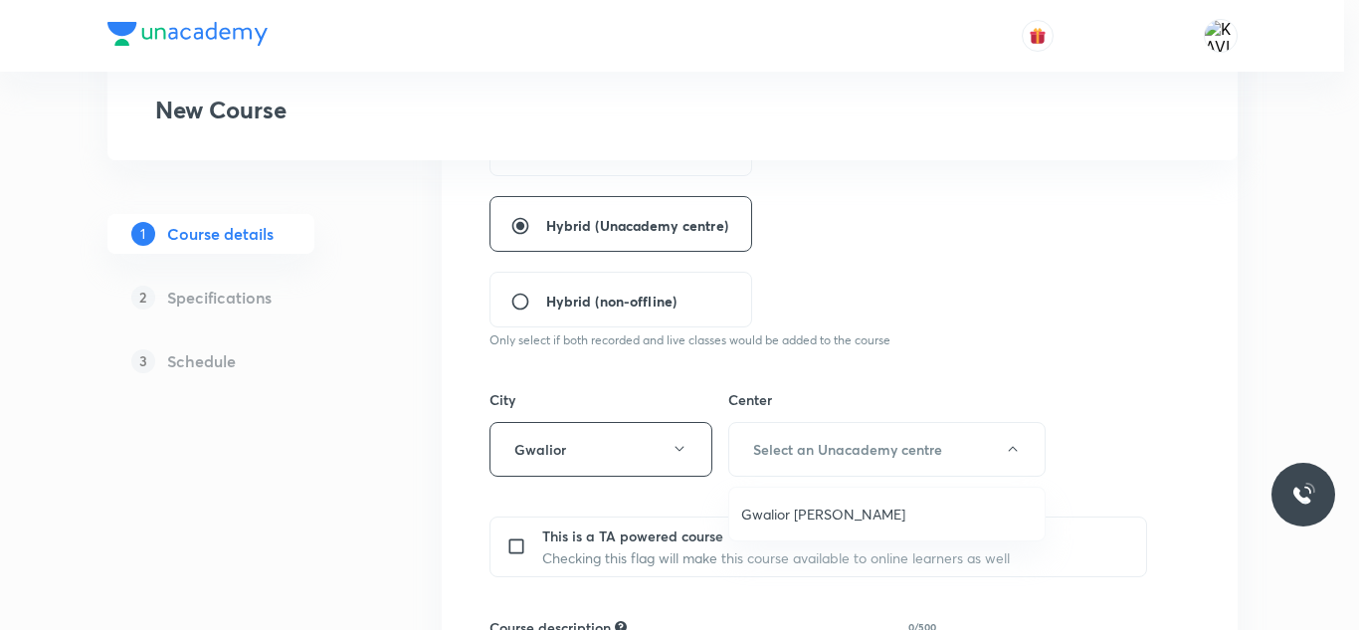
click at [788, 522] on span "Gwalior [PERSON_NAME]" at bounding box center [886, 513] width 291 height 21
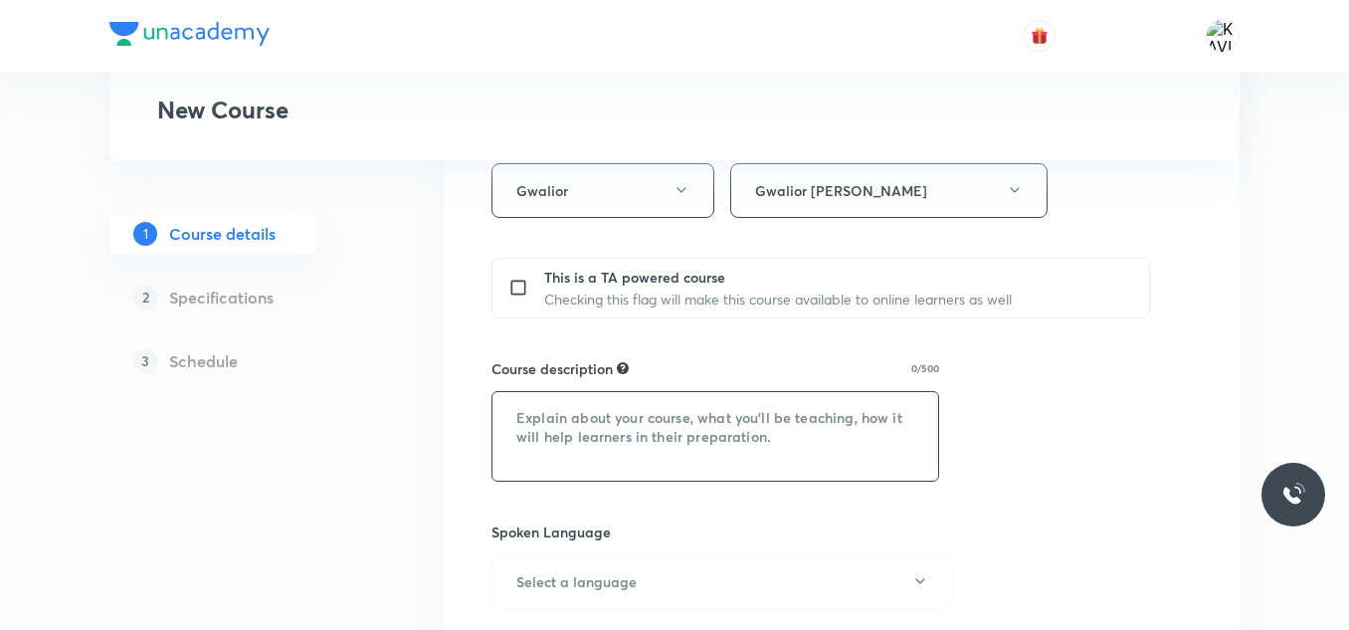
scroll to position [769, 0]
click at [628, 423] on textarea at bounding box center [715, 434] width 446 height 89
click at [539, 412] on textarea at bounding box center [715, 434] width 446 height 89
paste textarea ""In this course, Kumar Gaurav Dixit will provide in-depth knowledge of Mathemat…"
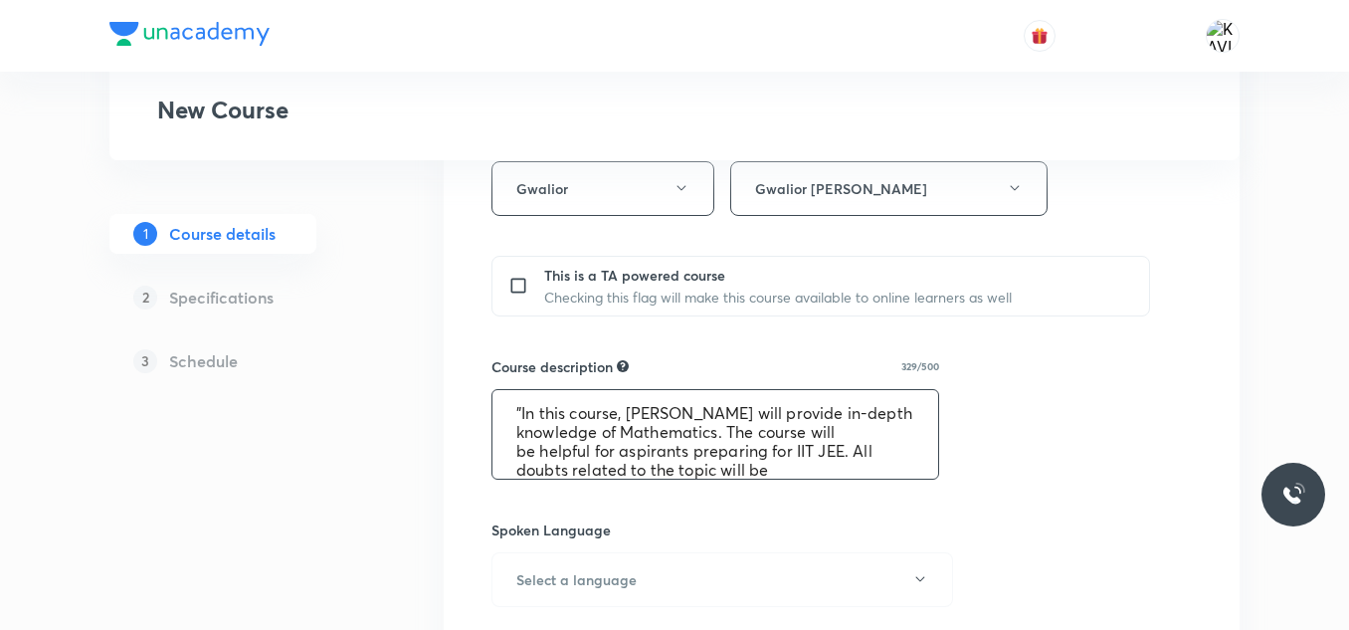
scroll to position [2, 0]
click at [622, 409] on textarea ""In this course, Kumar Gaurav Dixit will provide in-depth knowledge of Mathemat…" at bounding box center [715, 434] width 446 height 89
click at [630, 408] on textarea ""In this course, Kumar Gaurav Dixit will provide in-depth knowledge of Mathemat…" at bounding box center [715, 434] width 446 height 89
drag, startPoint x: 630, startPoint y: 408, endPoint x: 775, endPoint y: 415, distance: 145.4
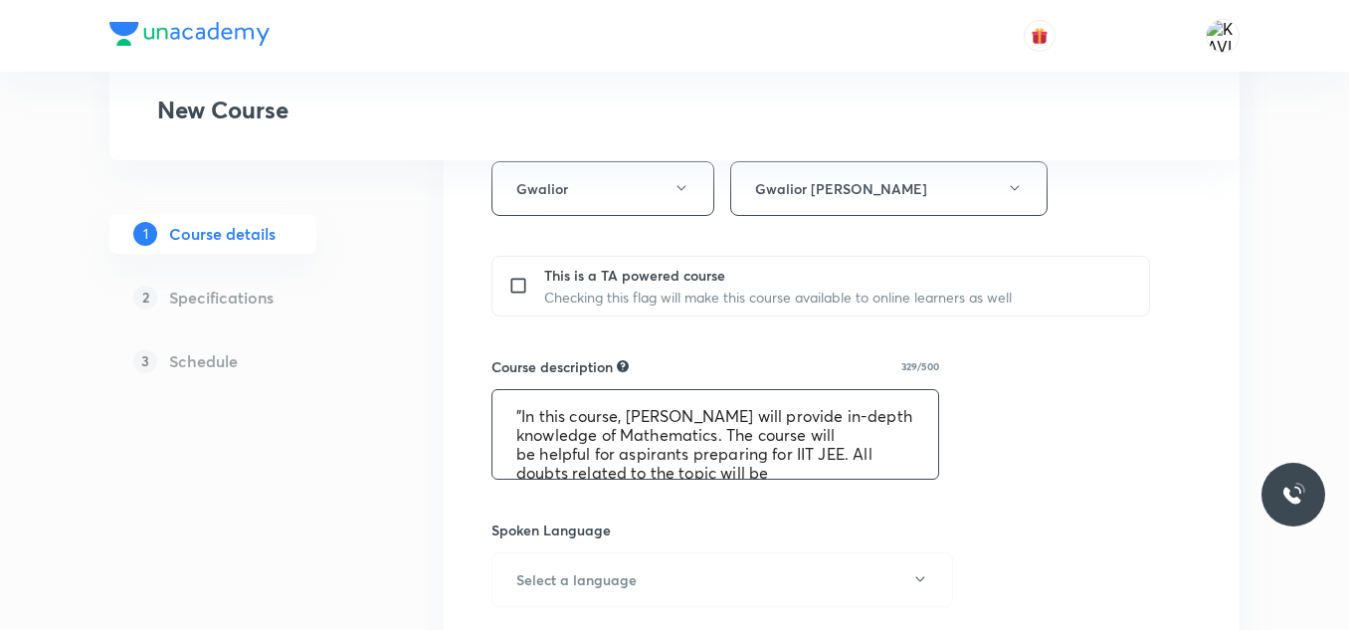
click at [775, 415] on textarea ""In this course, Kumar Gaurav Dixit will provide in-depth knowledge of Mathemat…" at bounding box center [715, 434] width 446 height 89
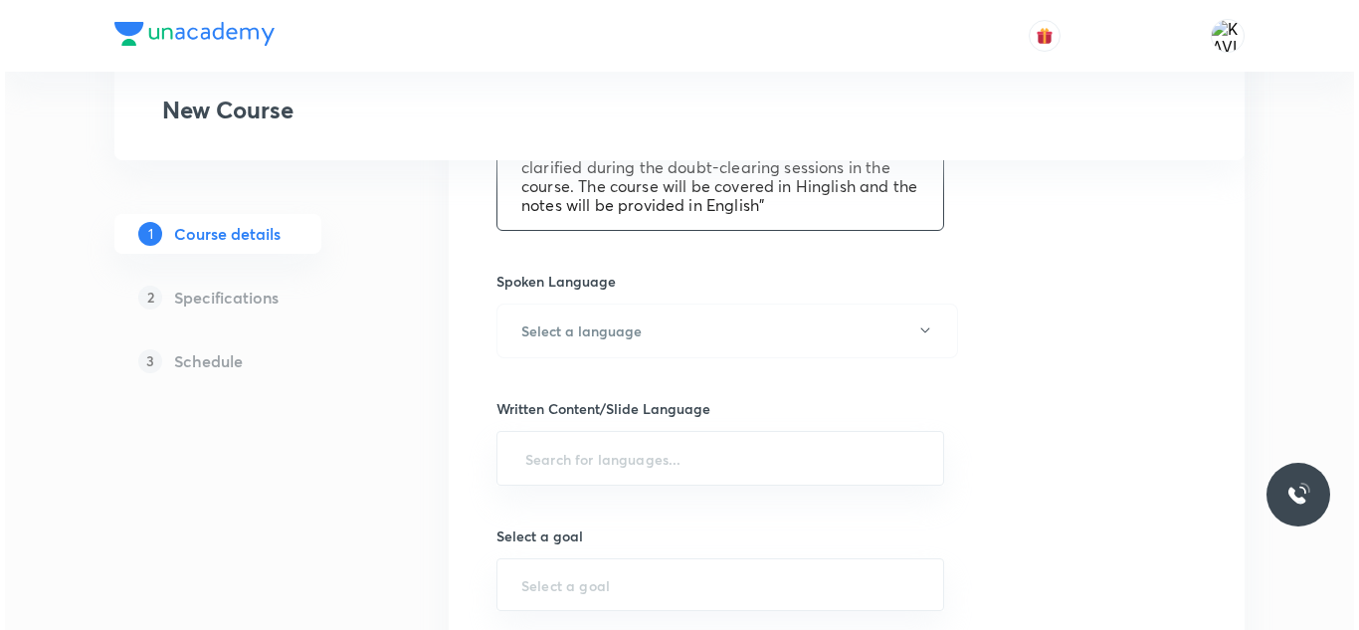
scroll to position [1019, 0]
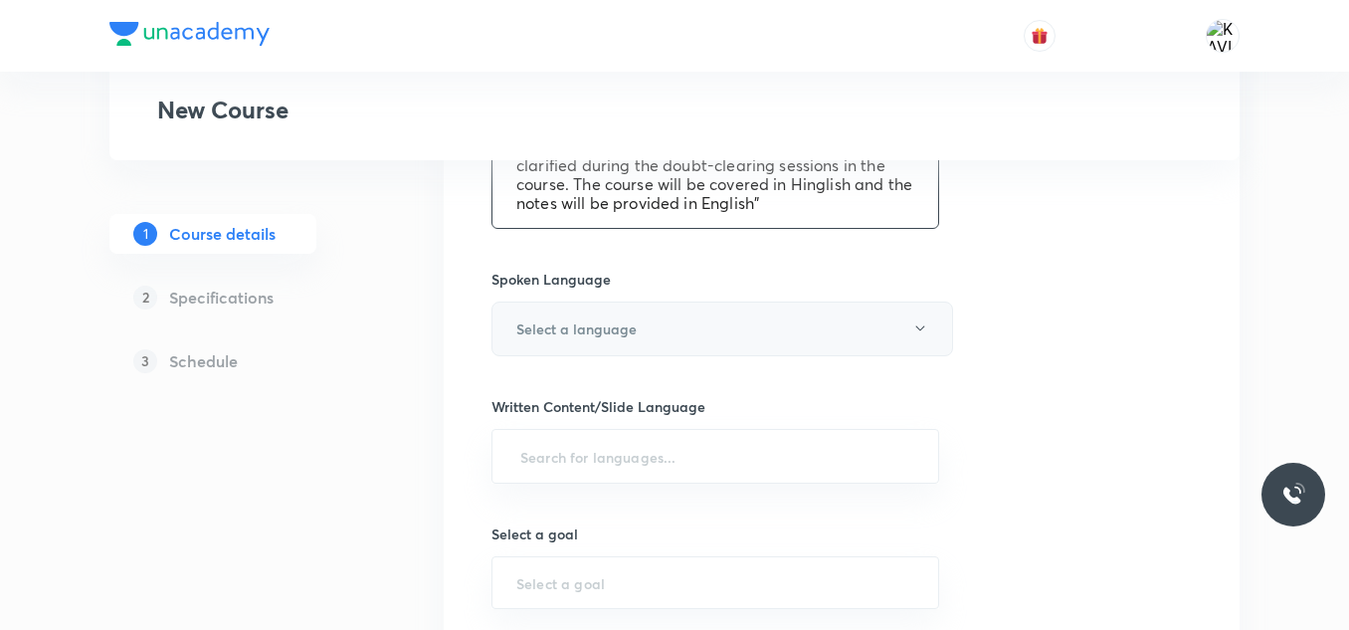
type textarea ""In this course, Aditi Gupta will provide in-depth knowledge of Mathematics. Th…"
click at [737, 322] on button "Select a language" at bounding box center [721, 328] width 461 height 55
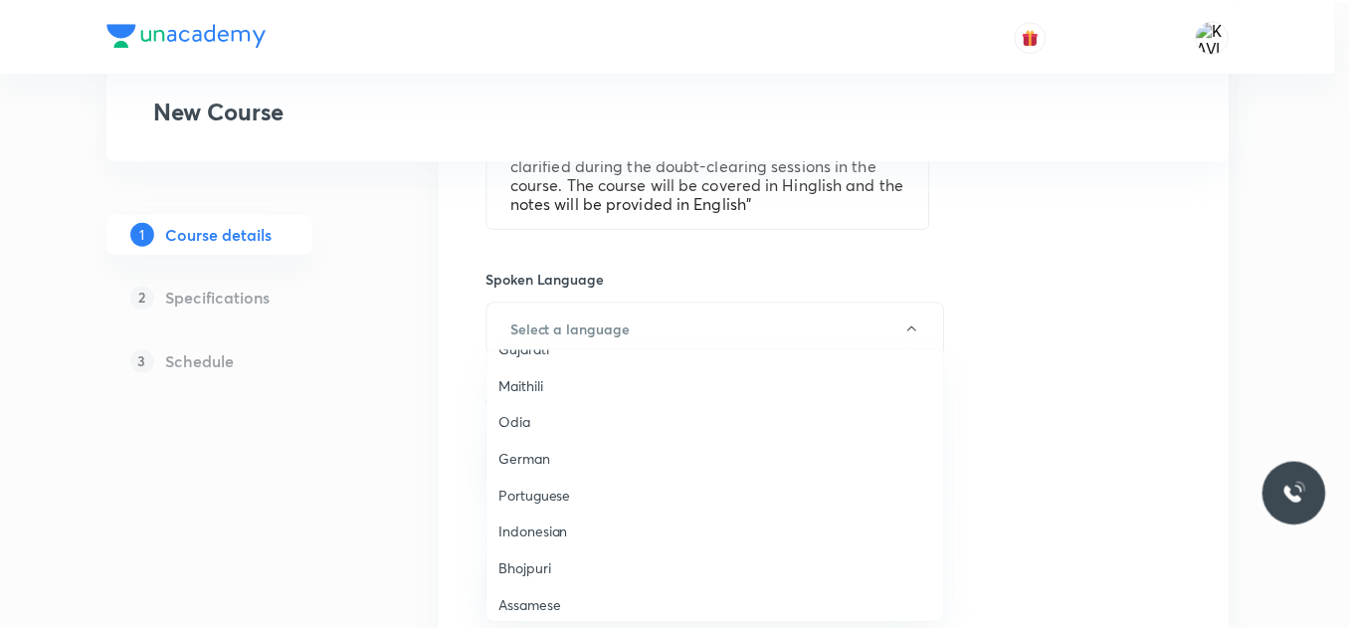
scroll to position [590, 0]
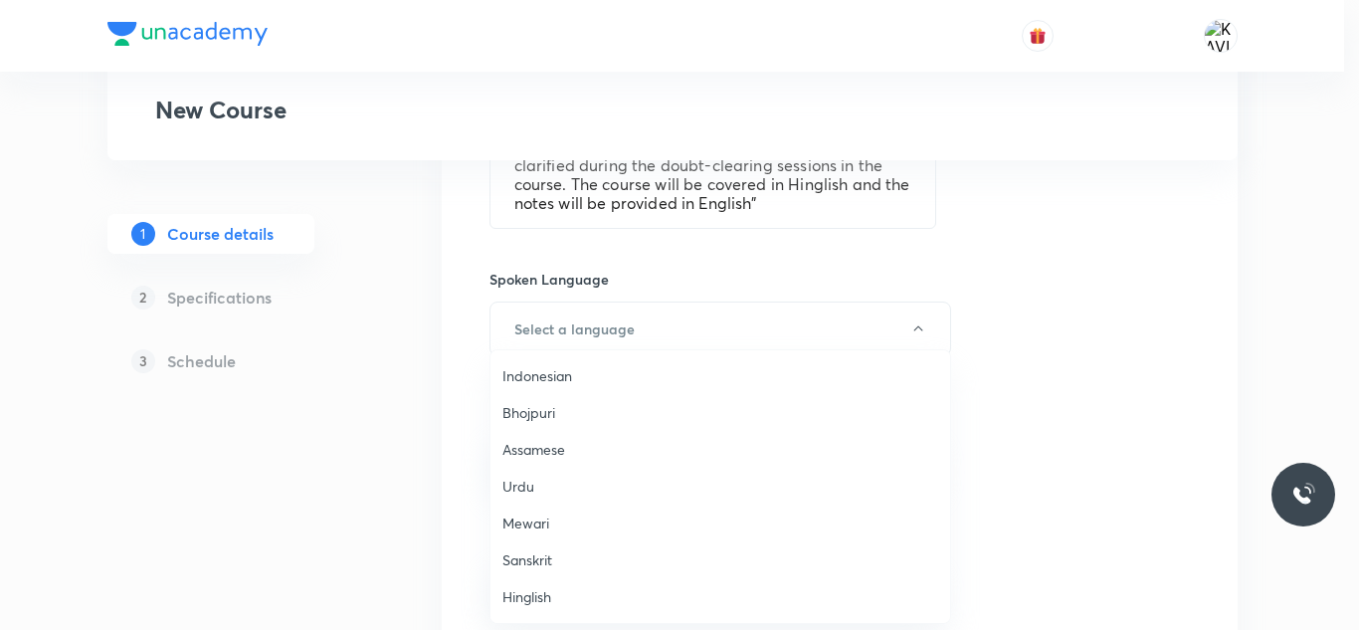
click at [559, 598] on span "Hinglish" at bounding box center [720, 596] width 436 height 21
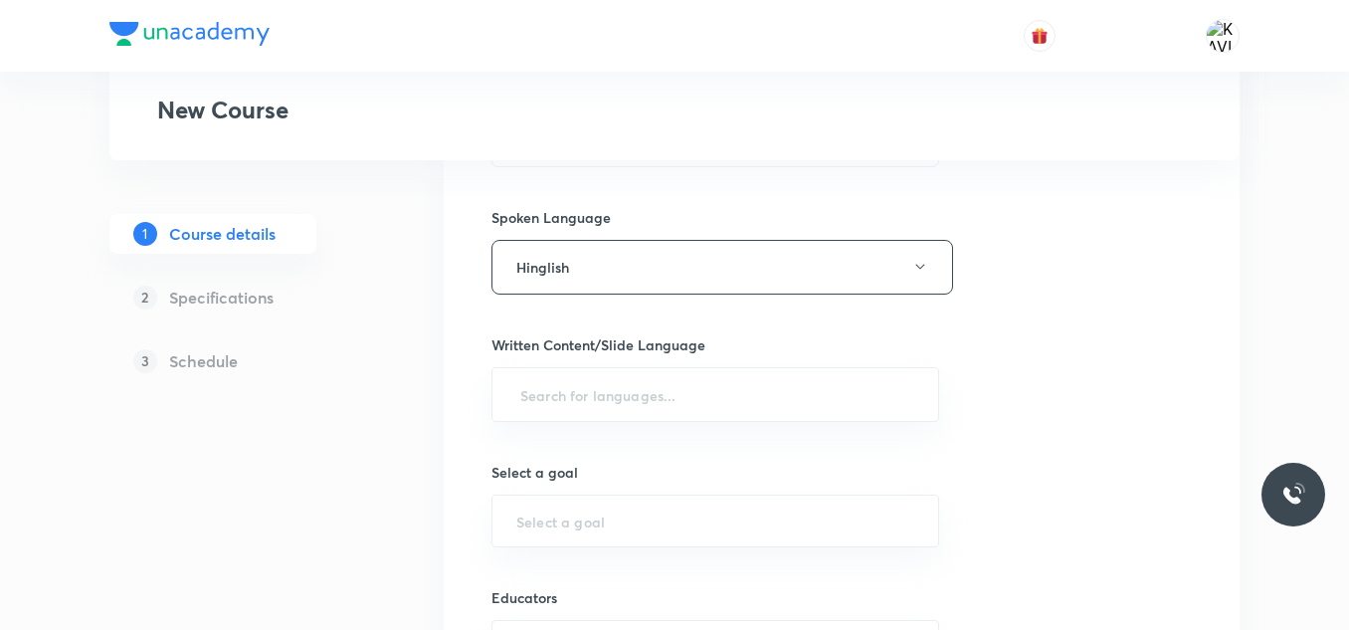
scroll to position [1083, 0]
click at [575, 401] on input "text" at bounding box center [715, 392] width 398 height 37
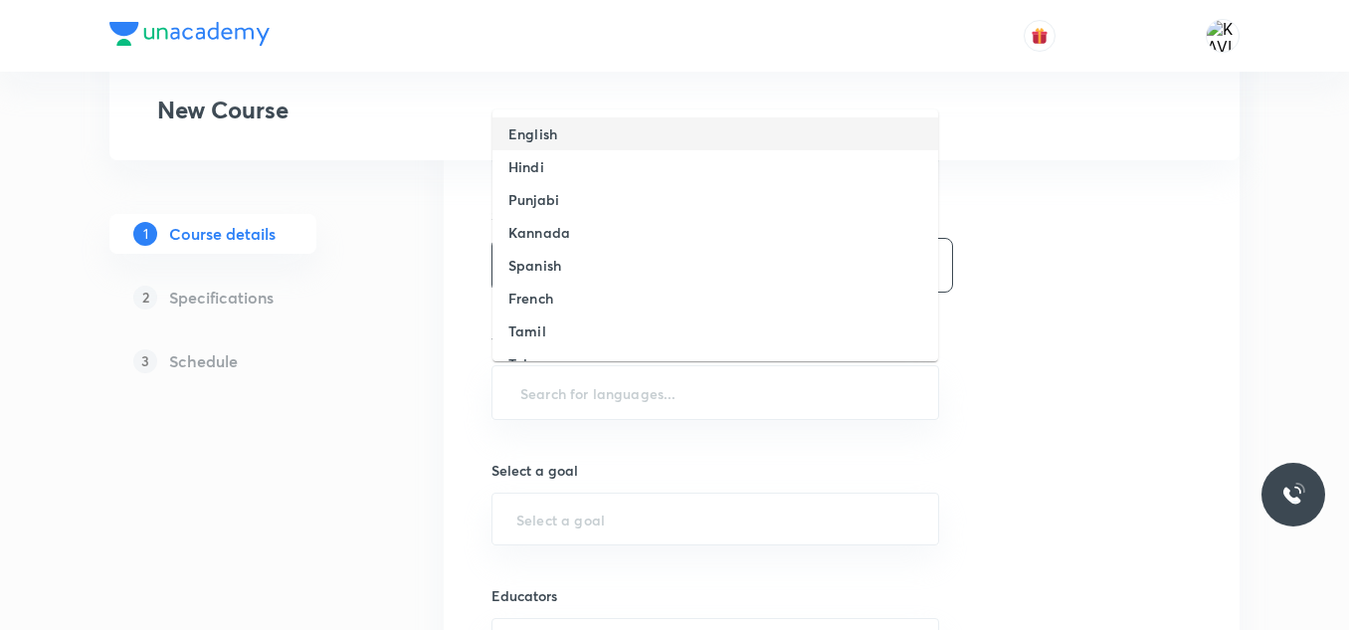
click at [595, 129] on li "English" at bounding box center [715, 133] width 446 height 33
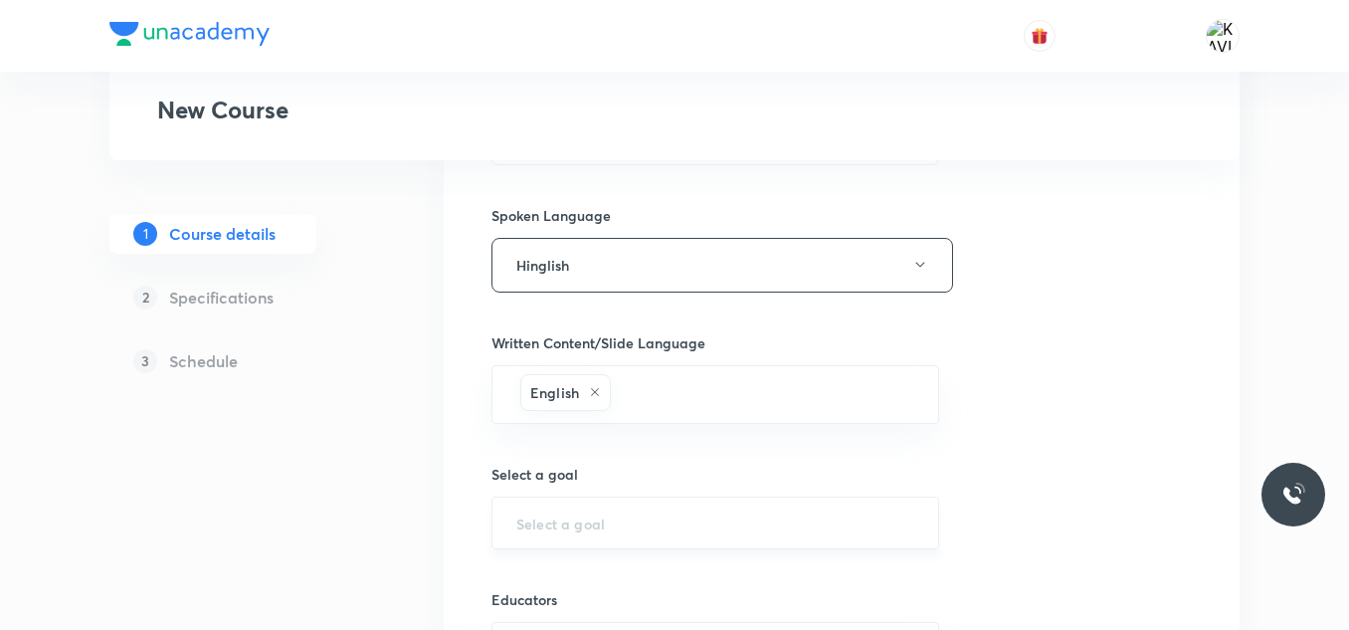
click at [545, 525] on input "text" at bounding box center [715, 522] width 398 height 19
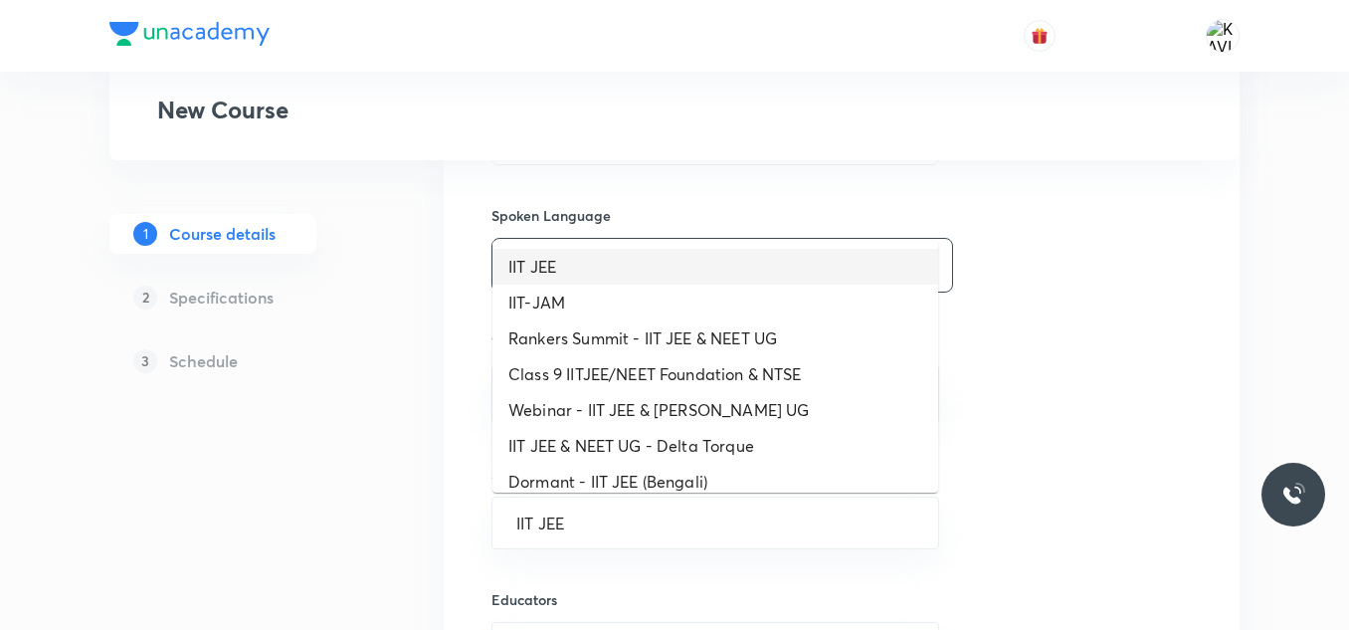
click at [553, 271] on li "IIT JEE" at bounding box center [715, 267] width 446 height 36
type input "IIT JEE"
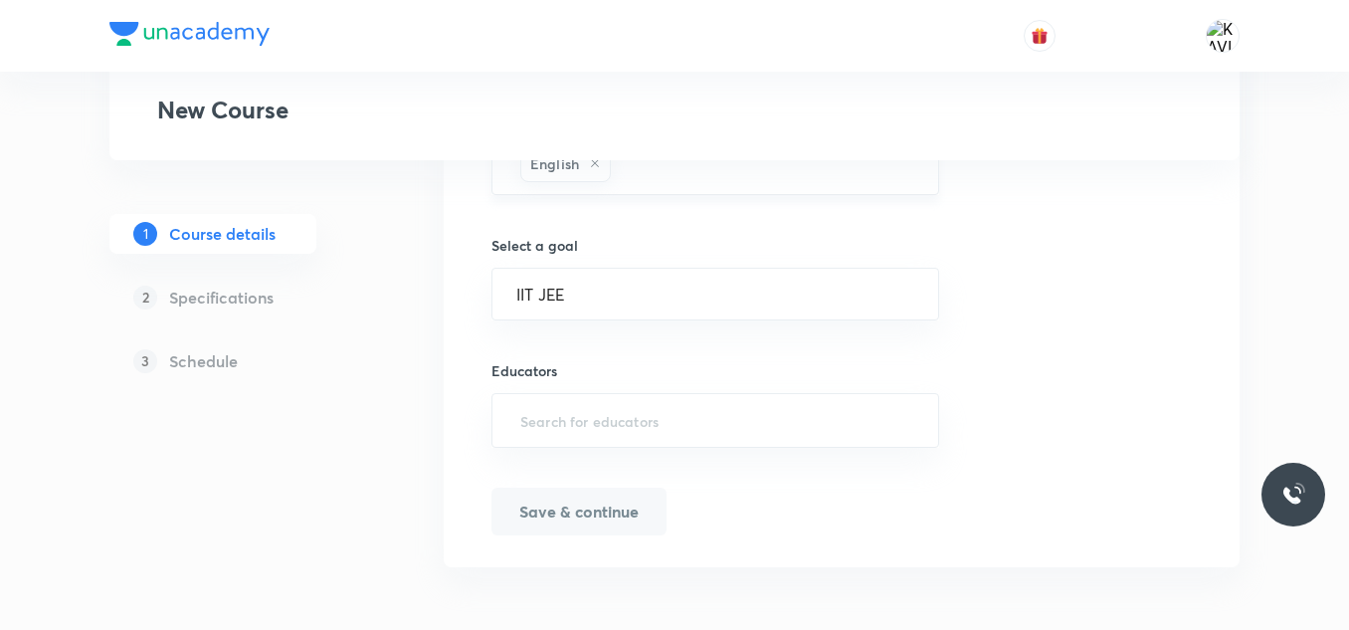
scroll to position [1313, 0]
click at [558, 429] on input "text" at bounding box center [715, 419] width 398 height 37
click at [542, 408] on input "text" at bounding box center [715, 419] width 398 height 37
paste input "unacademy-user-R12THJGW5SBH"
type input "unacademy-user-R12THJGW5SBH"
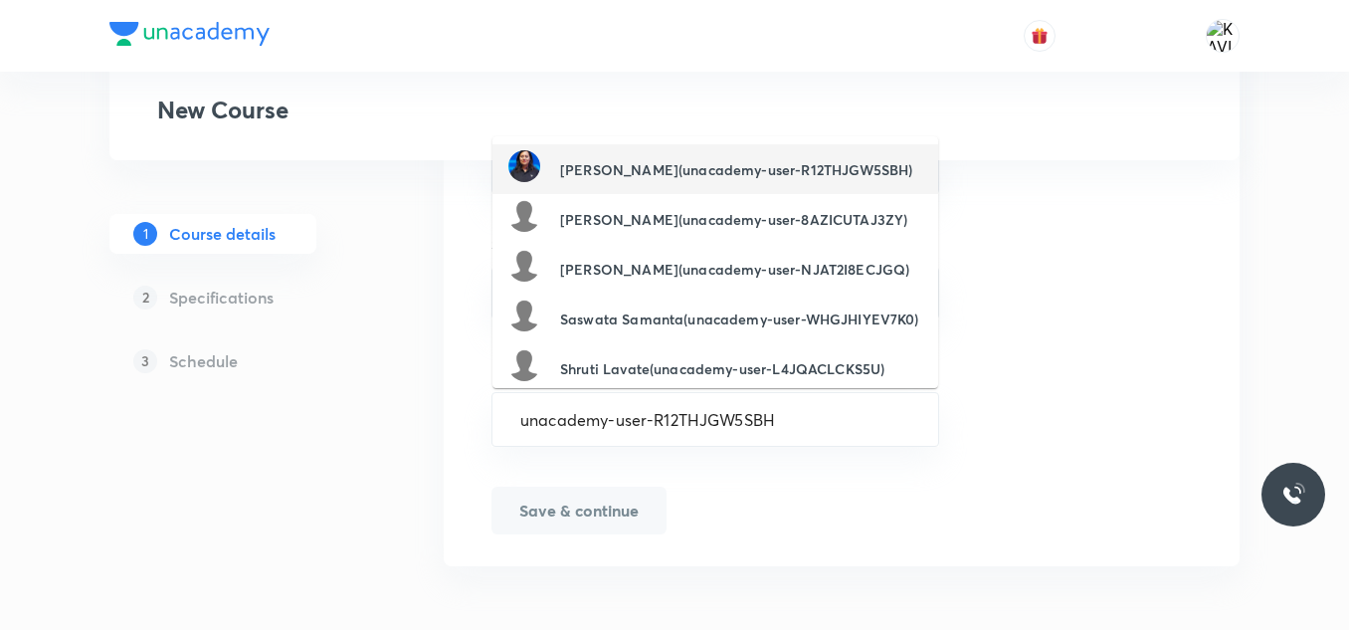
click at [646, 192] on li "Aditi Gupta(unacademy-user-R12THJGW5SBH)" at bounding box center [715, 169] width 446 height 50
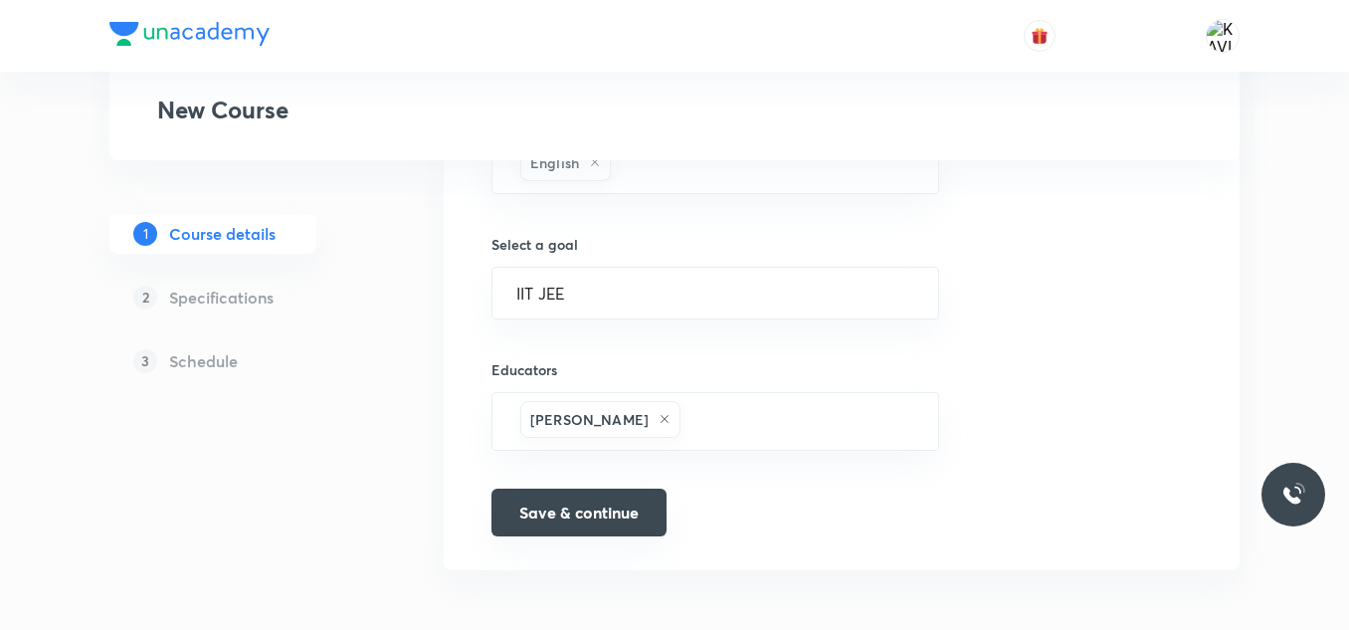
click at [577, 506] on button "Save & continue" at bounding box center [578, 512] width 175 height 48
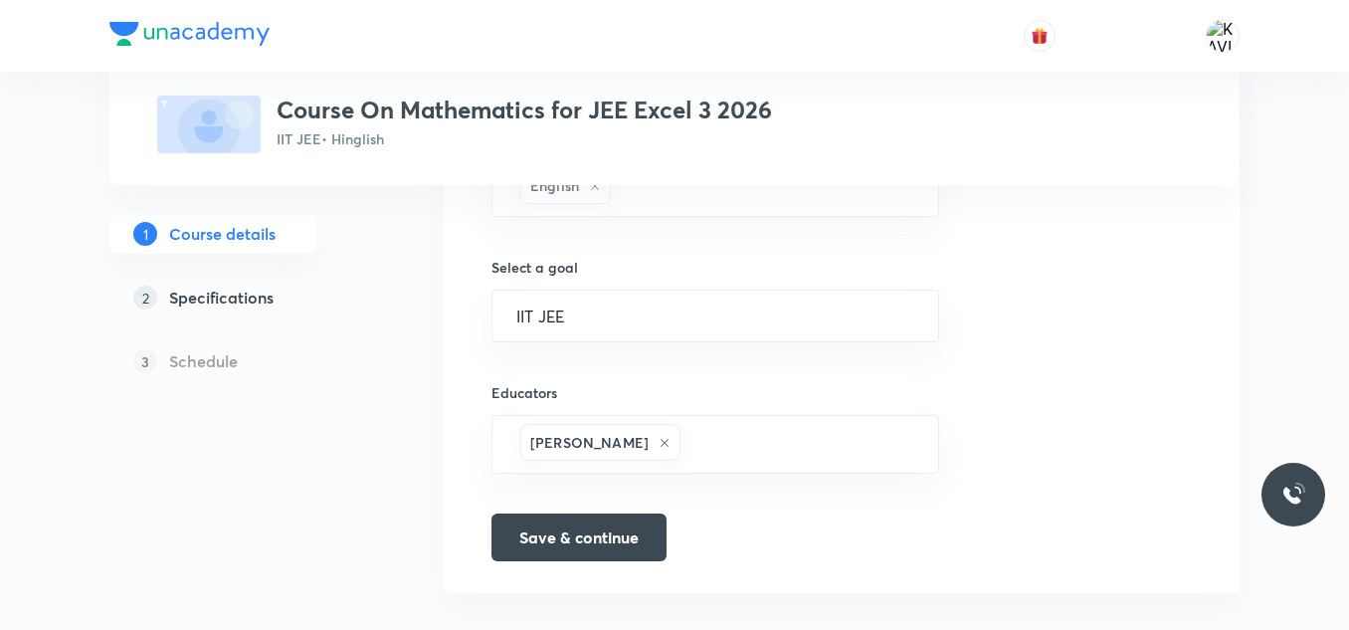
scroll to position [1338, 0]
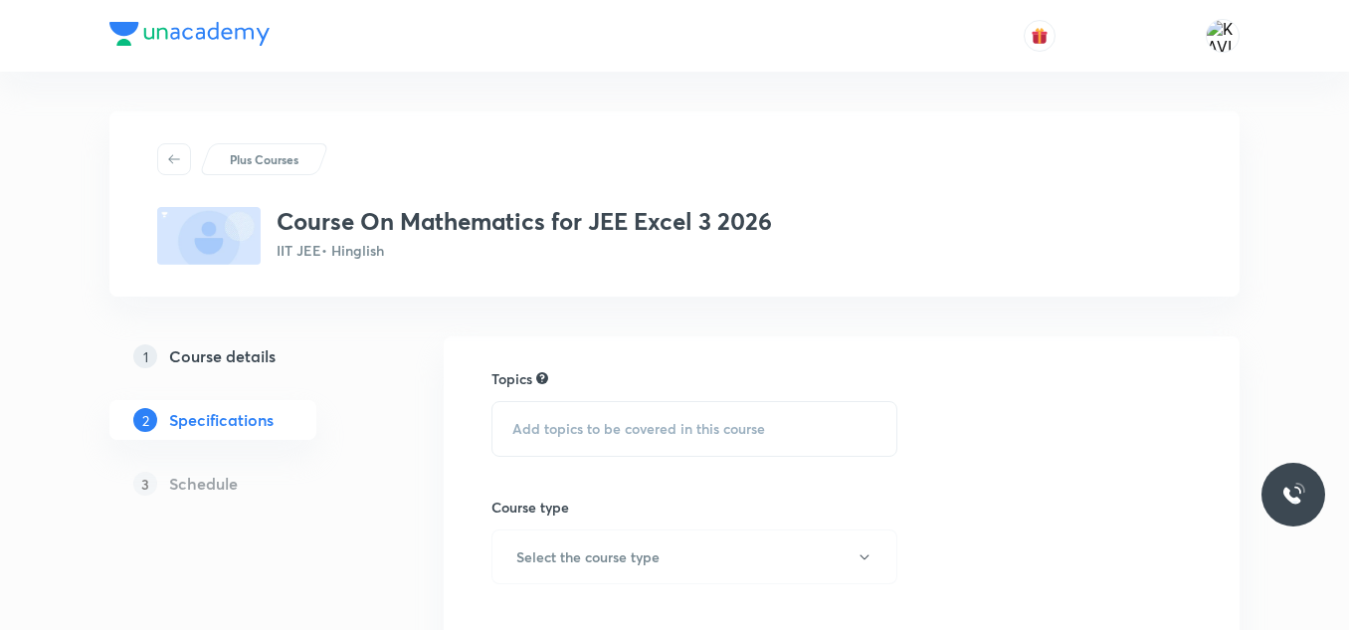
click at [573, 431] on span "Add topics to be covered in this course" at bounding box center [638, 429] width 253 height 16
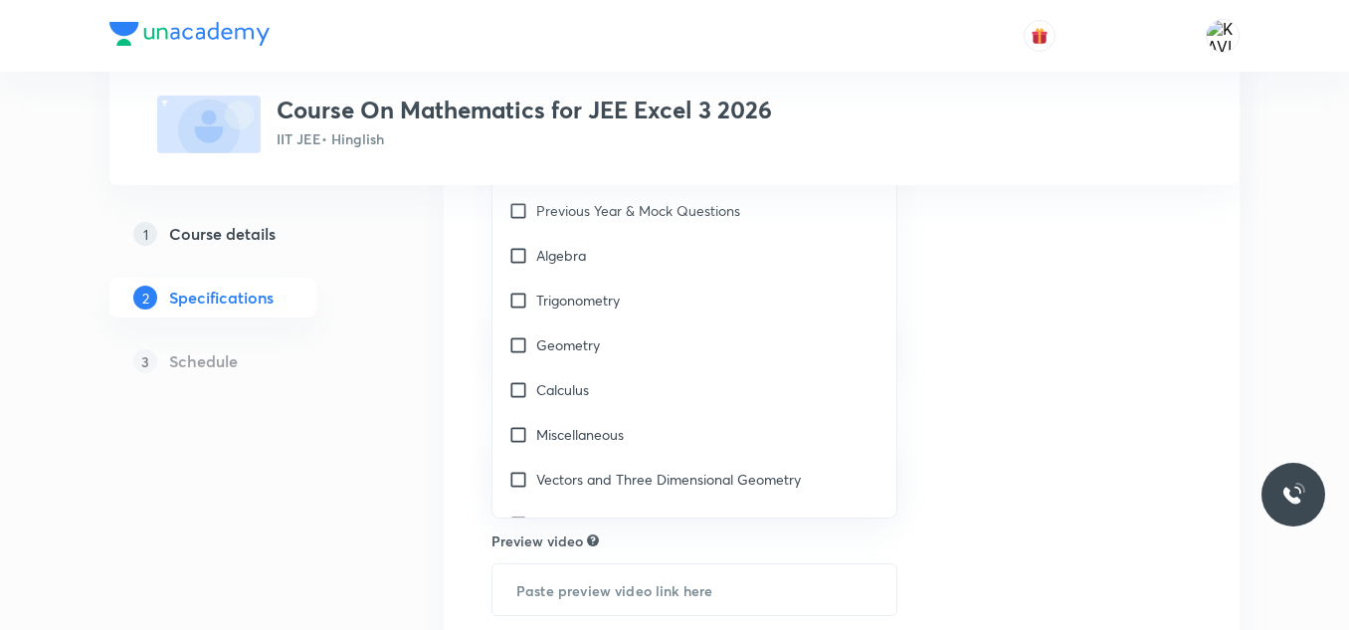
scroll to position [2375, 0]
click at [628, 334] on div "Geometry" at bounding box center [694, 343] width 404 height 45
checkbox input "true"
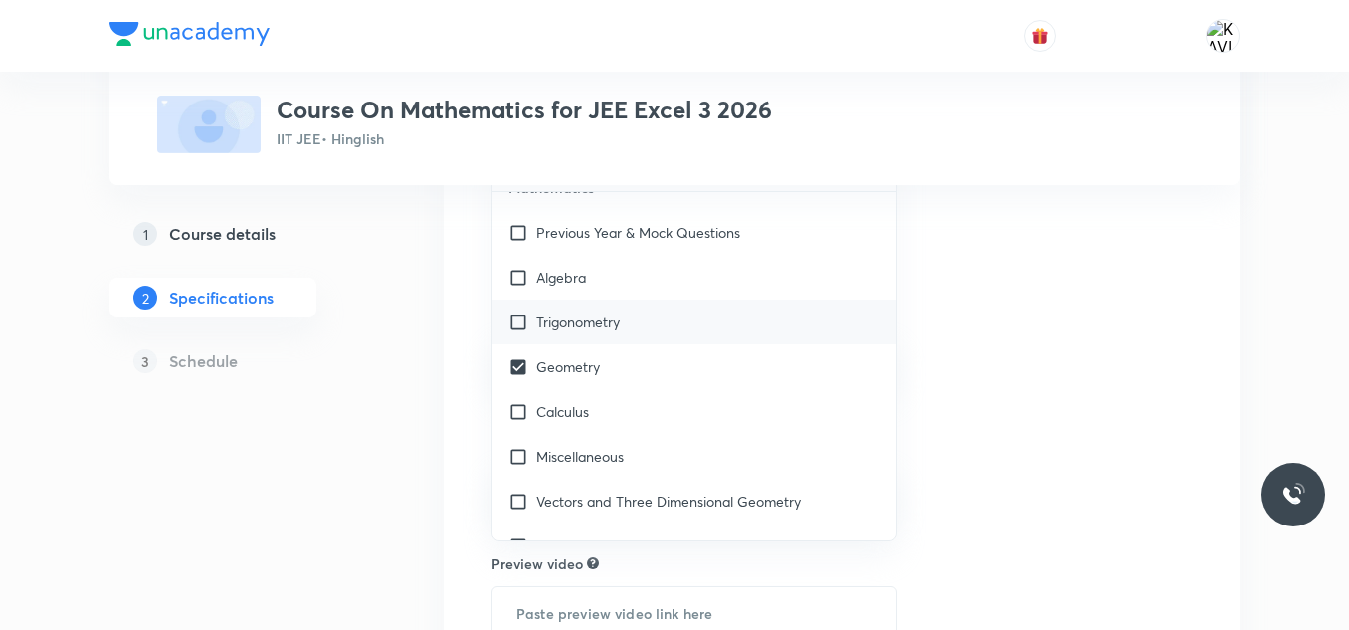
click at [683, 343] on div "Trigonometry" at bounding box center [694, 321] width 404 height 45
checkbox input "true"
click at [694, 439] on div "Miscellaneous" at bounding box center [694, 456] width 404 height 45
checkbox input "true"
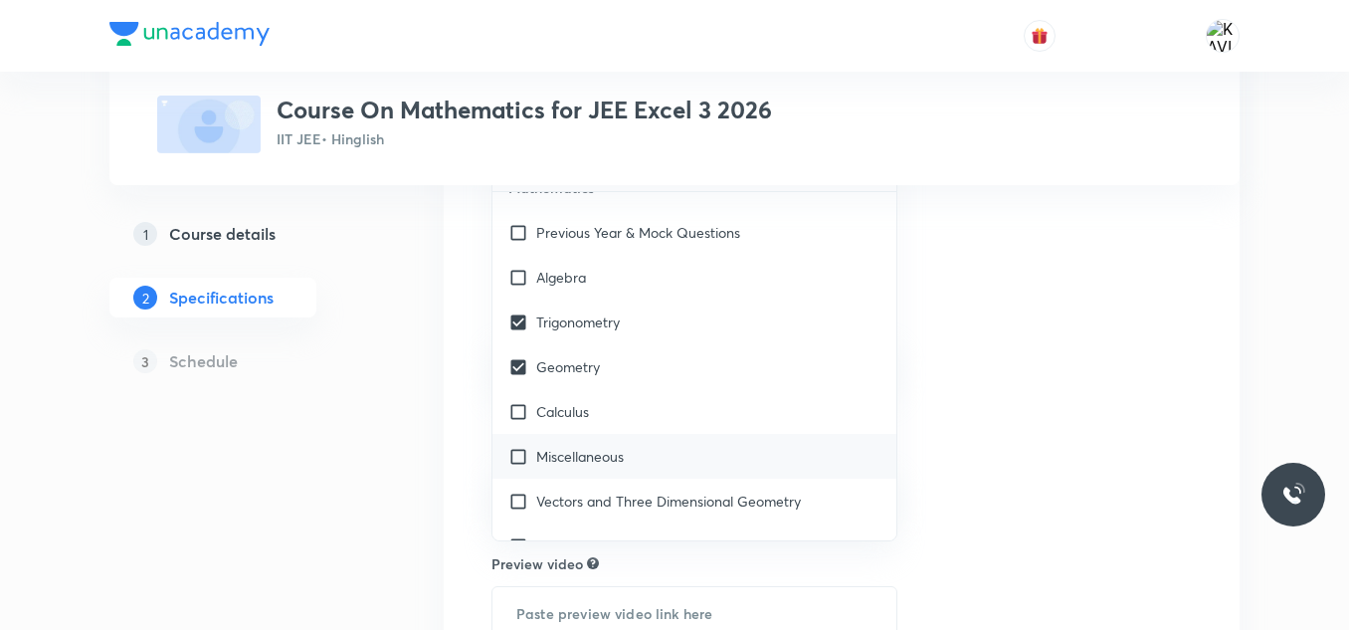
checkbox input "true"
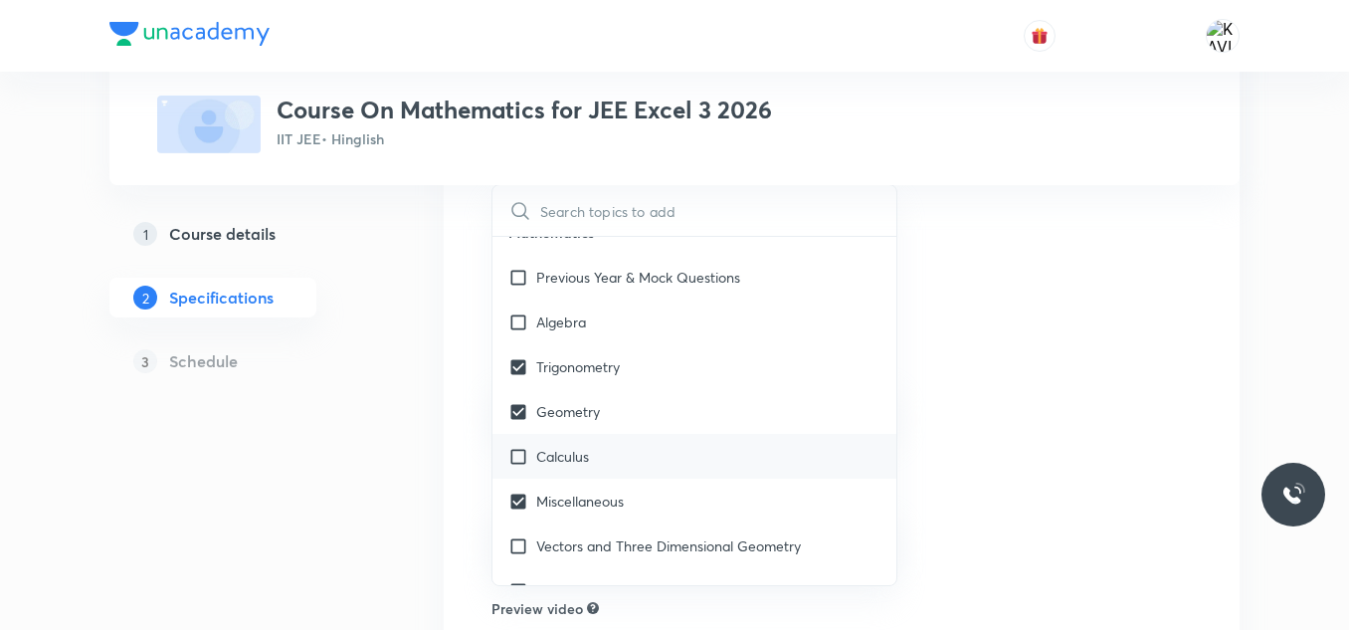
click at [742, 451] on div "Calculus" at bounding box center [694, 456] width 404 height 45
checkbox input "true"
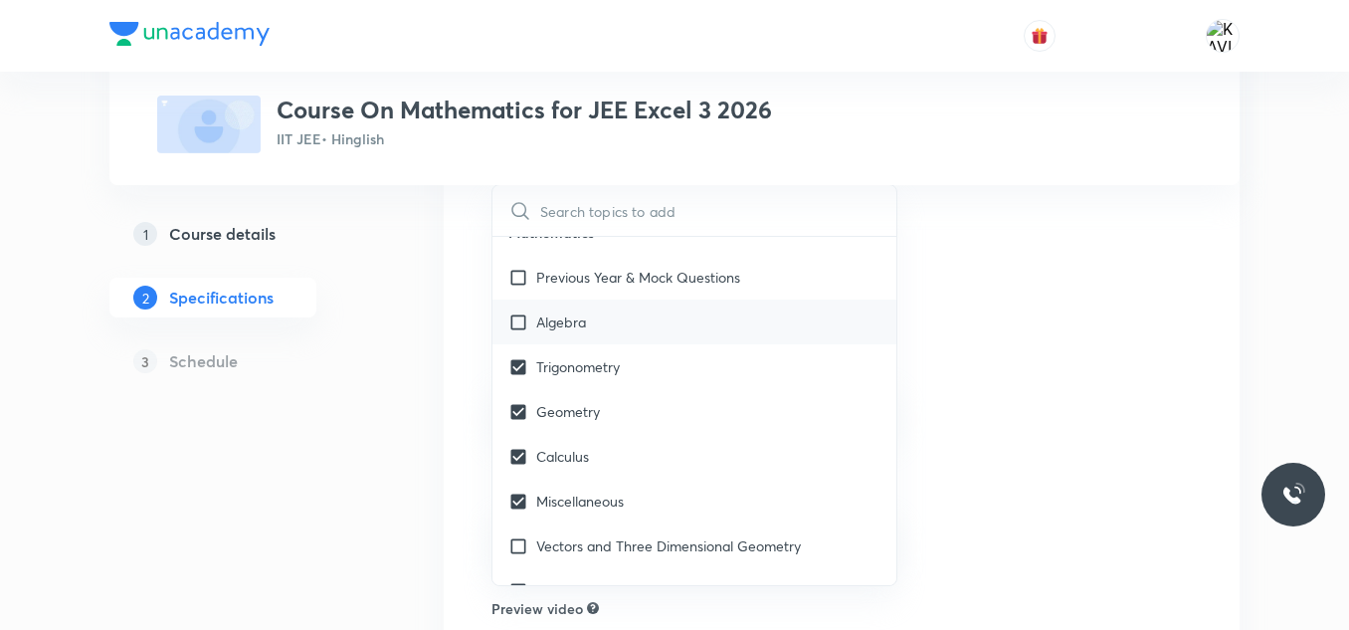
click at [747, 332] on div "Algebra" at bounding box center [694, 321] width 404 height 45
checkbox input "true"
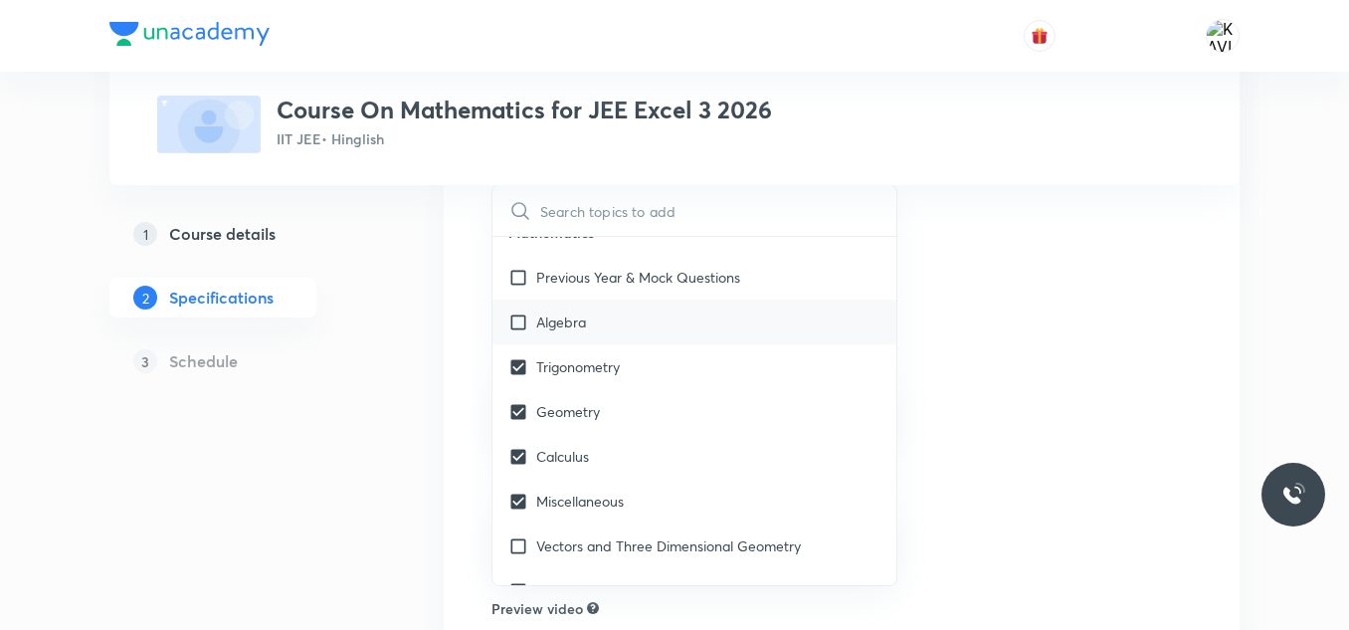
checkbox input "true"
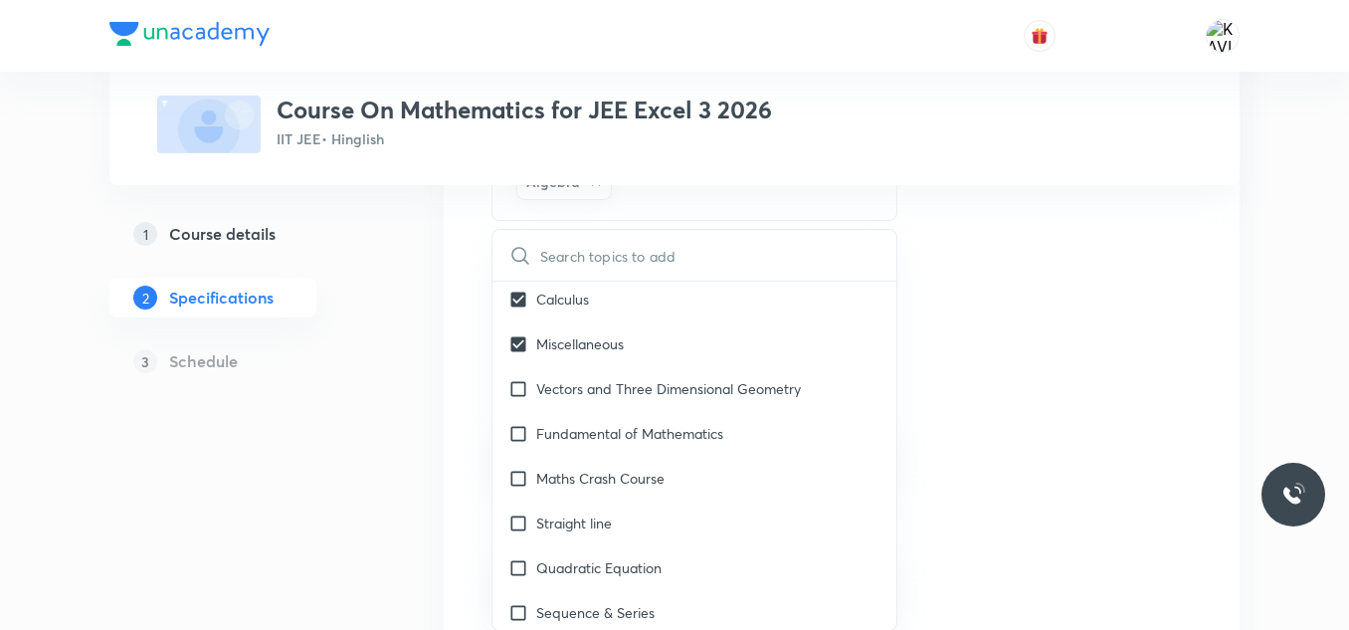
scroll to position [2579, 0]
click at [672, 407] on div "Vectors and Three Dimensional Geometry" at bounding box center [694, 386] width 404 height 45
checkbox input "true"
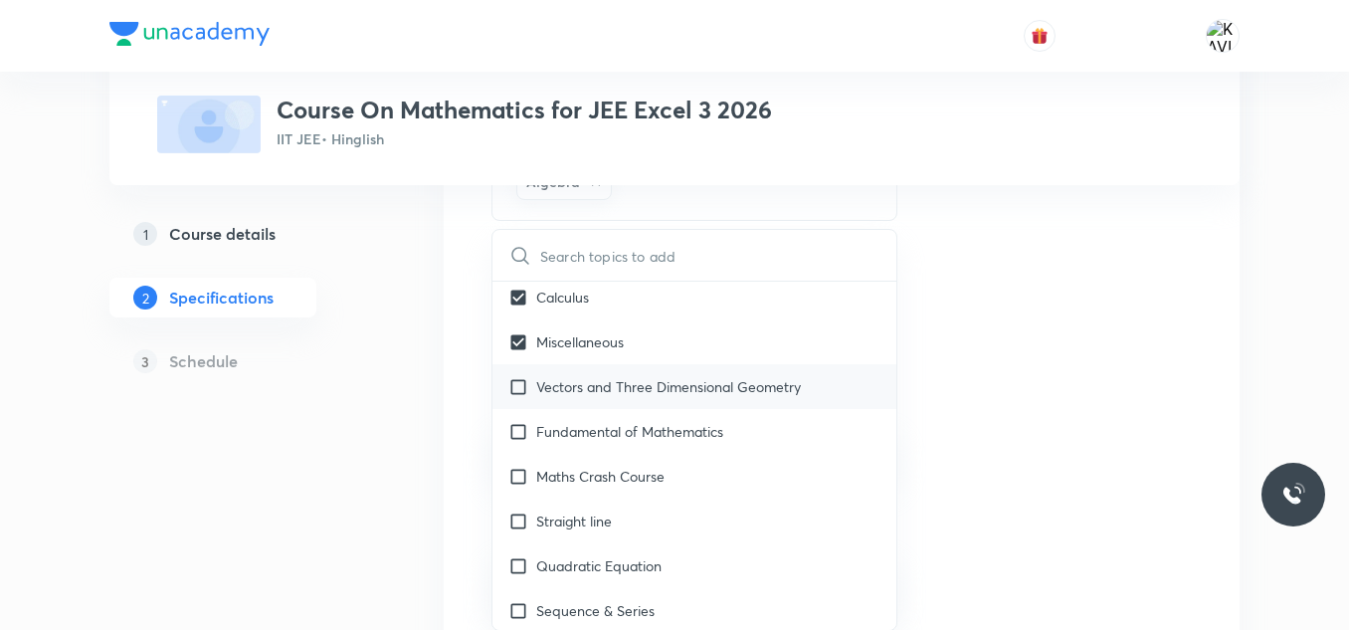
checkbox input "true"
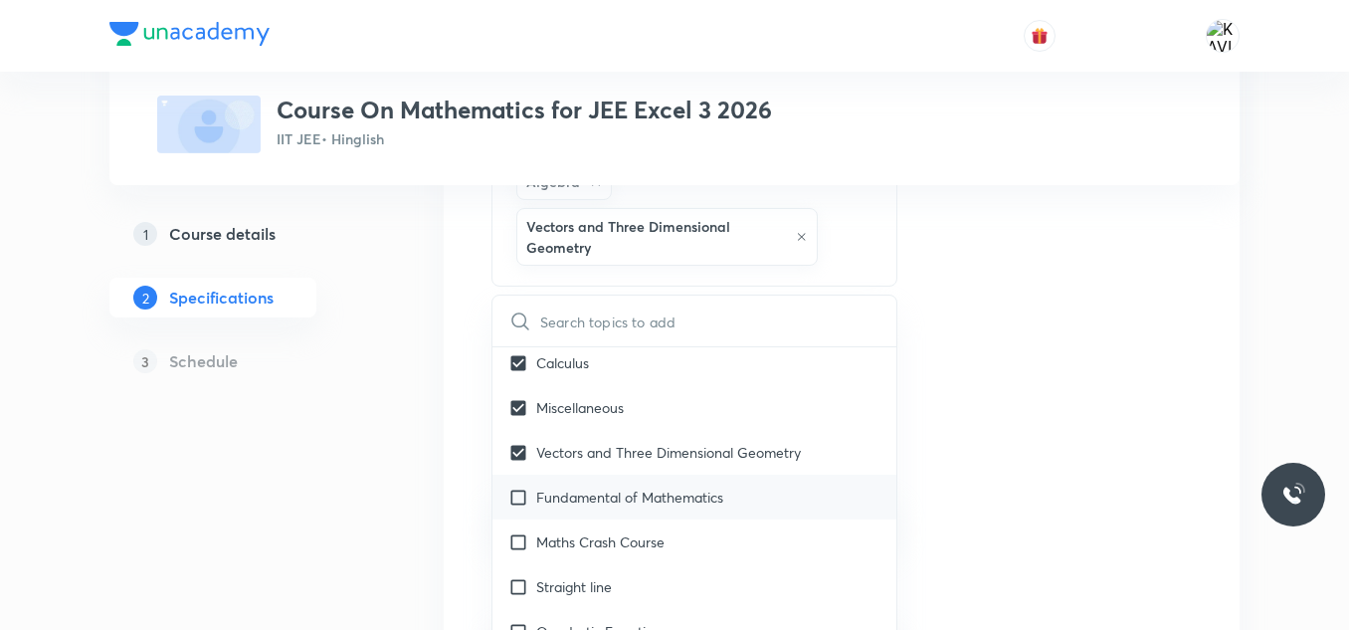
click at [686, 501] on p "Fundamental of Mathematics" at bounding box center [629, 496] width 187 height 21
checkbox input "true"
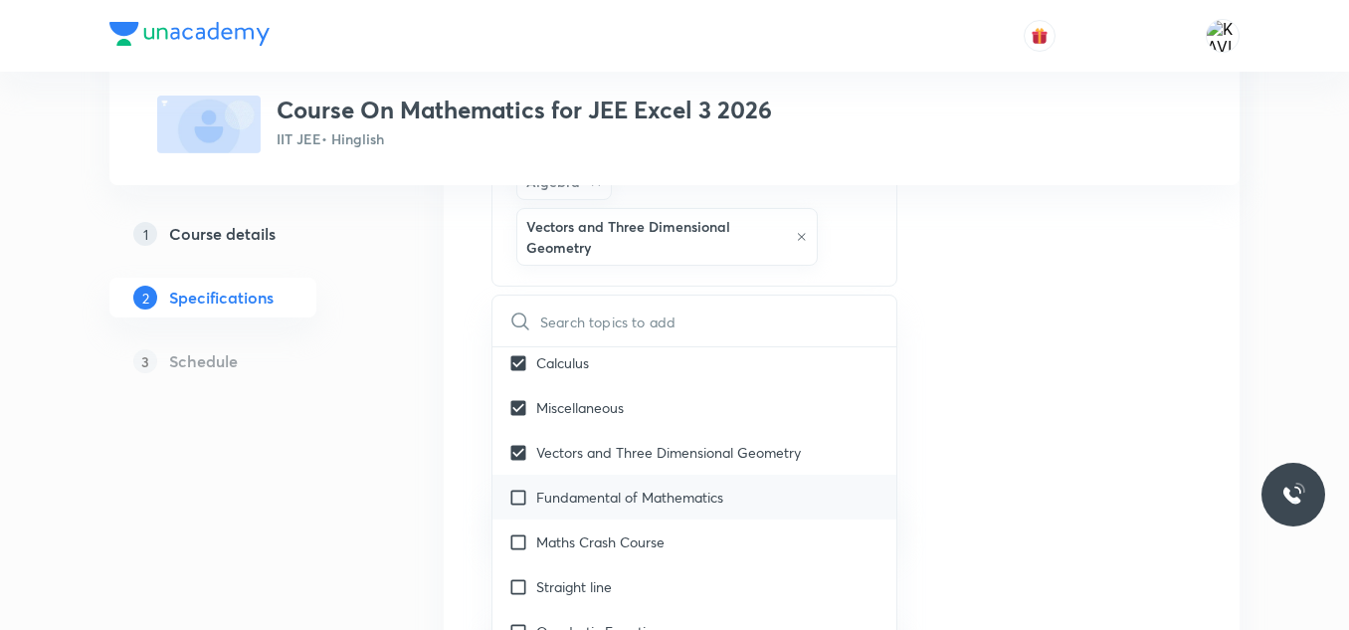
checkbox input "true"
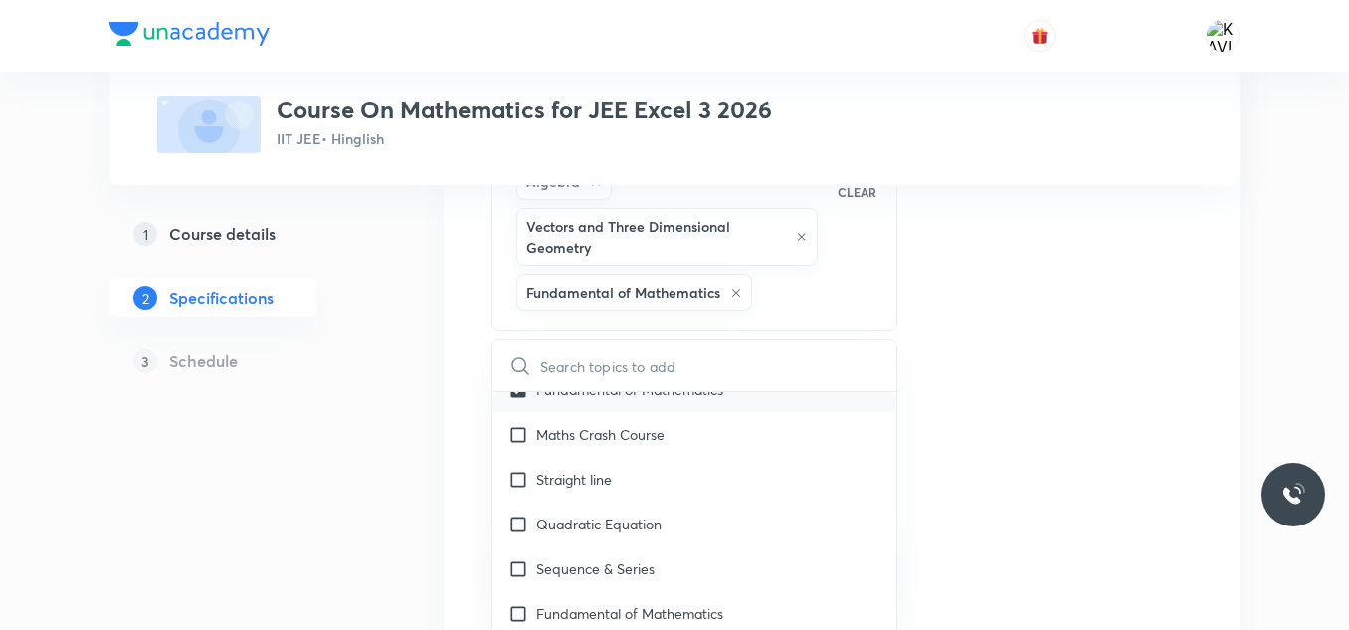
scroll to position [2732, 0]
click at [649, 506] on div "Quadratic Equation" at bounding box center [694, 522] width 404 height 45
checkbox input "true"
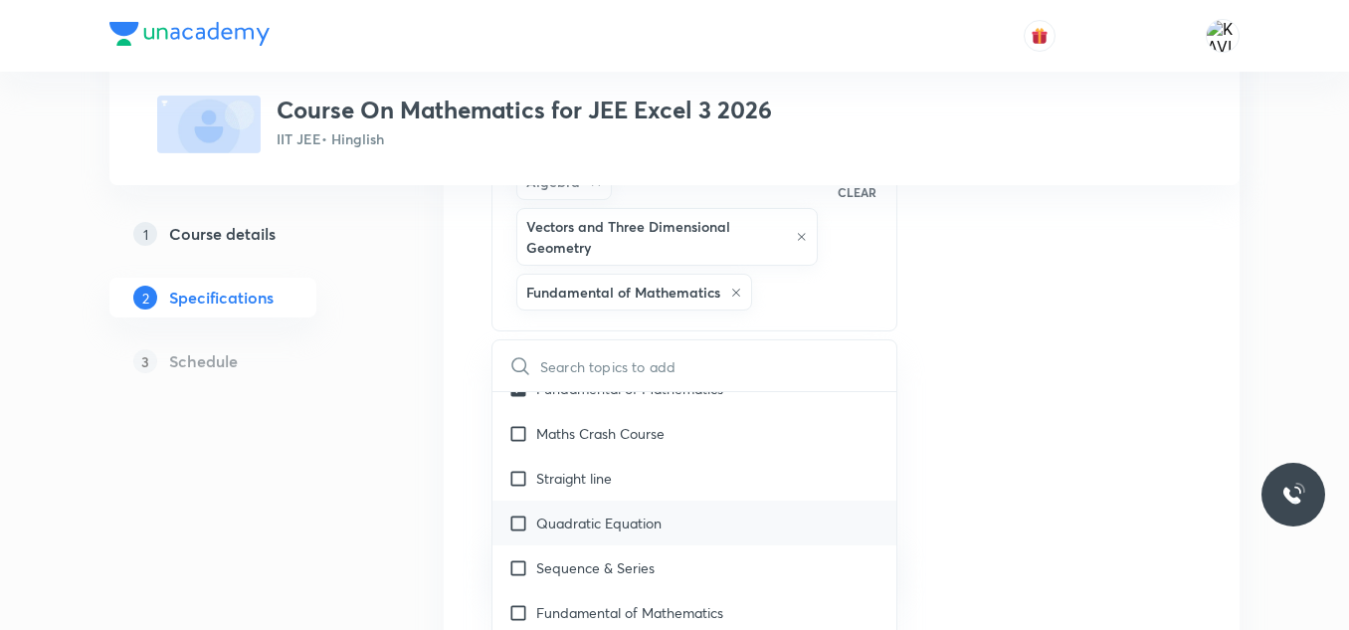
checkbox input "true"
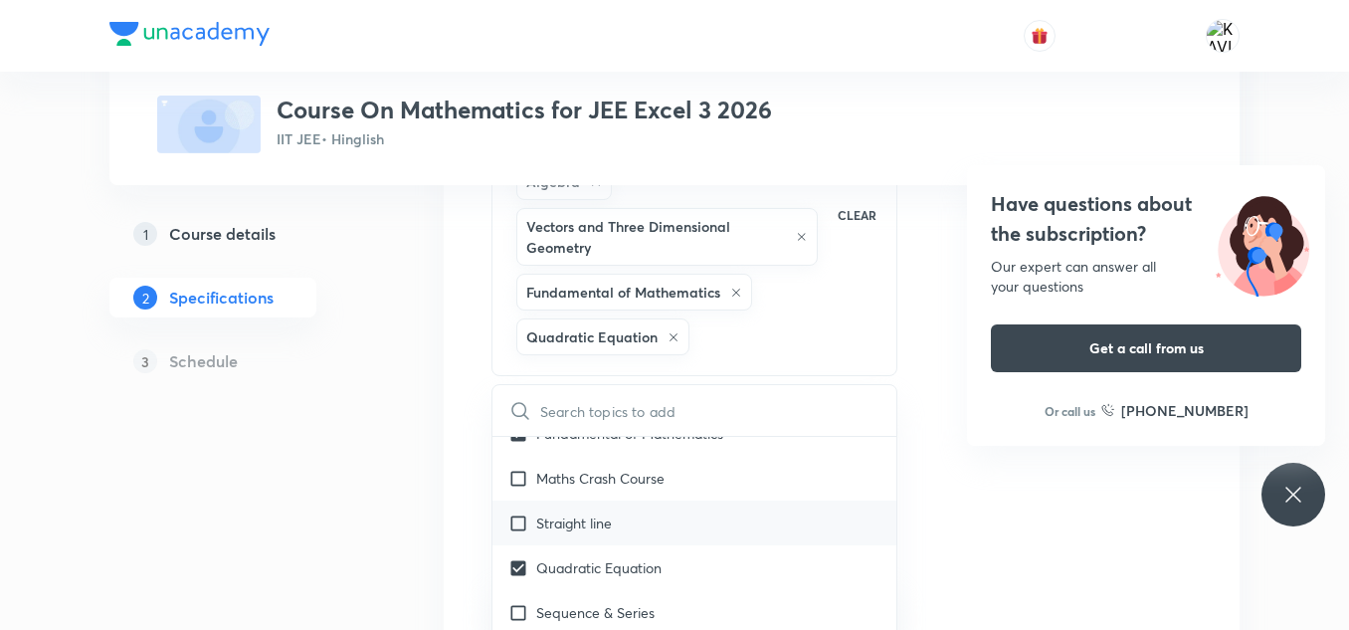
click at [679, 515] on div "Straight line" at bounding box center [694, 522] width 404 height 45
checkbox input "true"
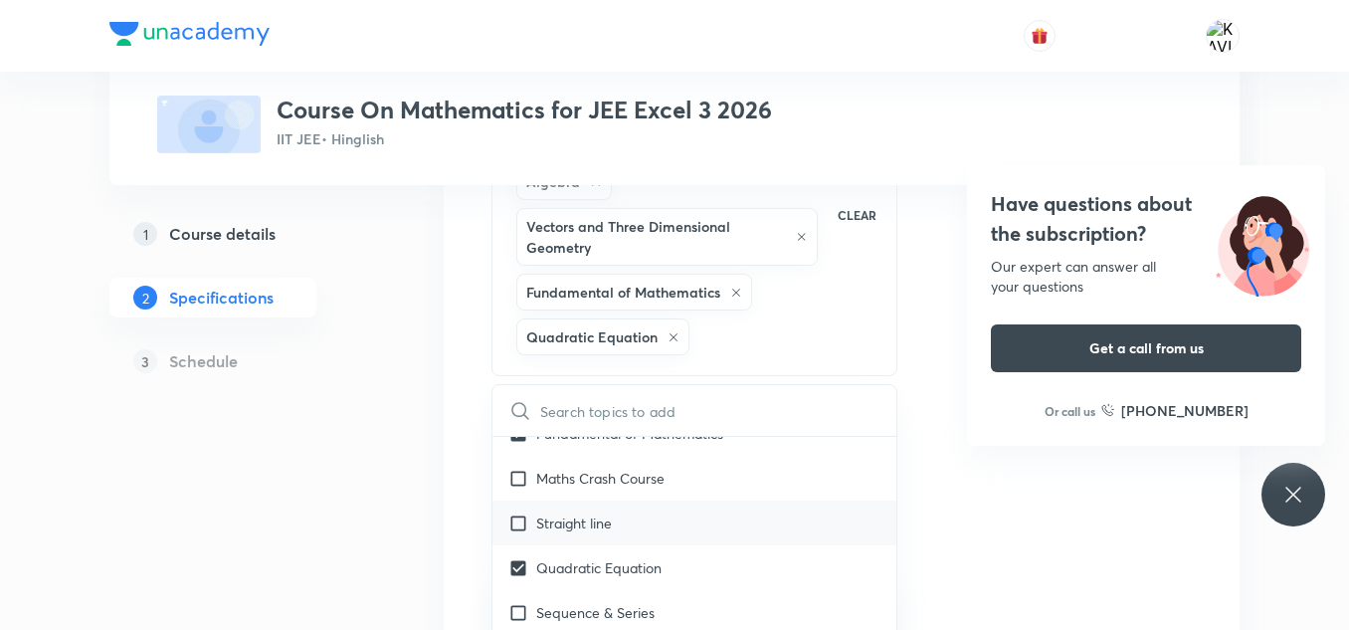
checkbox input "true"
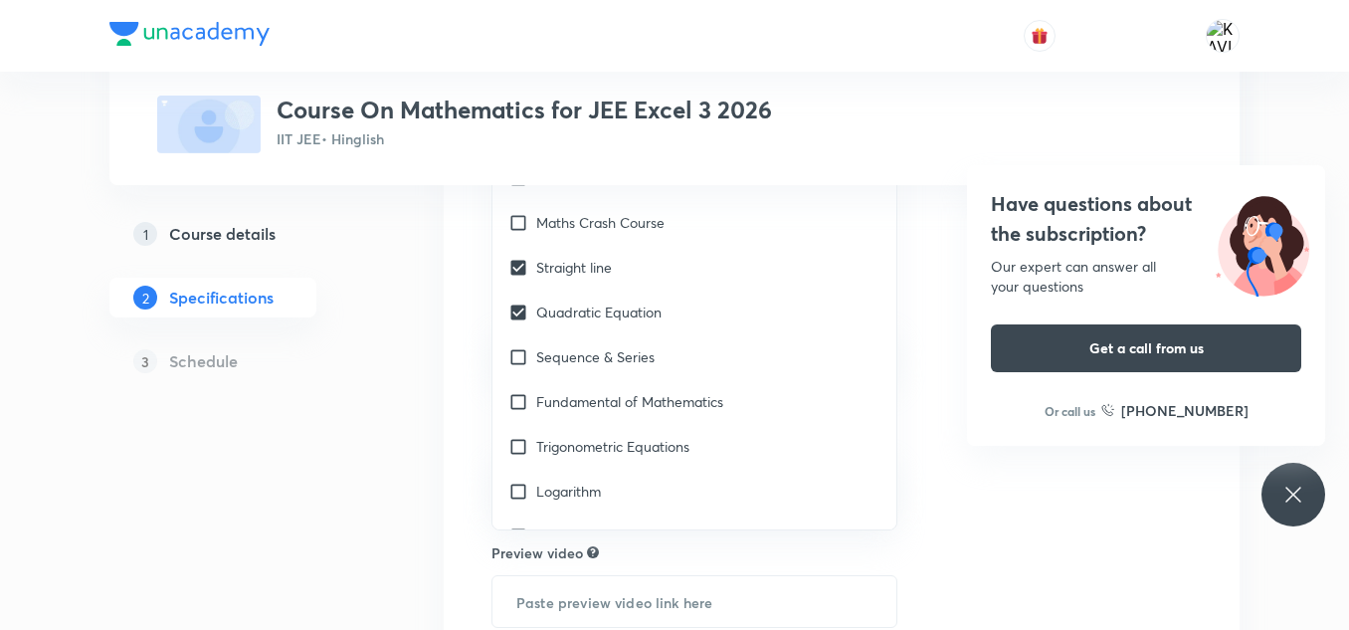
scroll to position [649, 0]
click at [629, 333] on div "Sequence & Series" at bounding box center [694, 355] width 404 height 45
checkbox input "true"
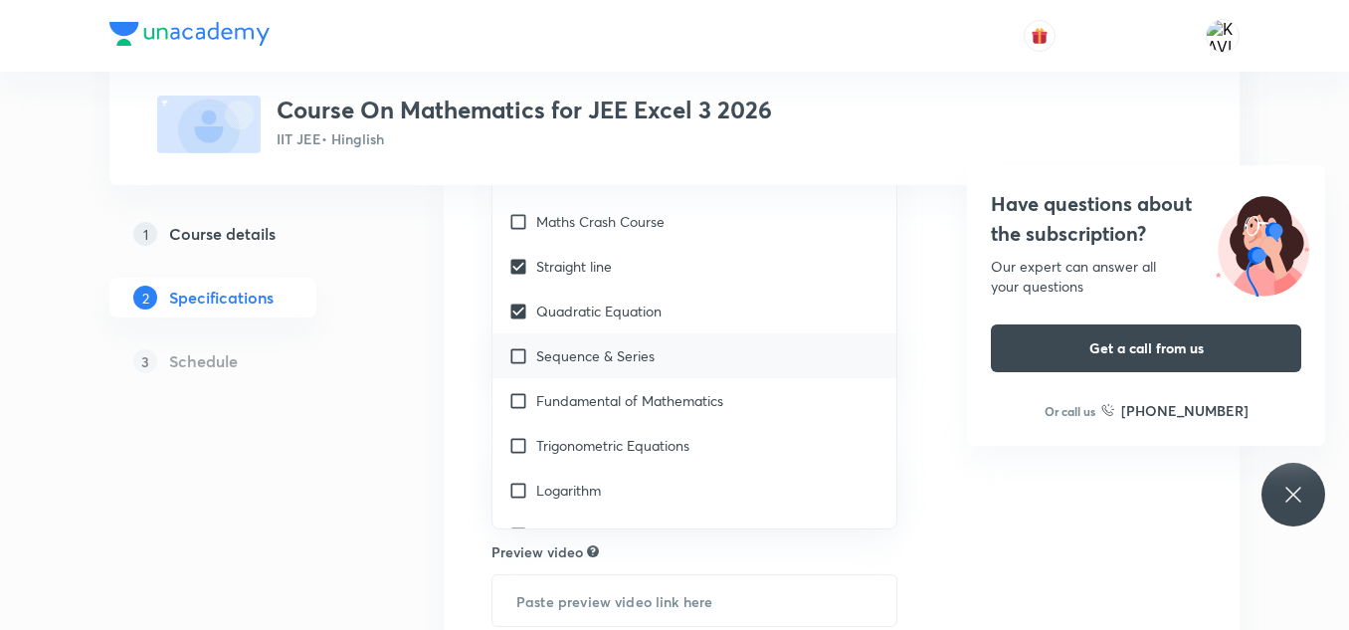
checkbox input "true"
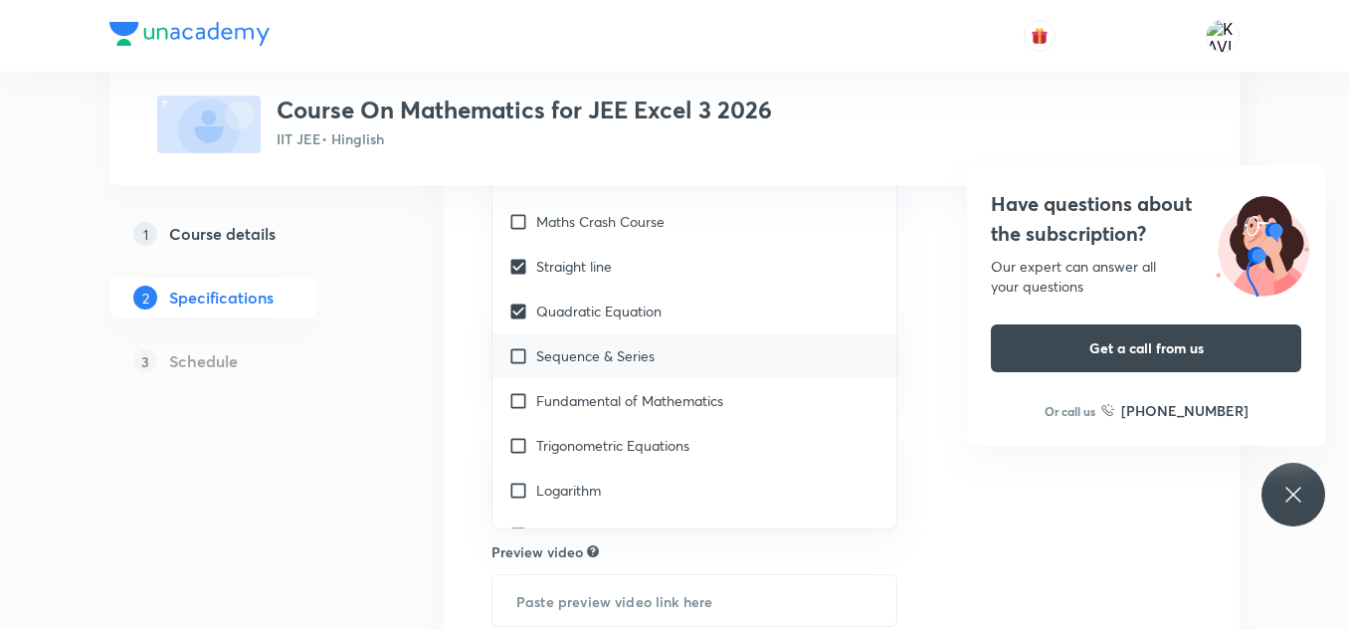
checkbox input "true"
click at [661, 393] on p "Fundamental of Mathematics" at bounding box center [629, 400] width 187 height 21
checkbox input "true"
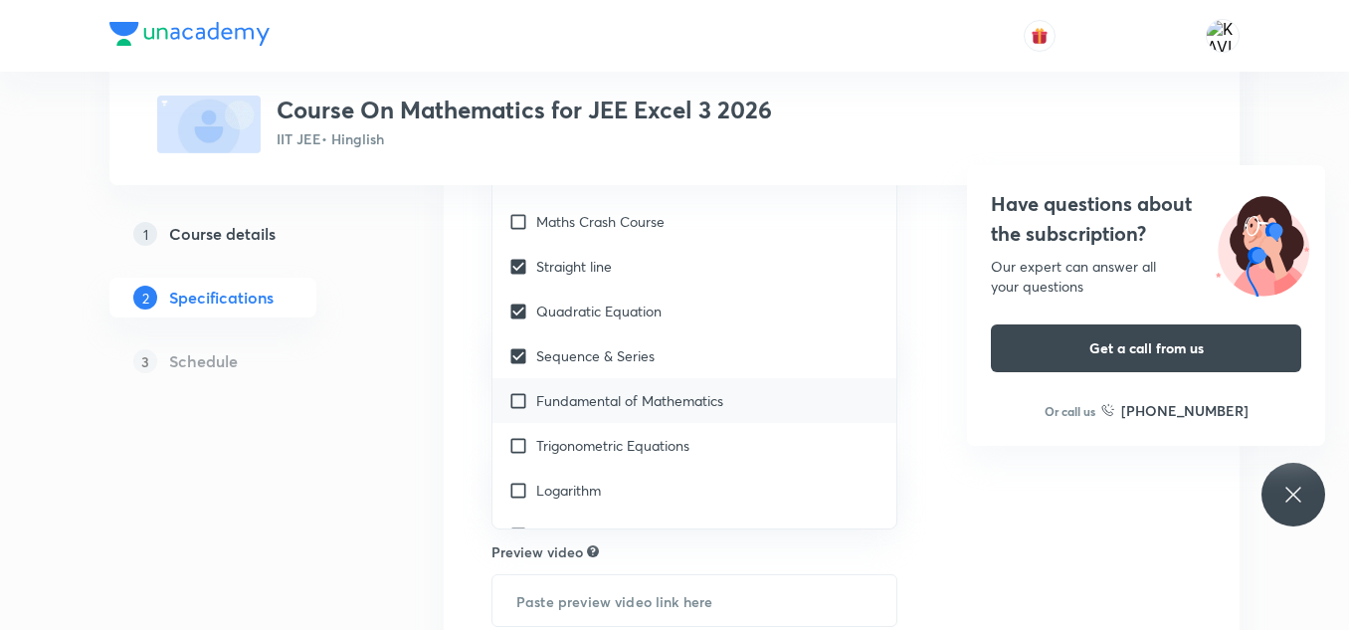
checkbox input "true"
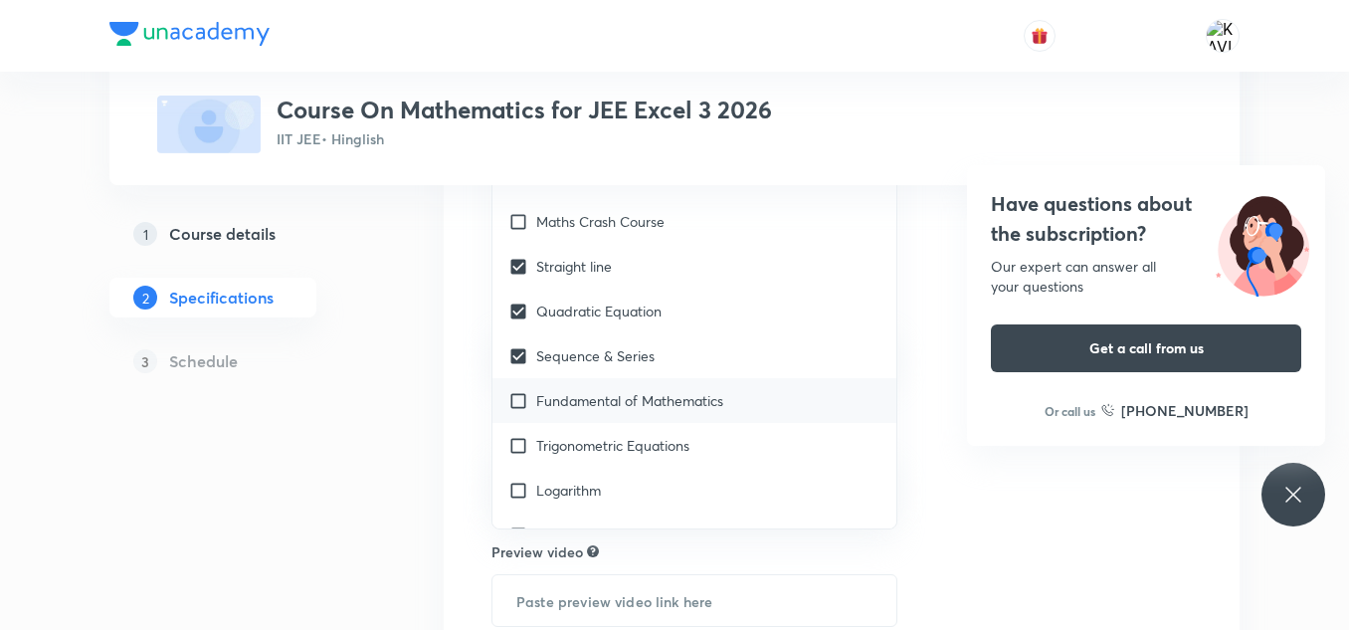
checkbox input "true"
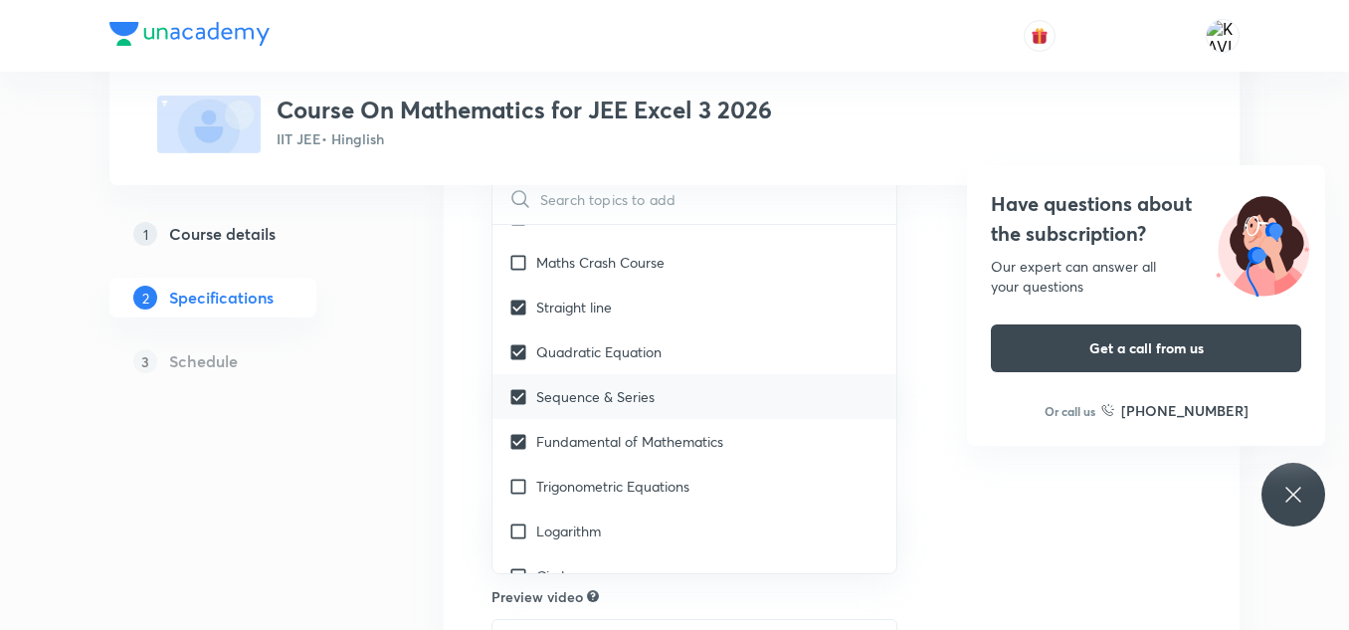
scroll to position [2723, 0]
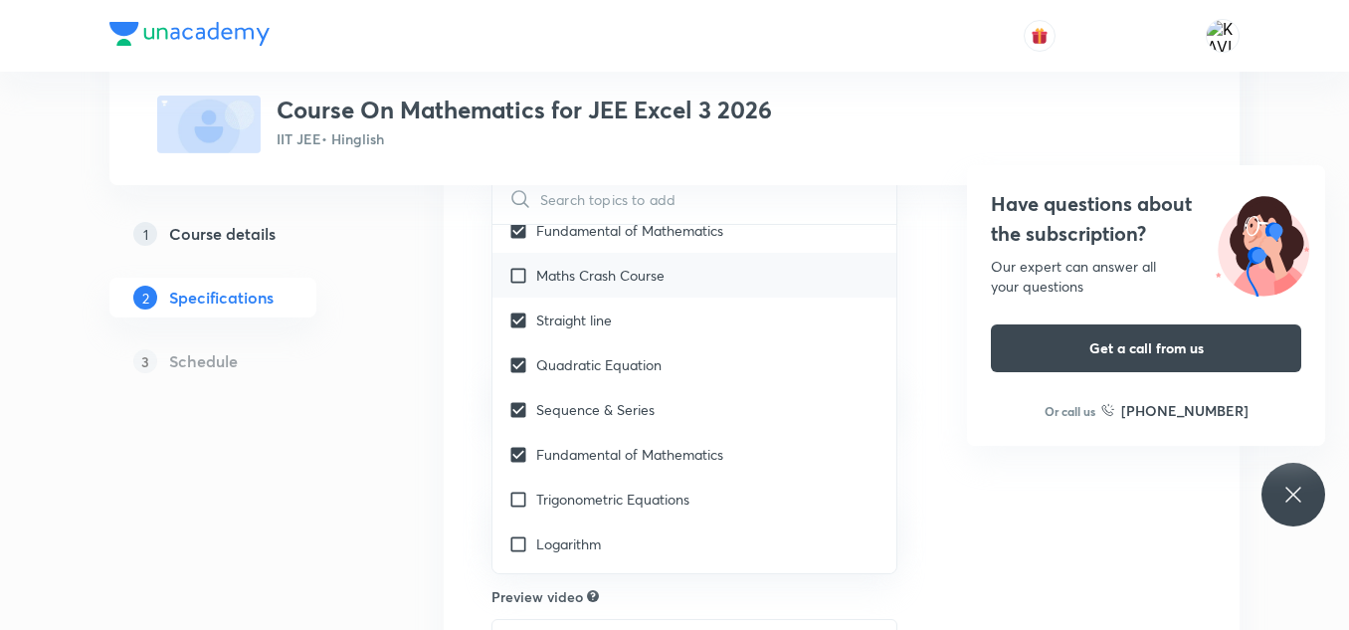
click at [694, 285] on div "Maths Crash Course" at bounding box center [694, 275] width 404 height 45
checkbox input "true"
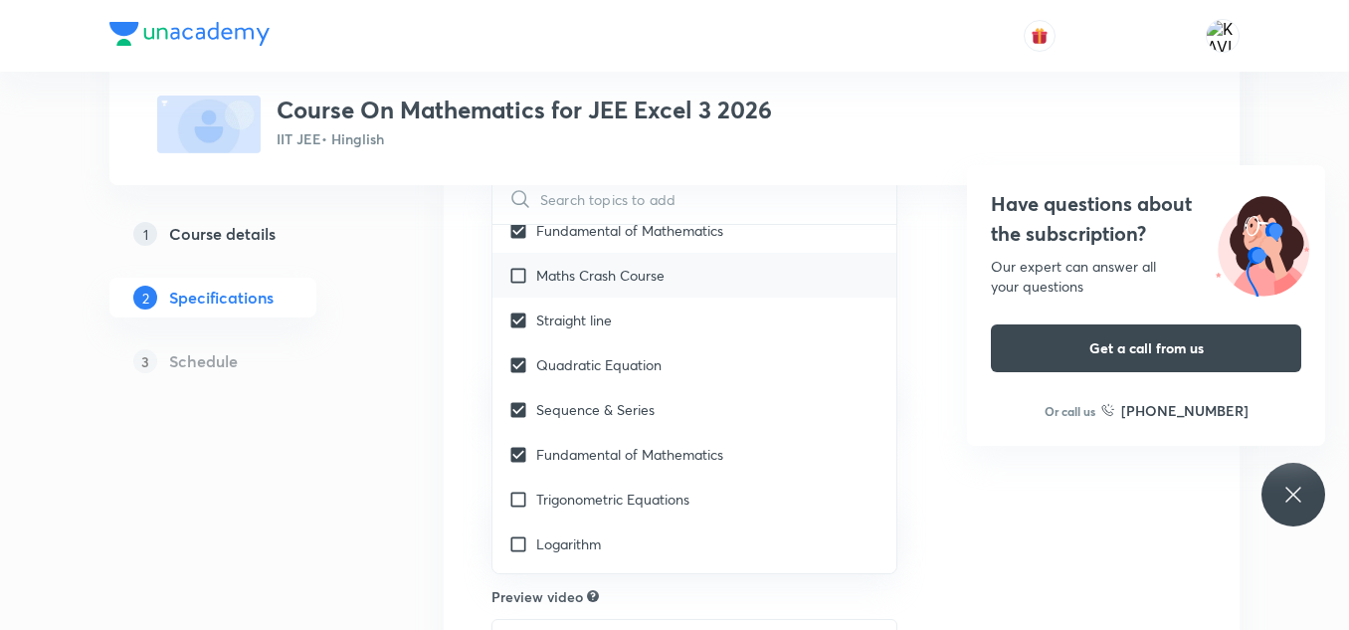
checkbox input "true"
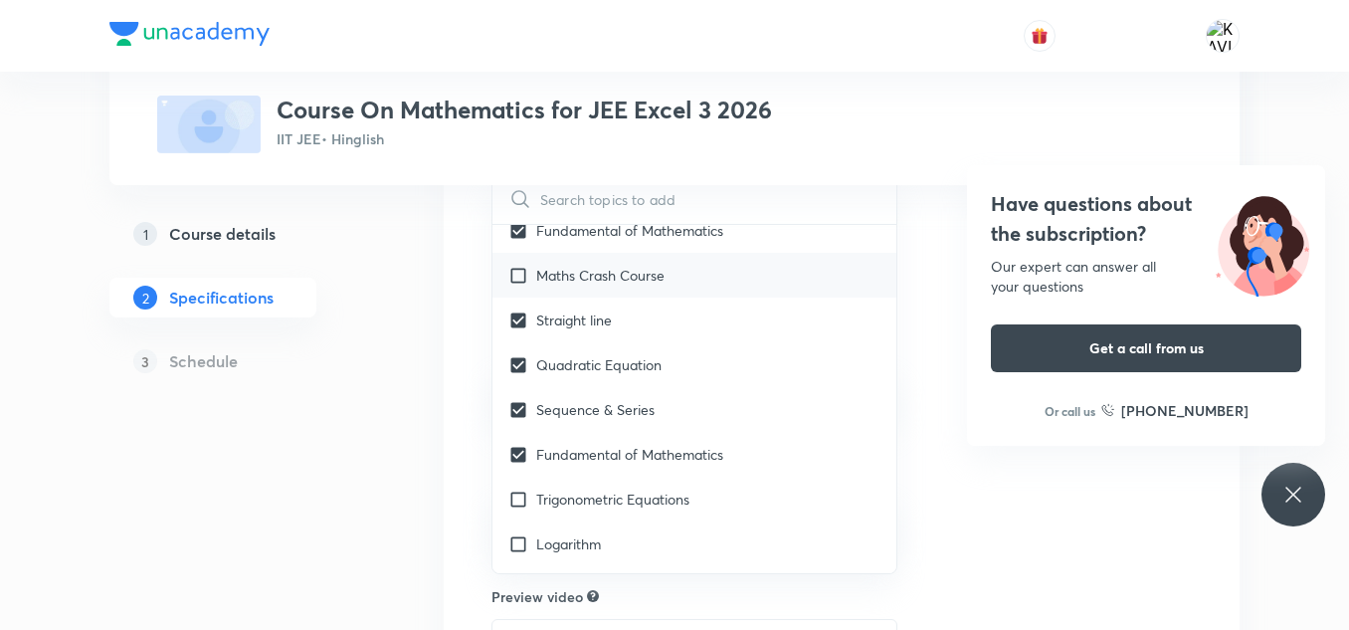
checkbox input "true"
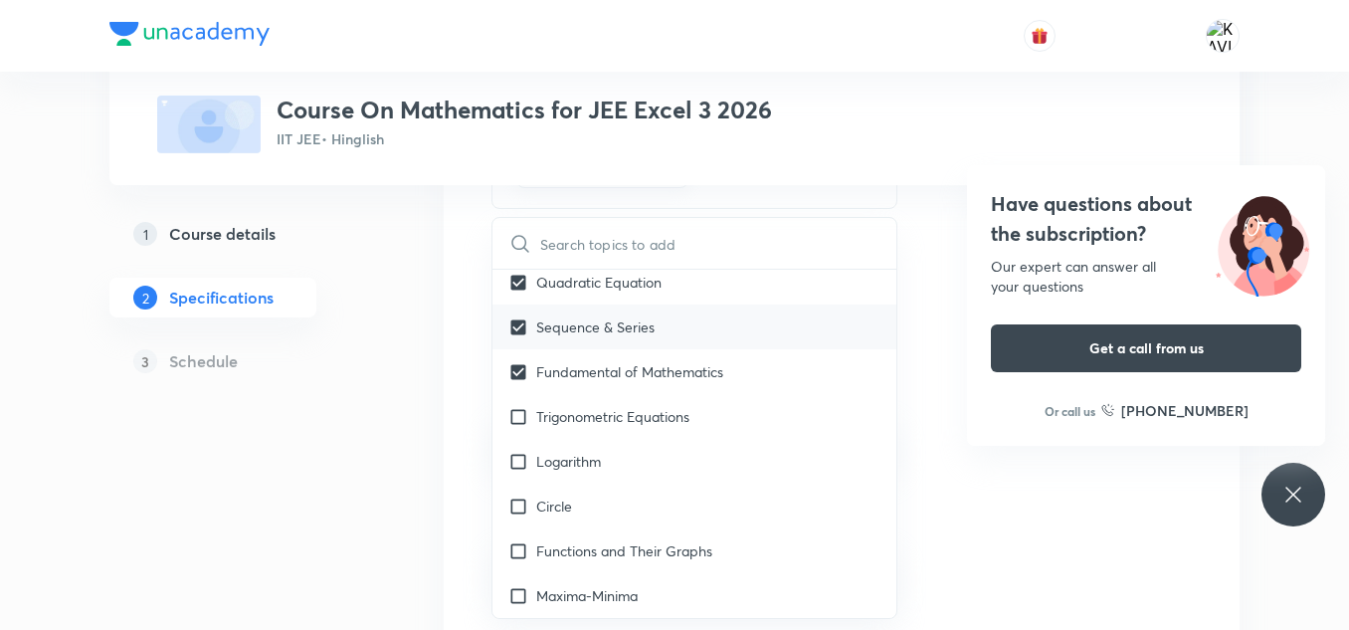
scroll to position [2853, 0]
click at [643, 411] on p "Trigonometric Equations" at bounding box center [612, 414] width 153 height 21
checkbox input "true"
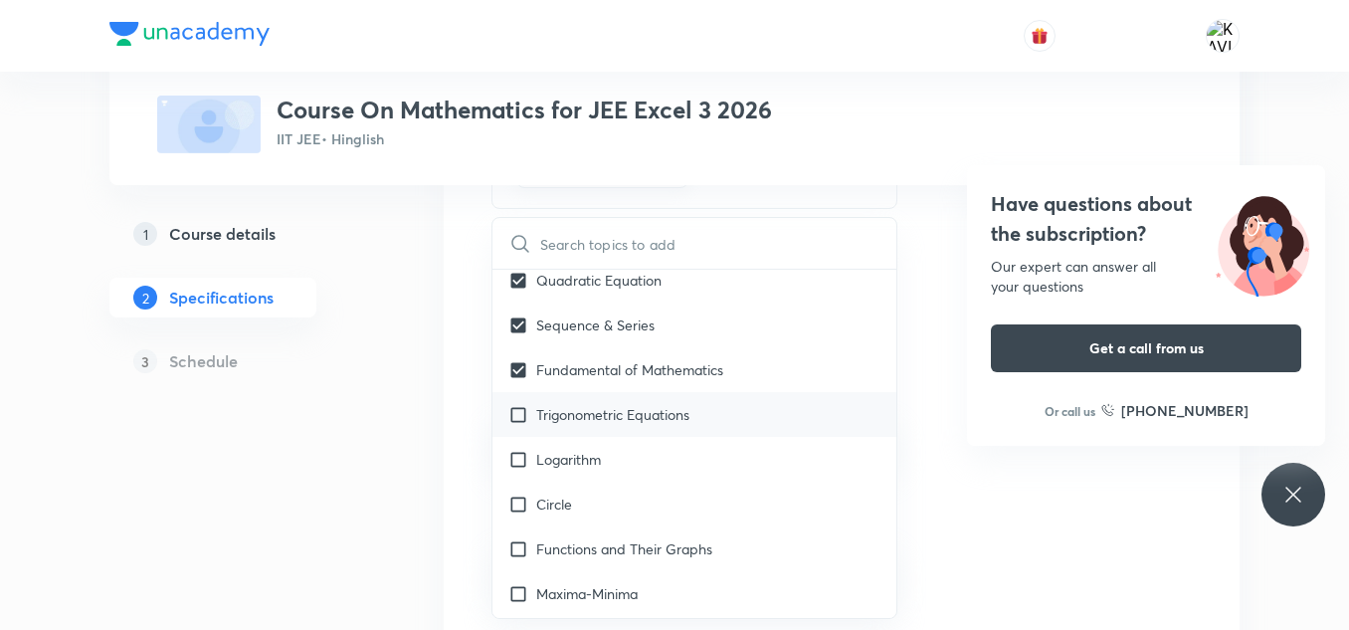
checkbox input "true"
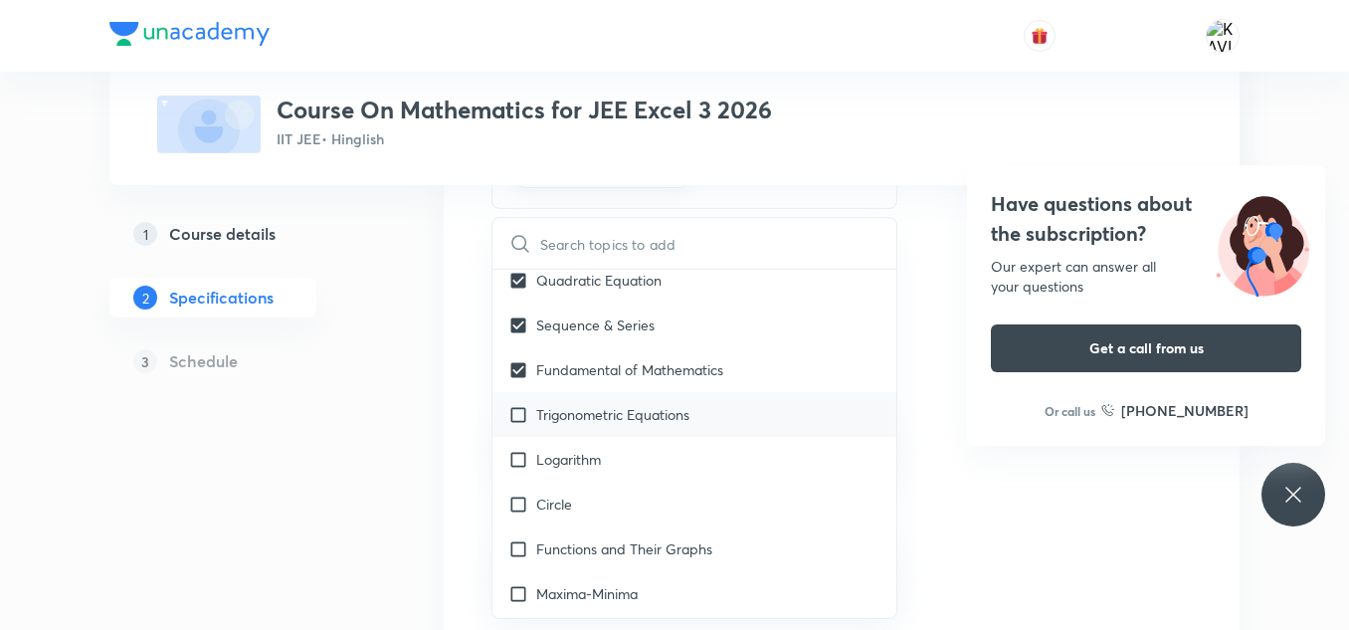
checkbox input "true"
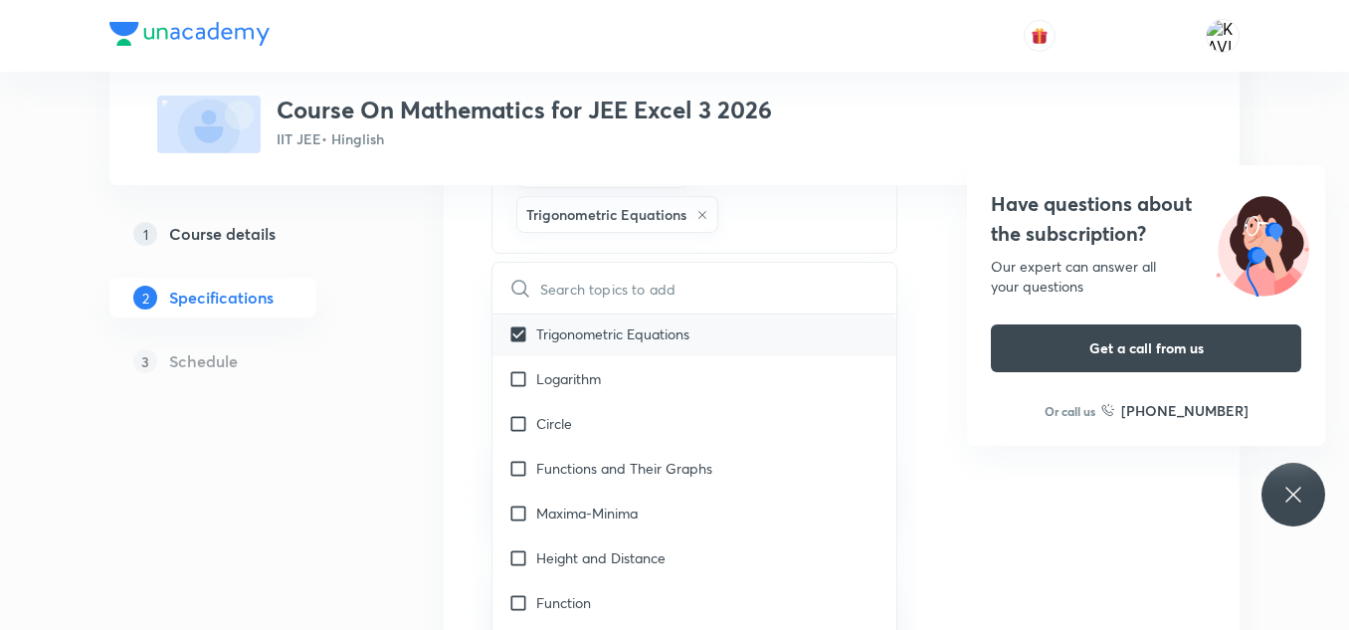
scroll to position [2979, 0]
click at [617, 373] on div "Logarithm" at bounding box center [694, 377] width 404 height 45
checkbox input "true"
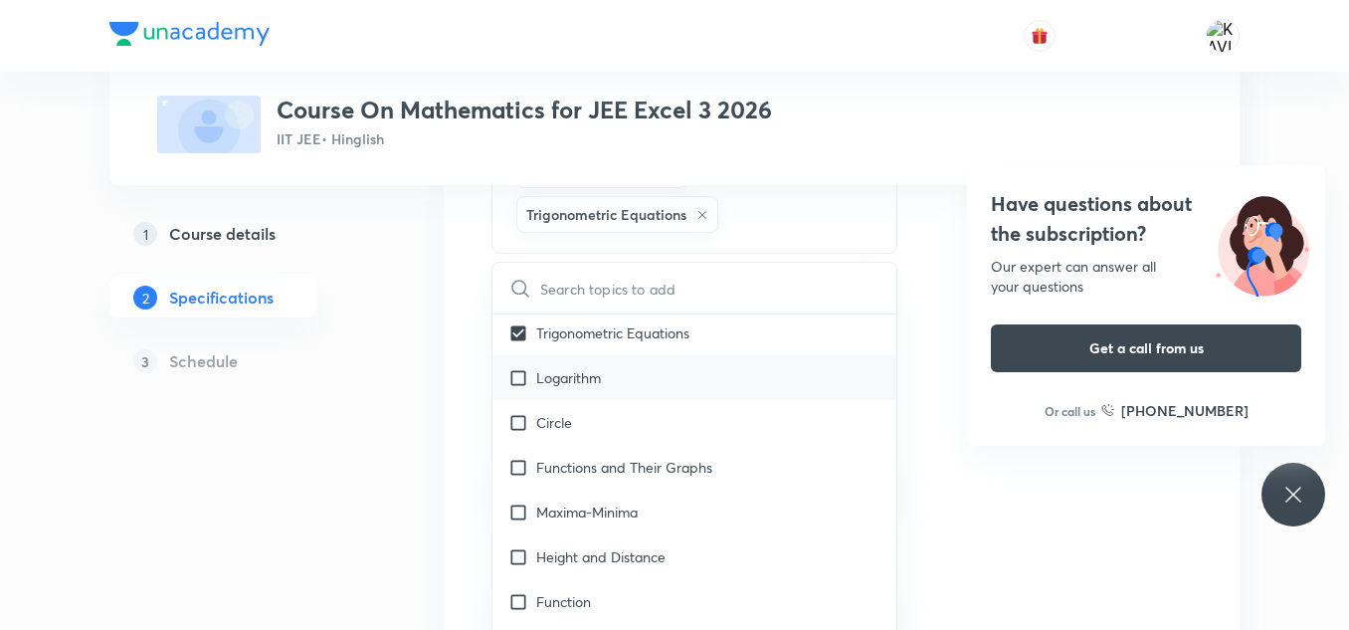
checkbox input "true"
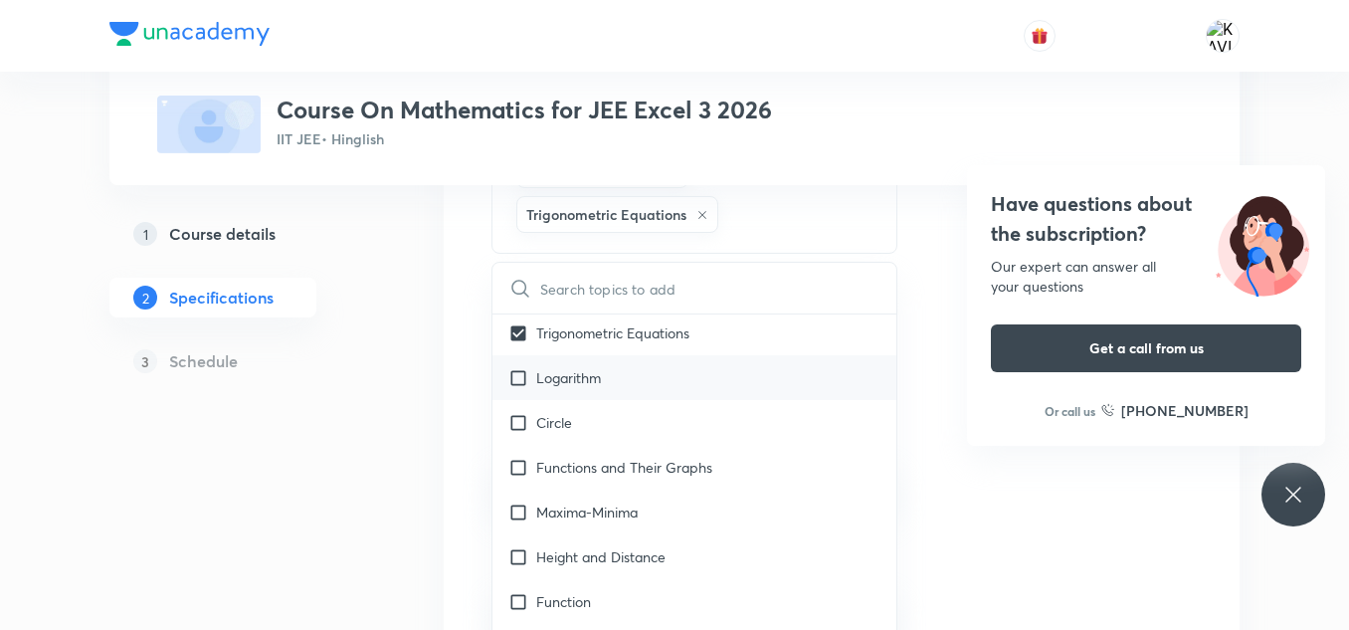
checkbox input "true"
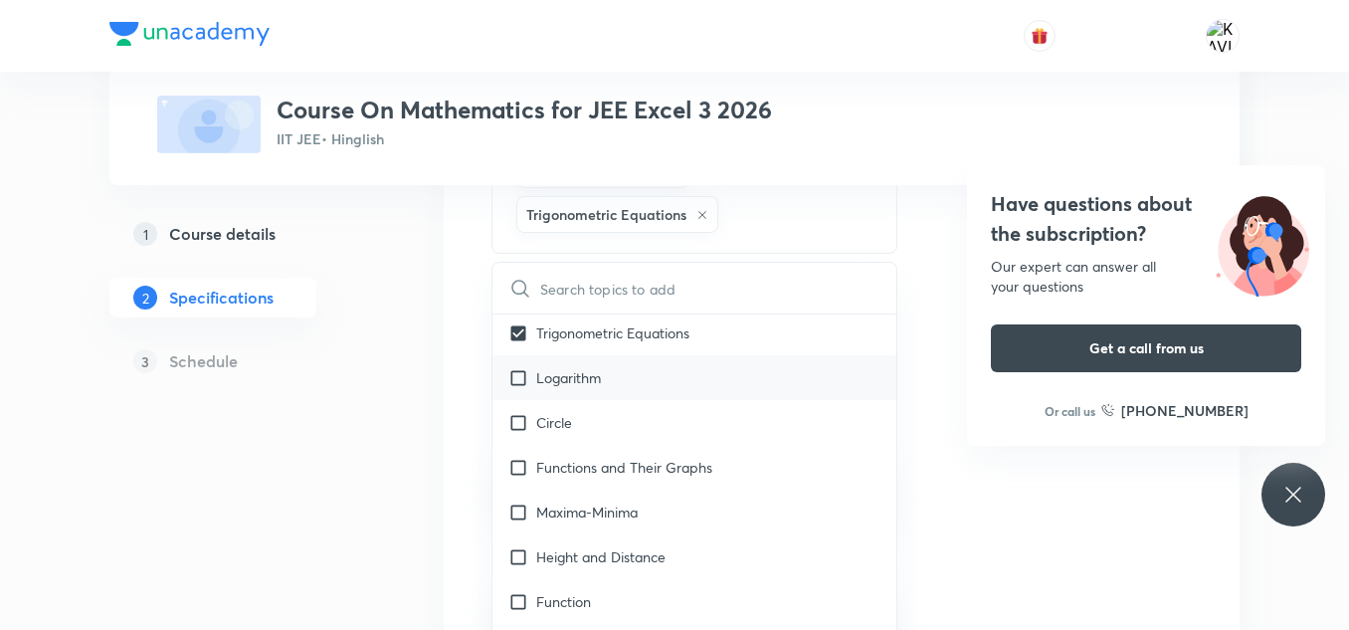
checkbox input "true"
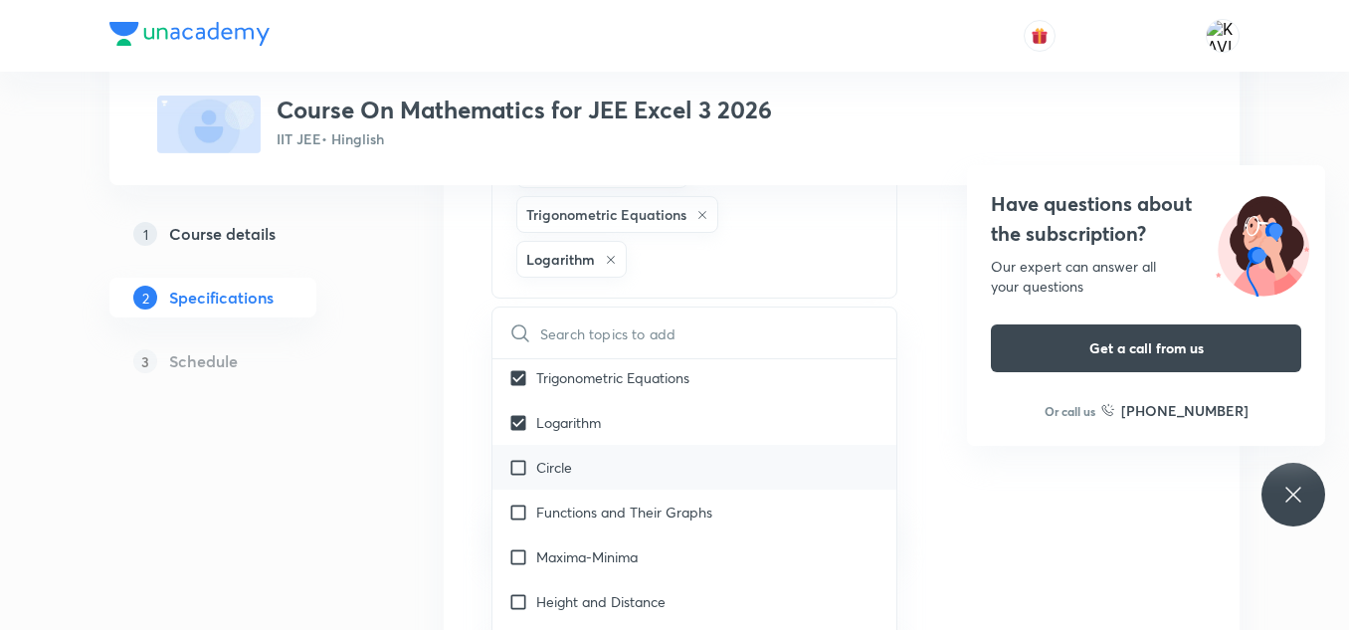
click at [636, 478] on div "Circle" at bounding box center [694, 467] width 404 height 45
checkbox input "true"
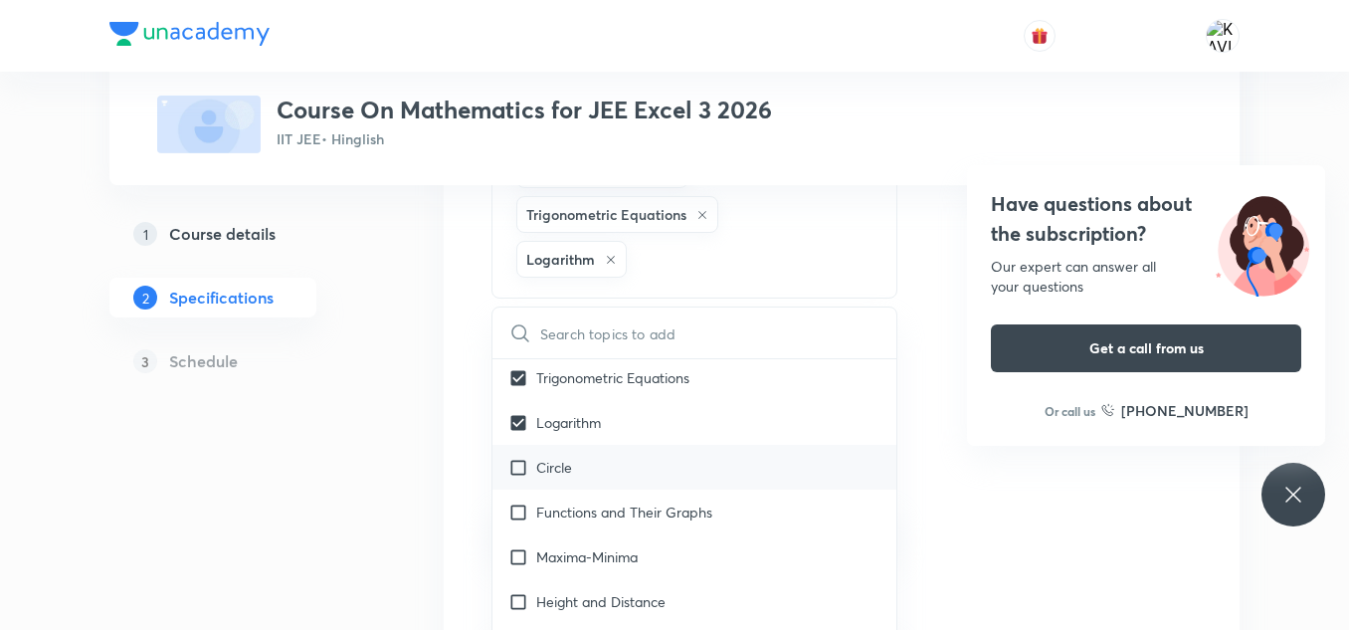
checkbox input "true"
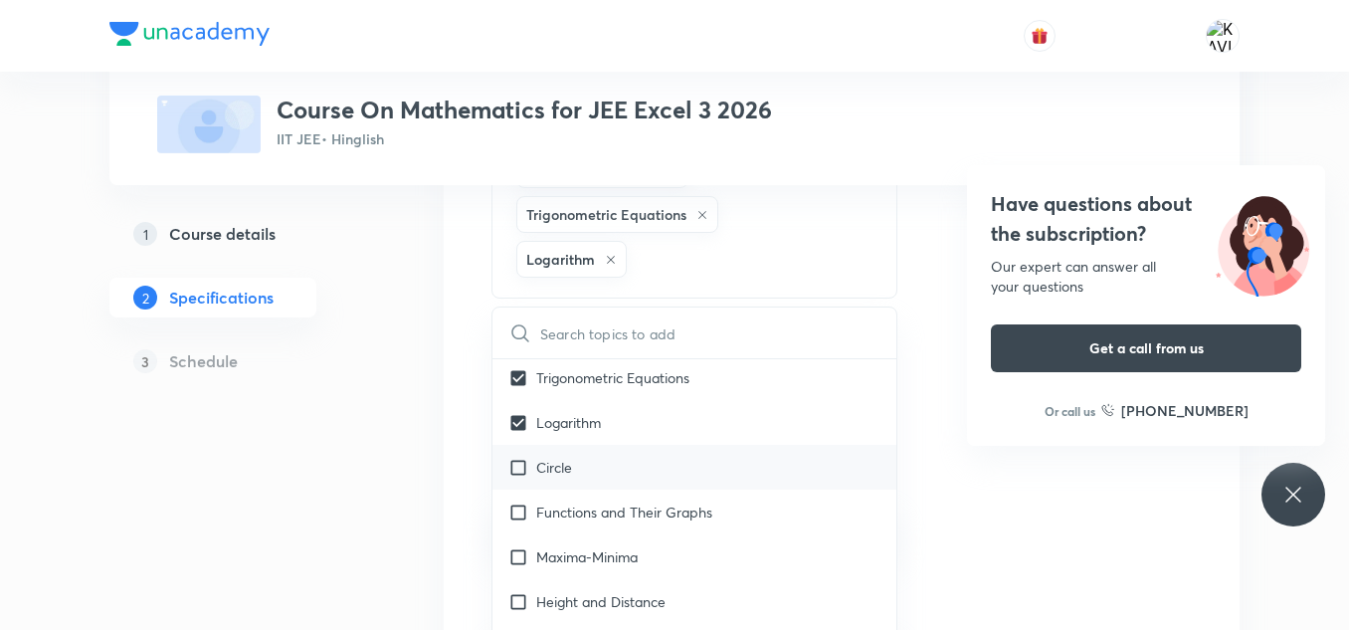
checkbox input "true"
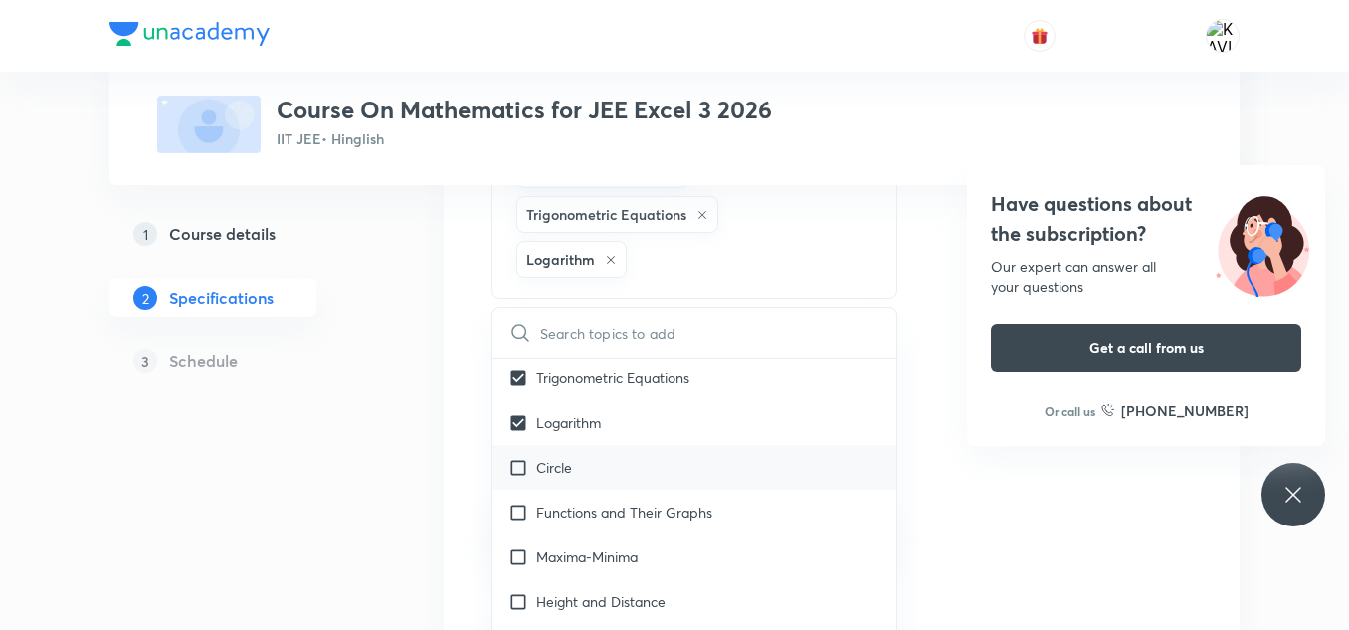
checkbox input "true"
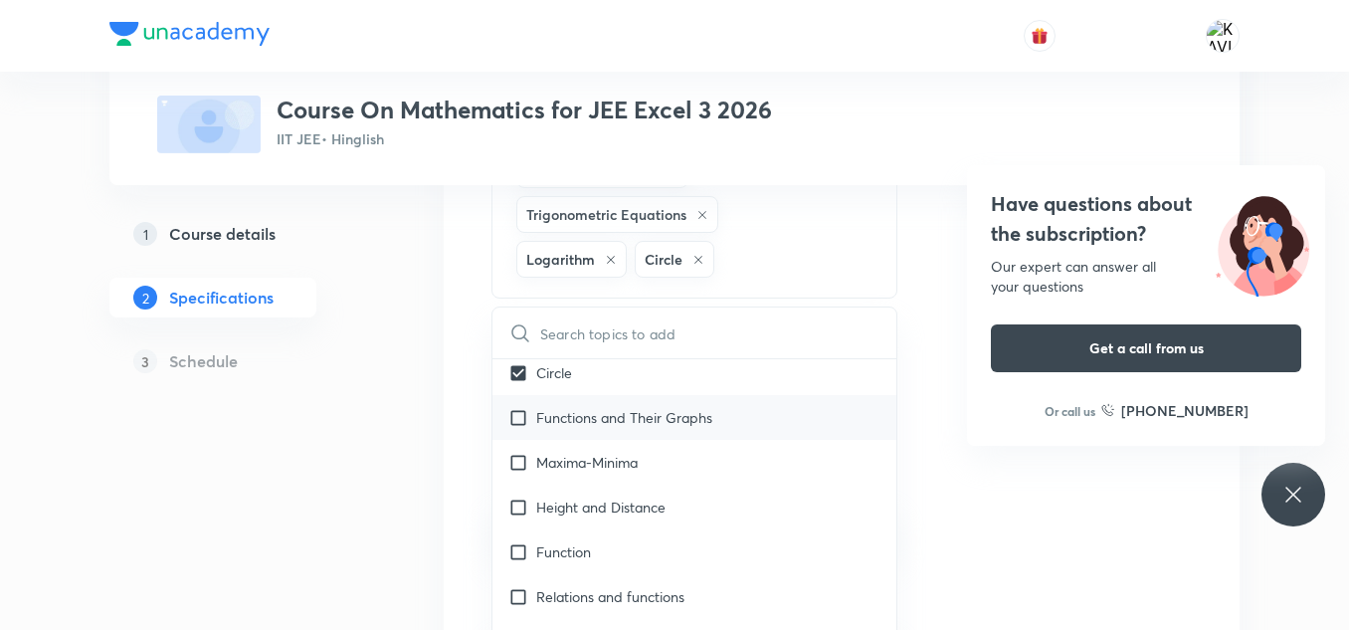
click at [663, 422] on p "Functions and Their Graphs" at bounding box center [624, 417] width 176 height 21
checkbox input "true"
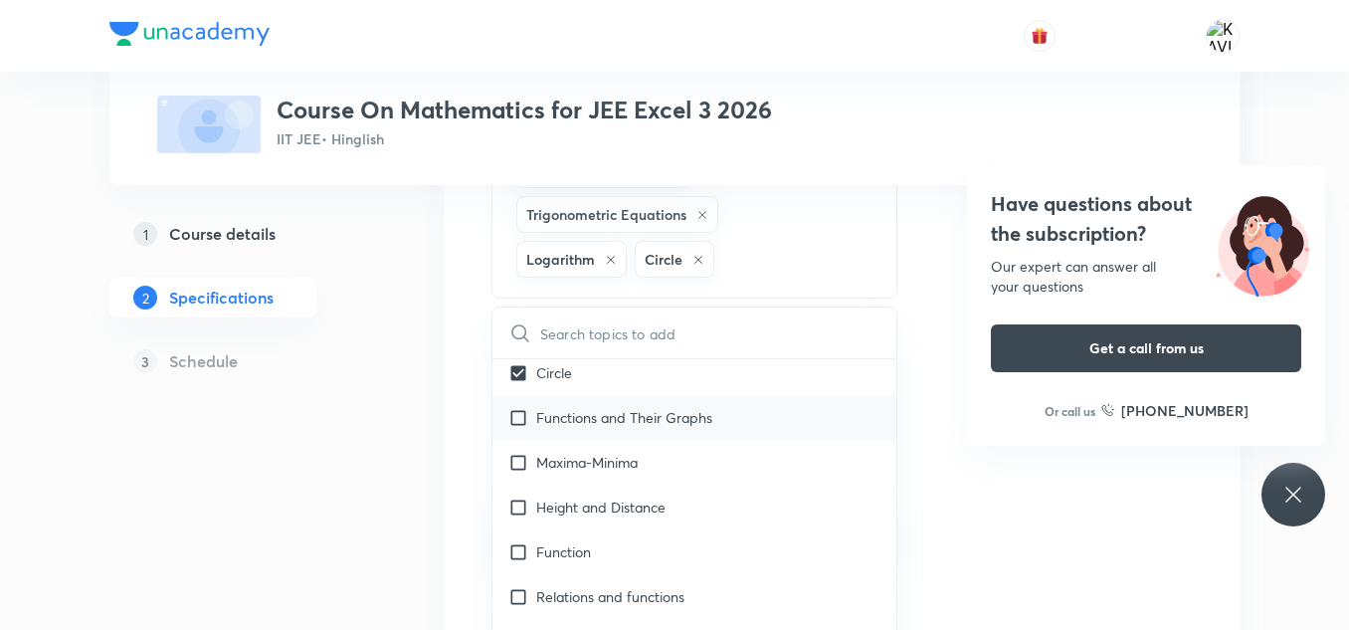
checkbox input "true"
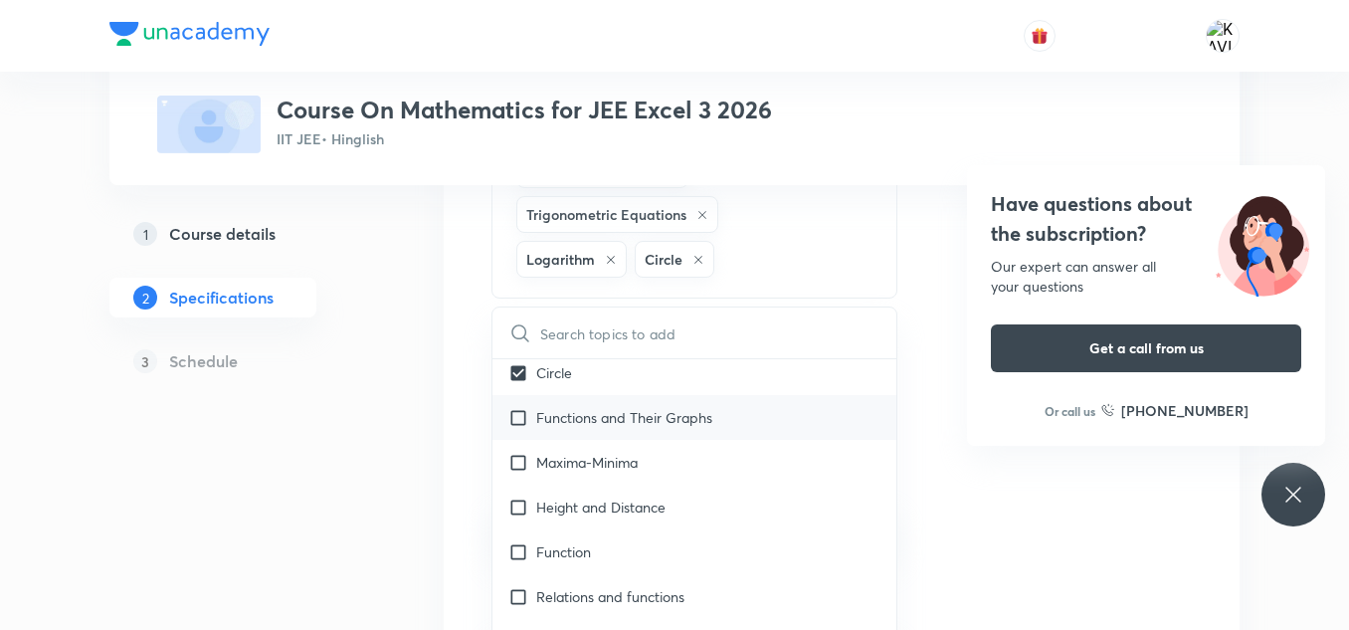
checkbox input "true"
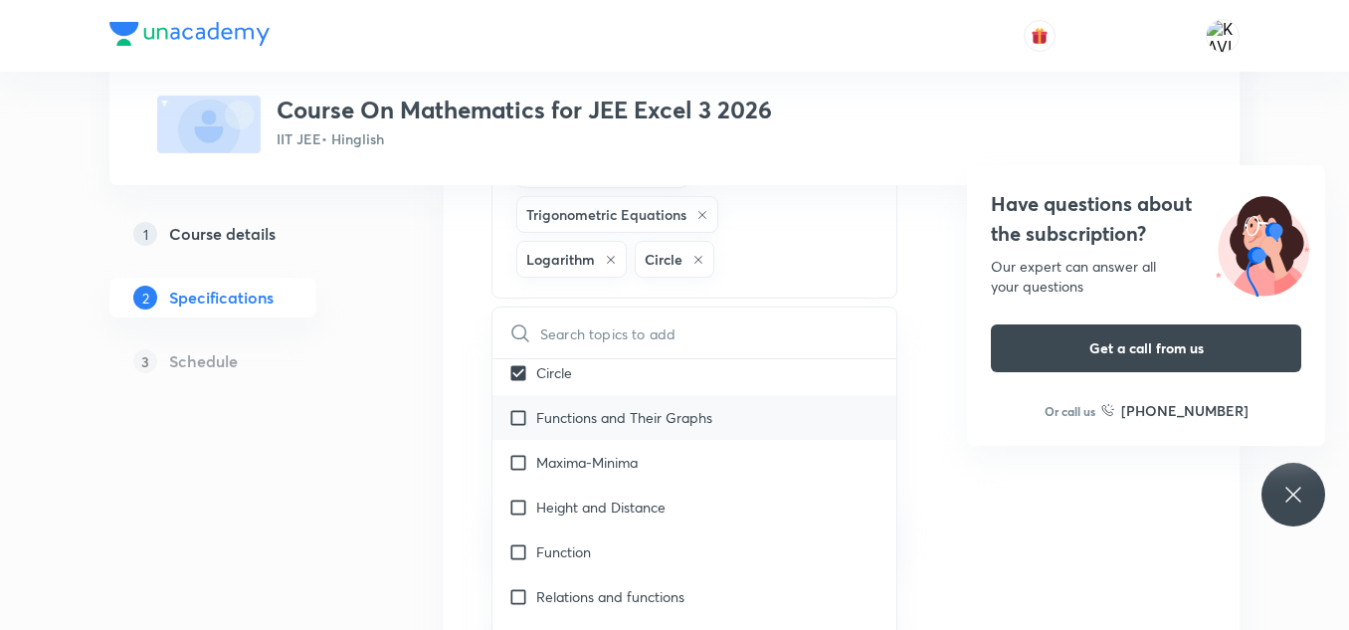
checkbox input "true"
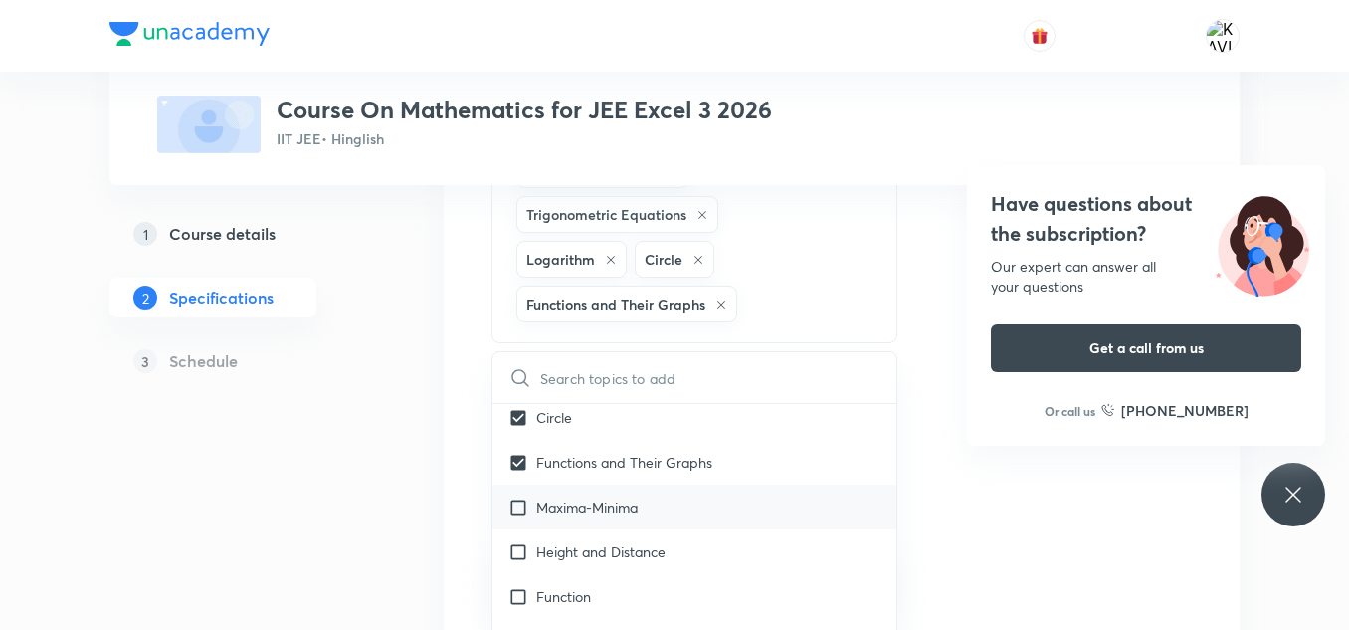
click at [671, 516] on div "Maxima-Minima" at bounding box center [694, 506] width 404 height 45
checkbox input "true"
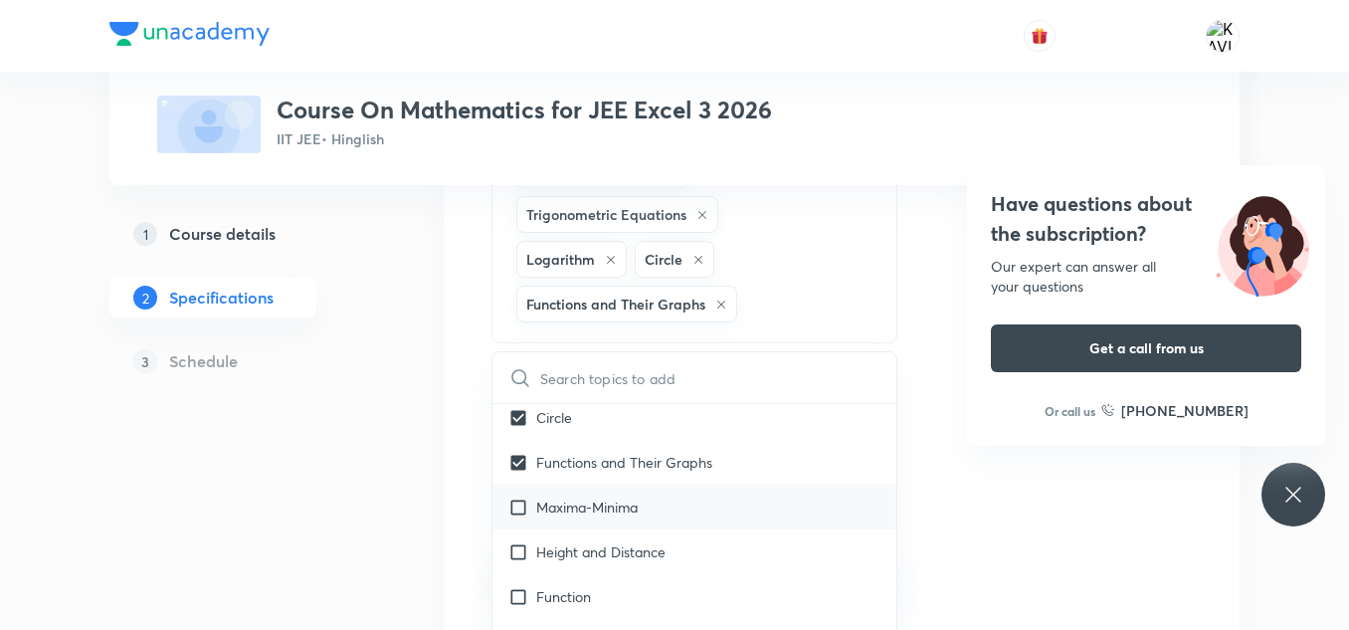
checkbox input "true"
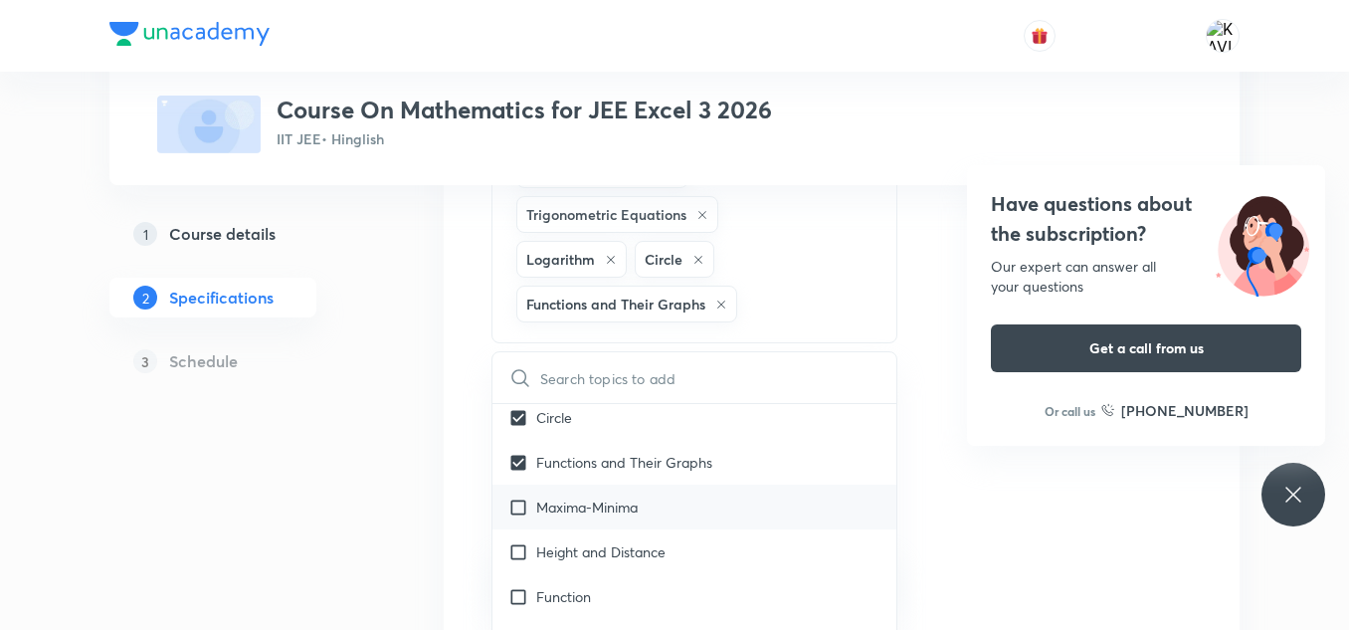
checkbox input "true"
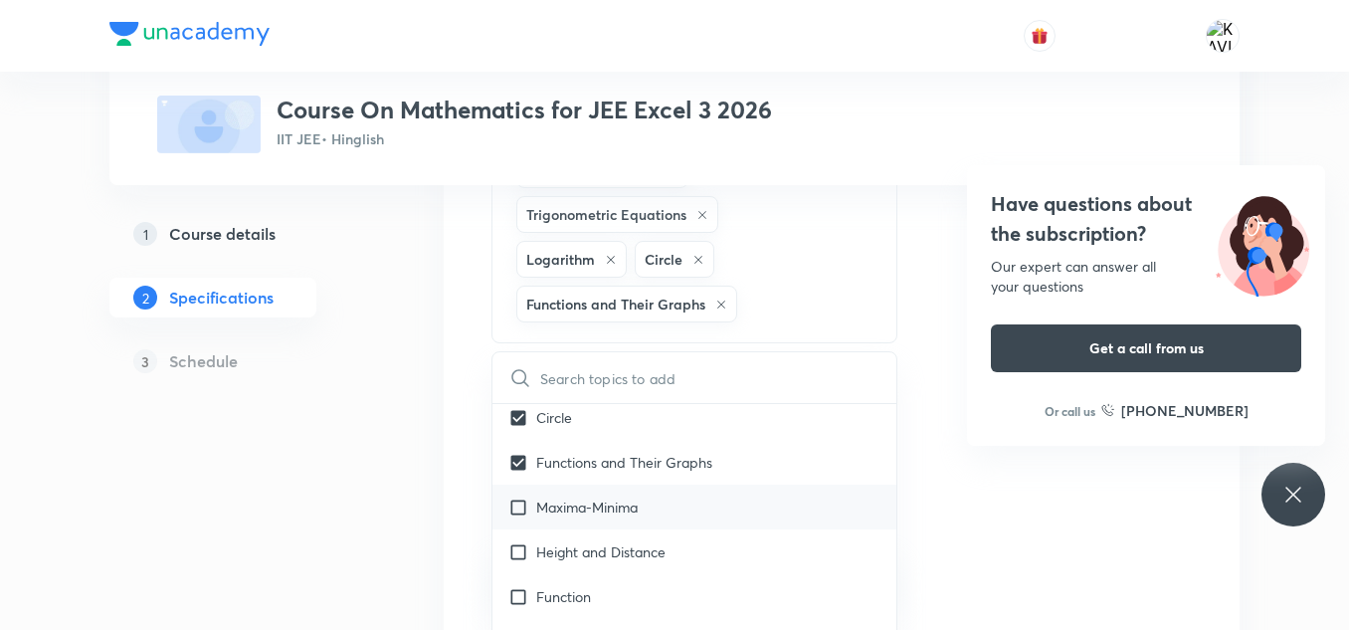
checkbox input "true"
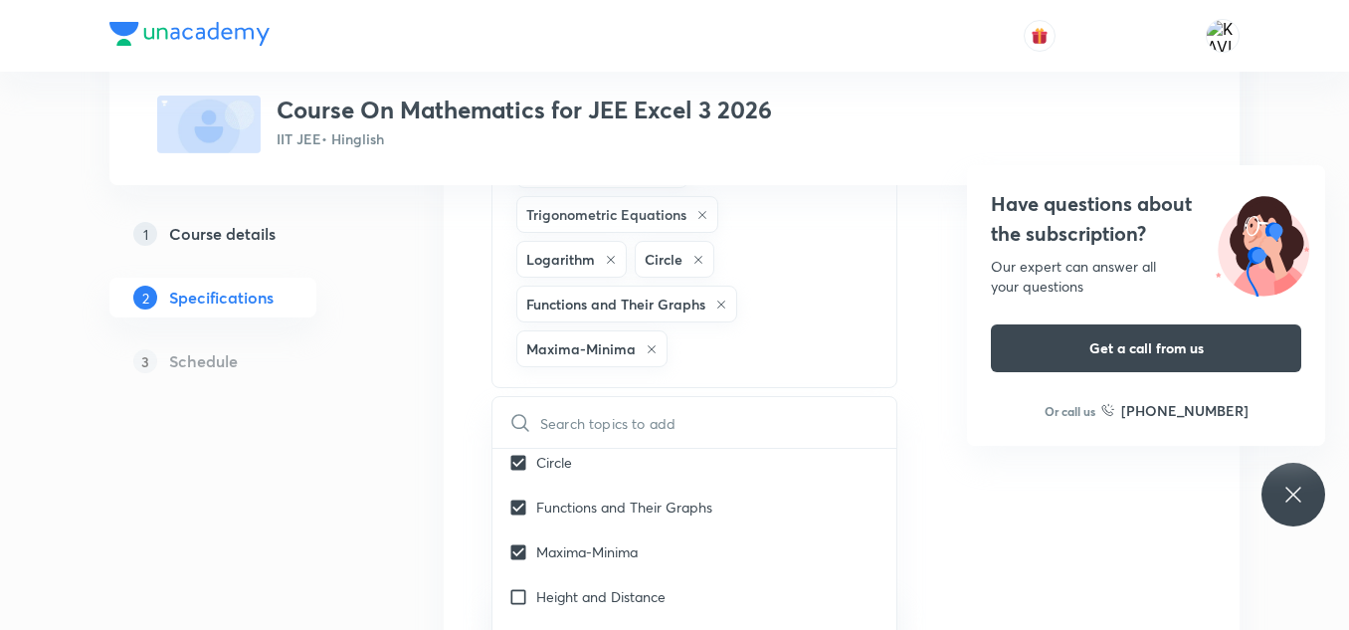
click at [1289, 488] on icon at bounding box center [1293, 494] width 24 height 24
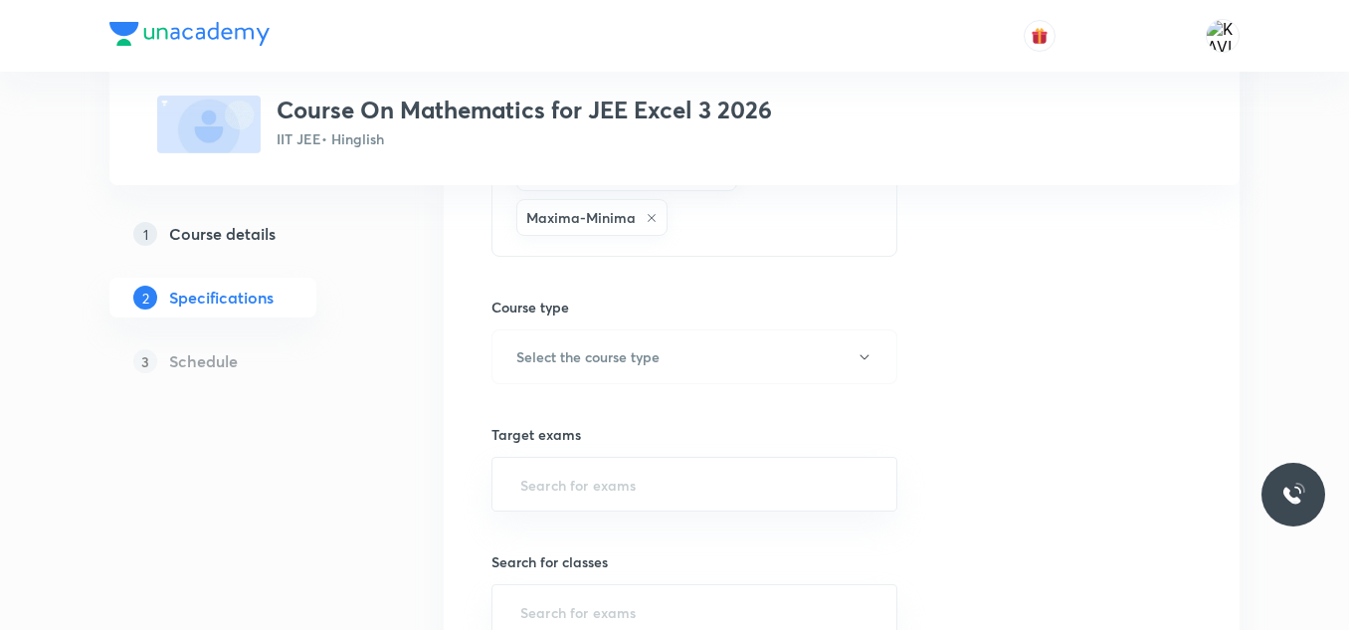
scroll to position [787, 0]
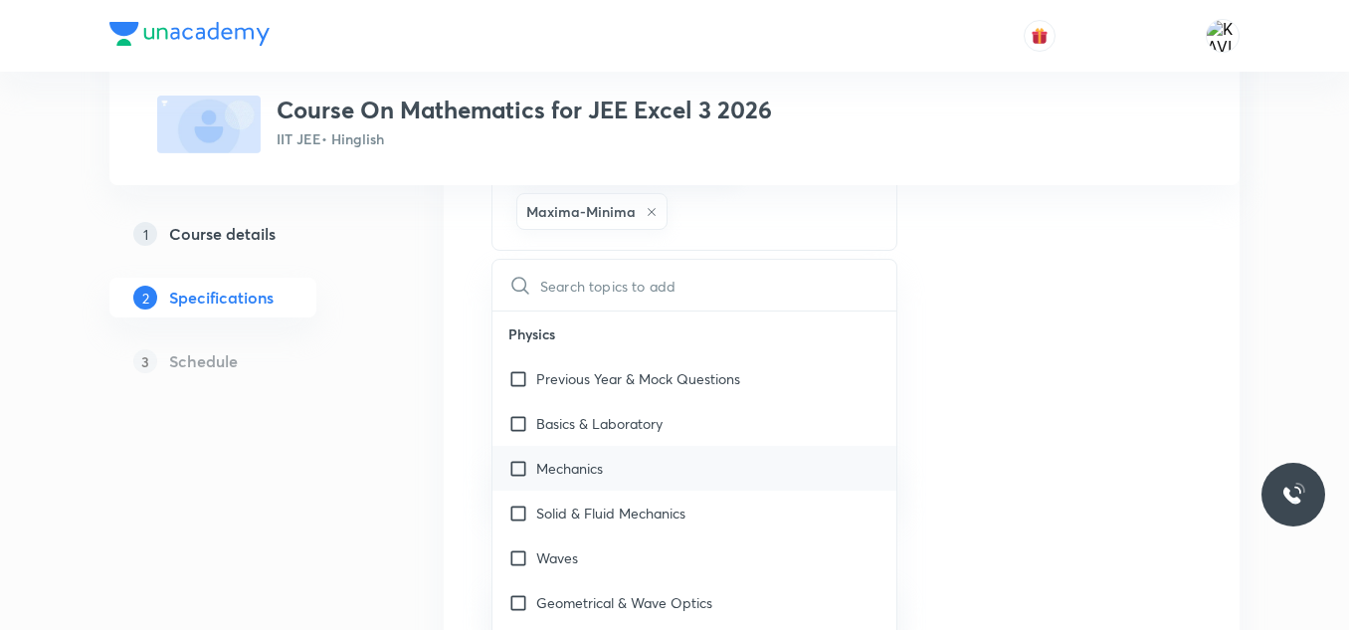
checkbox input "true"
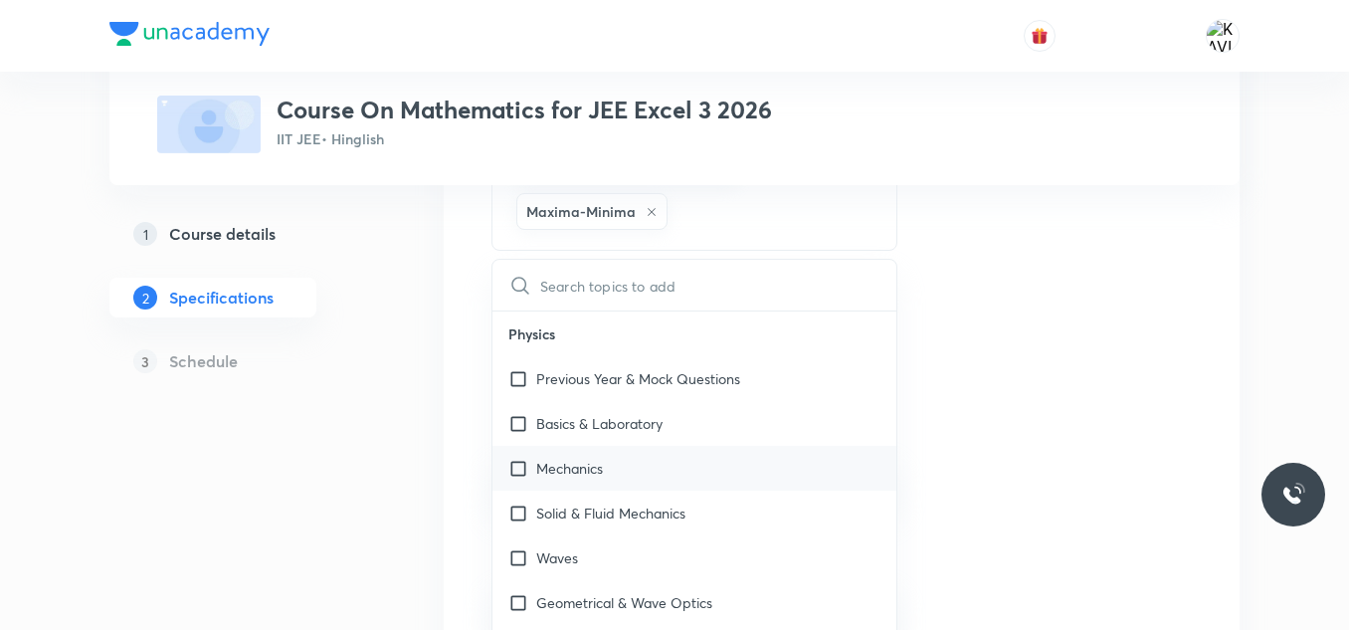
checkbox input "true"
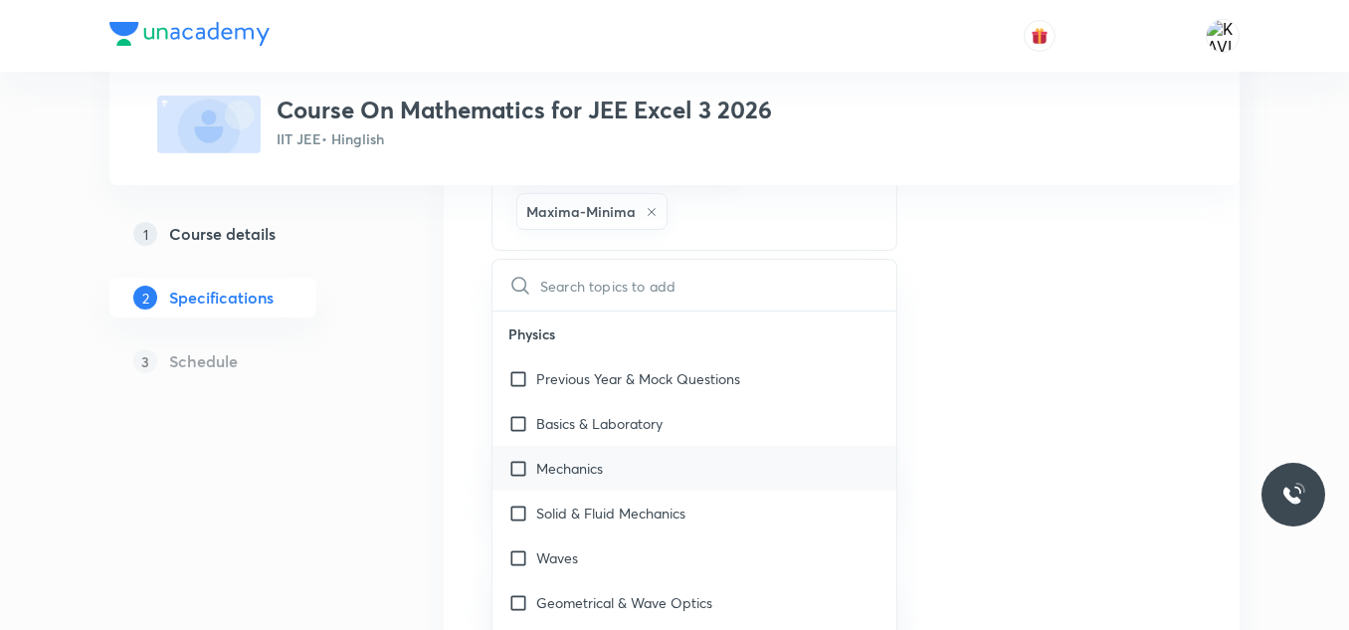
checkbox input "true"
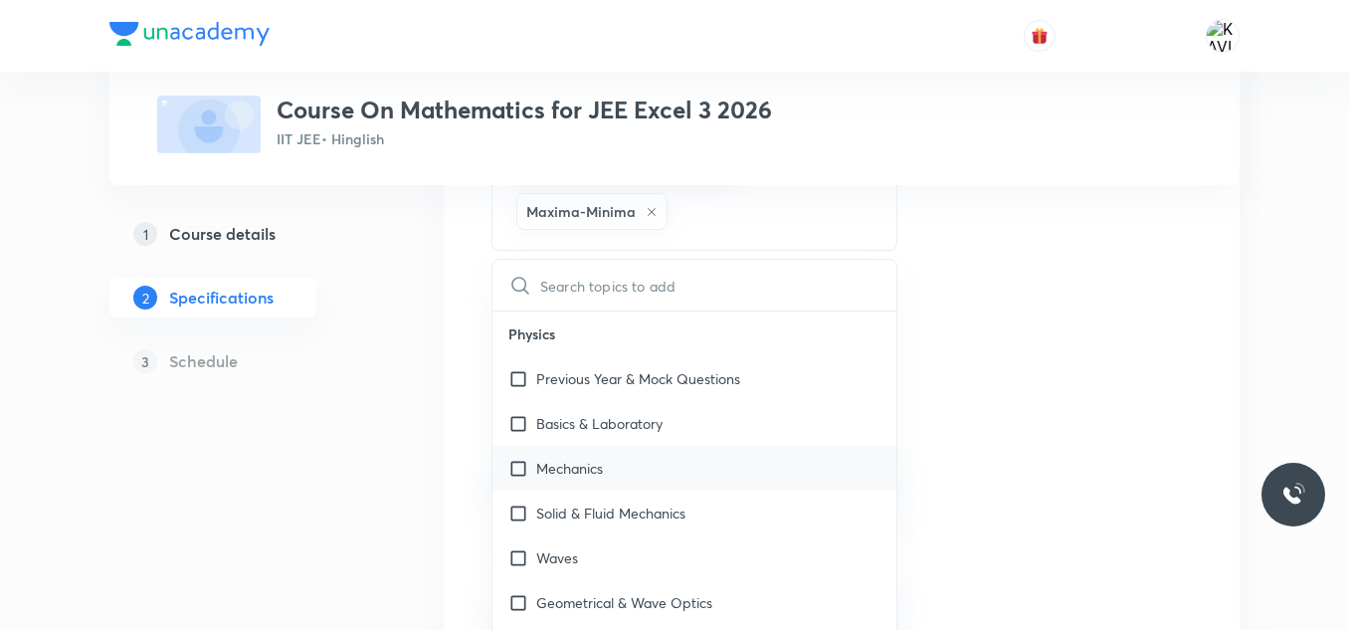
checkbox input "true"
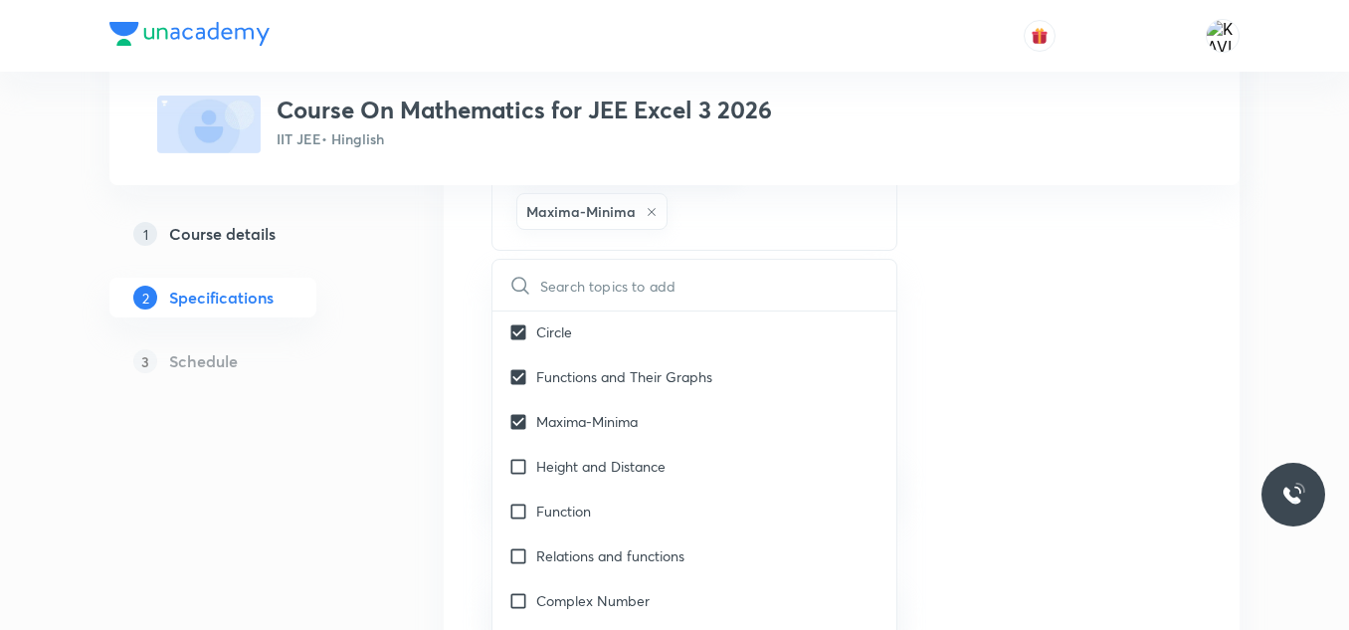
scroll to position [3067, 0]
click at [609, 487] on div "Function" at bounding box center [694, 509] width 404 height 45
checkbox input "true"
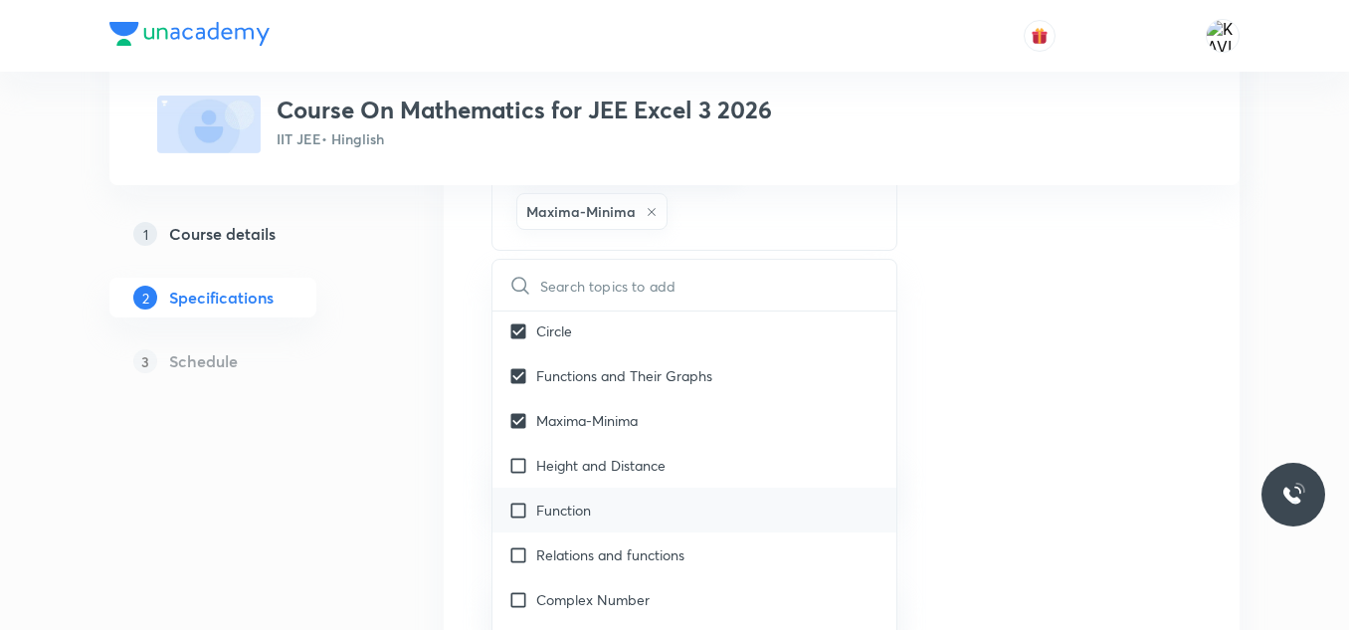
checkbox input "true"
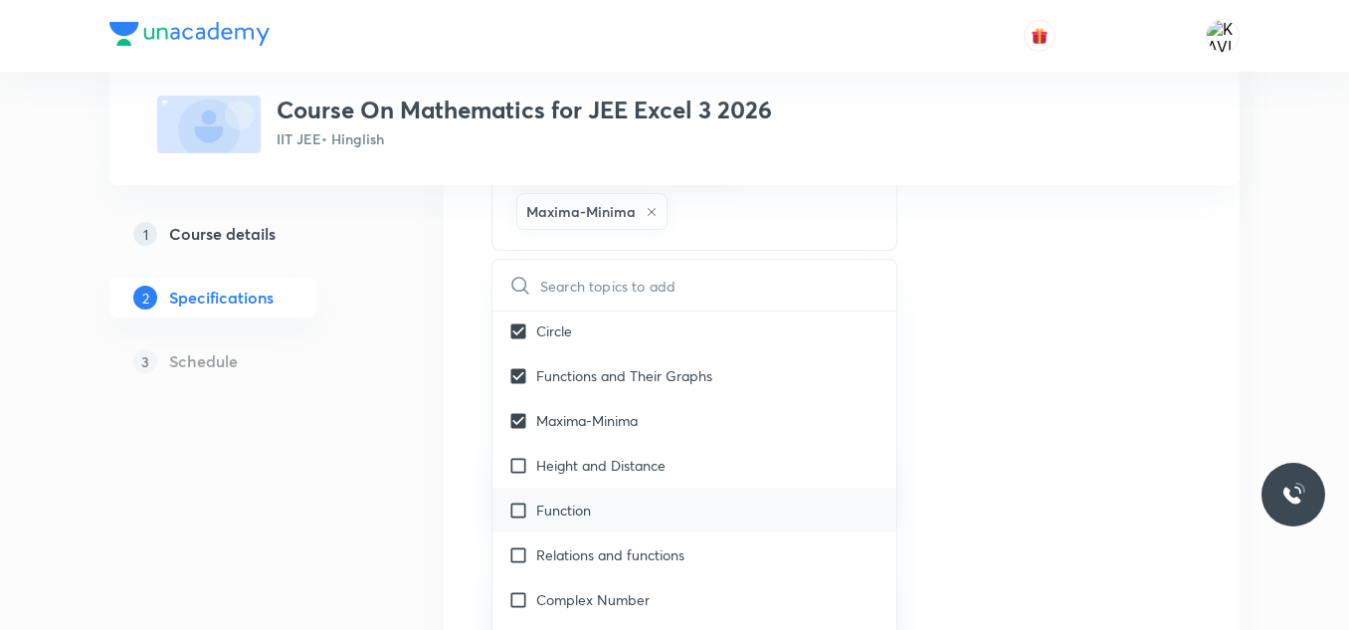
checkbox input "true"
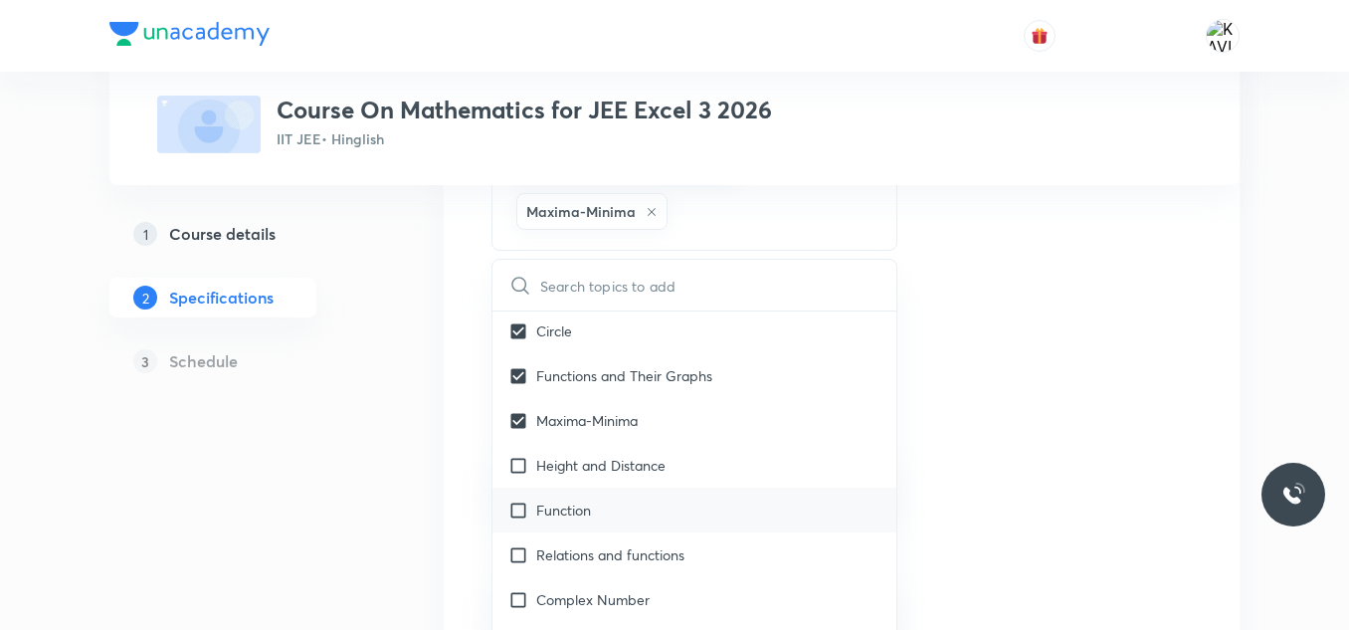
checkbox input "true"
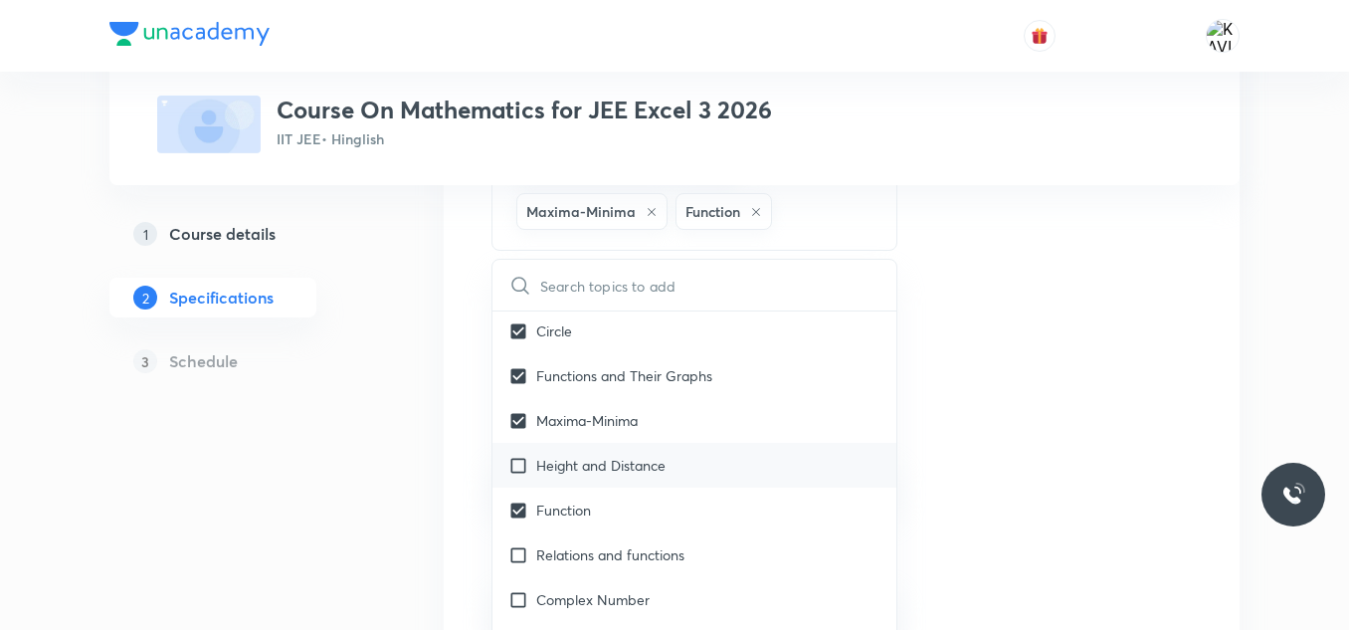
click at [668, 461] on div "Height and Distance" at bounding box center [694, 465] width 404 height 45
checkbox input "true"
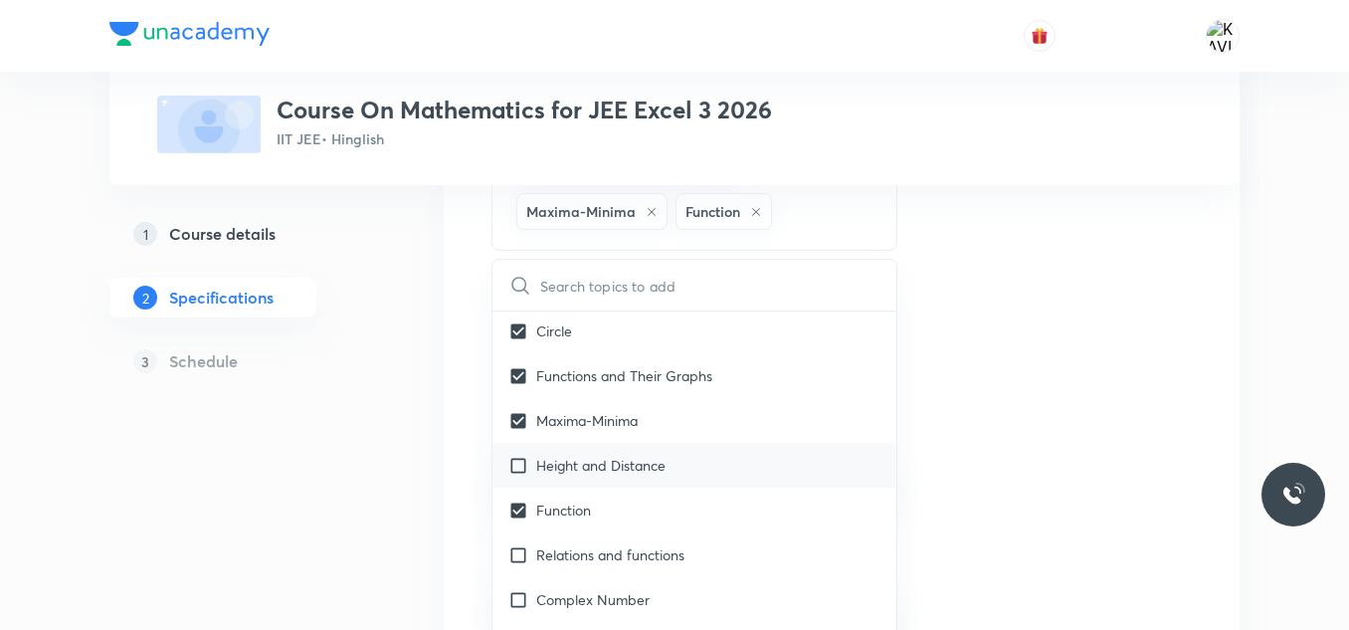
checkbox input "true"
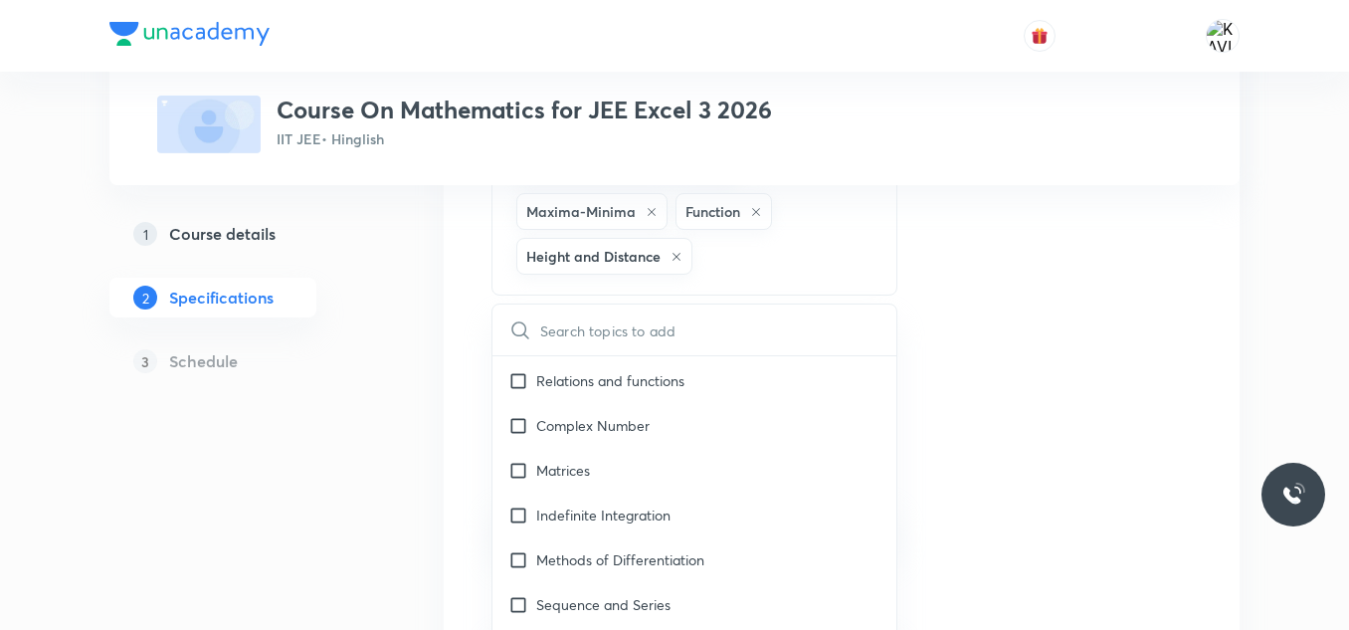
scroll to position [3291, 0]
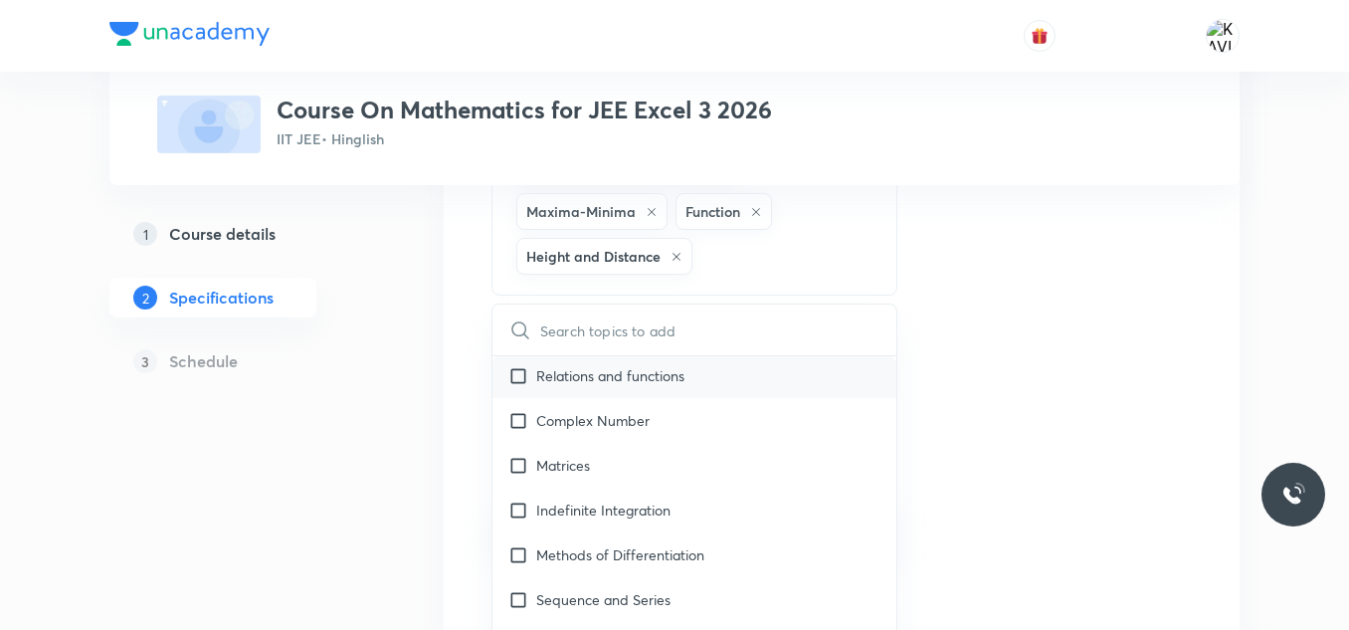
click at [638, 383] on p "Relations and functions" at bounding box center [610, 375] width 148 height 21
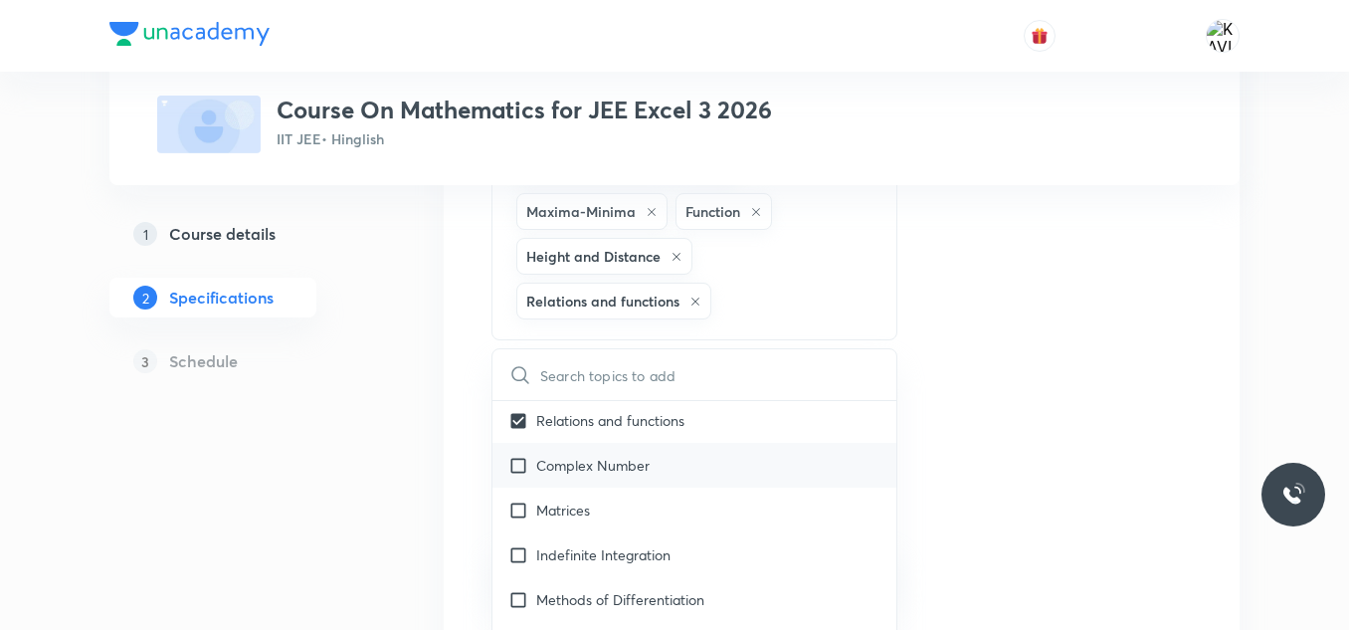
click at [673, 456] on div "Complex Number" at bounding box center [694, 465] width 404 height 45
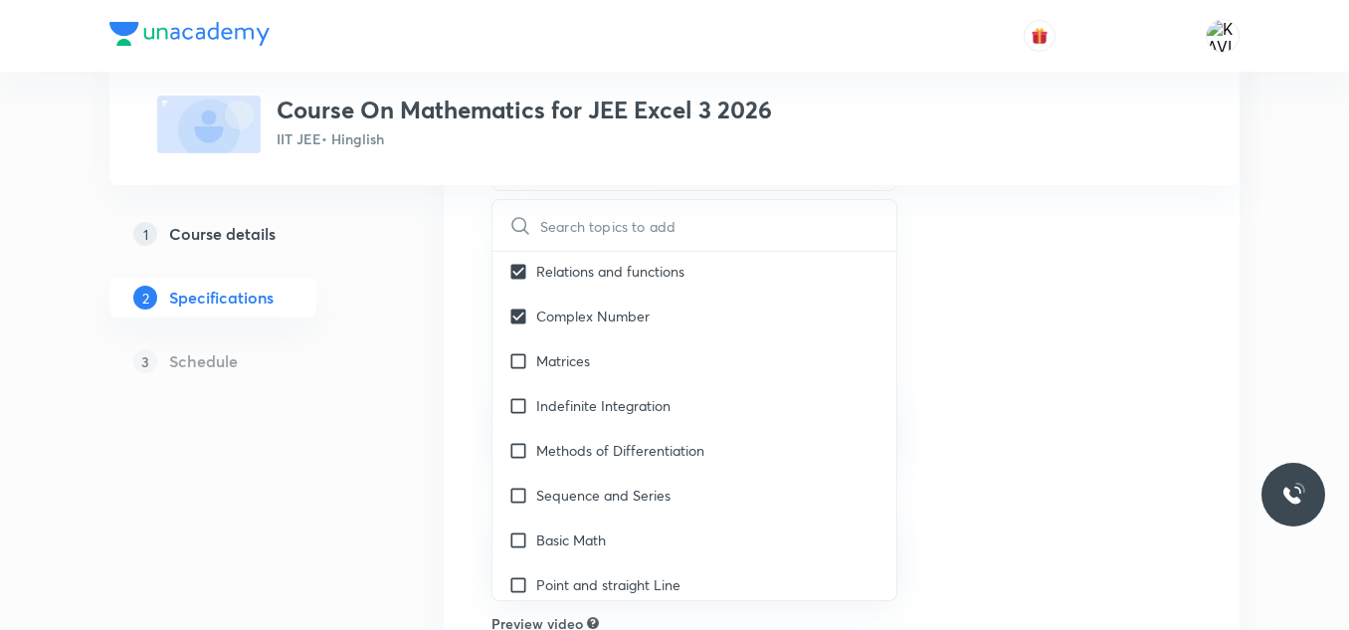
scroll to position [985, 0]
click at [668, 365] on div "Matrices" at bounding box center [694, 356] width 404 height 45
click at [708, 394] on div "Indefinite Integration" at bounding box center [694, 401] width 404 height 45
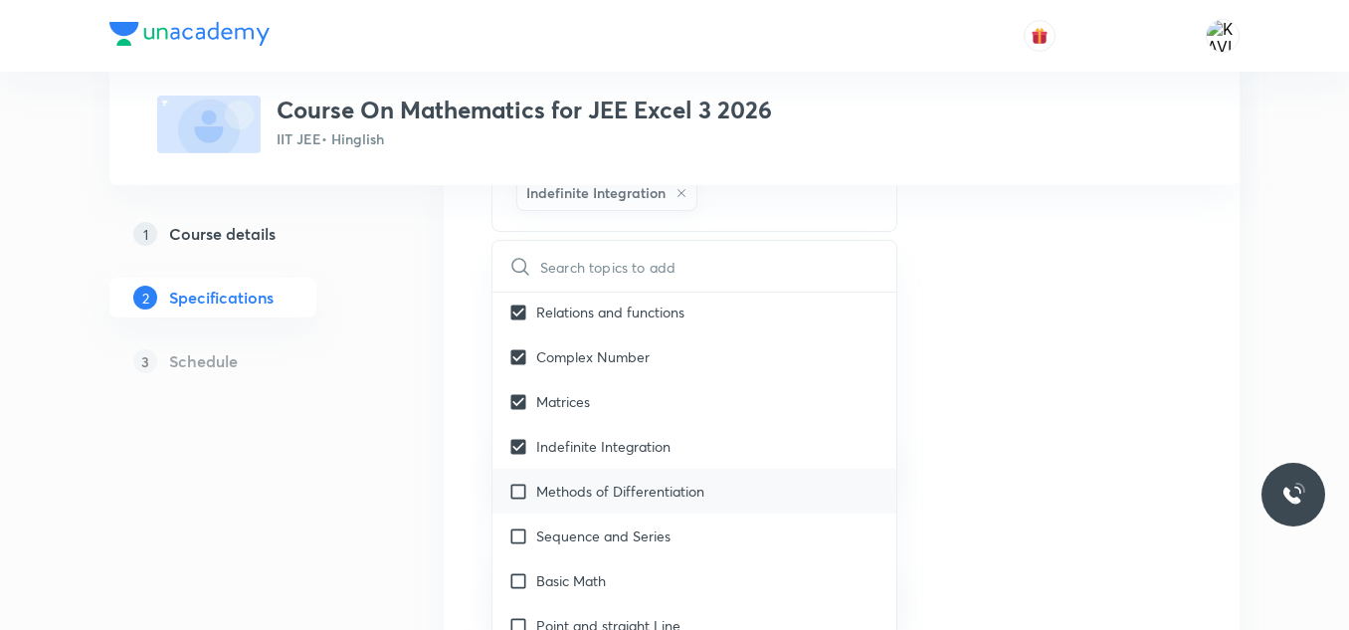
click at [673, 484] on p "Methods of Differentiation" at bounding box center [620, 490] width 168 height 21
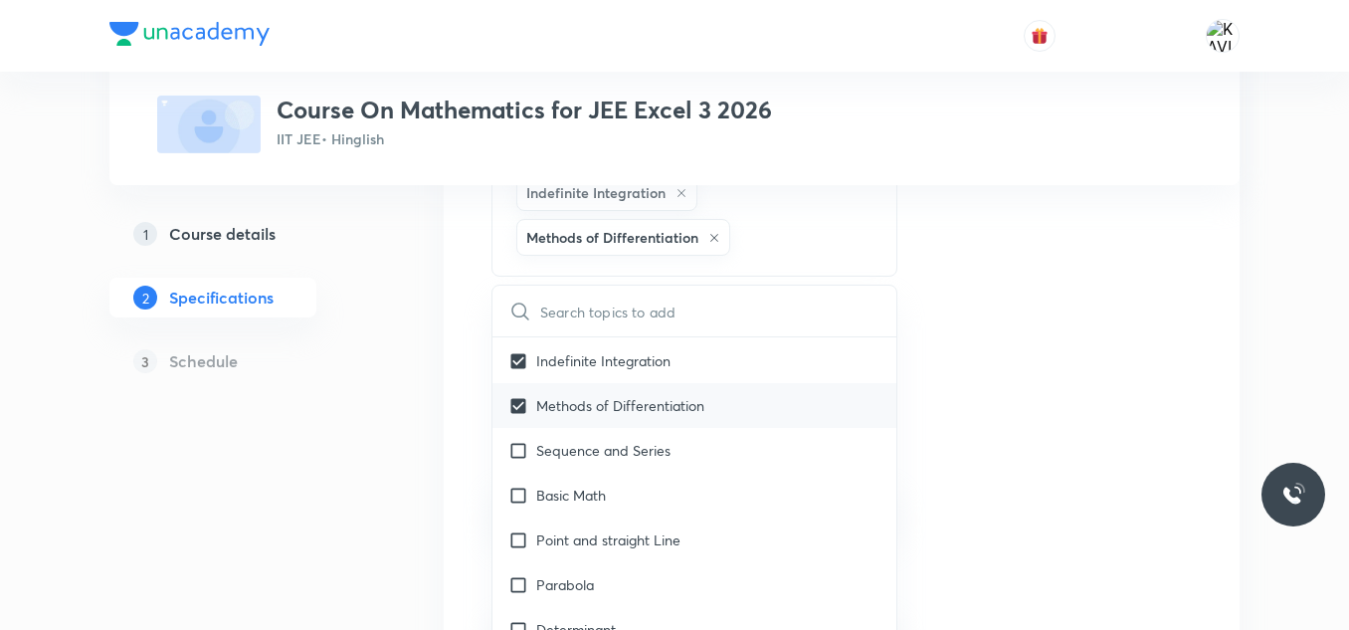
scroll to position [3422, 0]
click at [666, 426] on div "Methods of Differentiation" at bounding box center [694, 404] width 404 height 45
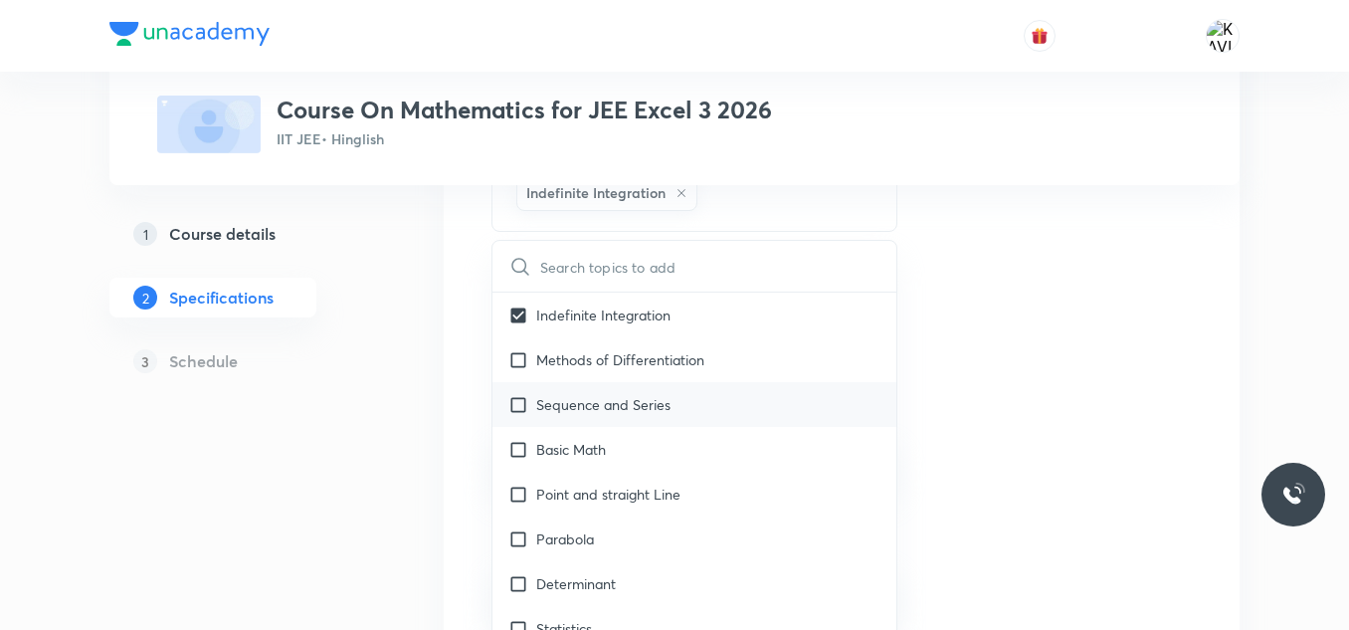
click at [662, 383] on div "Sequence and Series" at bounding box center [694, 404] width 404 height 45
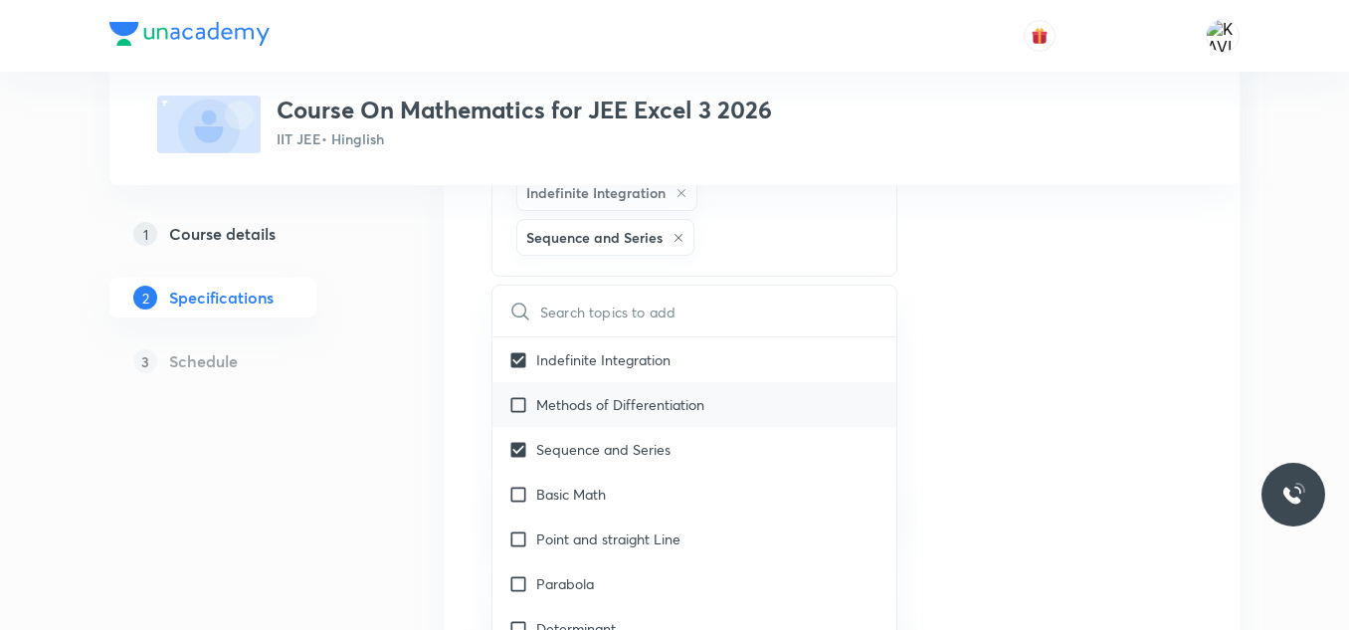
click at [719, 400] on div "Methods of Differentiation" at bounding box center [694, 404] width 404 height 45
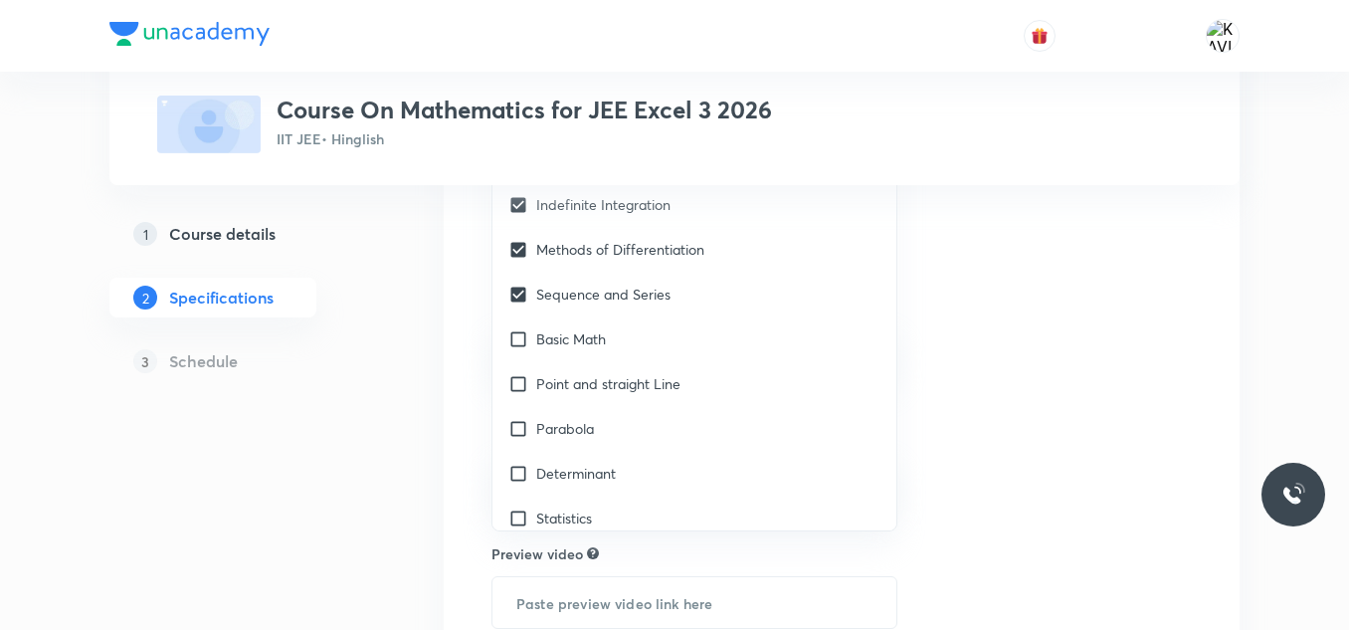
scroll to position [1186, 0]
click at [672, 347] on div "Basic Math" at bounding box center [694, 337] width 404 height 45
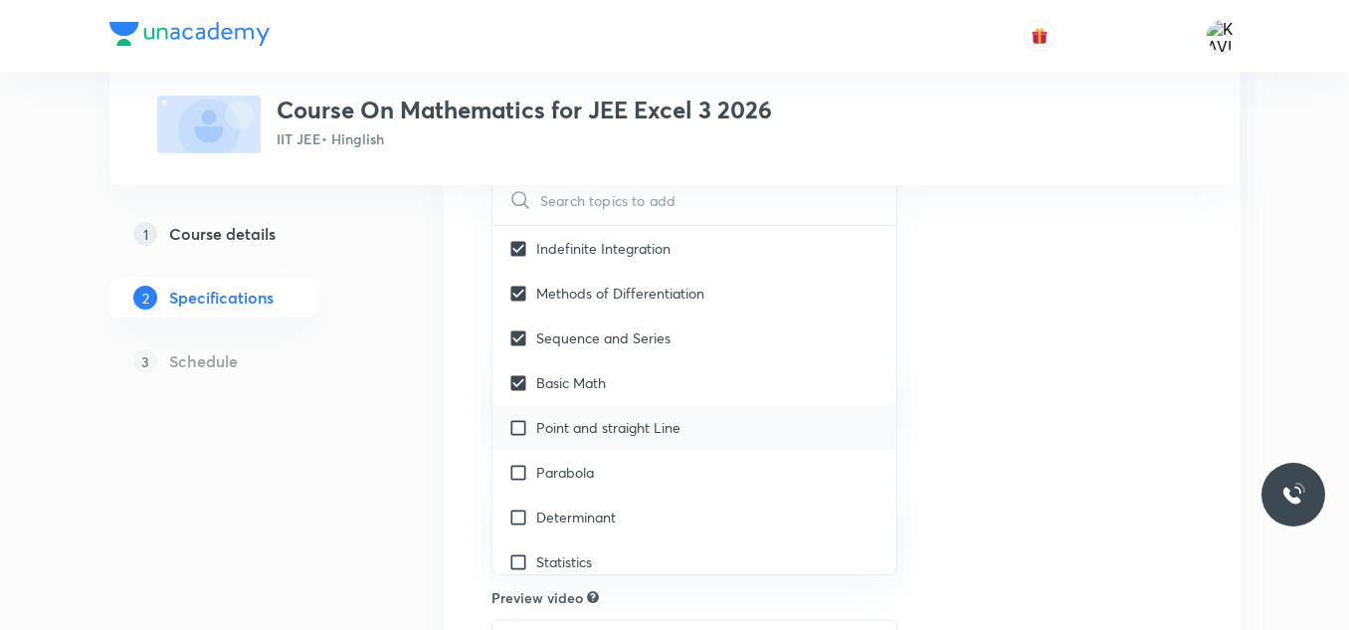
click at [644, 426] on p "Point and straight Line" at bounding box center [608, 427] width 144 height 21
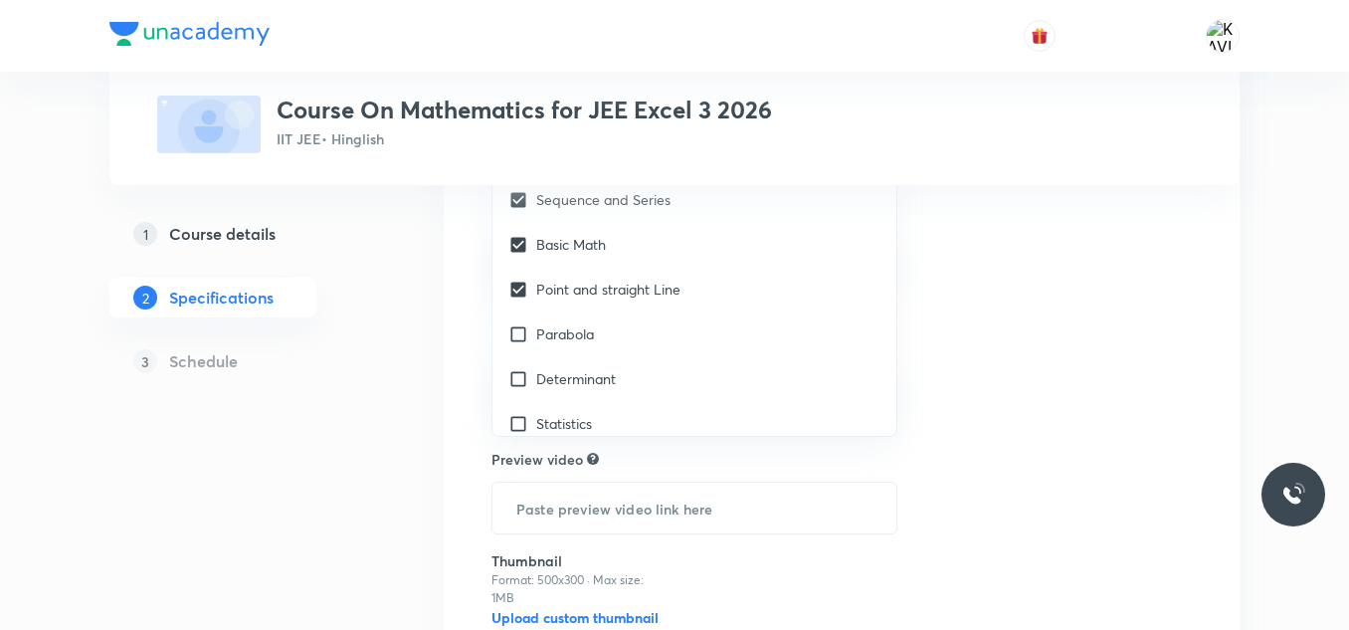
scroll to position [1370, 0]
click at [645, 322] on div "Parabola" at bounding box center [694, 332] width 404 height 45
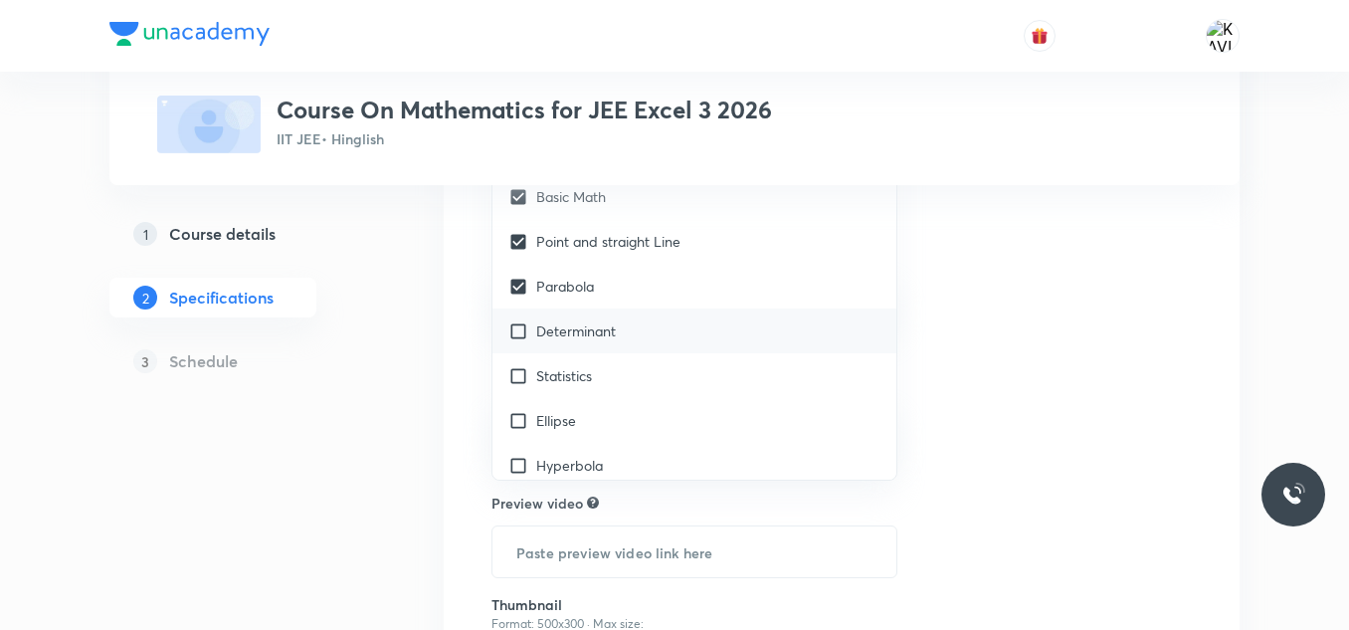
scroll to position [3515, 0]
click at [646, 307] on div "Determinant" at bounding box center [694, 329] width 404 height 45
click at [628, 359] on div "Statistics" at bounding box center [694, 374] width 404 height 45
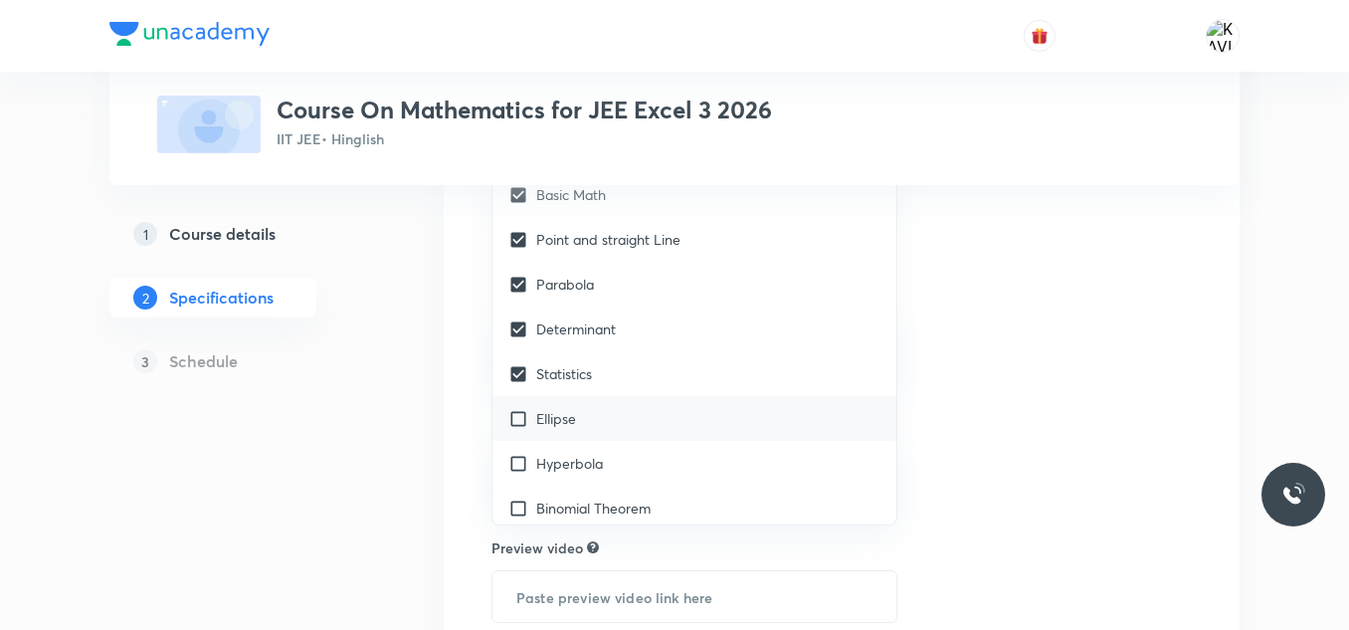
scroll to position [3562, 0]
click at [615, 395] on div "Ellipse" at bounding box center [694, 417] width 404 height 45
click at [603, 468] on p "Hyperbola" at bounding box center [569, 462] width 67 height 21
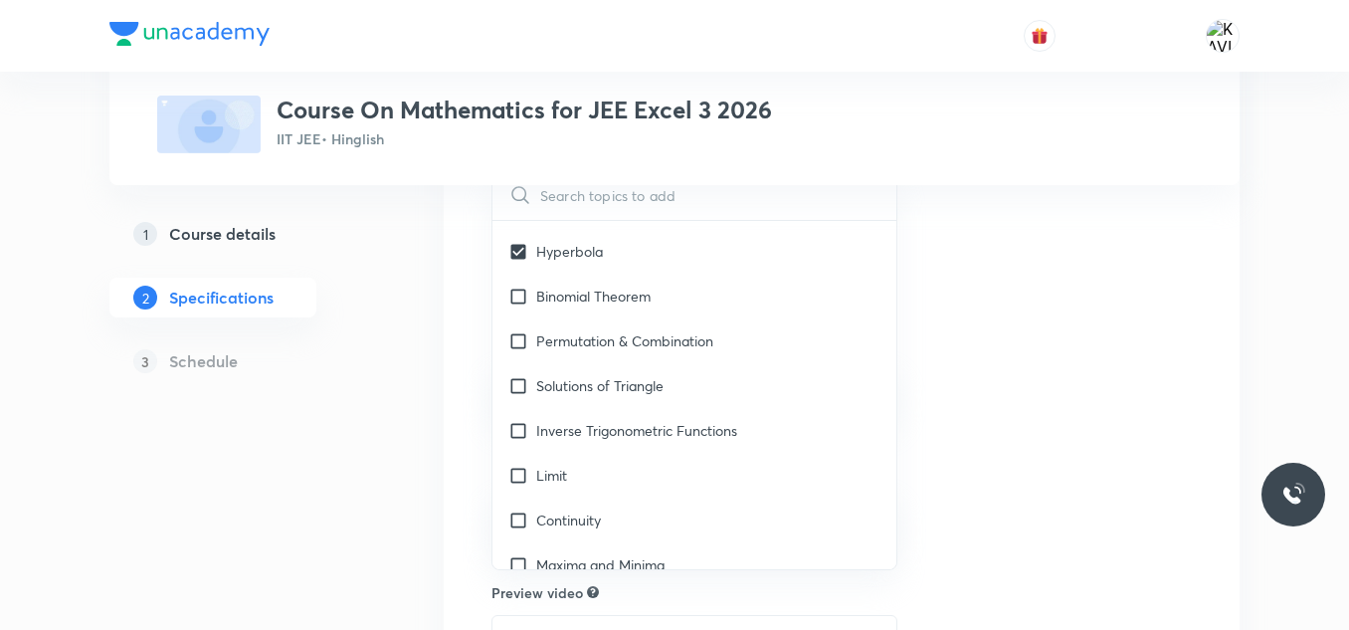
scroll to position [3820, 0]
click at [646, 282] on p "Binomial Theorem" at bounding box center [593, 292] width 114 height 21
click at [647, 350] on div "Permutation & Combination" at bounding box center [694, 337] width 404 height 45
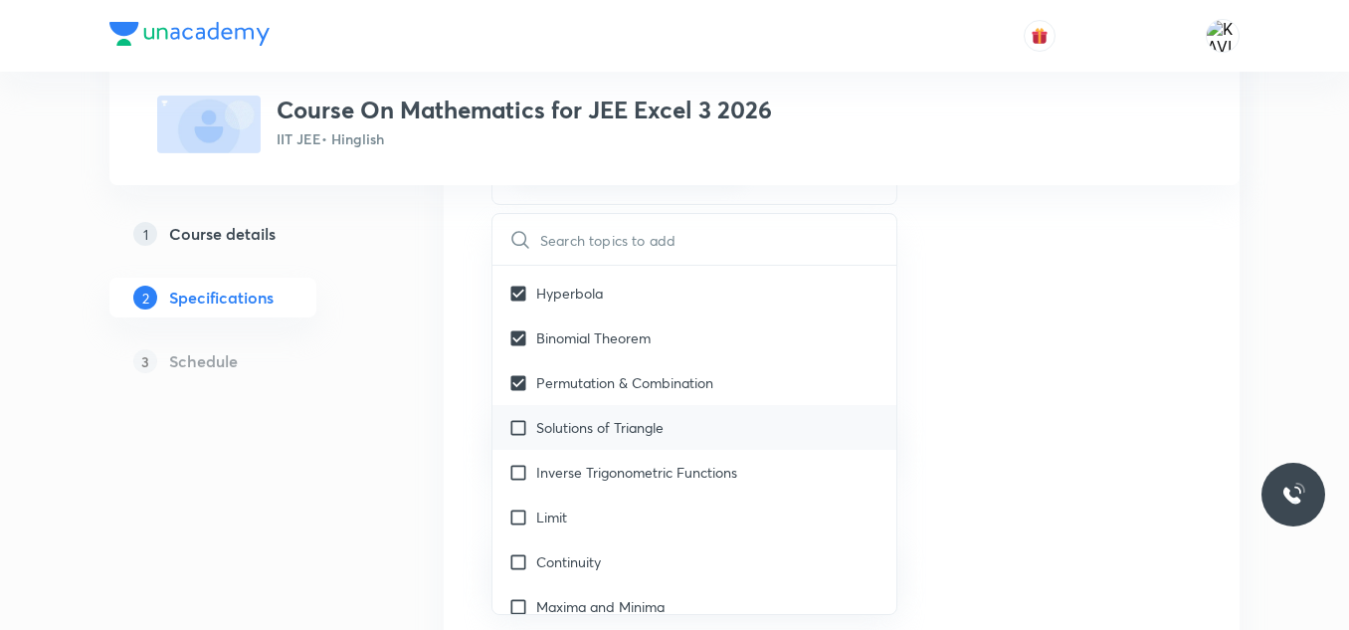
click at [697, 428] on div "Solutions of Triangle" at bounding box center [694, 427] width 404 height 45
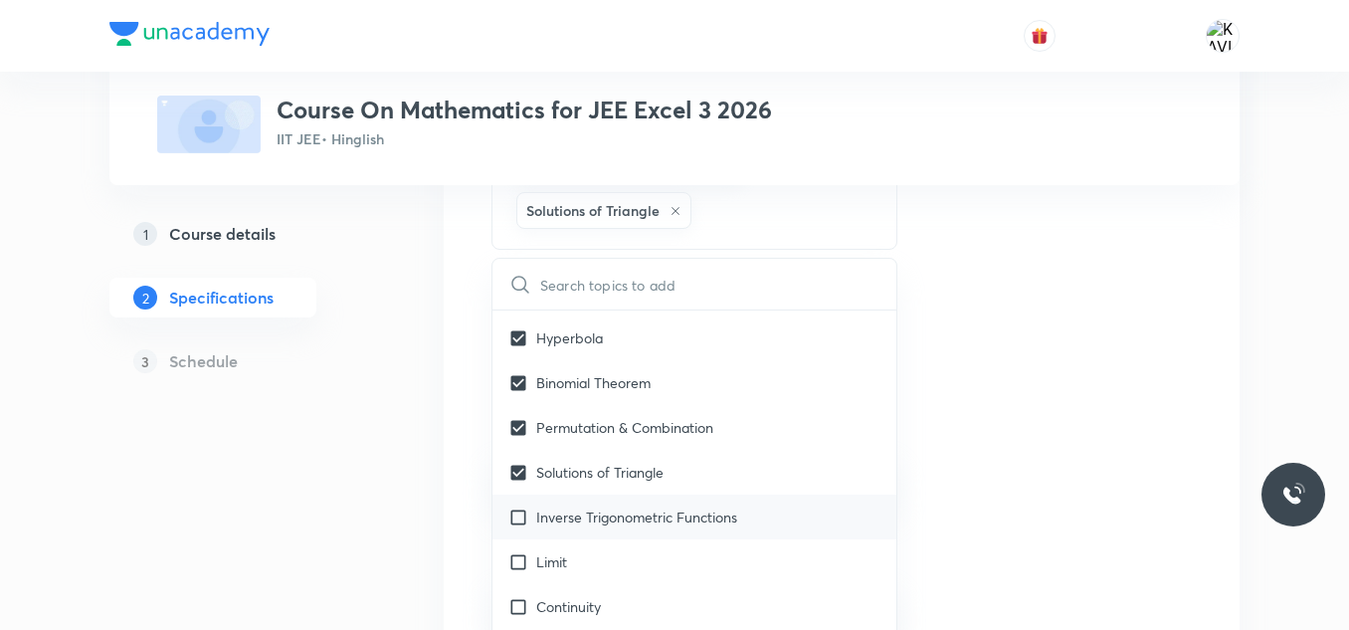
click at [669, 517] on p "Inverse Trigonometric Functions" at bounding box center [636, 516] width 201 height 21
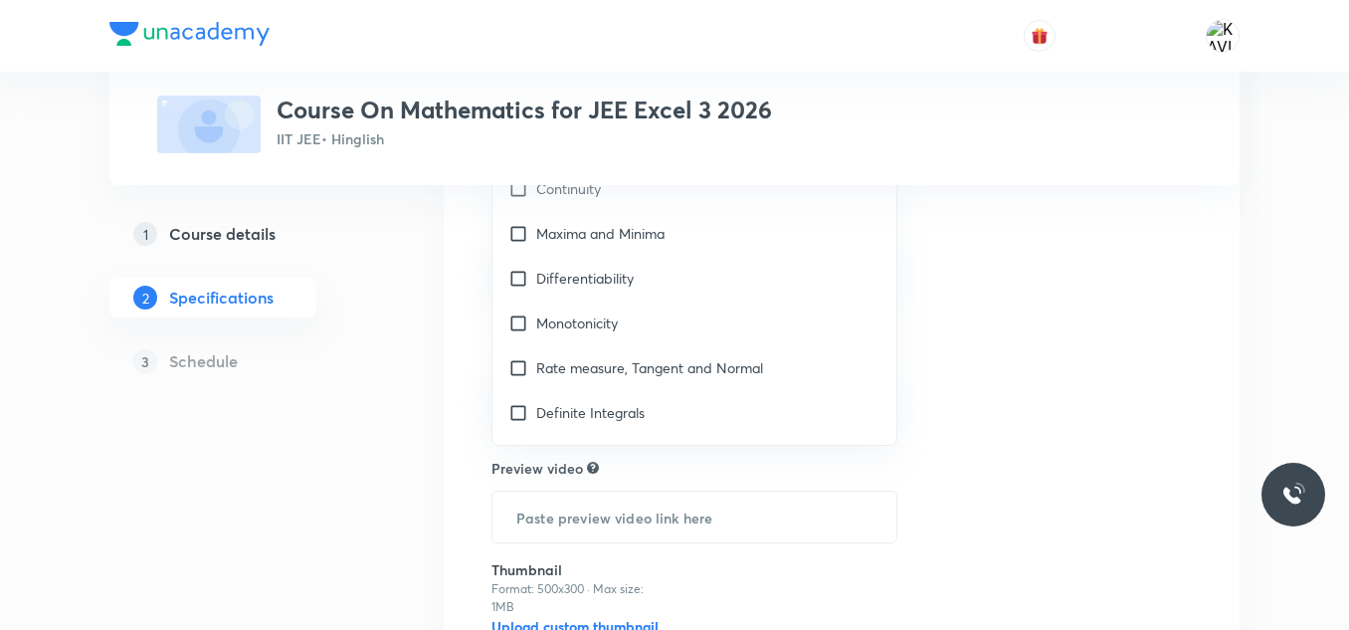
scroll to position [4025, 0]
click at [660, 189] on div "Continuity" at bounding box center [694, 187] width 404 height 45
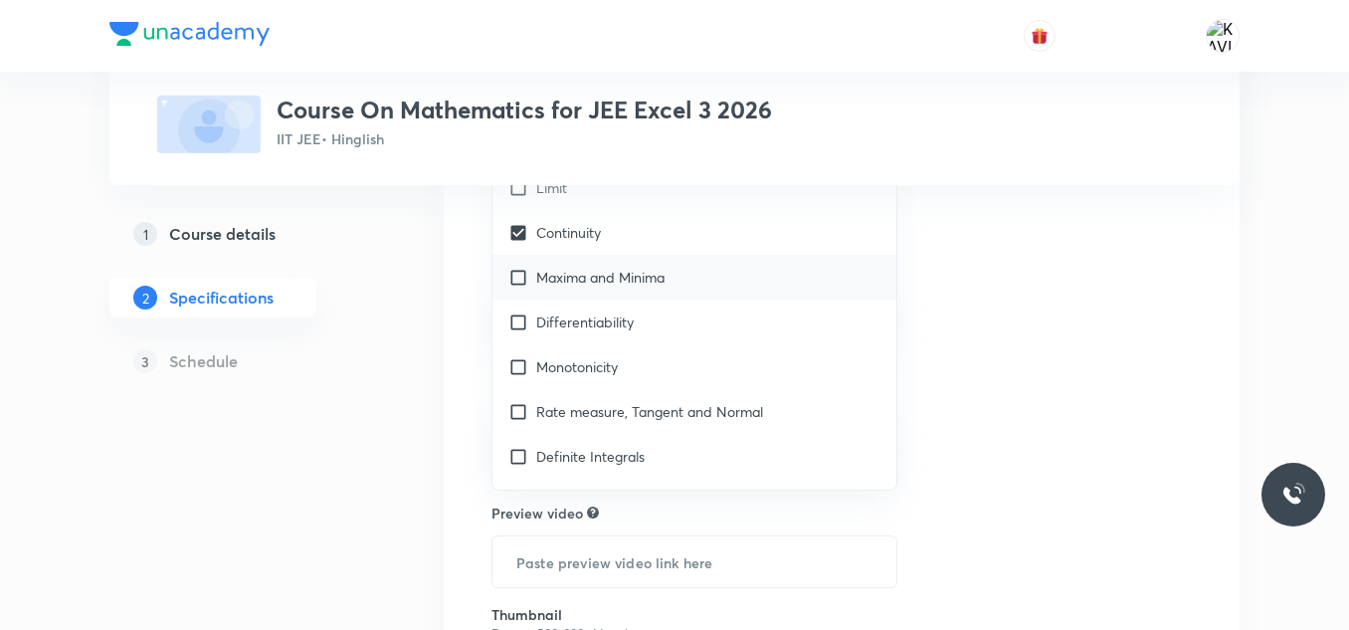
click at [658, 277] on p "Maxima and Minima" at bounding box center [600, 277] width 128 height 21
click at [678, 206] on div "Limit" at bounding box center [694, 187] width 404 height 45
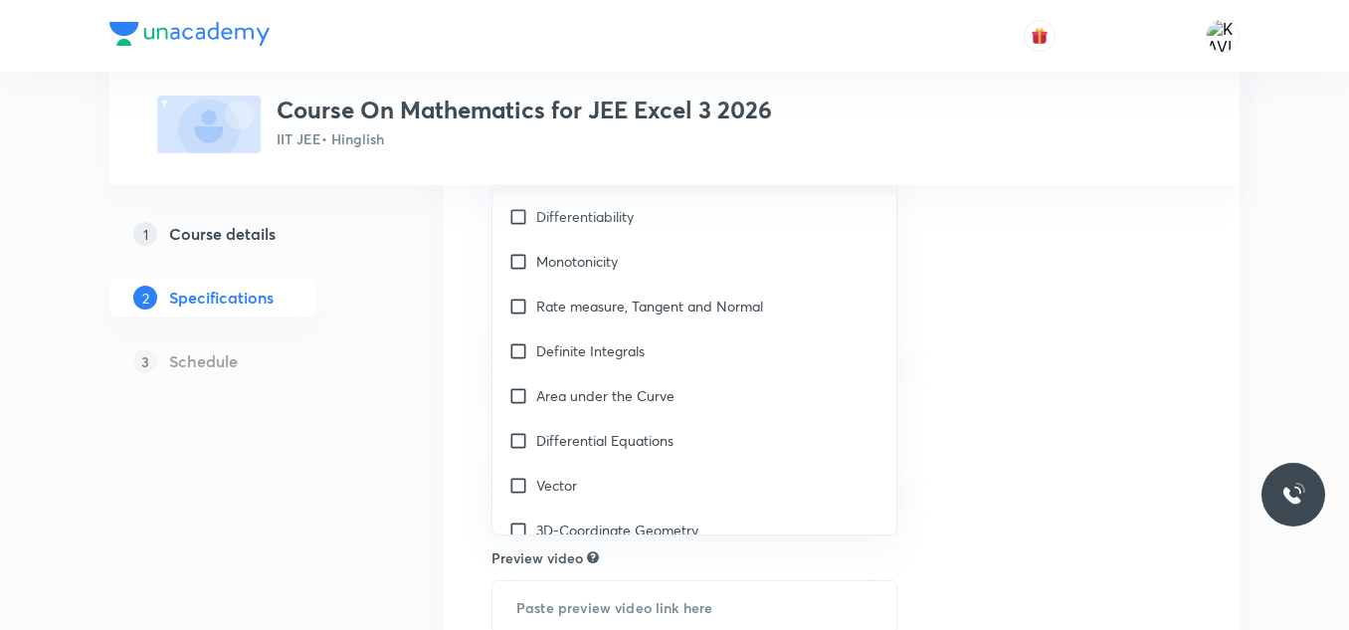
scroll to position [4177, 0]
click at [682, 209] on div "Differentiability" at bounding box center [694, 214] width 404 height 45
click at [670, 274] on div "Monotonicity" at bounding box center [694, 259] width 404 height 45
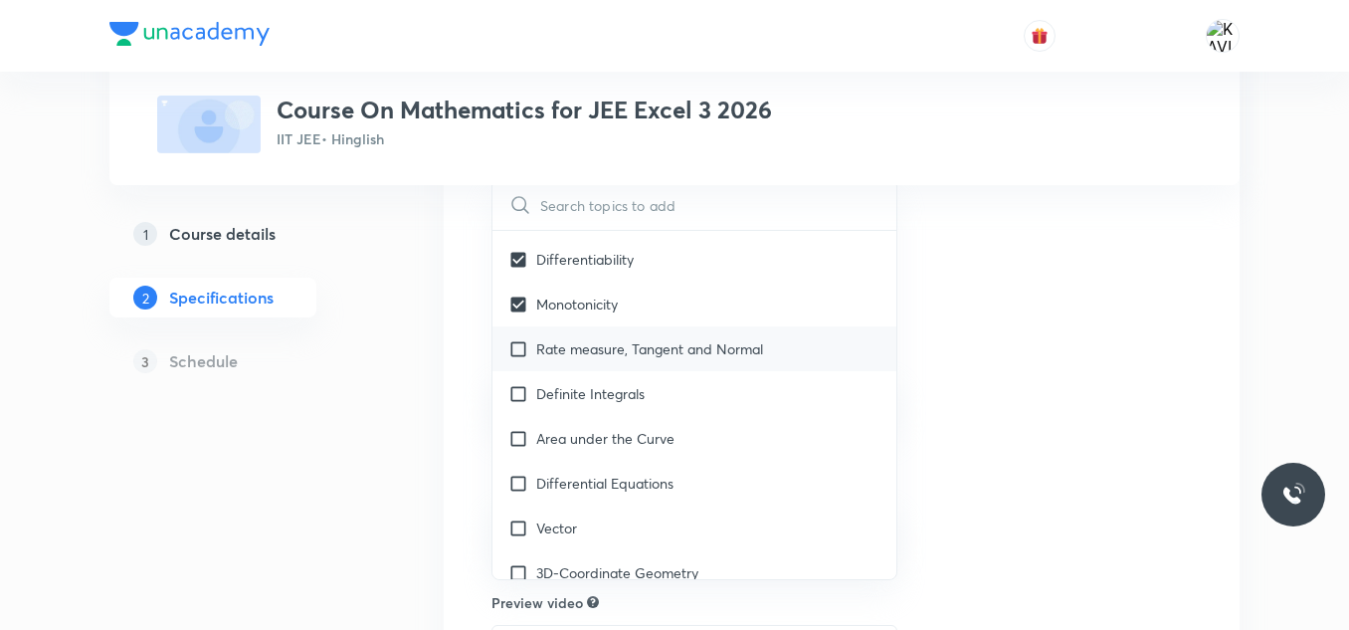
click at [680, 353] on p "Rate measure, Tangent and Normal" at bounding box center [649, 348] width 227 height 21
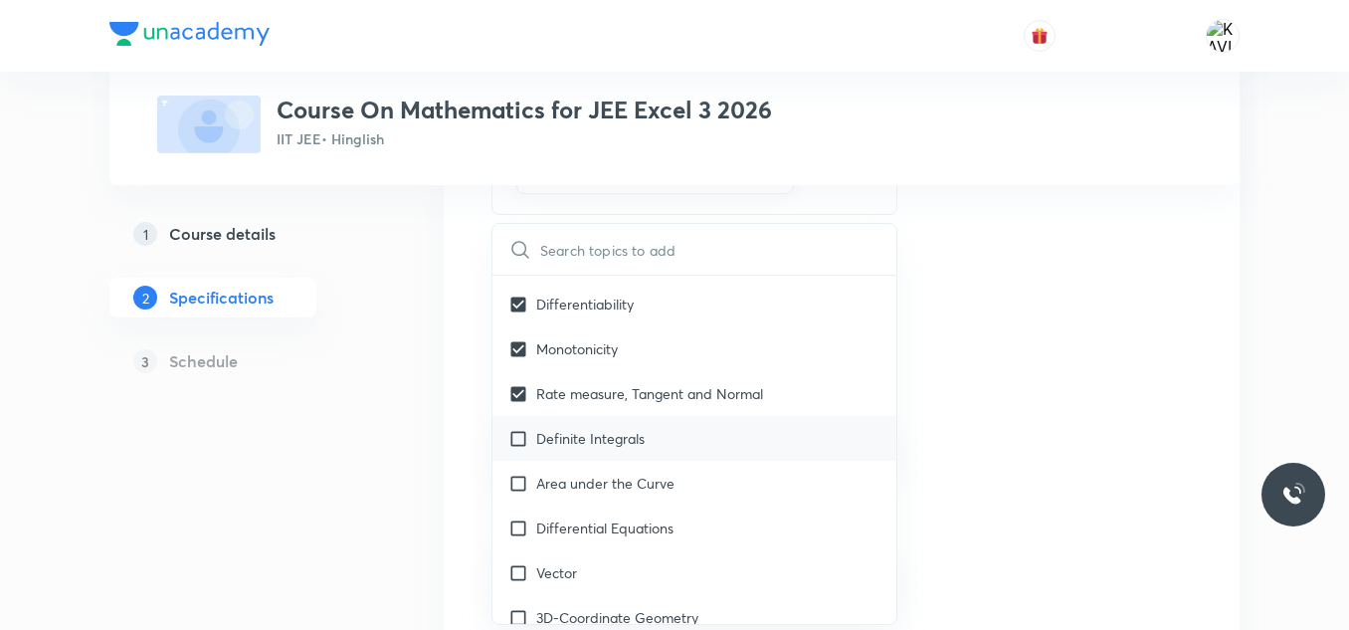
click at [651, 437] on div "Definite Integrals" at bounding box center [694, 438] width 404 height 45
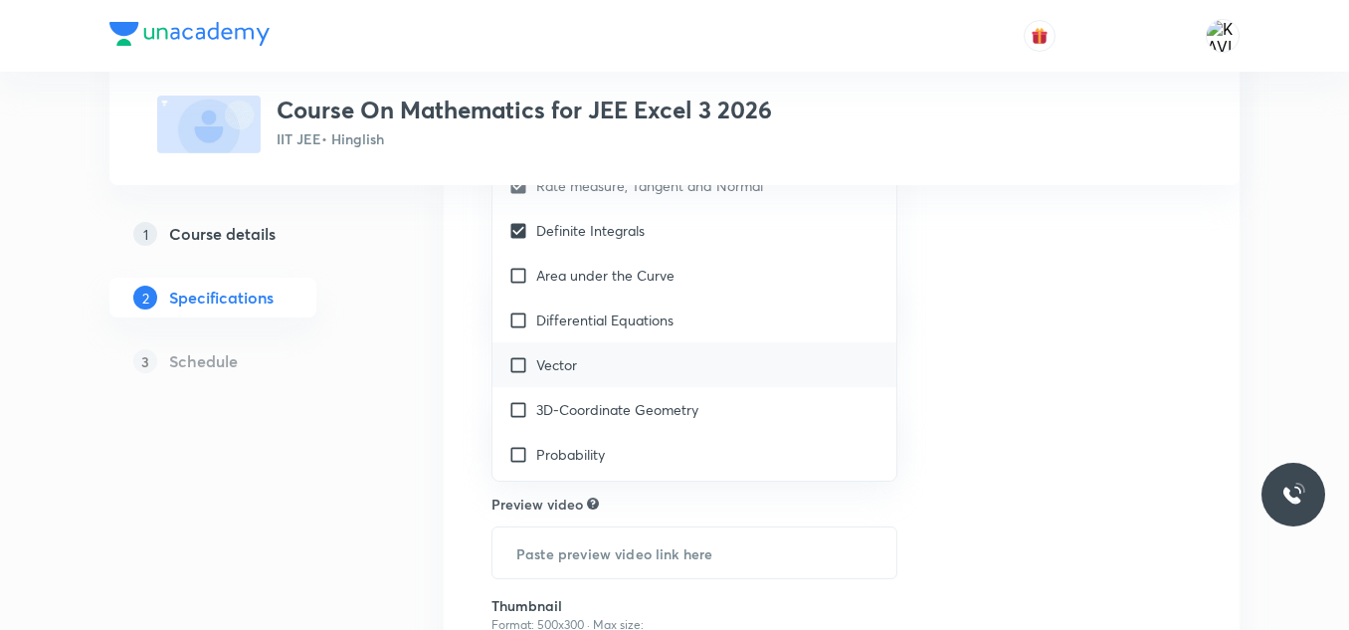
scroll to position [4247, 0]
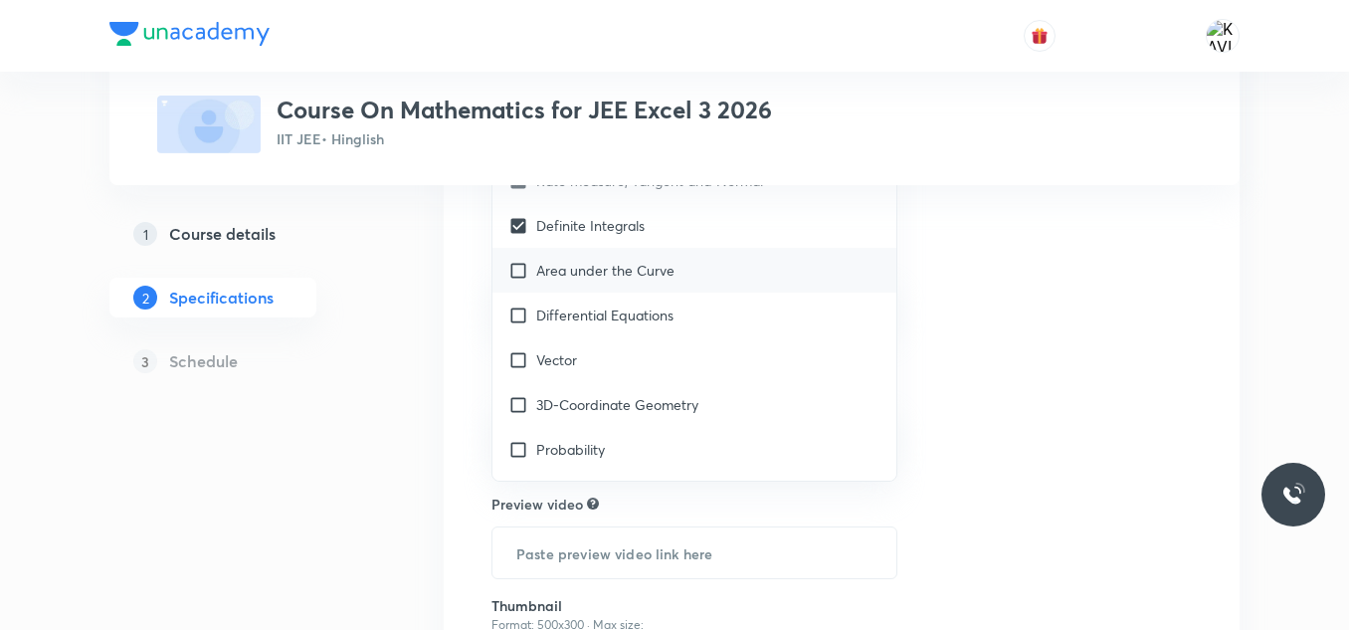
click at [658, 270] on p "Area under the Curve" at bounding box center [605, 270] width 138 height 21
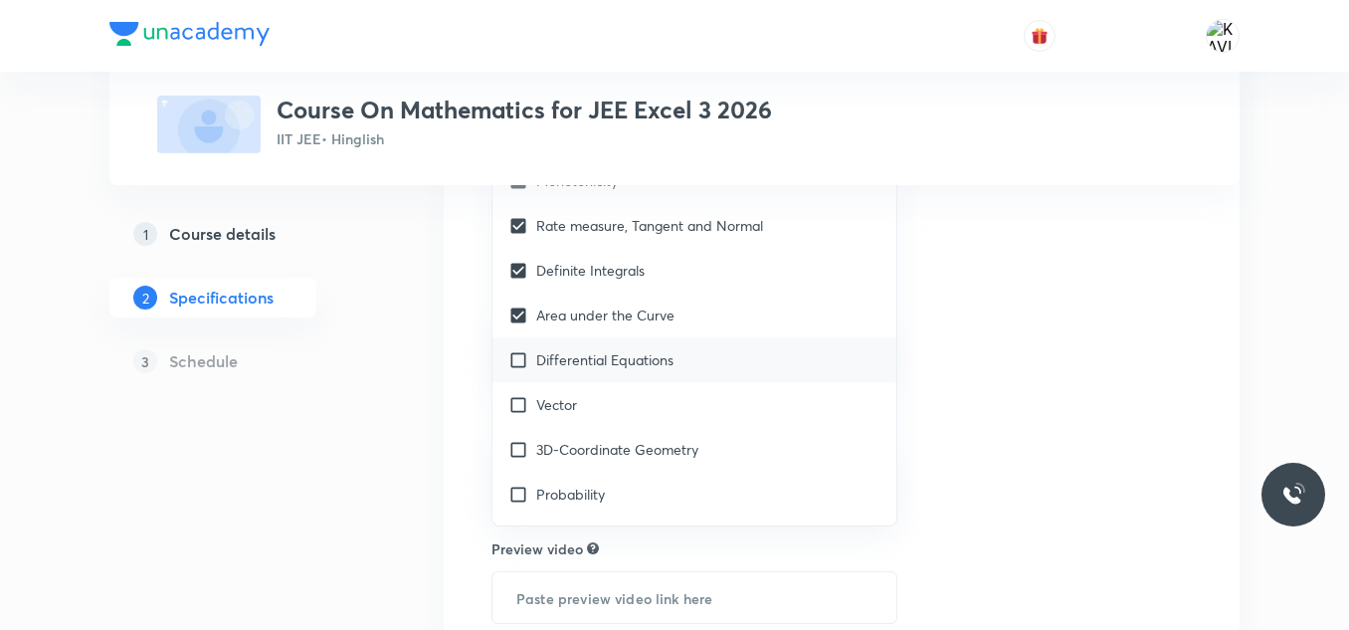
click at [678, 379] on div "Differential Equations" at bounding box center [694, 359] width 404 height 45
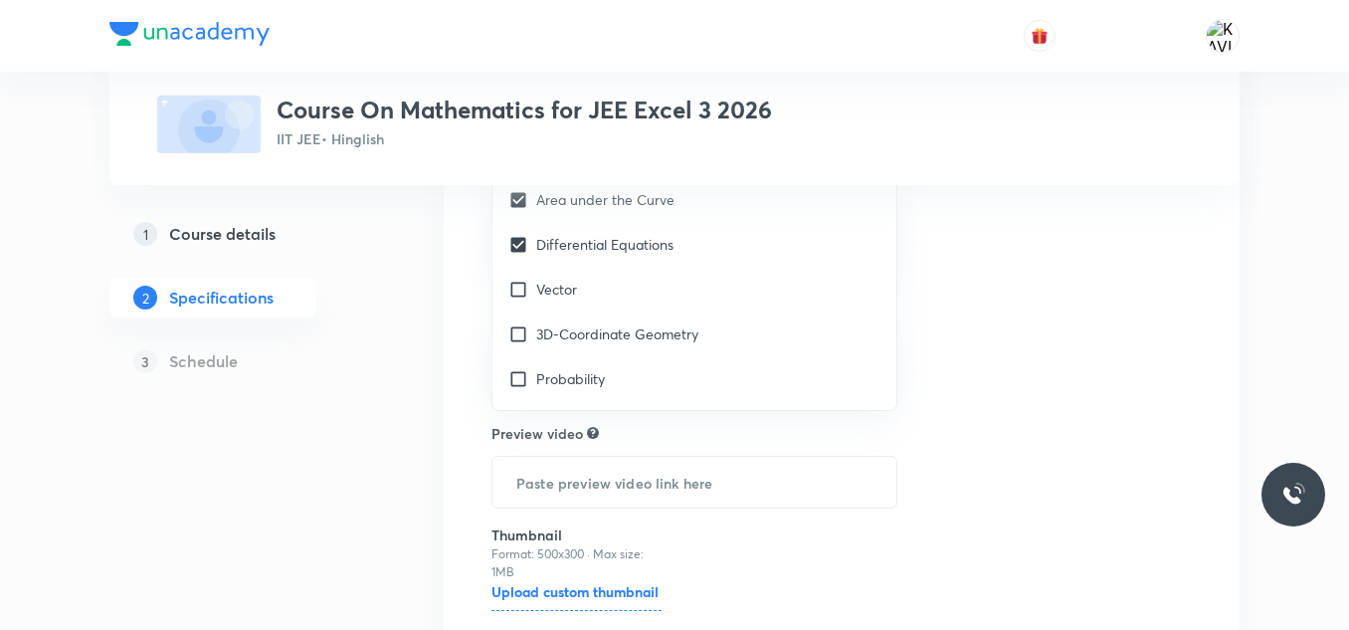
scroll to position [1978, 0]
click at [657, 302] on div "Vector" at bounding box center [694, 287] width 404 height 45
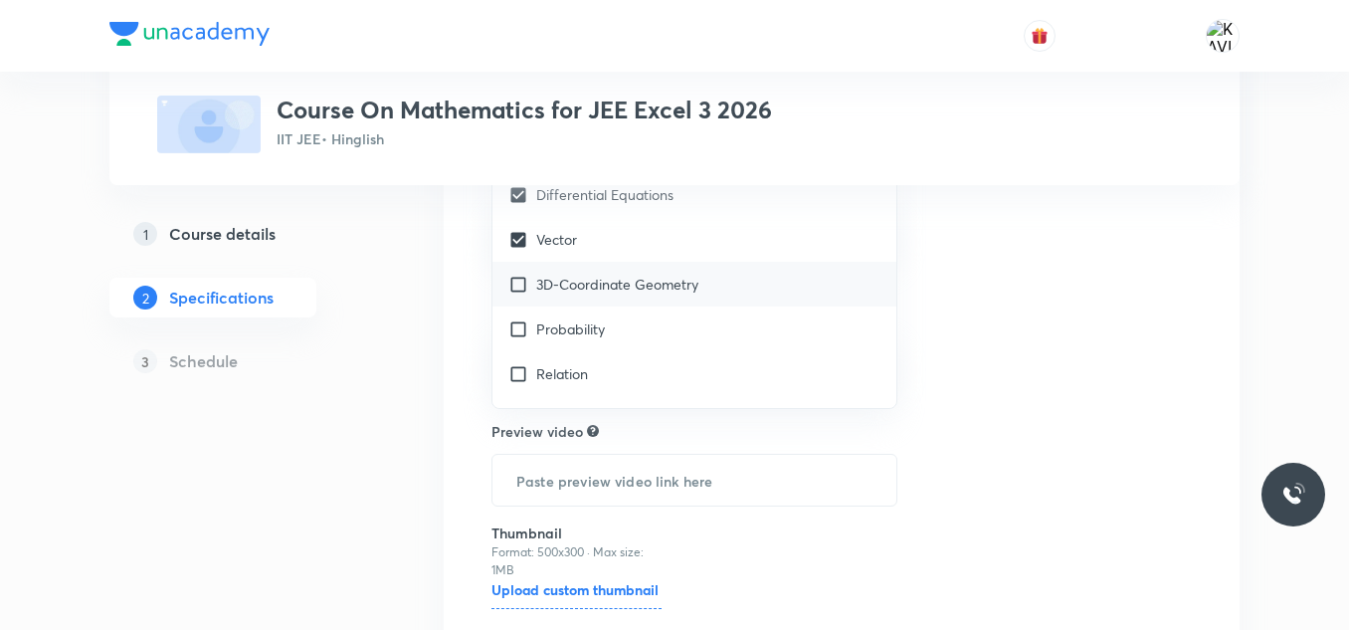
scroll to position [4297, 0]
click at [697, 267] on div "3D-Coordinate Geometry" at bounding box center [694, 282] width 404 height 45
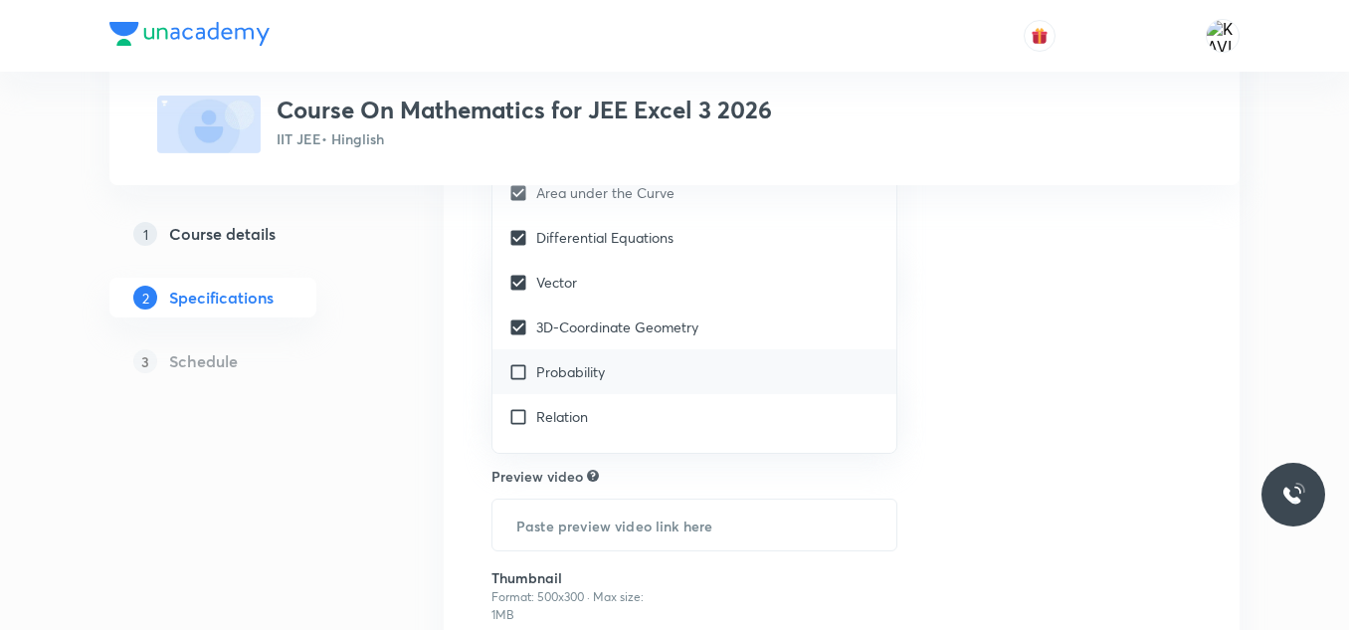
click at [663, 383] on div "Probability" at bounding box center [694, 371] width 404 height 45
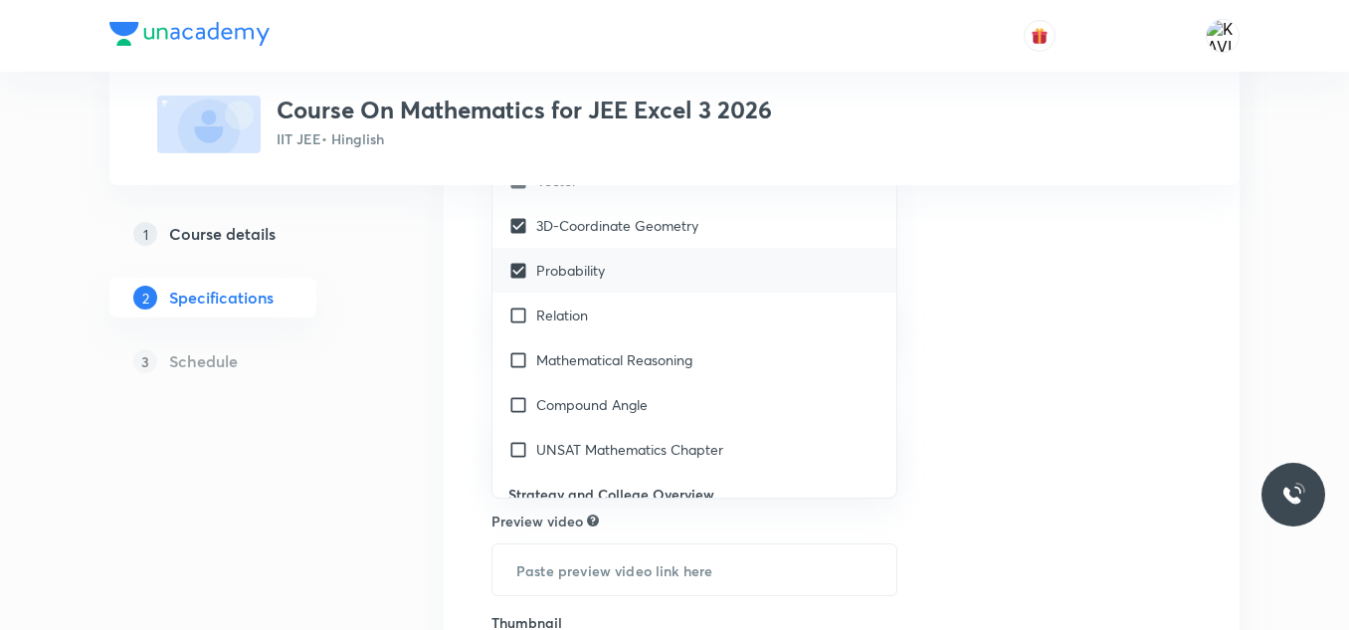
scroll to position [4444, 0]
click at [605, 315] on div "Relation" at bounding box center [694, 313] width 404 height 45
click at [715, 348] on div "Mathematical Reasoning" at bounding box center [694, 358] width 404 height 45
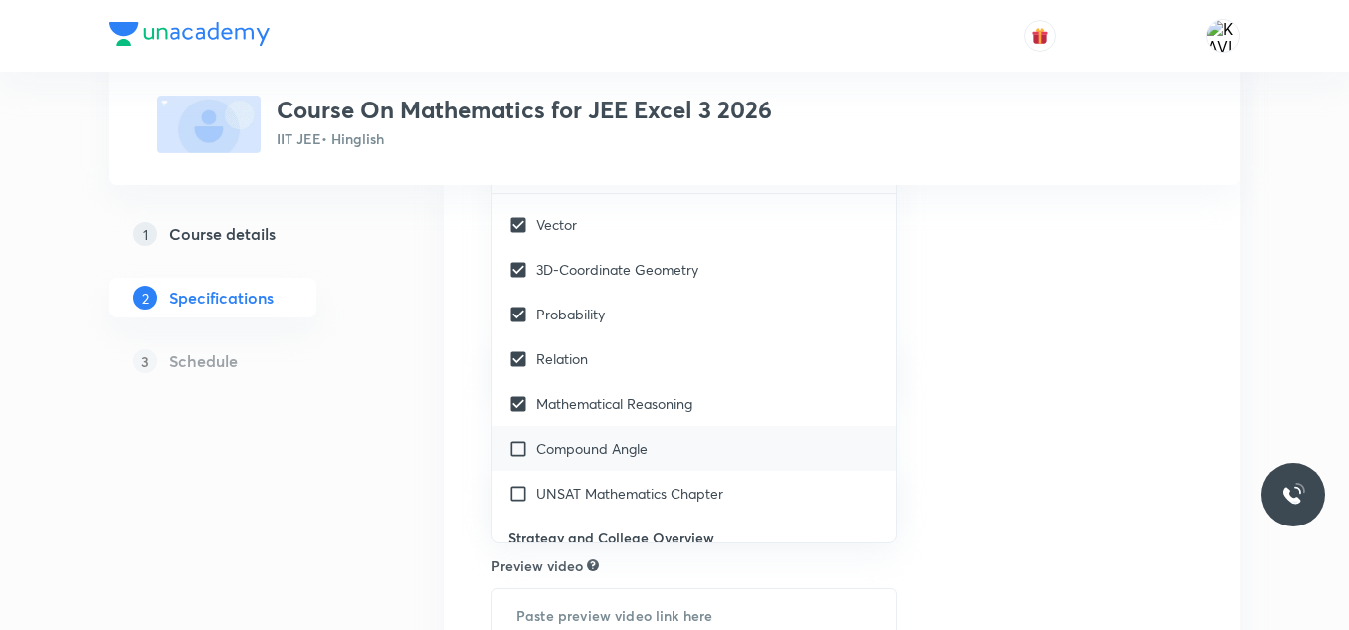
click at [647, 458] on p "Compound Angle" at bounding box center [591, 448] width 111 height 21
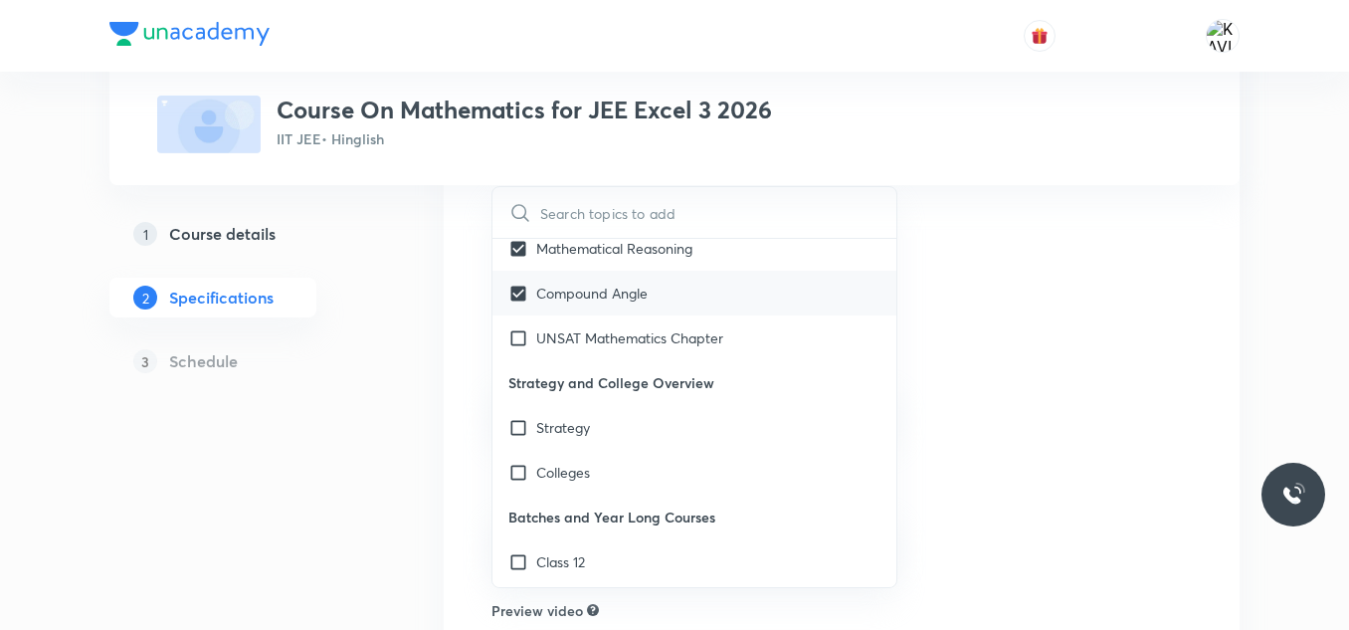
scroll to position [4647, 0]
click at [667, 323] on div "UNSAT Mathematics Chapter" at bounding box center [694, 334] width 404 height 45
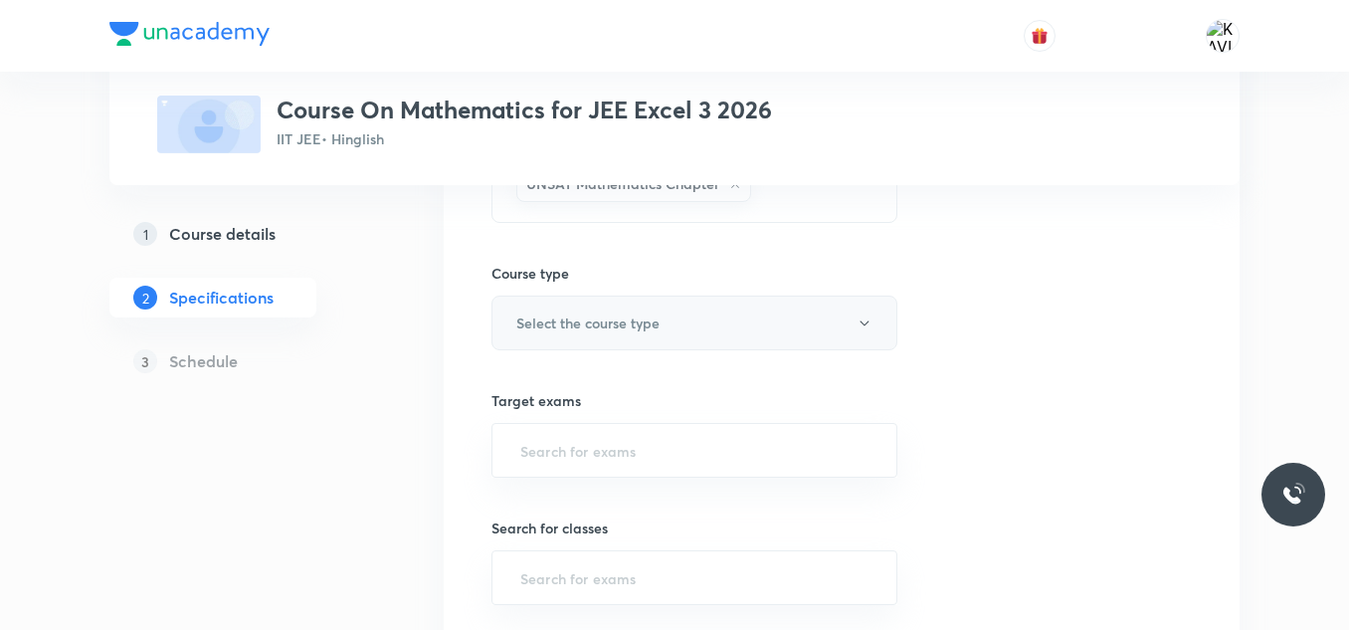
click at [671, 328] on button "Select the course type" at bounding box center [694, 322] width 406 height 55
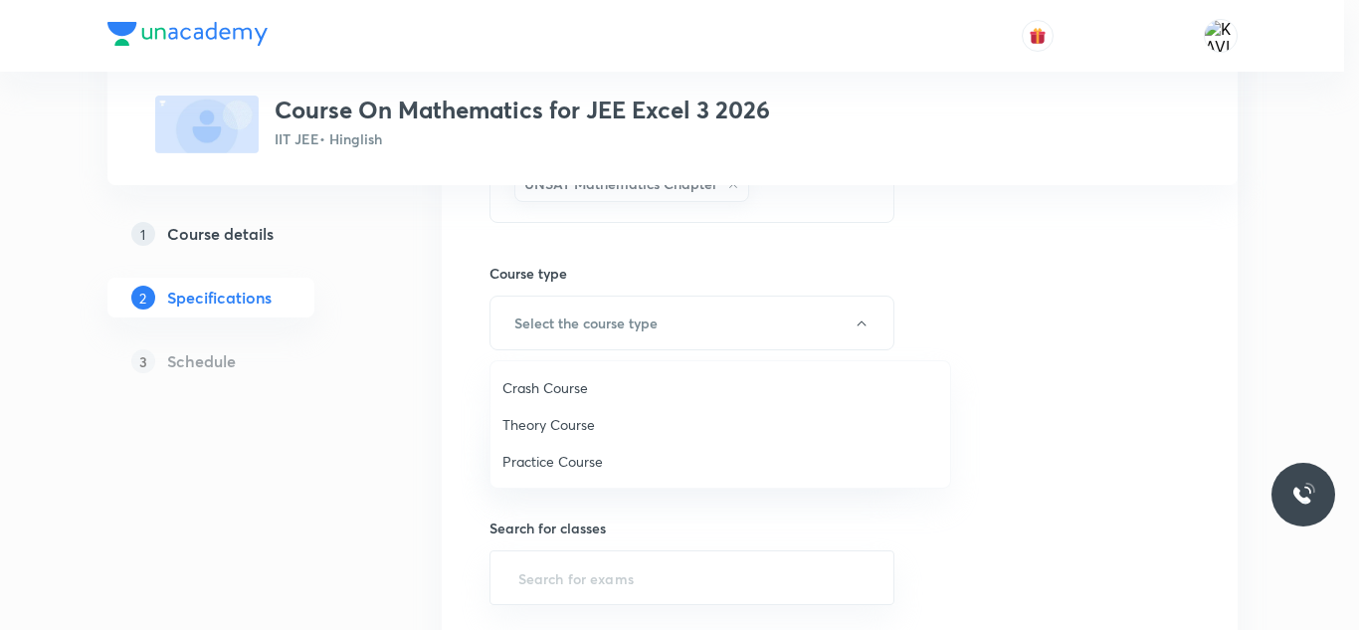
click at [609, 424] on span "Theory Course" at bounding box center [720, 424] width 436 height 21
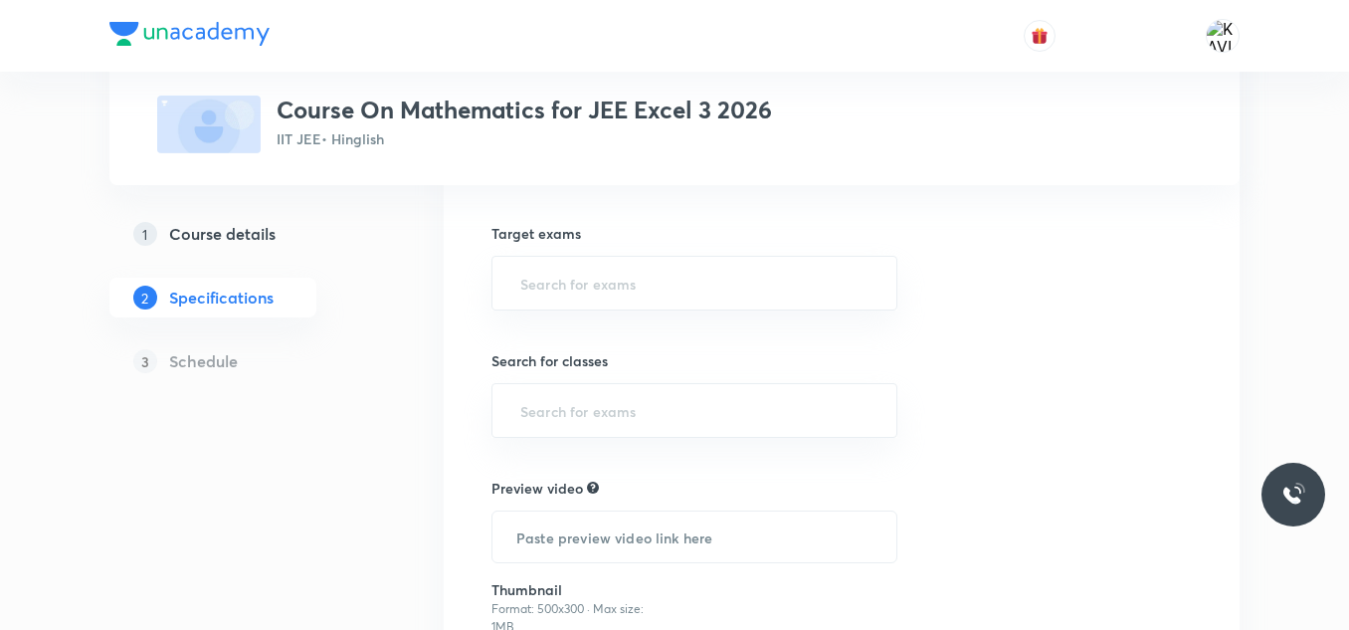
scroll to position [2146, 0]
click at [608, 277] on input "text" at bounding box center [694, 282] width 356 height 37
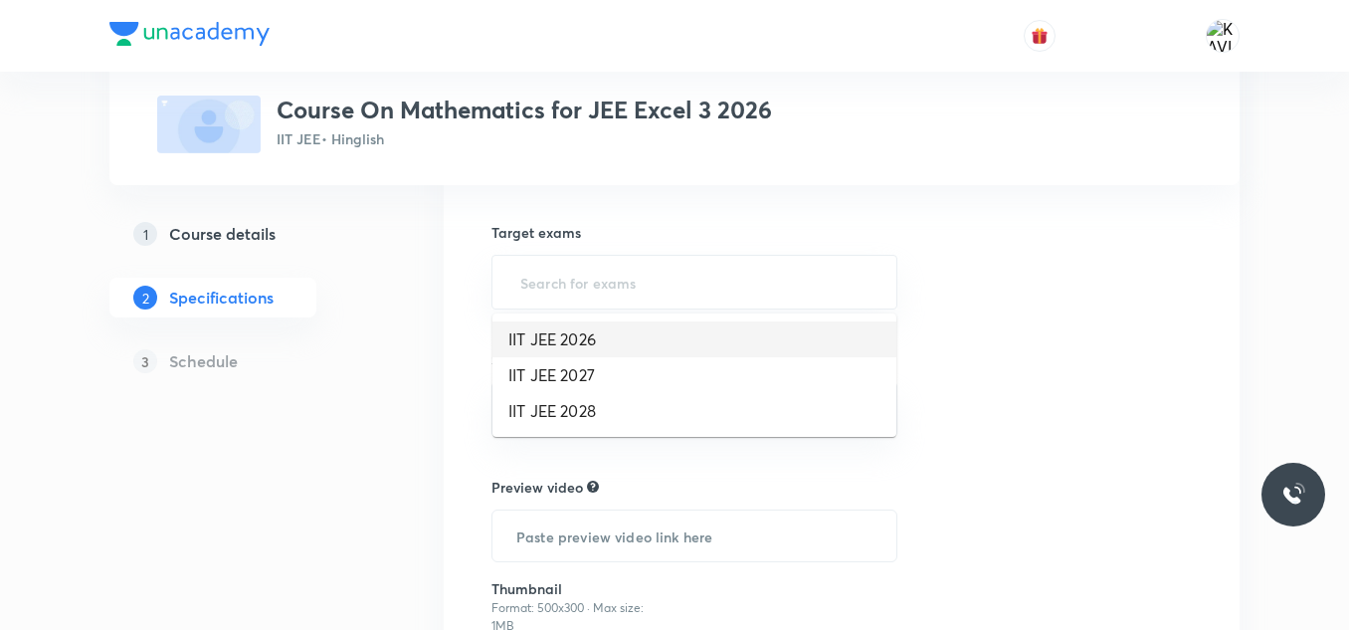
click at [606, 347] on li "IIT JEE 2026" at bounding box center [694, 339] width 404 height 36
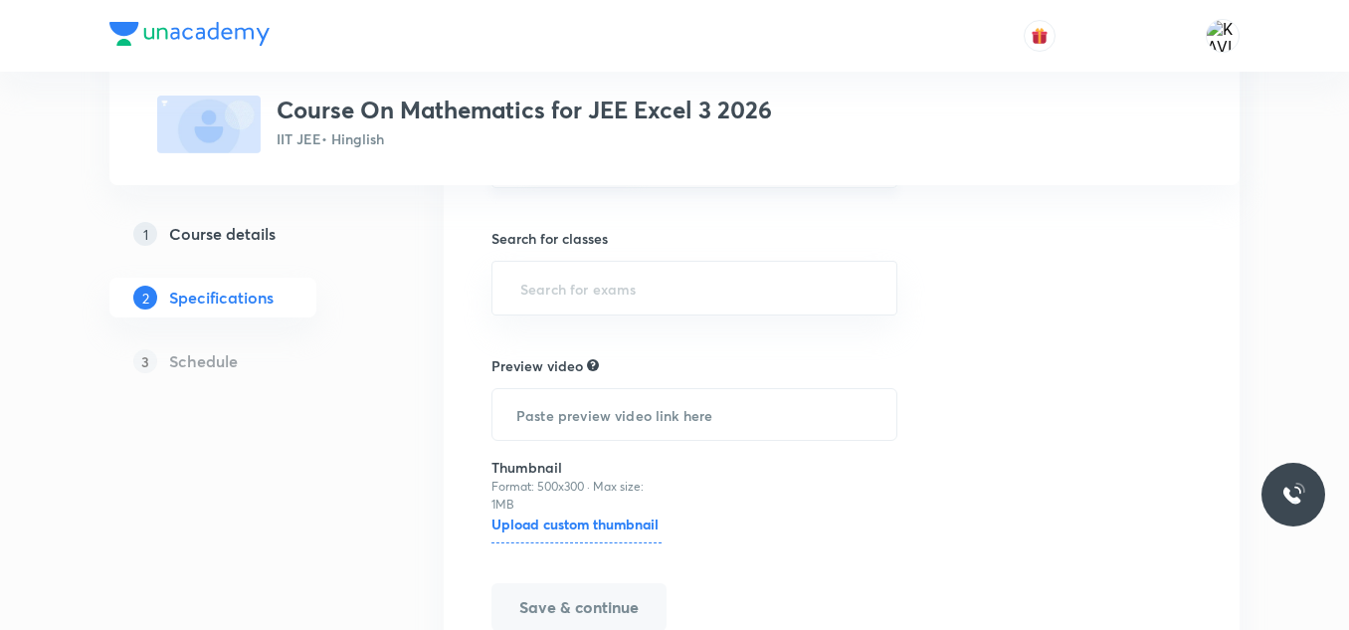
scroll to position [2273, 0]
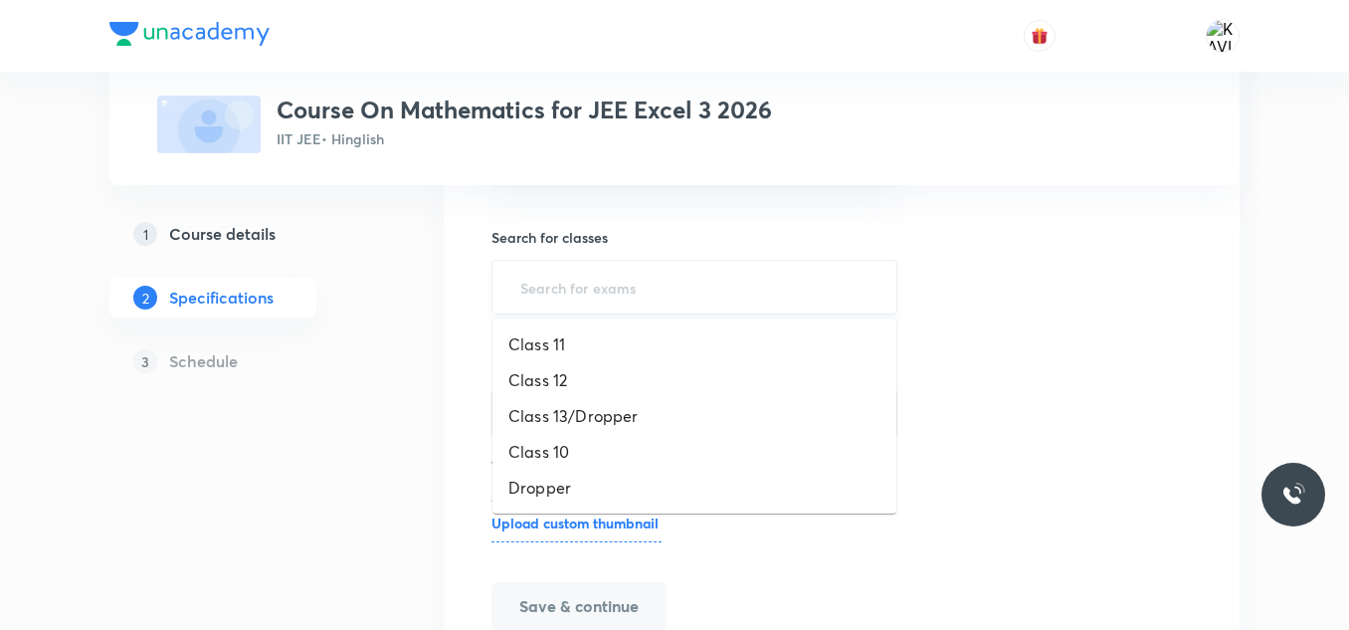
click at [545, 278] on input "text" at bounding box center [694, 287] width 356 height 37
click at [574, 383] on li "Class 12" at bounding box center [694, 380] width 404 height 36
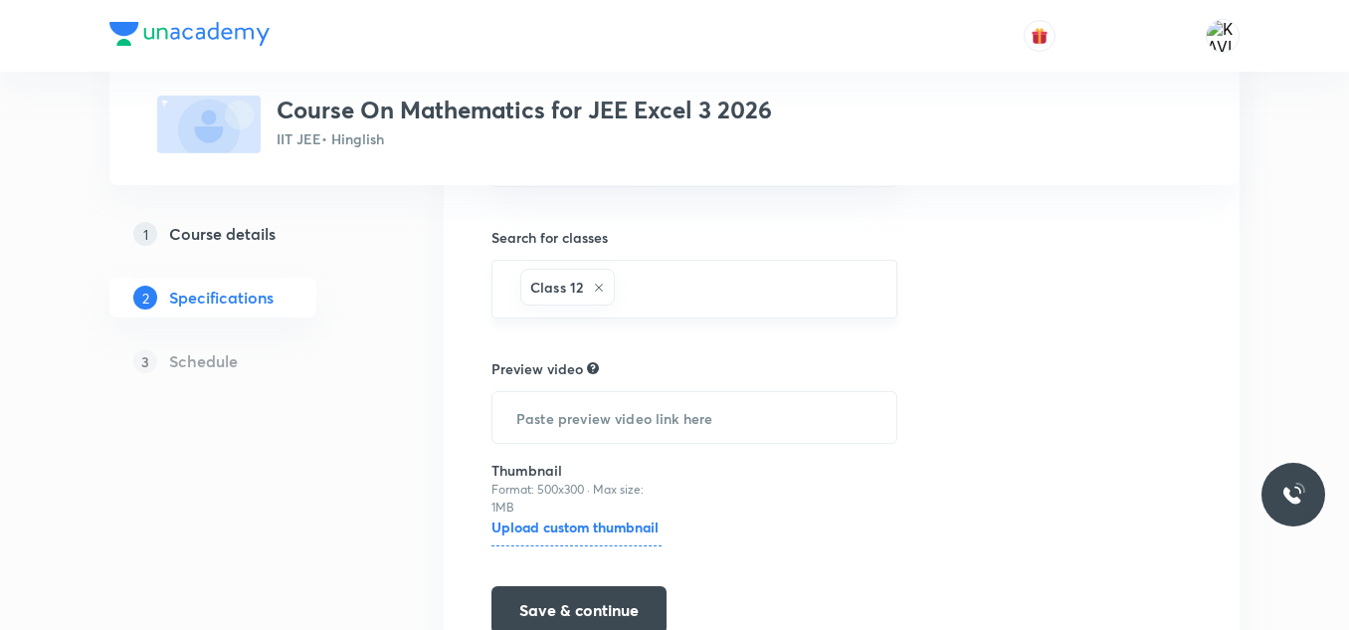
scroll to position [2372, 0]
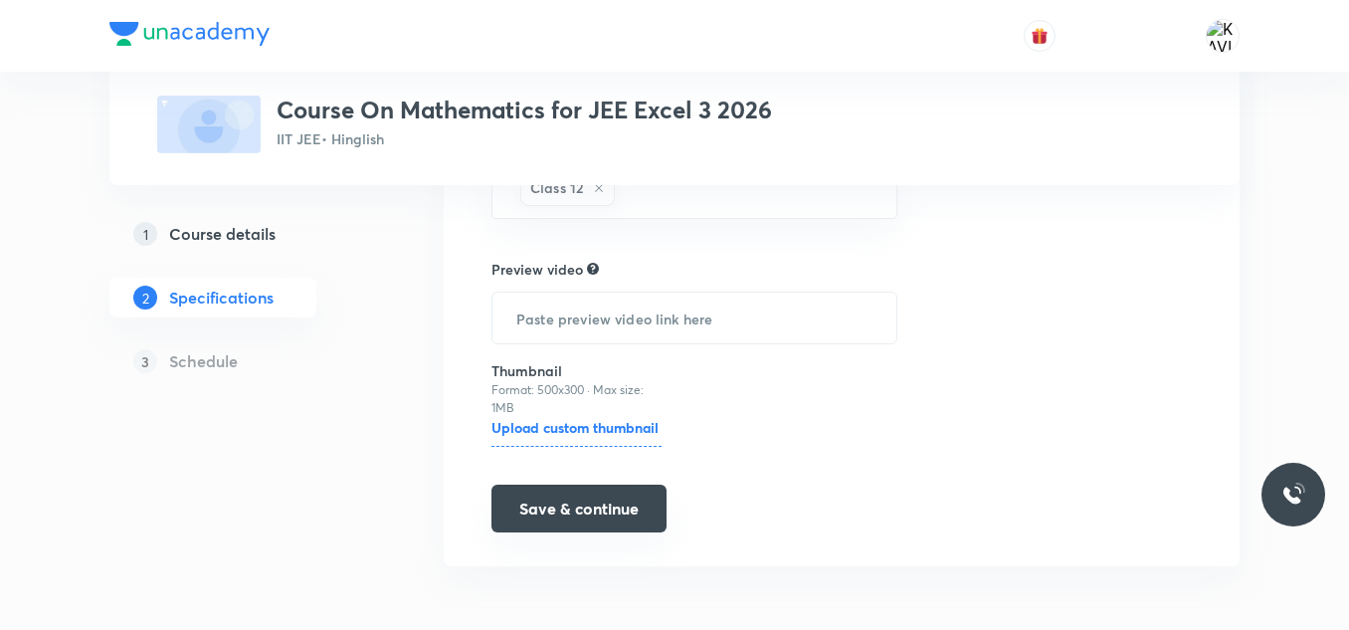
click at [533, 516] on button "Save & continue" at bounding box center [578, 508] width 175 height 48
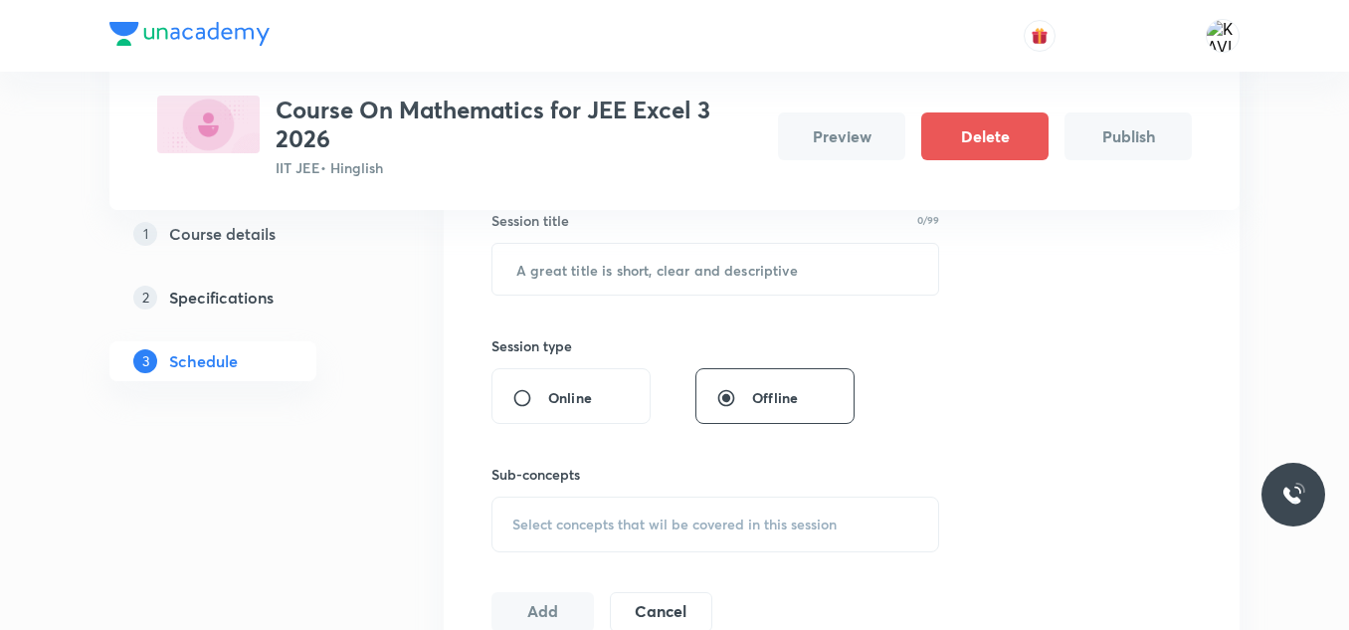
scroll to position [382, 0]
click at [575, 265] on input "text" at bounding box center [715, 266] width 446 height 51
click at [581, 269] on input "text" at bounding box center [715, 266] width 446 height 51
paste input "definite integration"
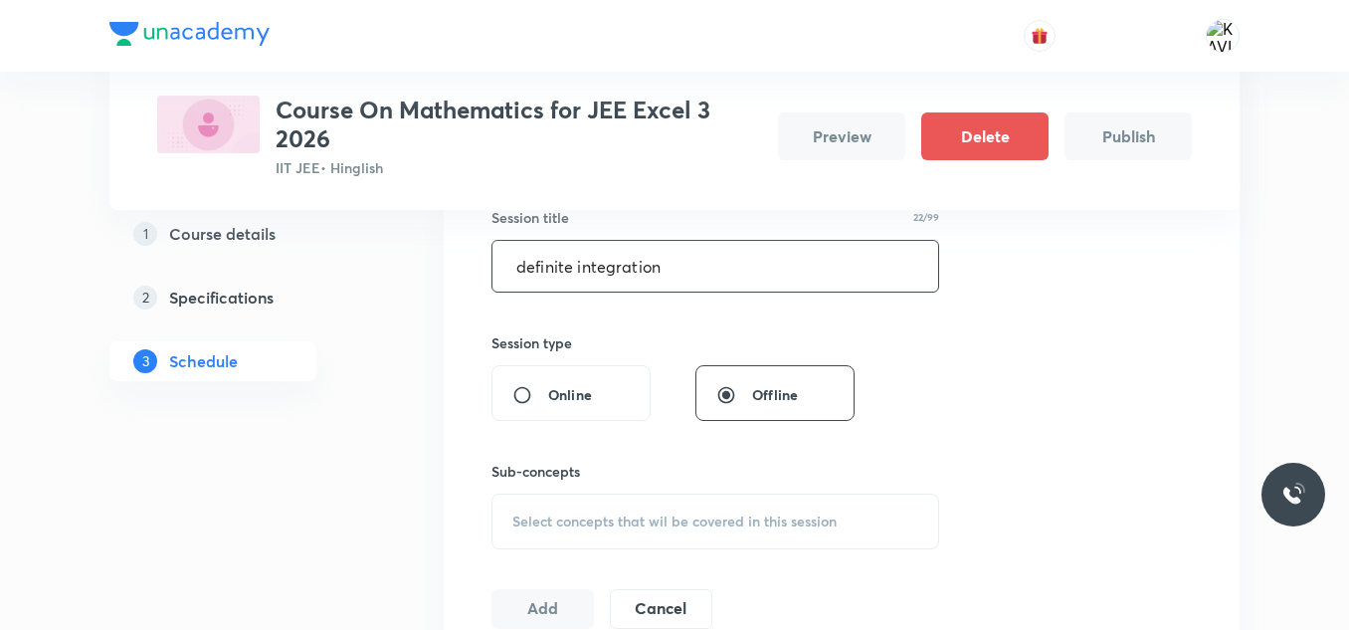
click at [531, 268] on input "definite integration" at bounding box center [715, 266] width 446 height 51
click at [674, 269] on input "Definite integration" at bounding box center [715, 266] width 446 height 51
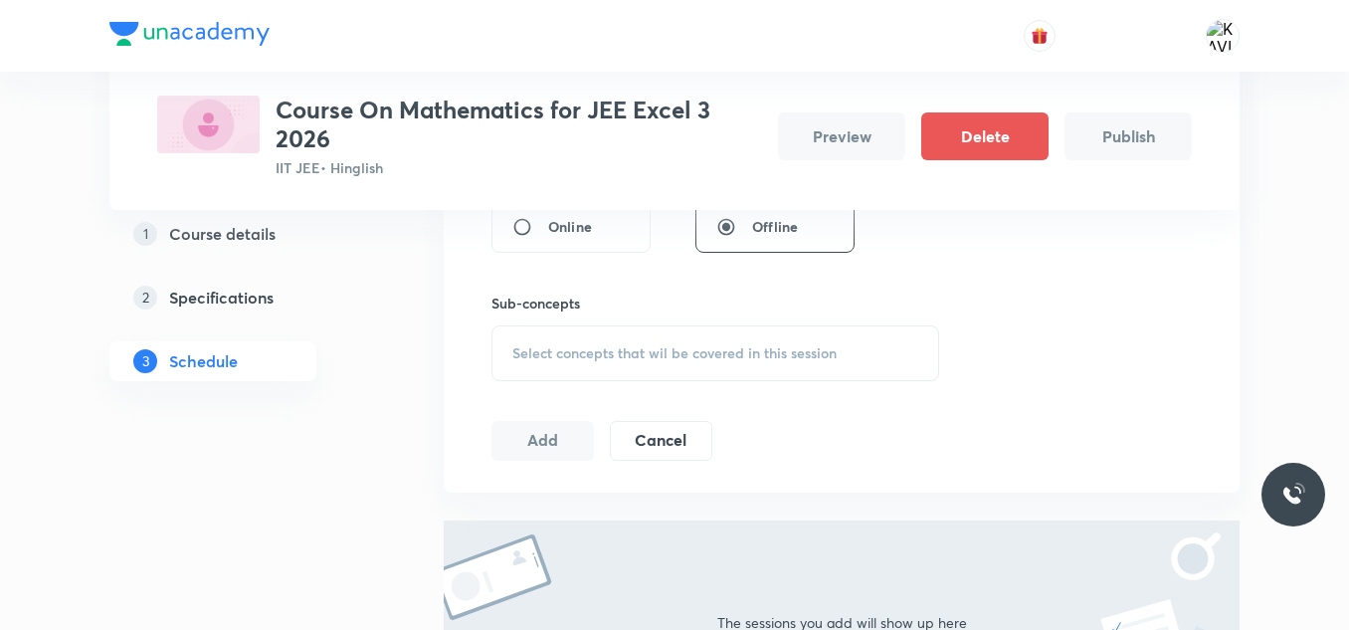
scroll to position [551, 0]
click at [736, 364] on div "Select concepts that wil be covered in this session" at bounding box center [715, 352] width 448 height 56
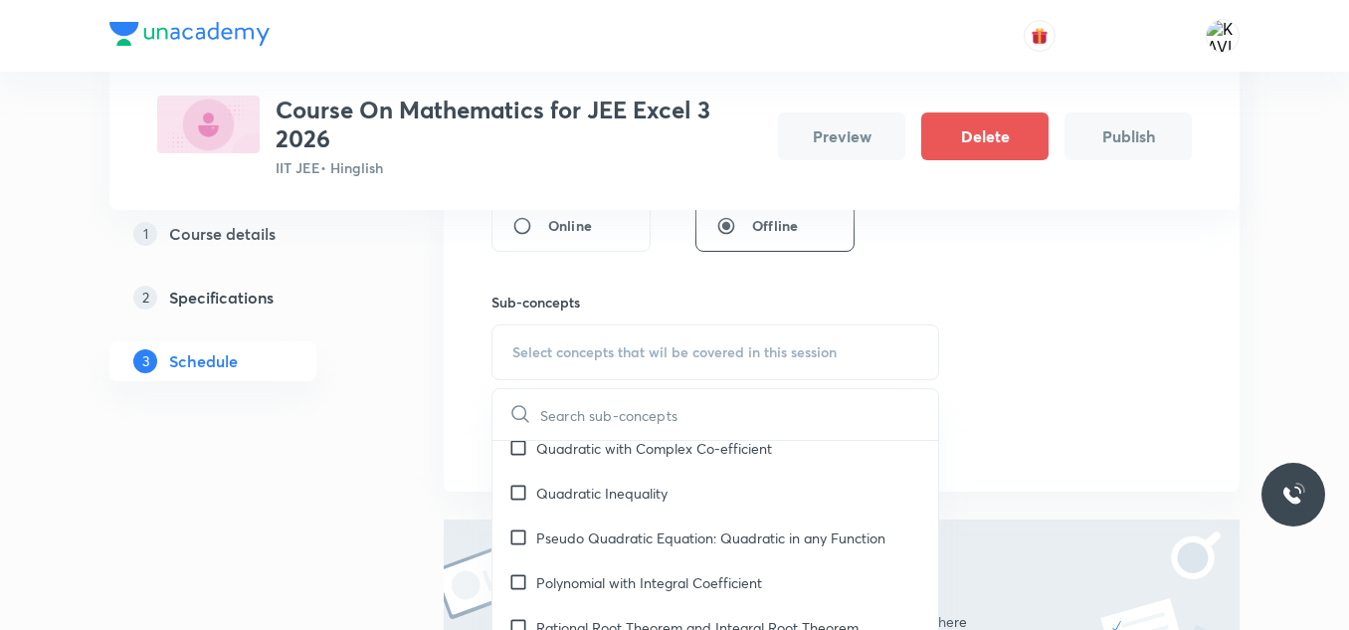
scroll to position [956, 0]
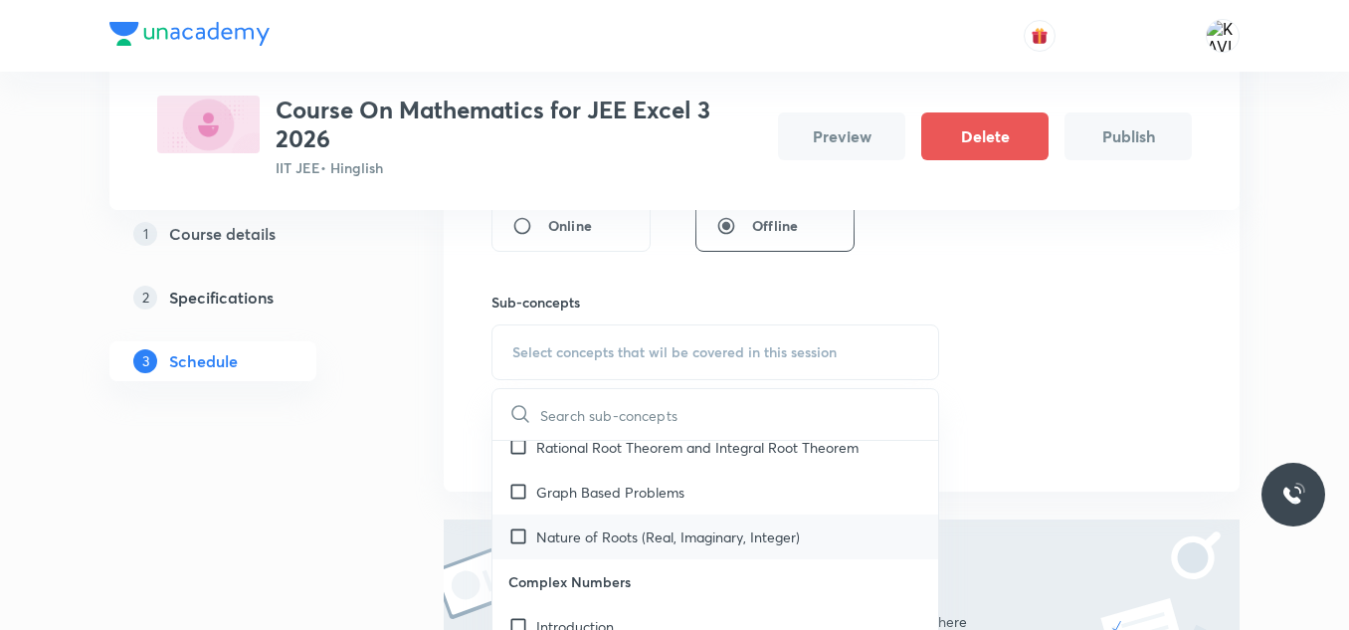
click at [636, 530] on p "Nature of Roots (Real, Imaginary, Integer)" at bounding box center [668, 536] width 264 height 21
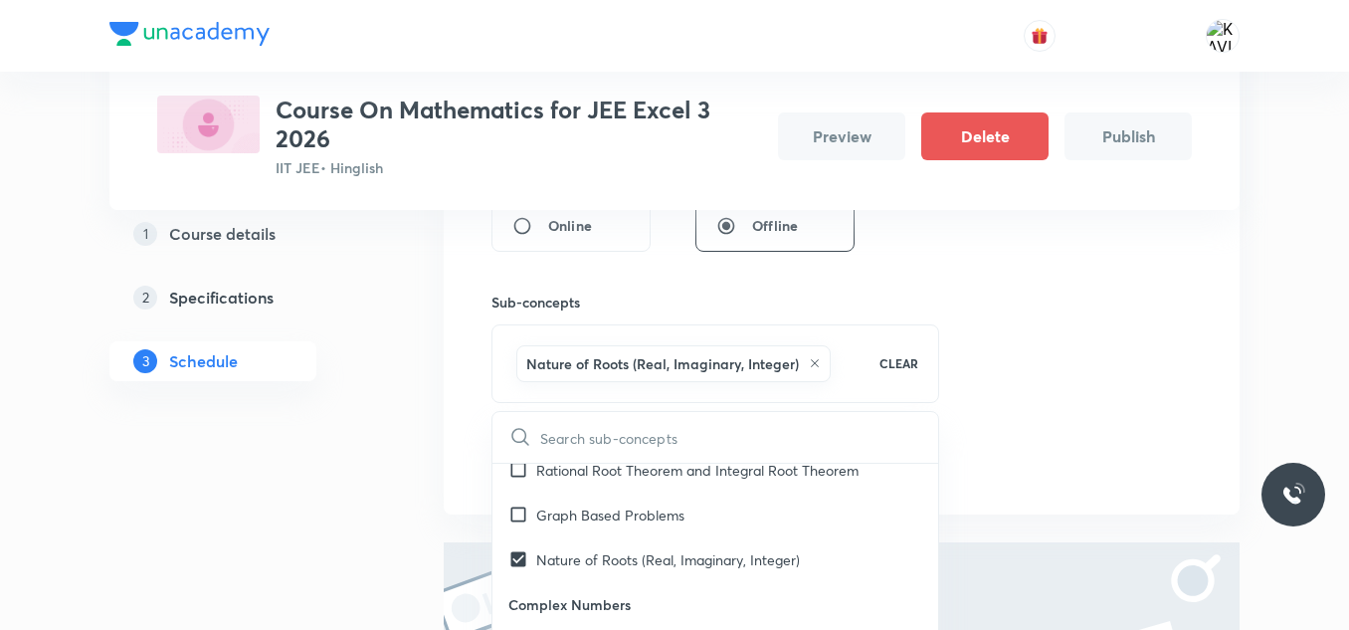
click at [1058, 341] on div "Session 1 Live class Session title 27/99 Definite integration - 01 ​ Session ty…" at bounding box center [841, 193] width 700 height 579
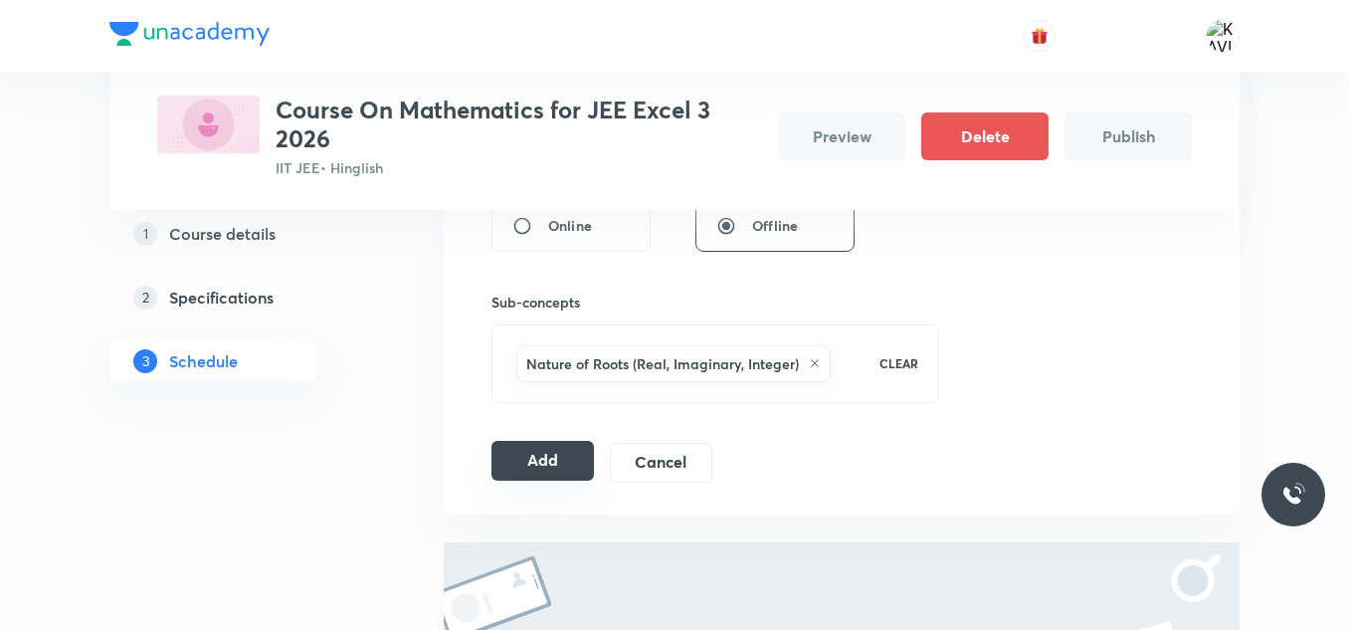
click at [563, 456] on button "Add" at bounding box center [542, 461] width 102 height 40
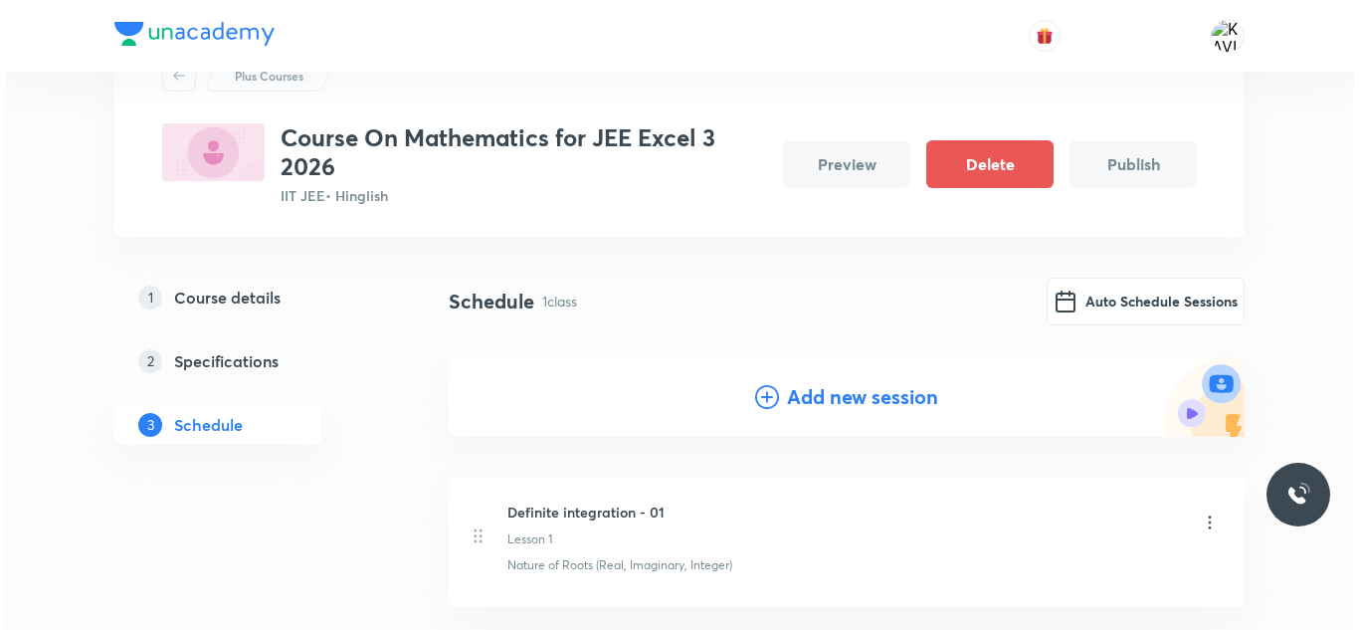
scroll to position [83, 0]
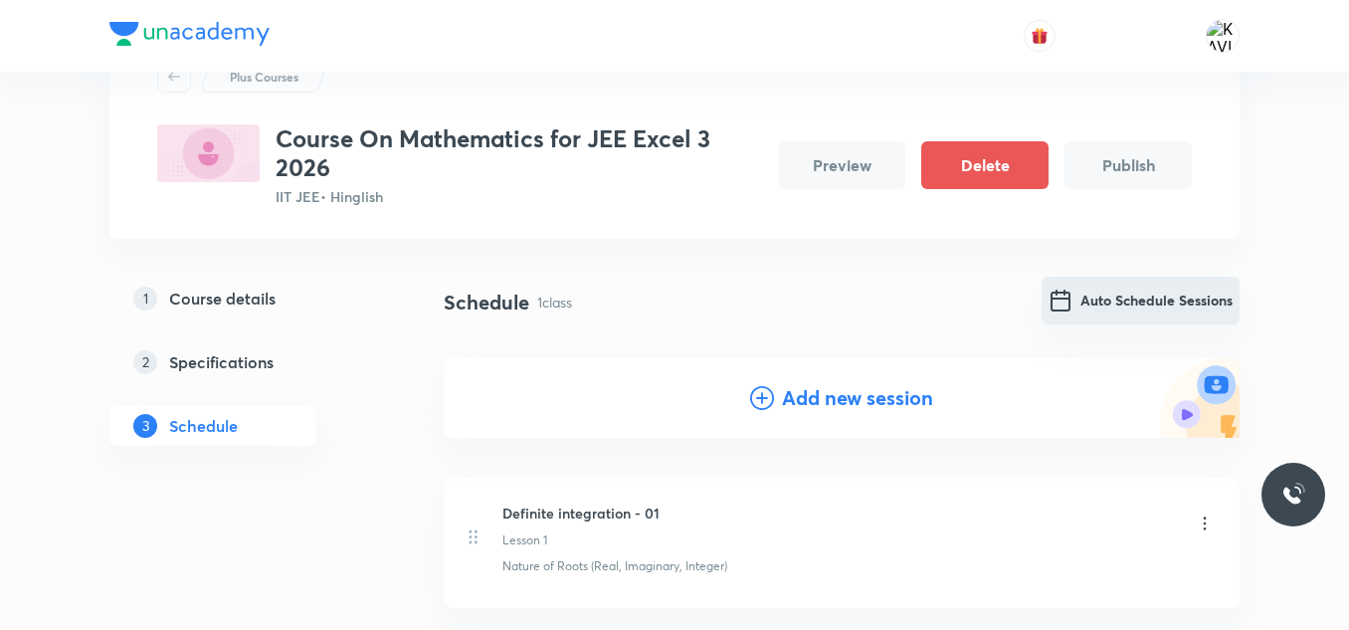
click at [1115, 306] on button "Auto Schedule Sessions" at bounding box center [1140, 301] width 198 height 48
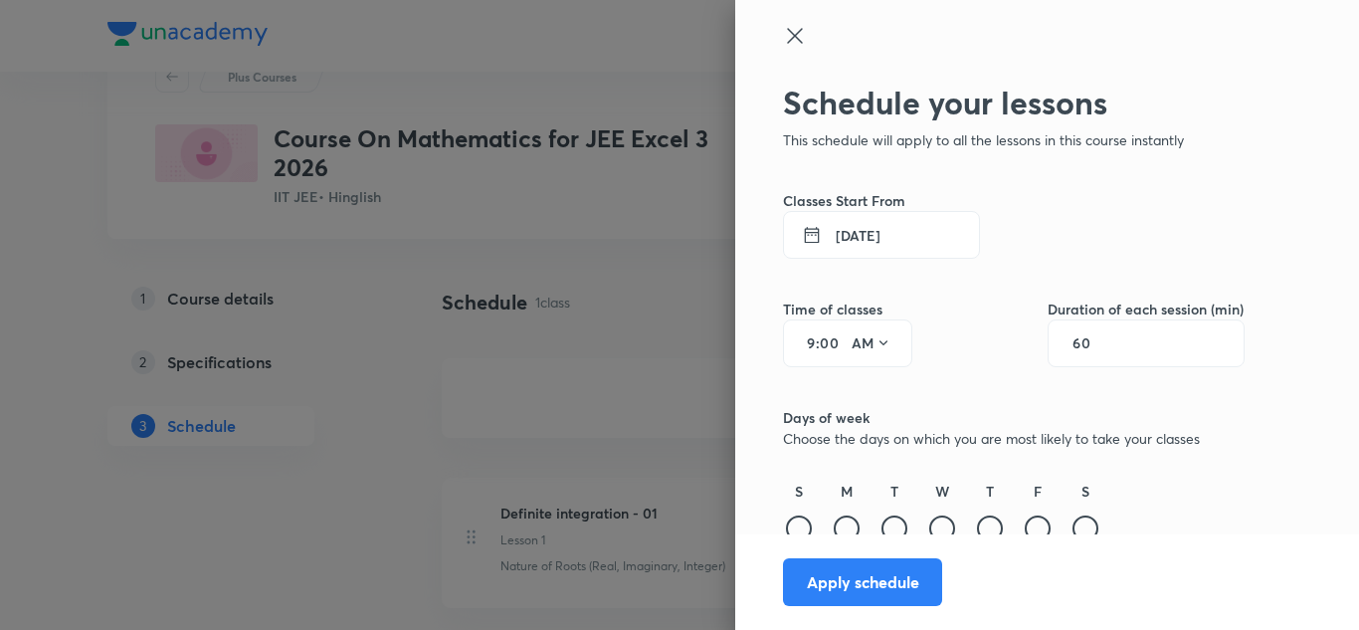
click at [828, 238] on button "3 Sept 2025" at bounding box center [881, 235] width 197 height 48
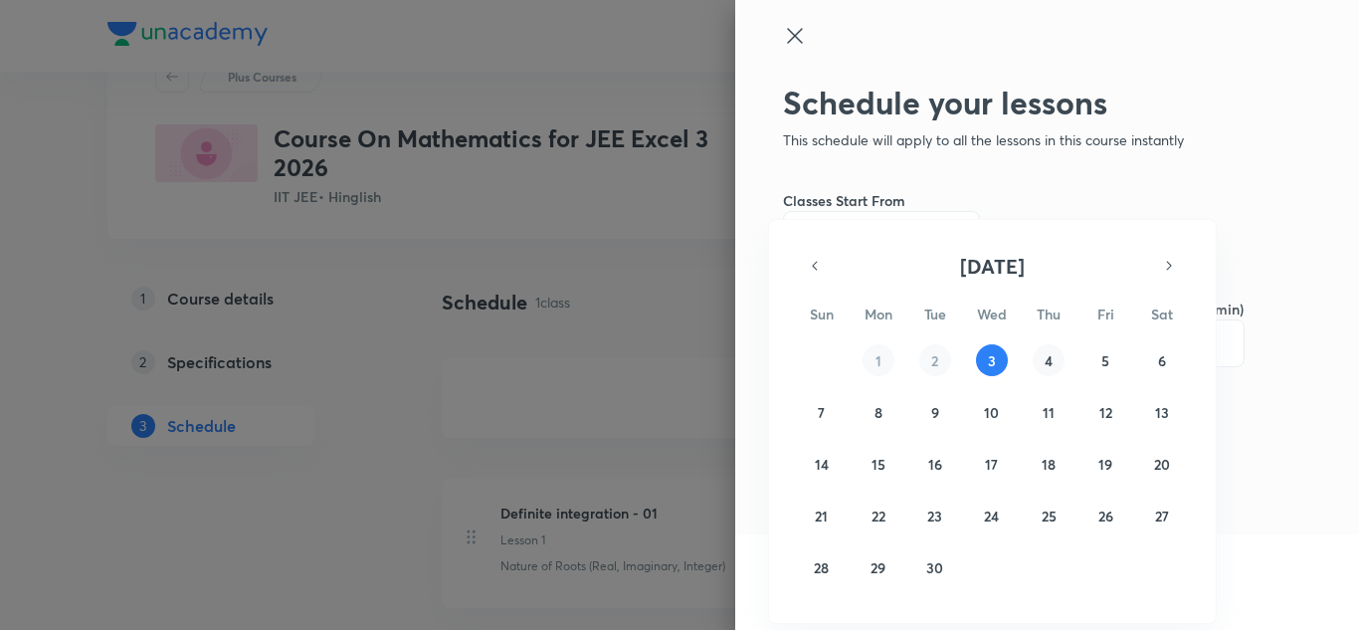
click at [1042, 360] on button "4" at bounding box center [1048, 360] width 32 height 32
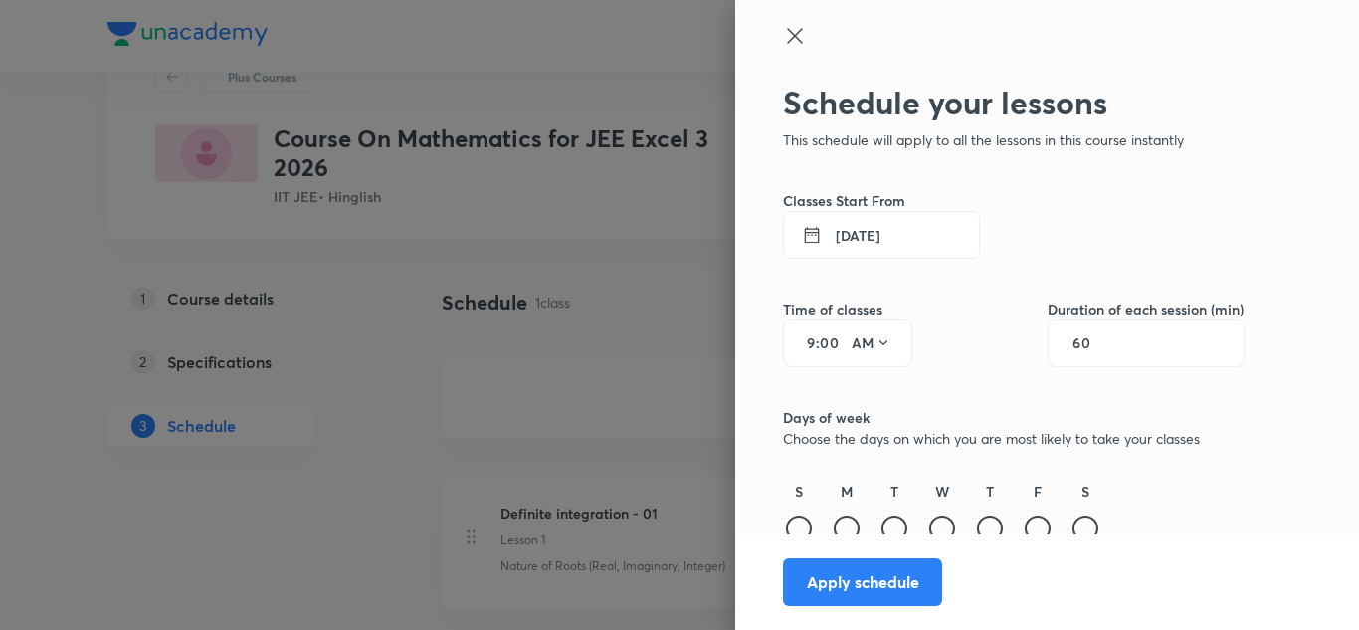
click at [799, 347] on input "9" at bounding box center [804, 343] width 24 height 16
click at [1077, 346] on input "60" at bounding box center [1091, 343] width 38 height 16
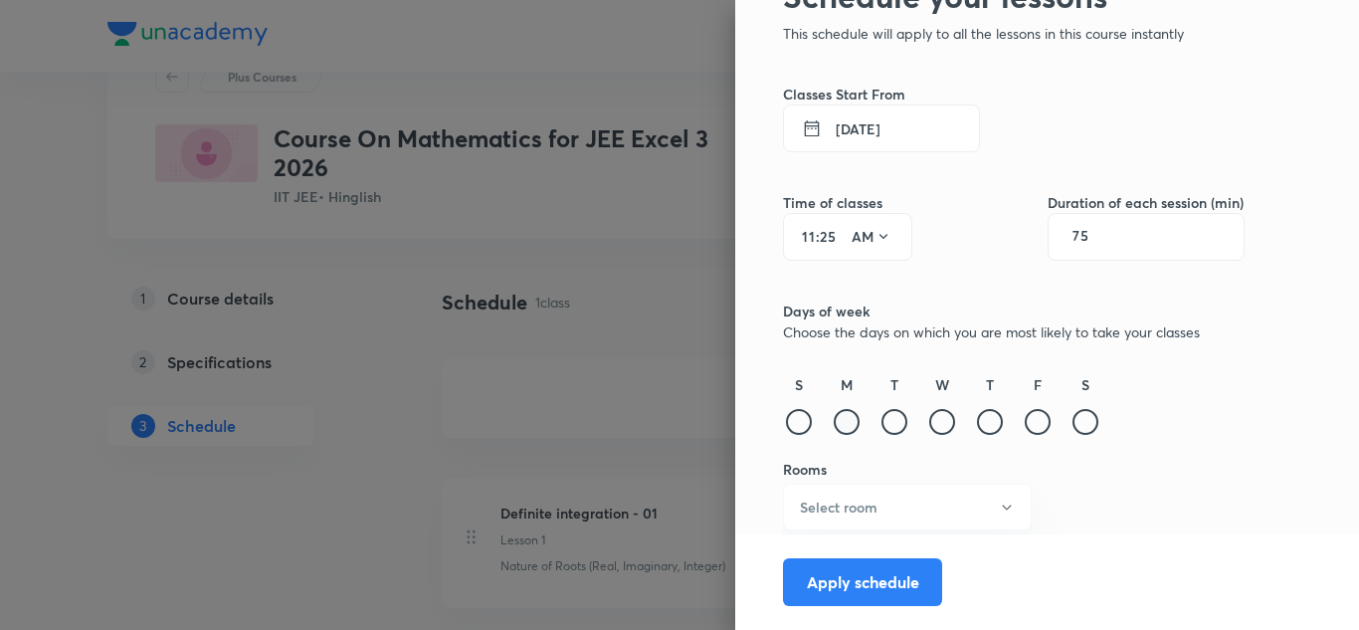
scroll to position [0, 0]
click at [833, 424] on div at bounding box center [846, 422] width 26 height 26
click at [885, 414] on div at bounding box center [894, 422] width 26 height 26
click at [981, 418] on div at bounding box center [990, 422] width 26 height 26
click at [1024, 416] on div at bounding box center [1037, 422] width 26 height 26
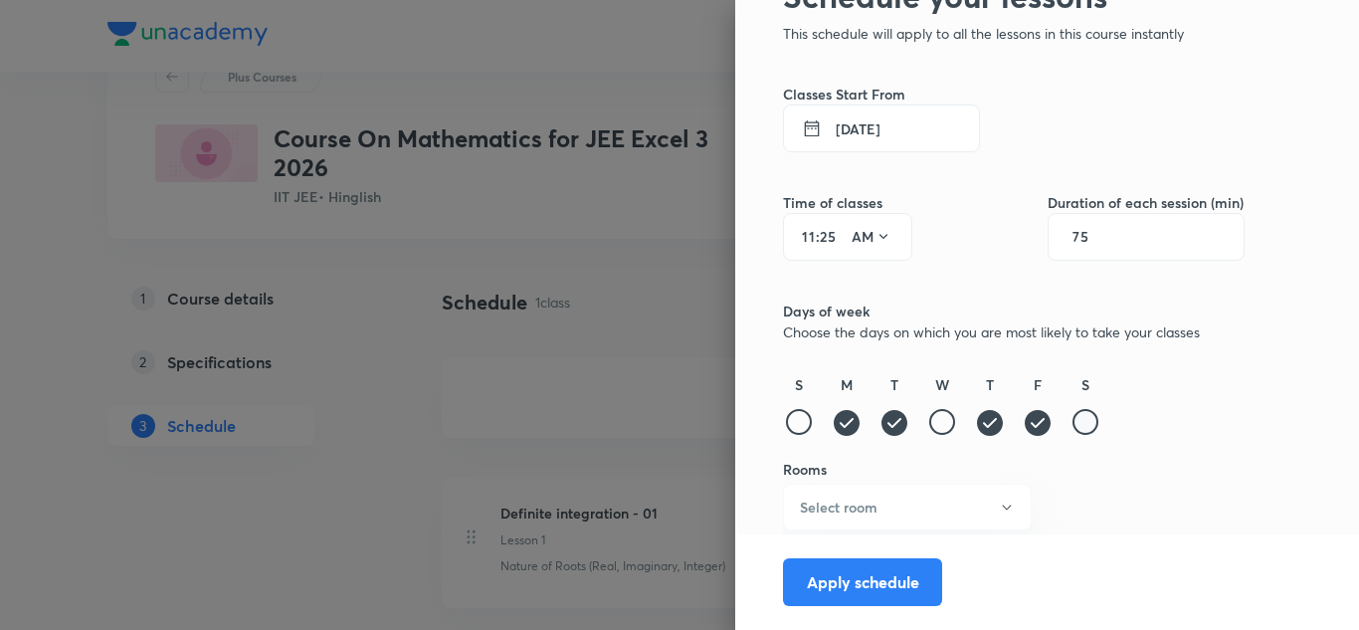
click at [1076, 414] on div at bounding box center [1085, 422] width 26 height 26
click at [952, 512] on button "Select room" at bounding box center [907, 506] width 249 height 47
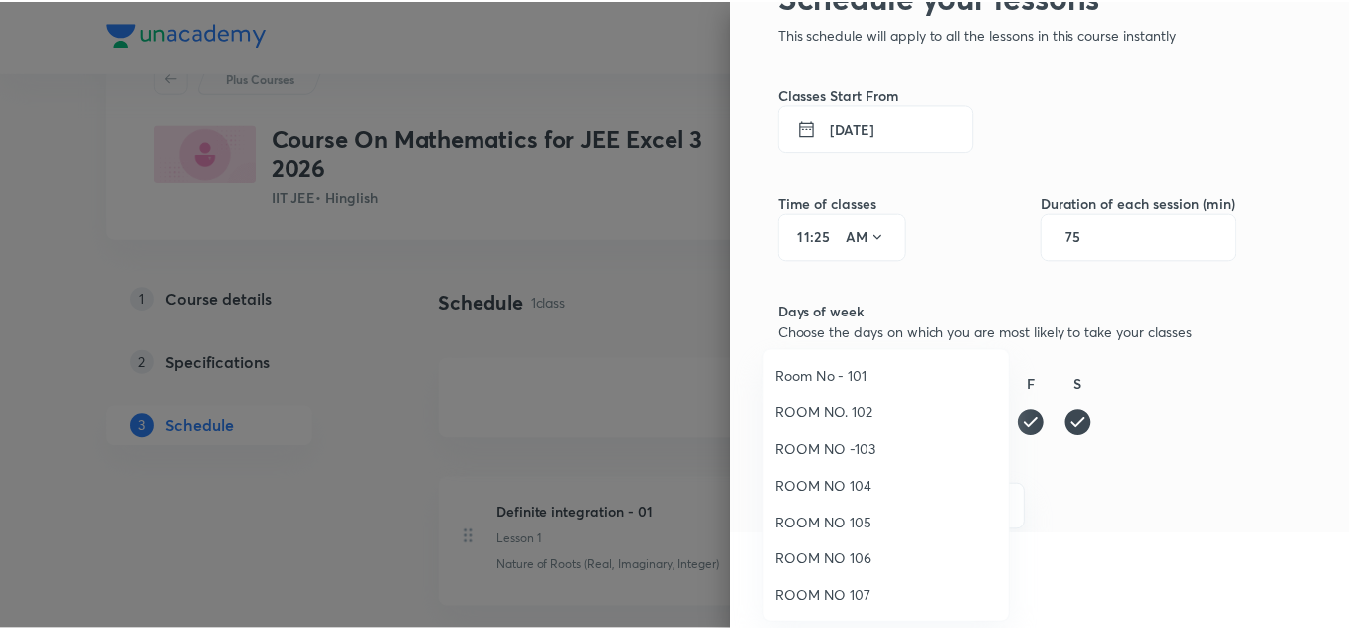
scroll to position [222, 0]
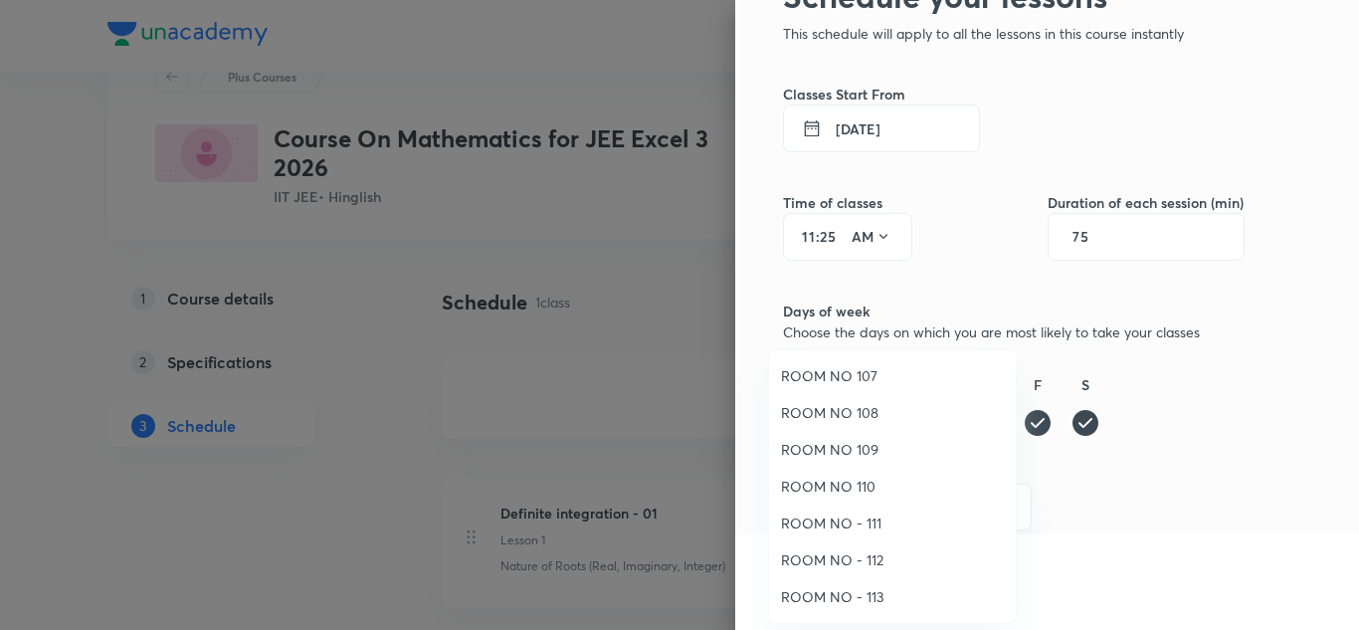
click at [863, 569] on span "ROOM NO - 112" at bounding box center [892, 559] width 223 height 21
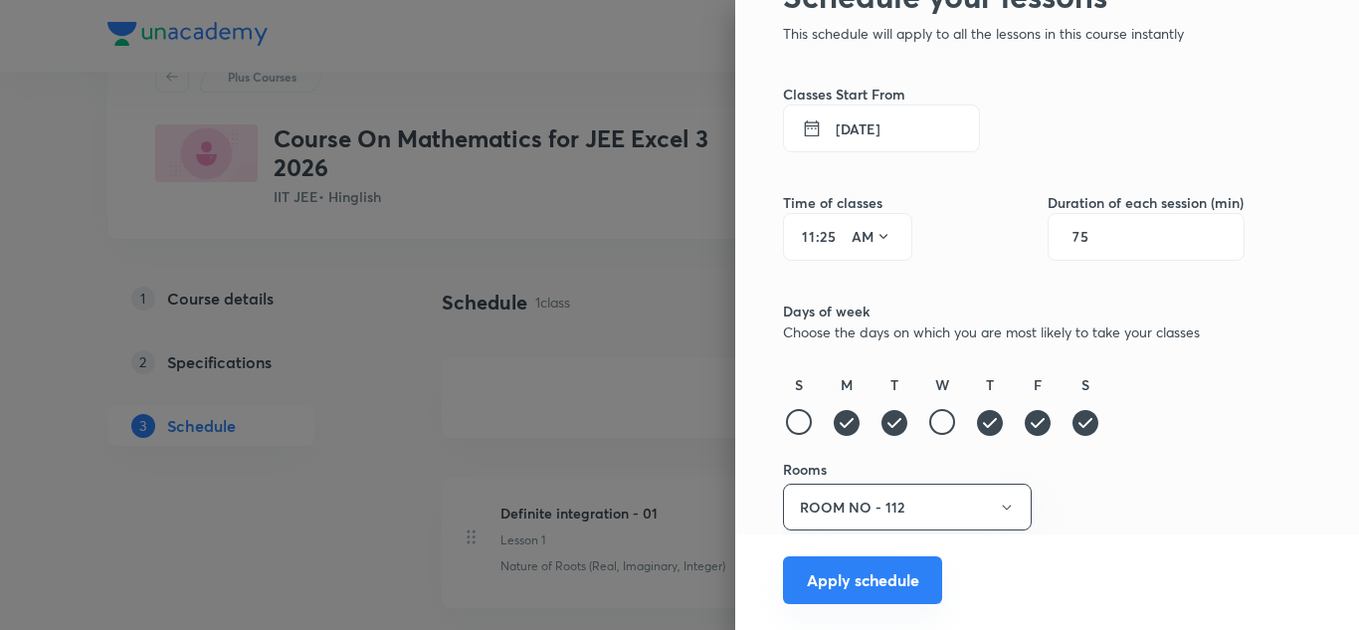
click at [849, 591] on button "Apply schedule" at bounding box center [862, 580] width 159 height 48
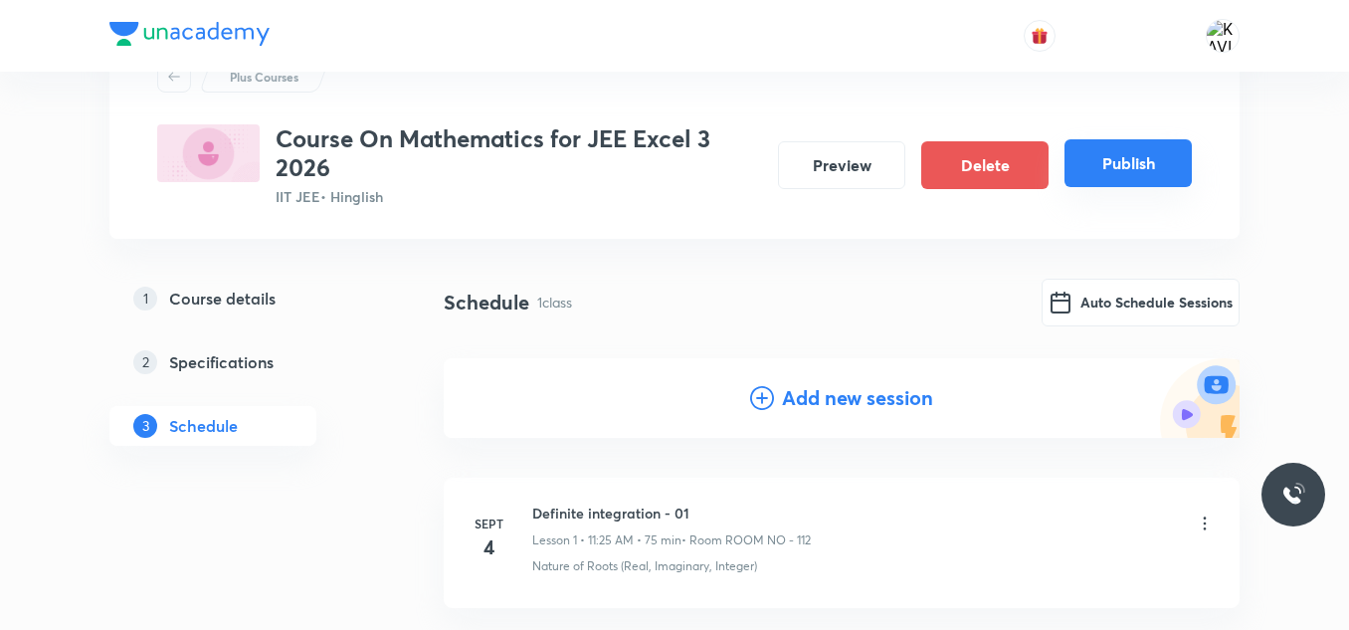
click at [1099, 161] on button "Publish" at bounding box center [1127, 163] width 127 height 48
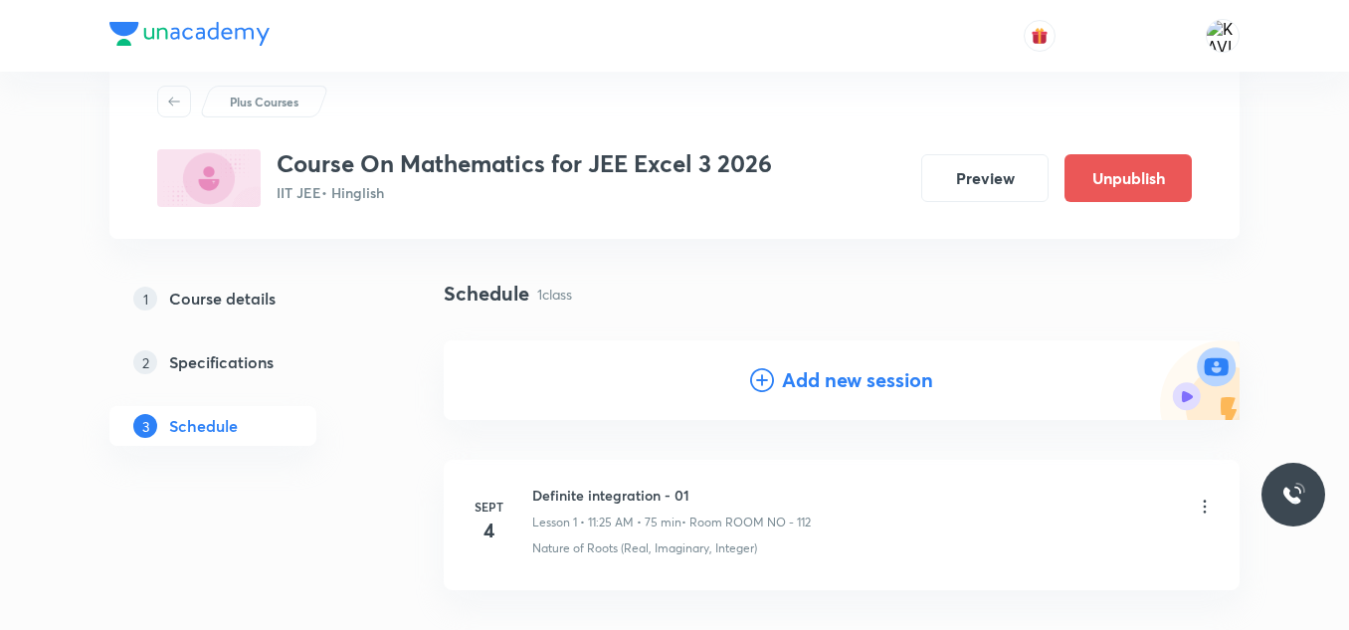
click at [743, 390] on div "Add new session" at bounding box center [842, 380] width 796 height 80
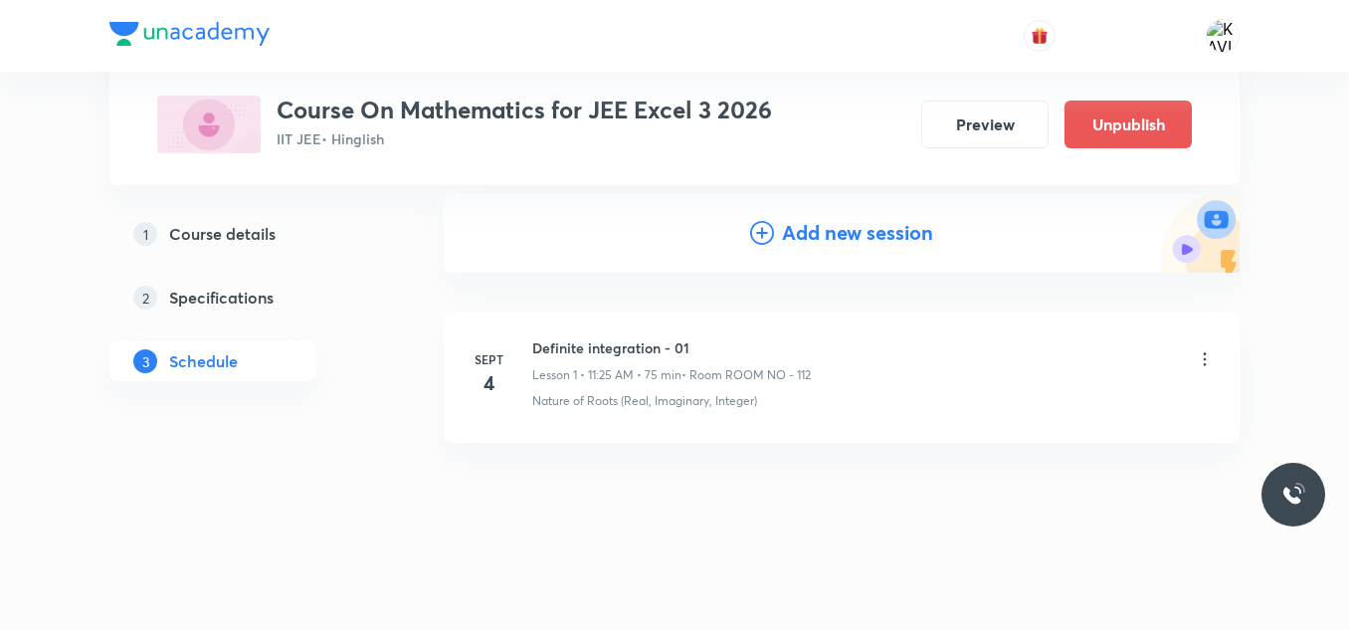
click at [387, 271] on div "Plus Courses Course On Mathematics for JEE Excel 3 2026 IIT JEE • Hinglish Prev…" at bounding box center [674, 250] width 1130 height 687
click at [554, 44] on div at bounding box center [674, 36] width 1130 height 72
click at [374, 374] on div "1 Course details 2 Specifications 3 Schedule" at bounding box center [244, 309] width 271 height 191
click at [677, 78] on div "Plus Courses Course On Mathematics for JEE Excel 3 2026 IIT JEE • Hinglish Prev…" at bounding box center [674, 92] width 1034 height 121
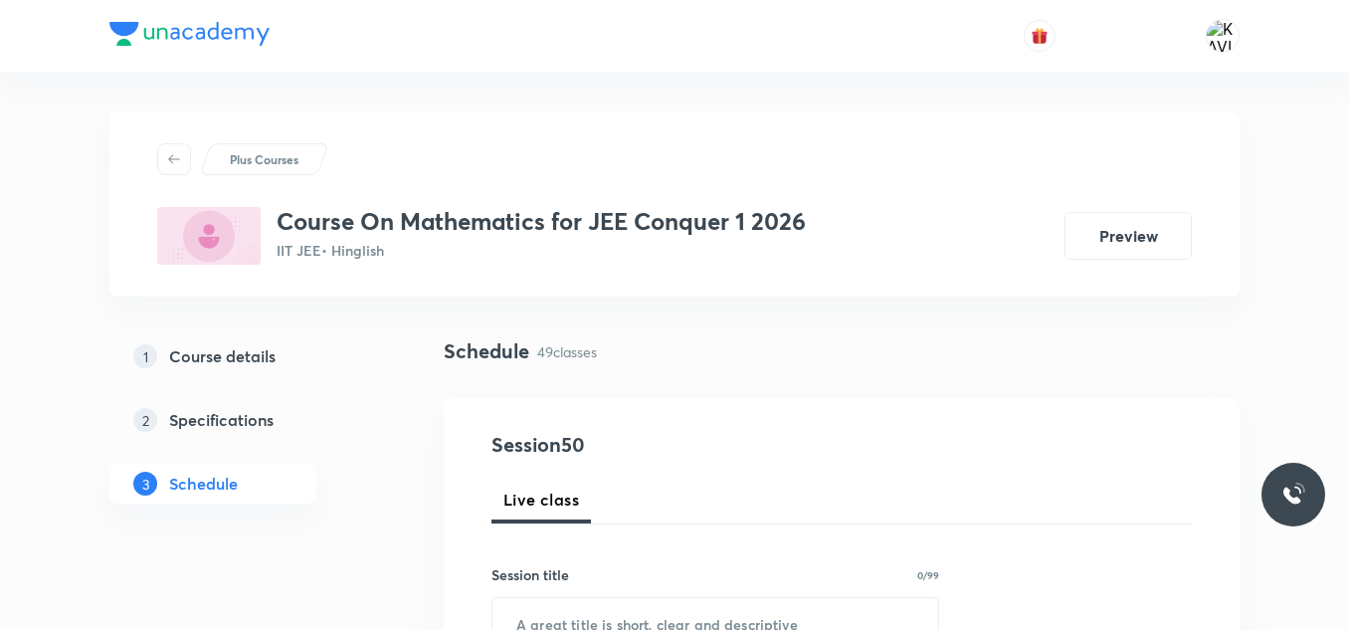
click at [223, 362] on h5 "Course details" at bounding box center [222, 356] width 106 height 24
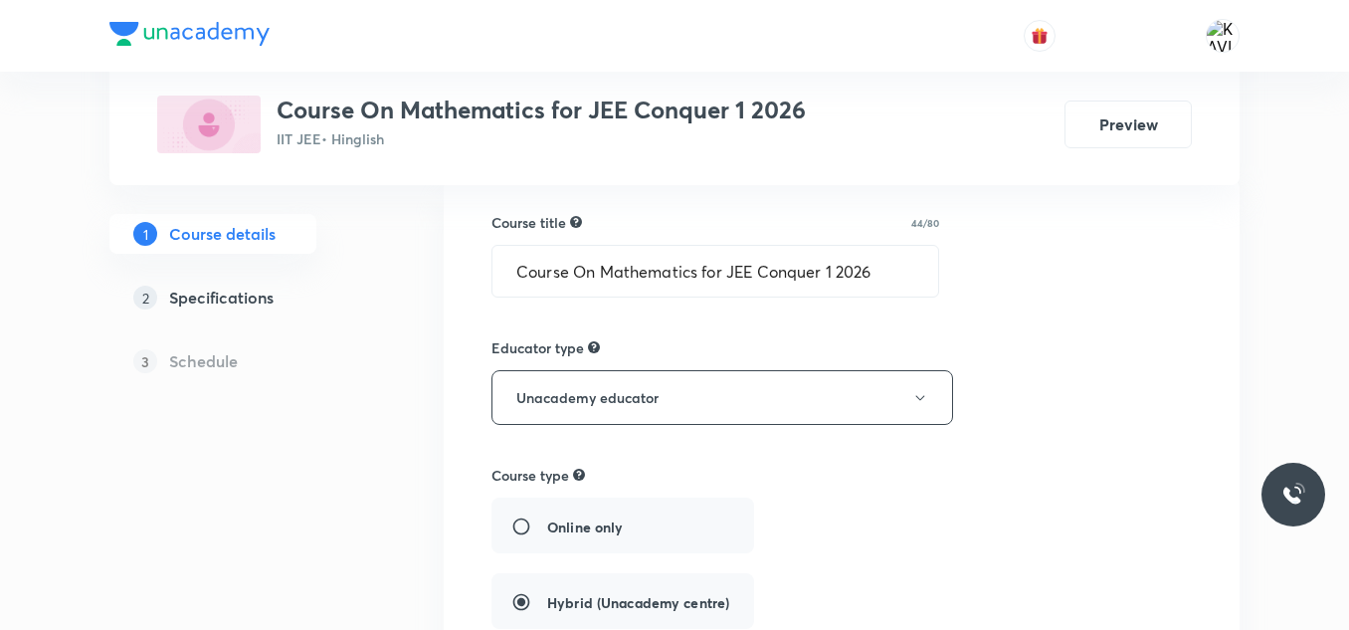
scroll to position [155, 0]
click at [595, 279] on input "Course On Mathematics for JEE Conquer 1 2026" at bounding box center [715, 272] width 446 height 51
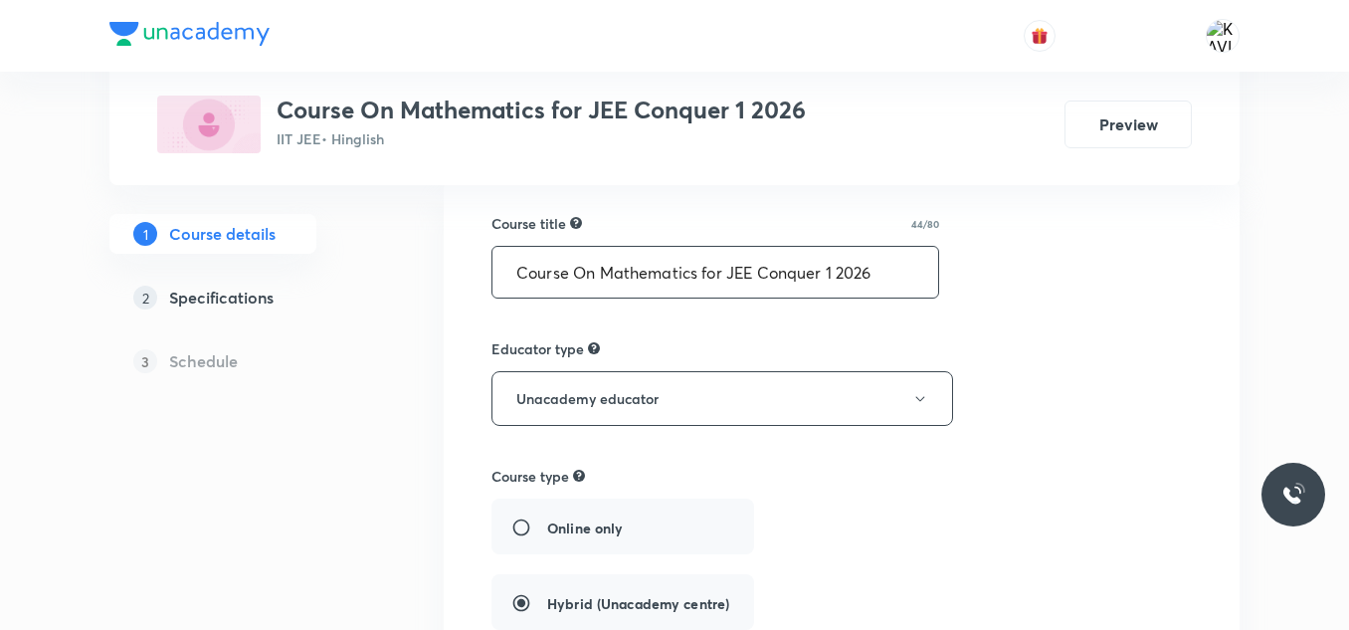
click at [595, 279] on input "Course On Mathematics for JEE Conquer 1 2026" at bounding box center [715, 272] width 446 height 51
